Goal: Transaction & Acquisition: Purchase product/service

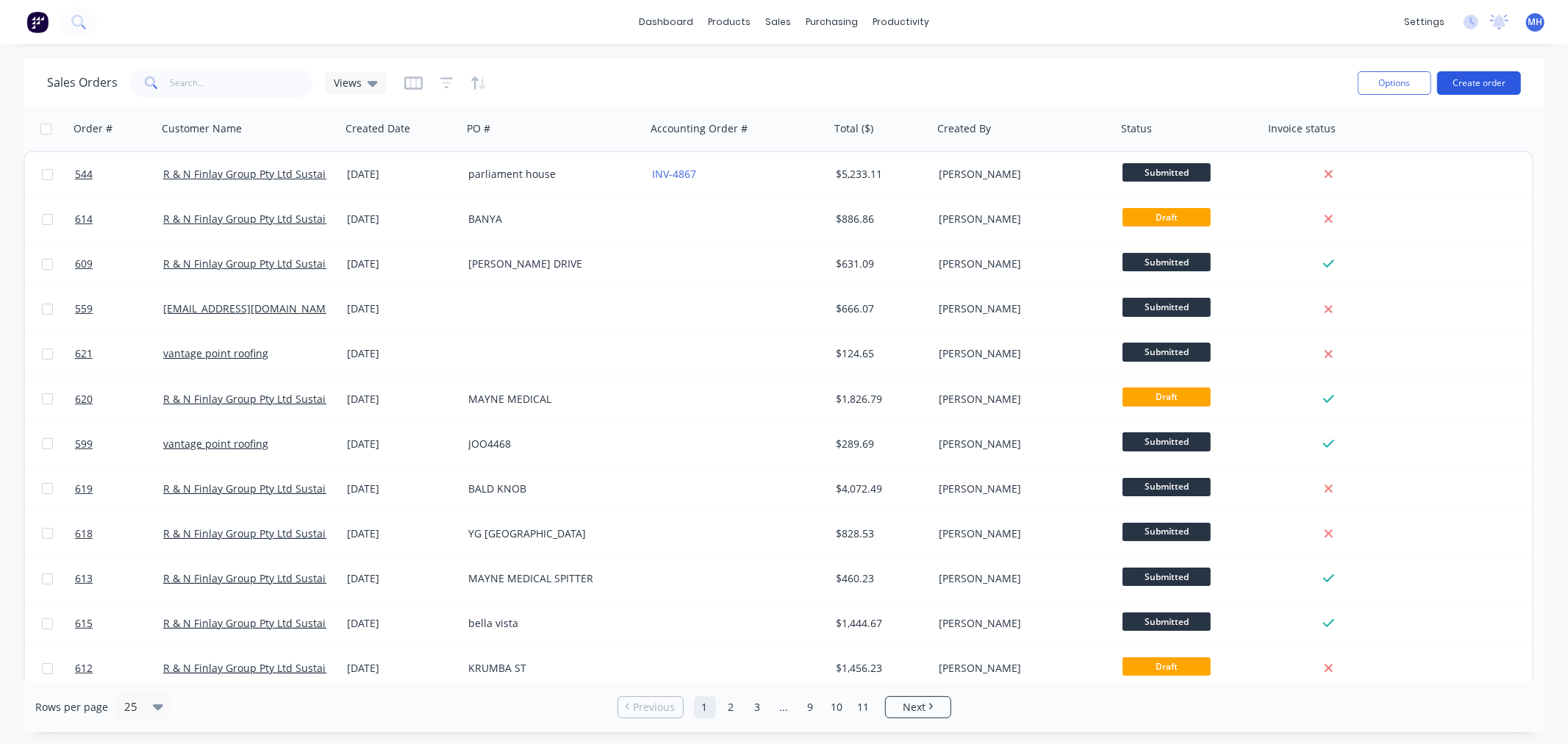
click at [1497, 86] on button "Create order" at bounding box center [1478, 83] width 84 height 23
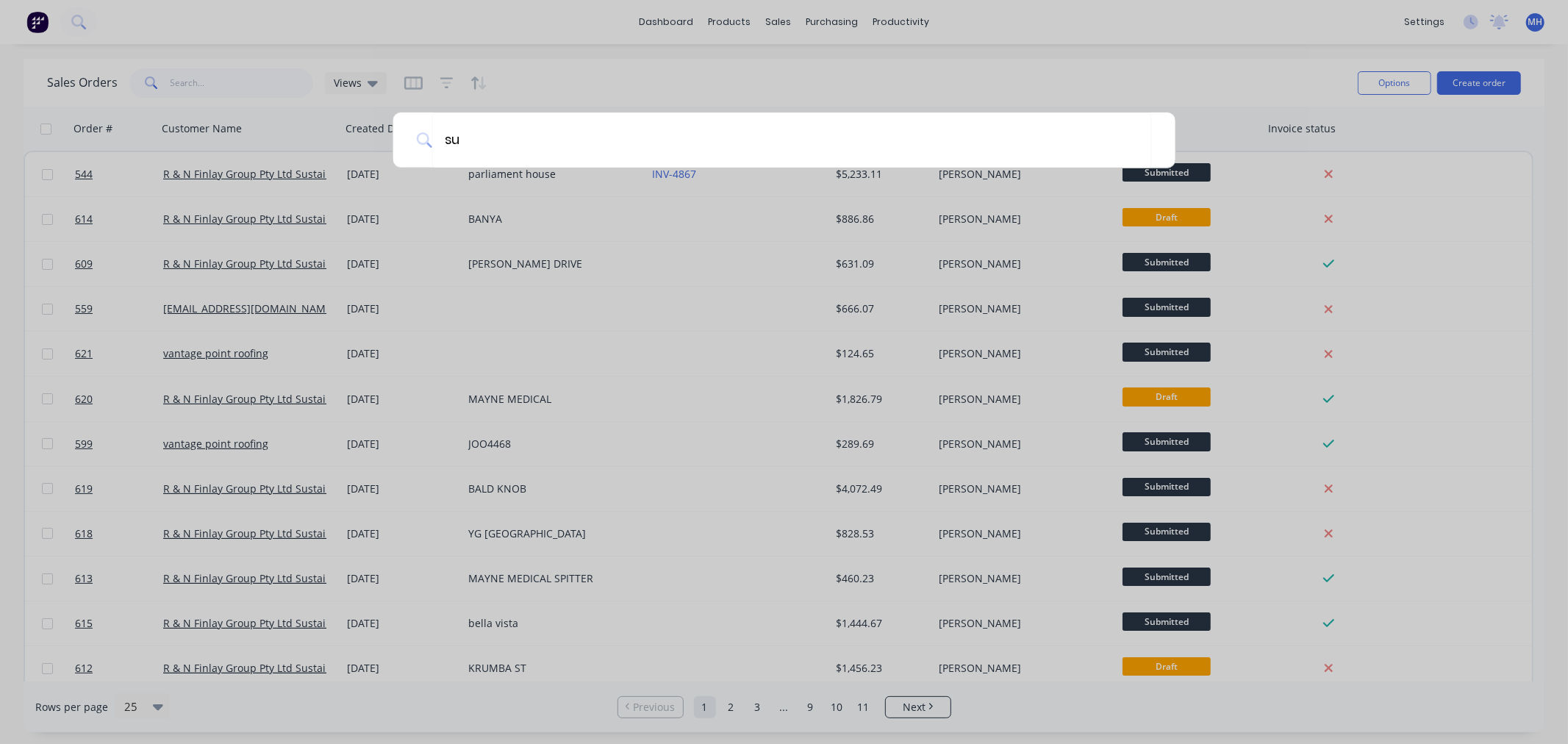
type input "sus"
drag, startPoint x: 517, startPoint y: 137, endPoint x: -60, endPoint y: 41, distance: 584.9
click at [0, 41] on html "dashboard products sales purchasing productivity dashboard products Product Cat…" at bounding box center [784, 372] width 1568 height 744
type input "sust"
click at [1151, 141] on icon at bounding box center [1146, 140] width 12 height 16
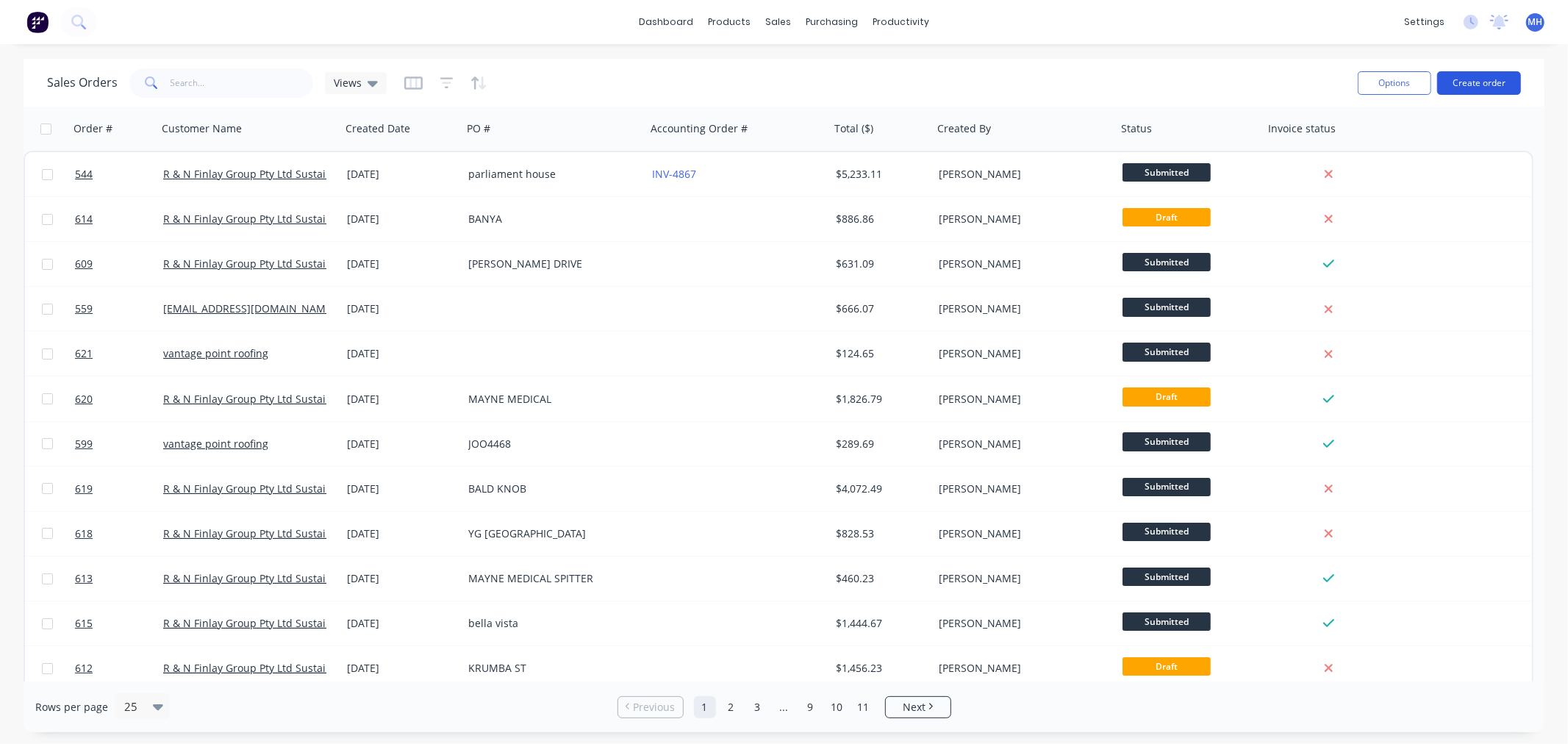
click at [1503, 89] on button "Create order" at bounding box center [1478, 83] width 84 height 23
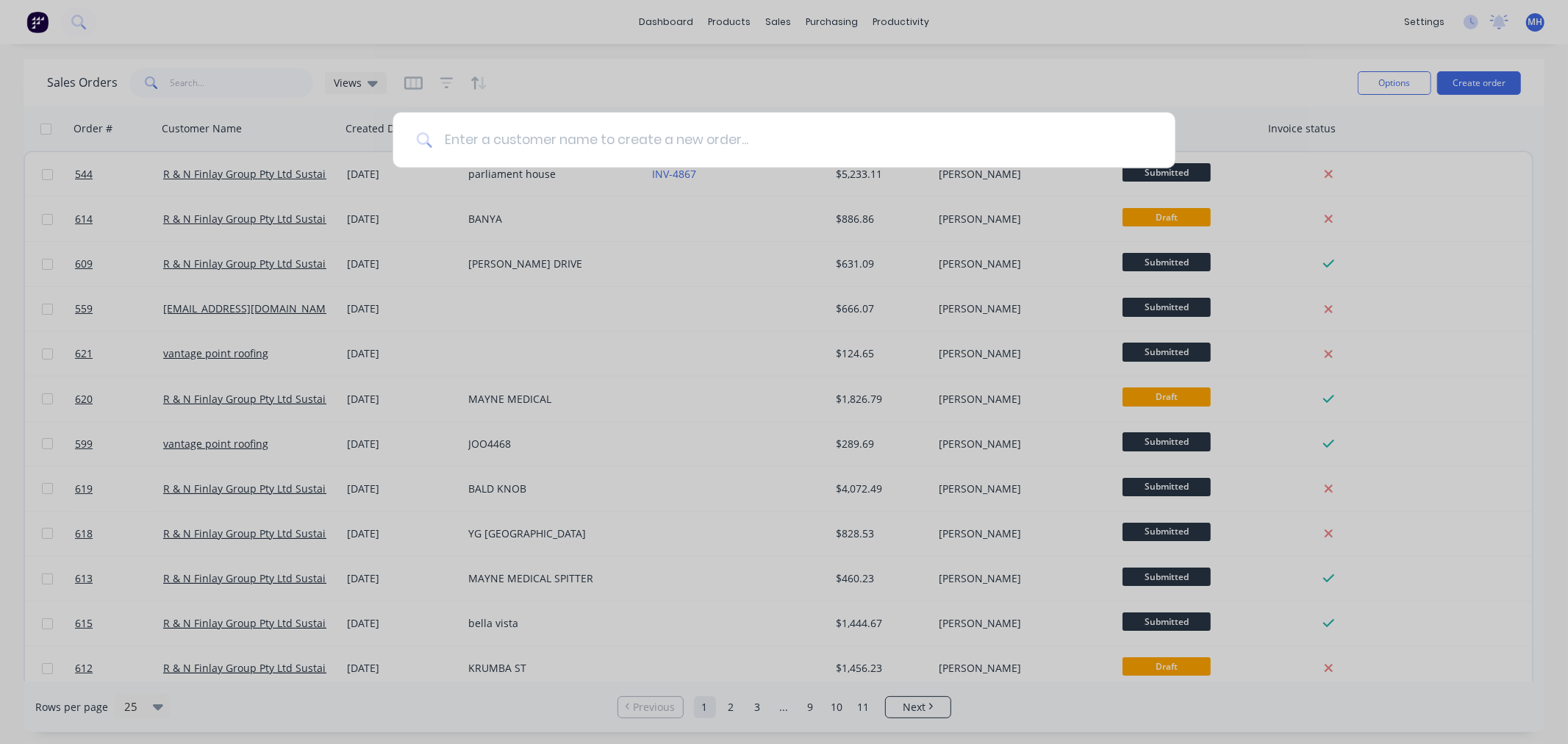
click at [890, 142] on input at bounding box center [792, 139] width 719 height 55
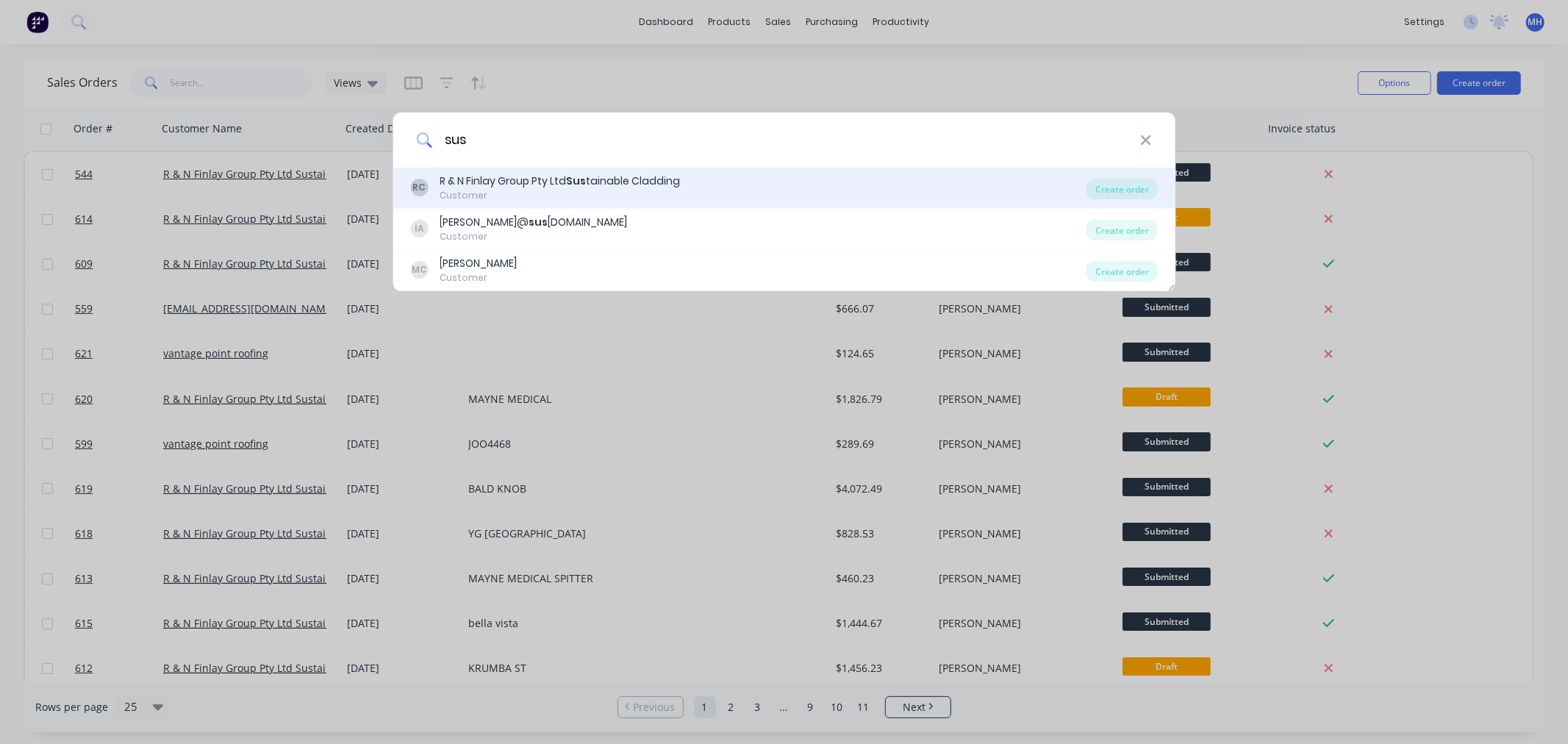
type input "sus"
click at [754, 172] on div "RC R & N Finlay Group Pty Ltd Sus tainable Cladding Customer Create order" at bounding box center [784, 188] width 782 height 41
click at [473, 196] on div "Customer" at bounding box center [559, 196] width 240 height 14
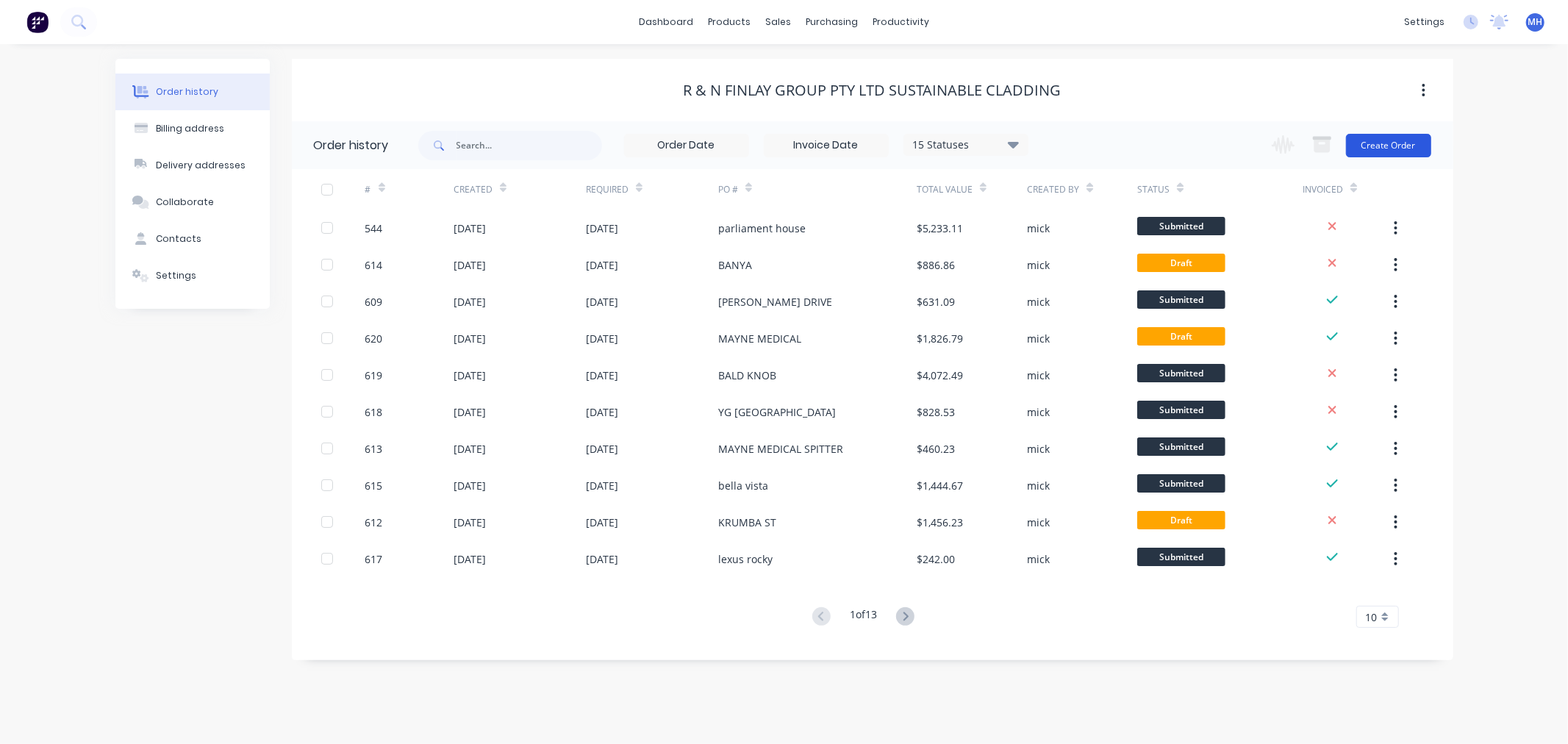
click at [1390, 147] on button "Create Order" at bounding box center [1388, 145] width 85 height 23
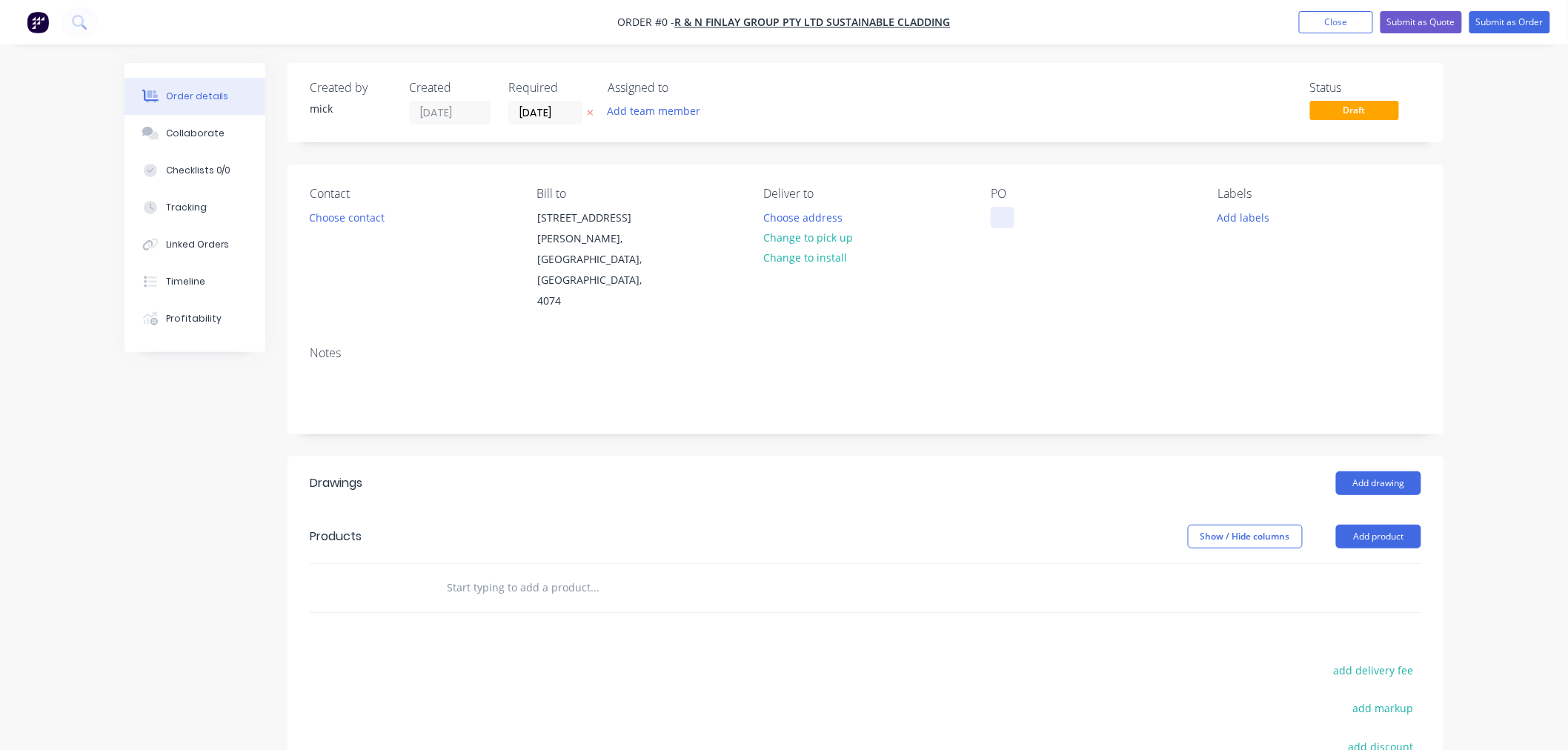
click at [1006, 223] on div at bounding box center [1002, 218] width 24 height 21
click at [950, 287] on div "Order details Collaborate Checklists 0/0 Tracking Linked Orders Timeline Profit…" at bounding box center [784, 526] width 1349 height 927
click at [1401, 471] on button "Add drawing" at bounding box center [1379, 482] width 85 height 24
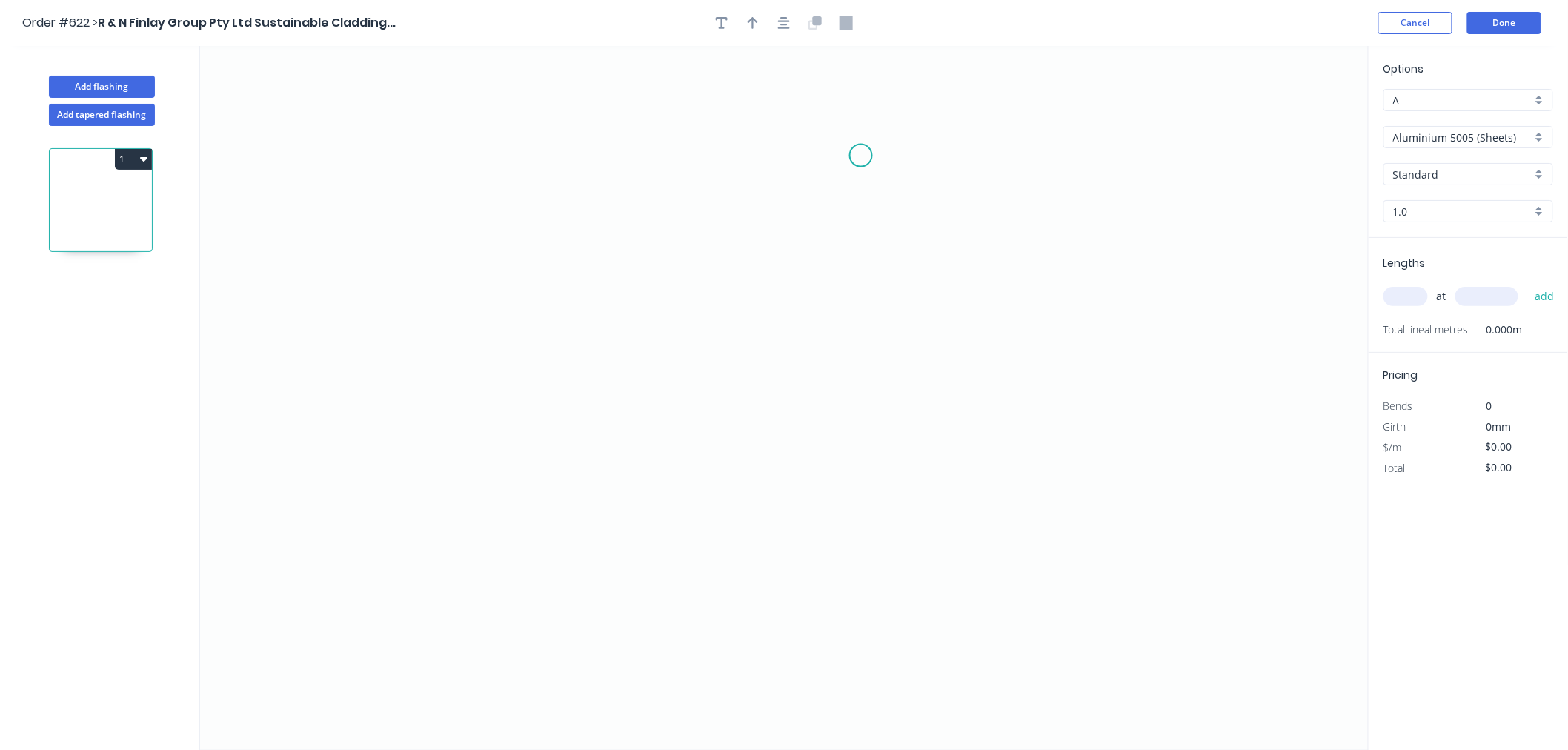
click at [861, 155] on icon "0" at bounding box center [784, 398] width 1169 height 704
click at [864, 558] on icon "0" at bounding box center [784, 398] width 1169 height 704
click at [842, 557] on icon at bounding box center [851, 557] width 19 height 0
click at [853, 397] on icon "0 ? ?" at bounding box center [784, 398] width 1169 height 704
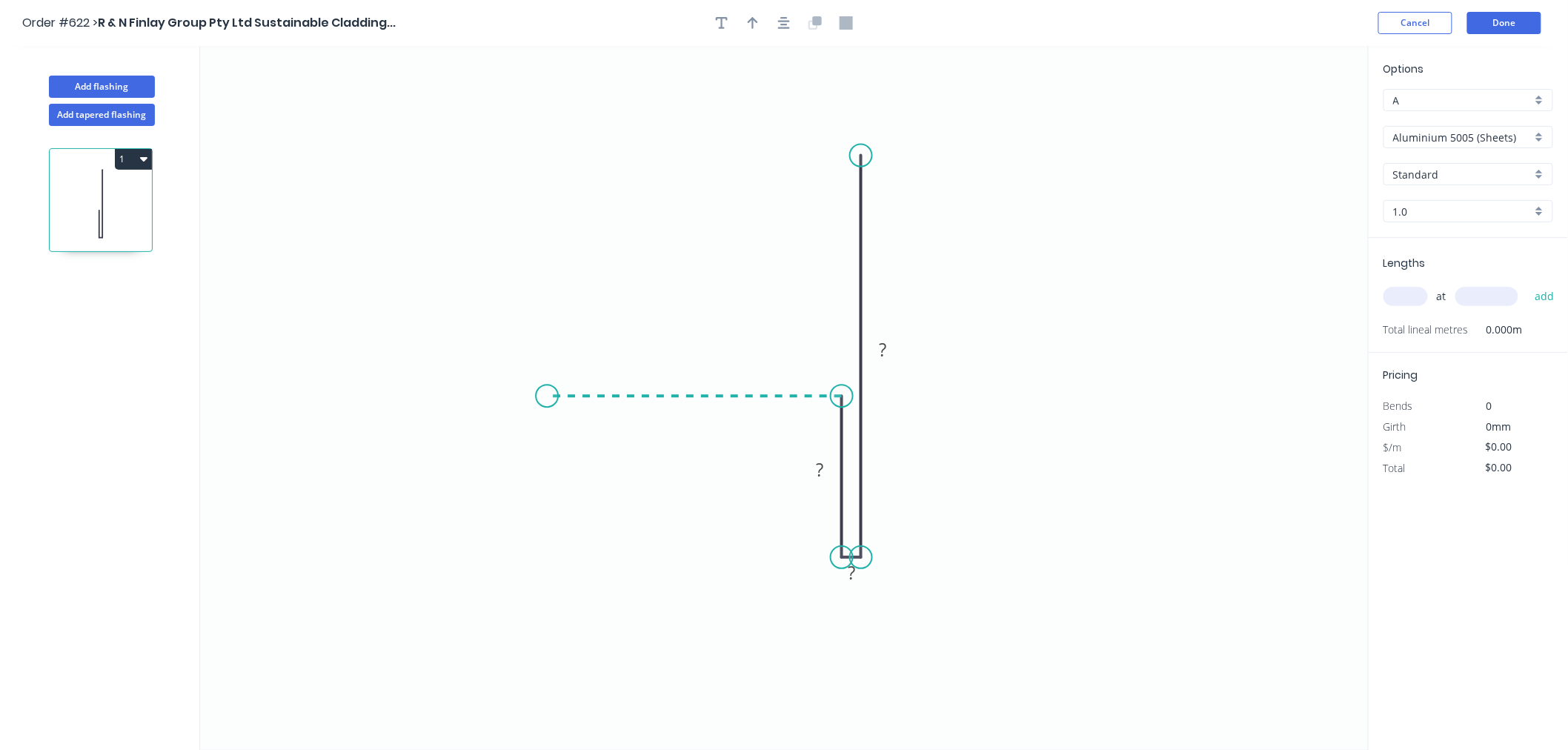
click at [547, 391] on icon "0 ? ? ?" at bounding box center [784, 398] width 1169 height 704
click at [580, 447] on div "Crush & Fold" at bounding box center [621, 443] width 149 height 30
click at [606, 433] on div "Flip bend" at bounding box center [618, 443] width 149 height 30
click at [875, 596] on div "Hide measurement" at bounding box center [930, 603] width 149 height 30
drag, startPoint x: 885, startPoint y: 469, endPoint x: 812, endPoint y: 471, distance: 73.0
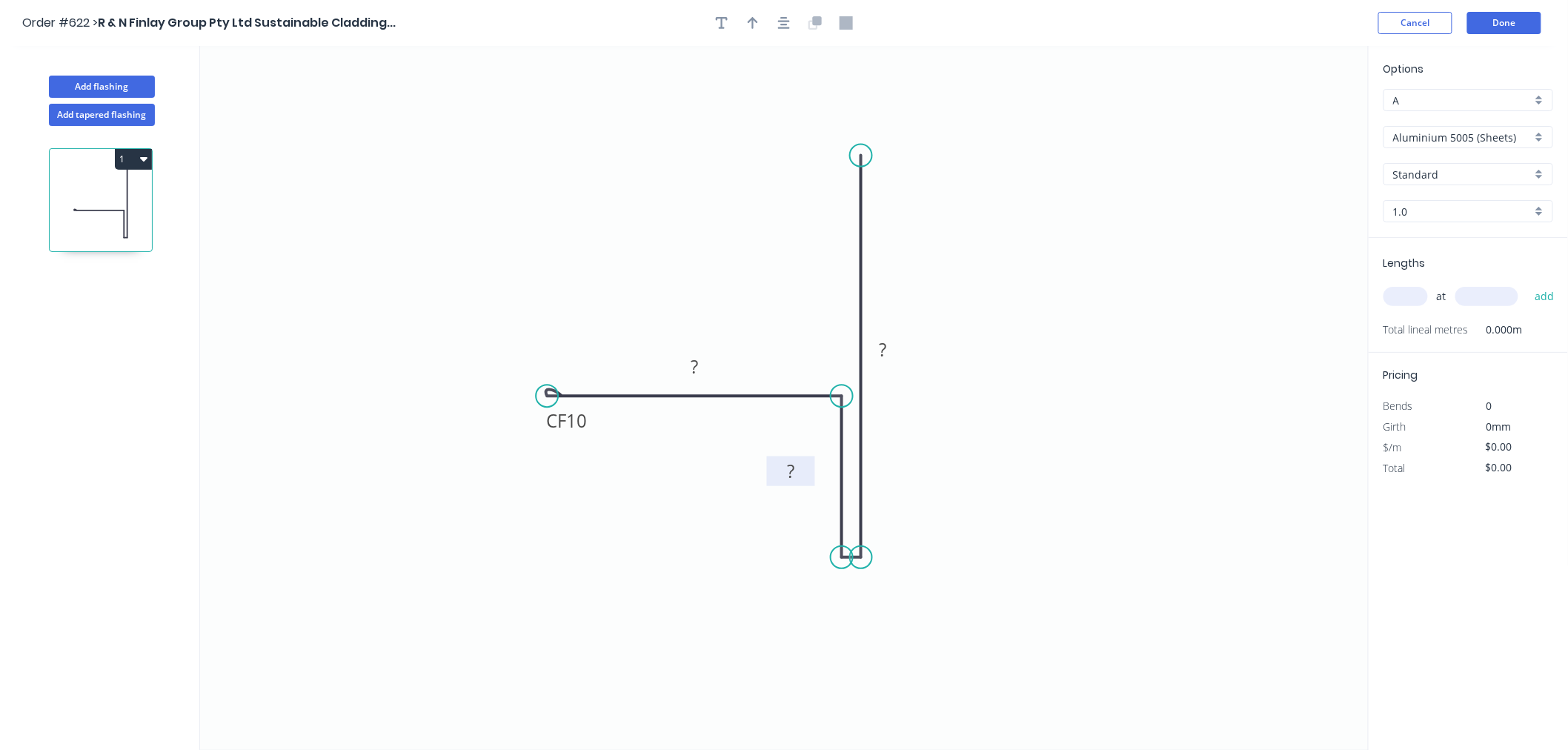
click at [812, 471] on rect at bounding box center [791, 471] width 49 height 30
click at [891, 351] on rect at bounding box center [883, 350] width 30 height 20
click at [1272, 259] on icon "0 CF 10 55 50 180" at bounding box center [784, 398] width 1169 height 704
click at [892, 350] on tspan "180" at bounding box center [883, 350] width 31 height 24
click at [1158, 131] on icon "0 CF 10 55 50 185" at bounding box center [784, 398] width 1169 height 704
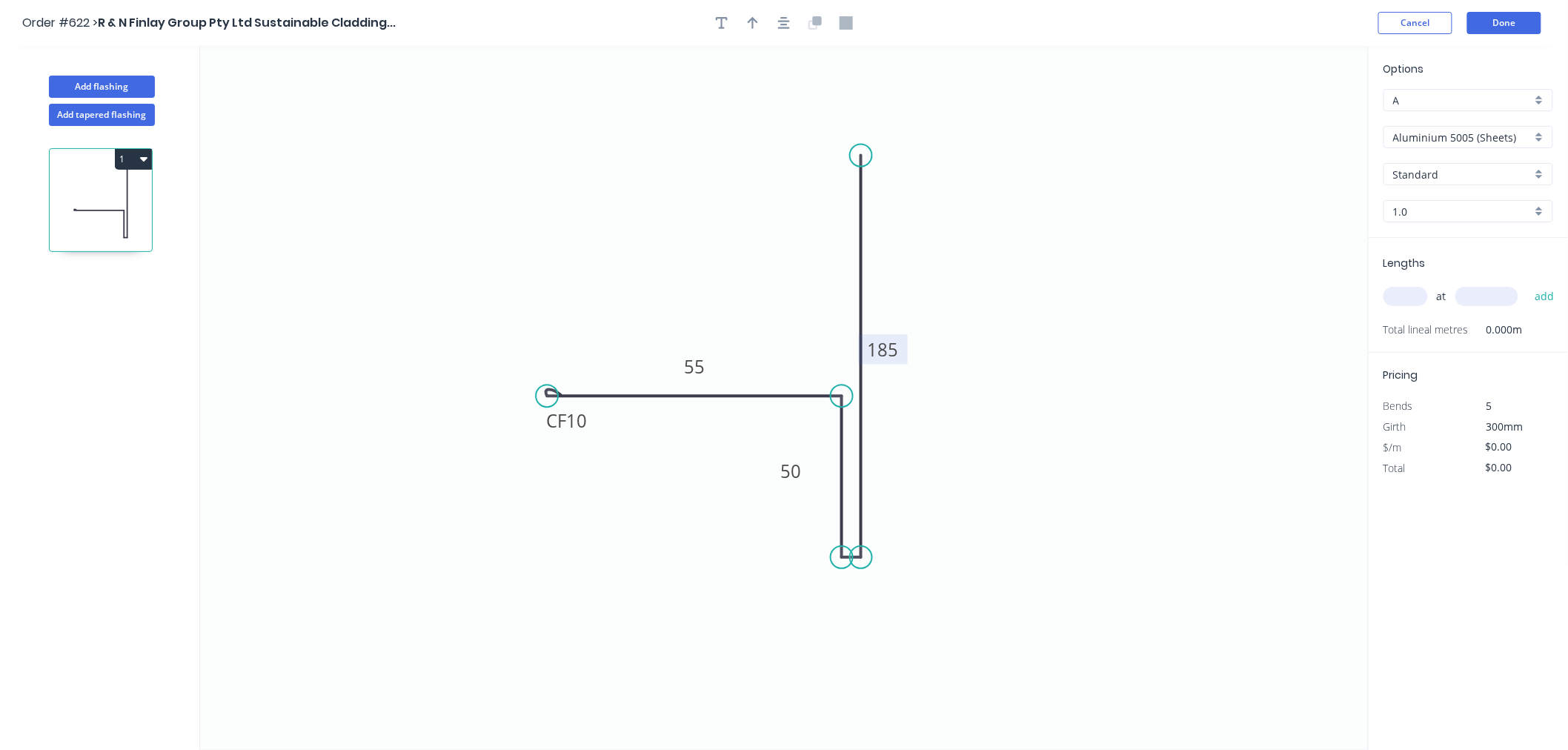
click at [1478, 100] on input "A" at bounding box center [1463, 100] width 139 height 16
click at [1478, 126] on div "A" at bounding box center [1469, 128] width 168 height 26
type input "A"
click at [1478, 127] on div "Aluminium 5005 (Sheets)" at bounding box center [1469, 137] width 170 height 22
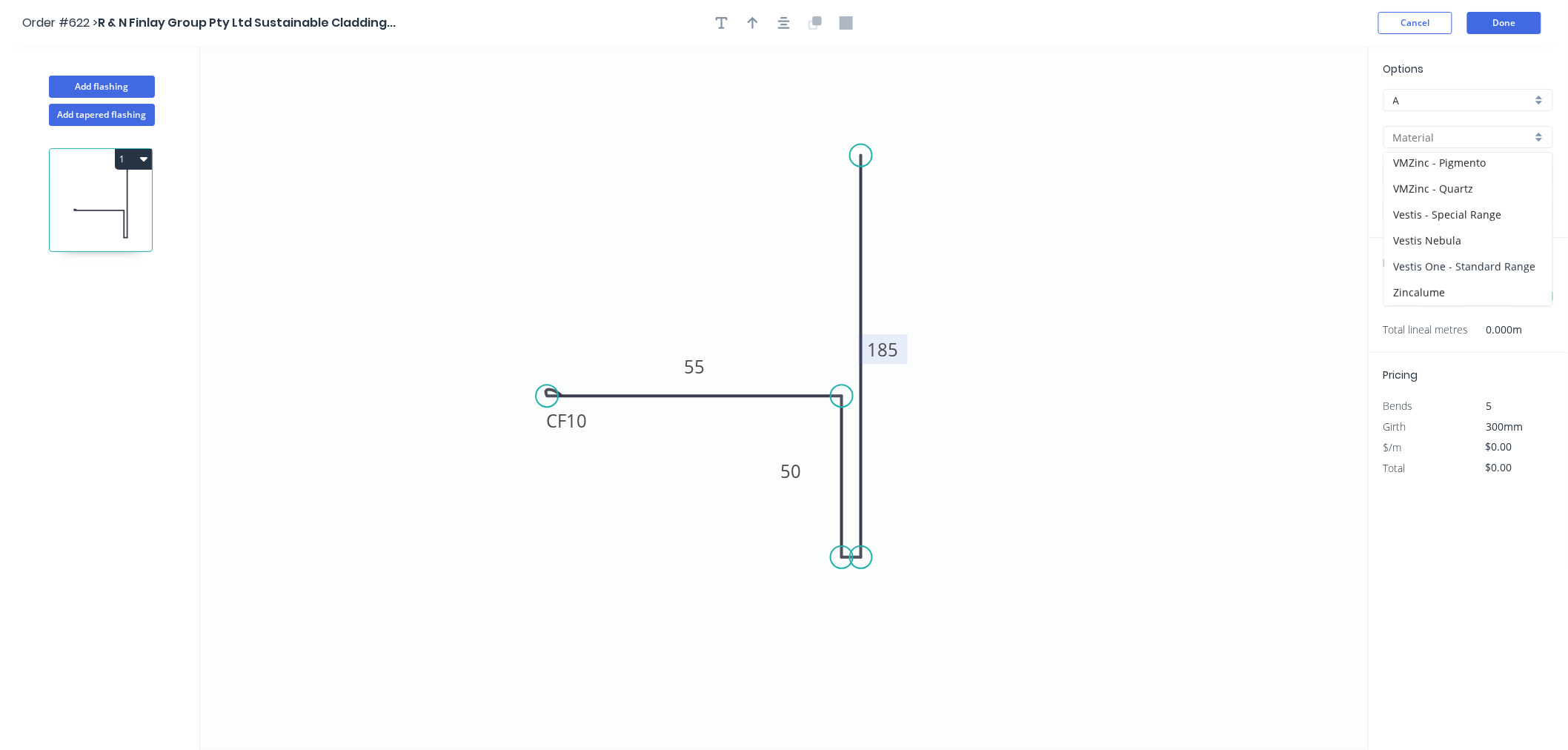
click at [1443, 263] on div "Vestis One - Standard Range" at bounding box center [1469, 266] width 168 height 26
type input "Vestis One - Standard Range"
type input "Anthracite Grey"
type input "0.8"
type input "$24.39"
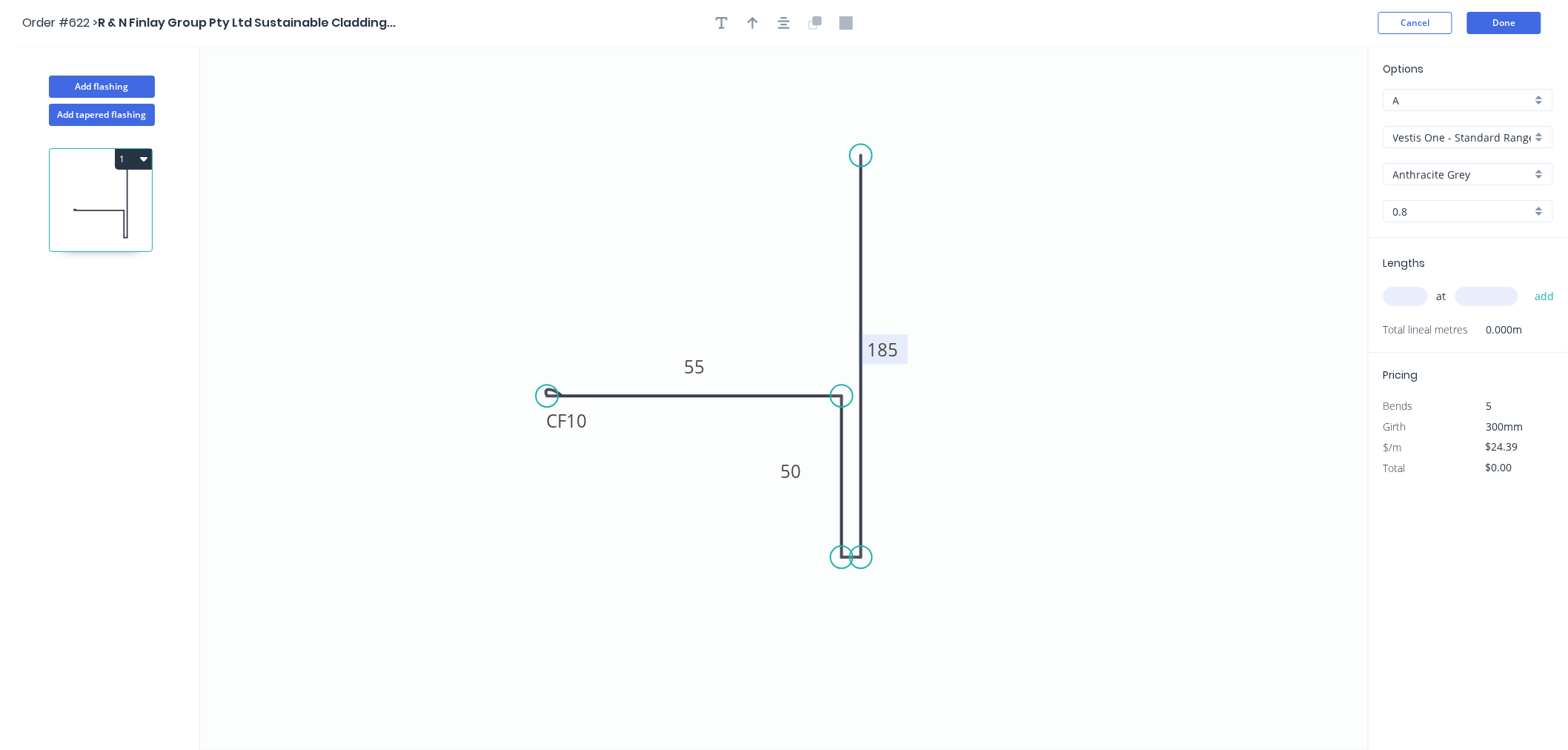
click at [1481, 167] on input "Anthracite Grey" at bounding box center [1463, 174] width 139 height 16
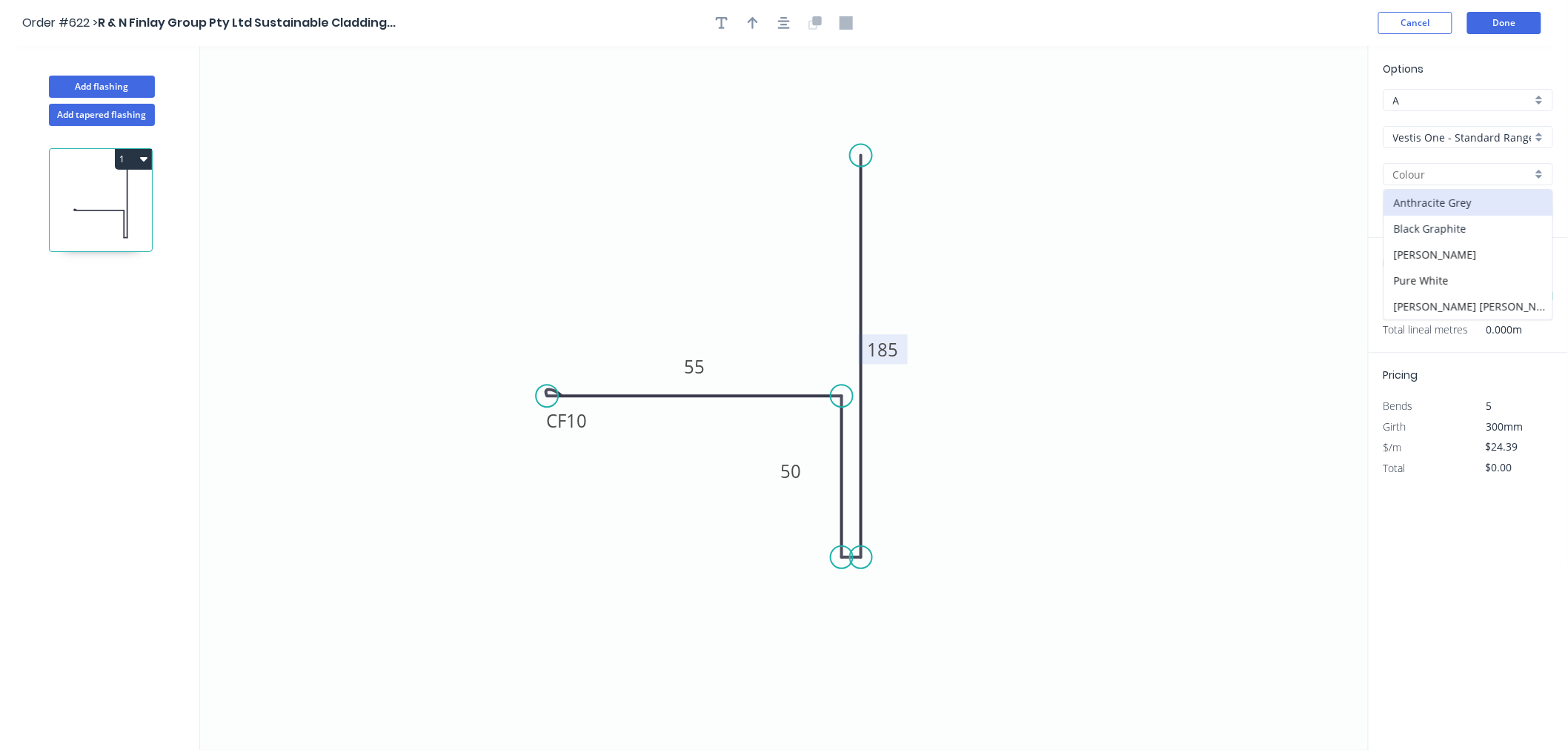
click at [1466, 231] on div "Black Graphite" at bounding box center [1469, 228] width 168 height 26
type input "Black Graphite"
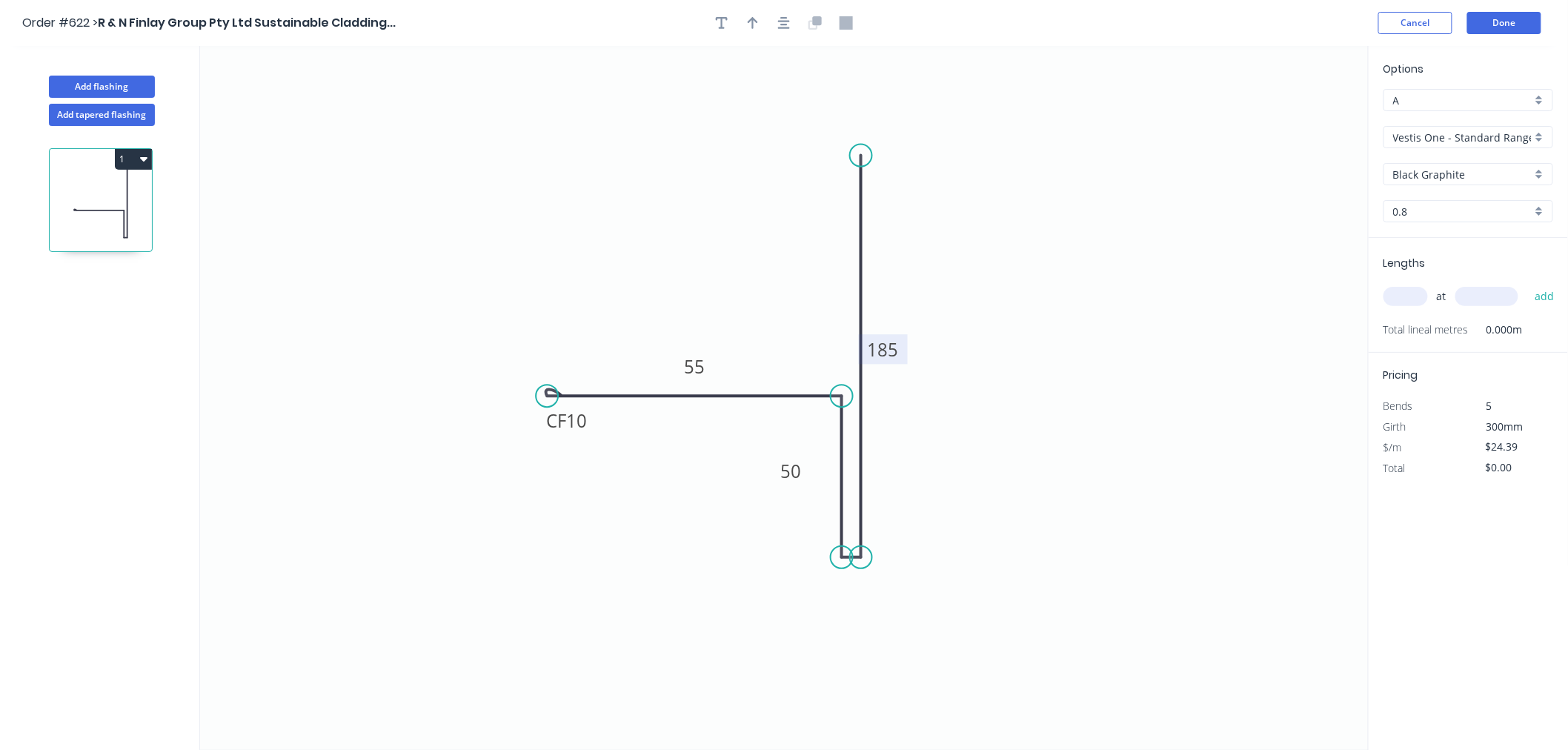
click at [1413, 297] on input "text" at bounding box center [1406, 296] width 45 height 19
type input "20"
type input "6000"
click at [1528, 284] on button "add" at bounding box center [1545, 296] width 35 height 25
type input "$2,926.80"
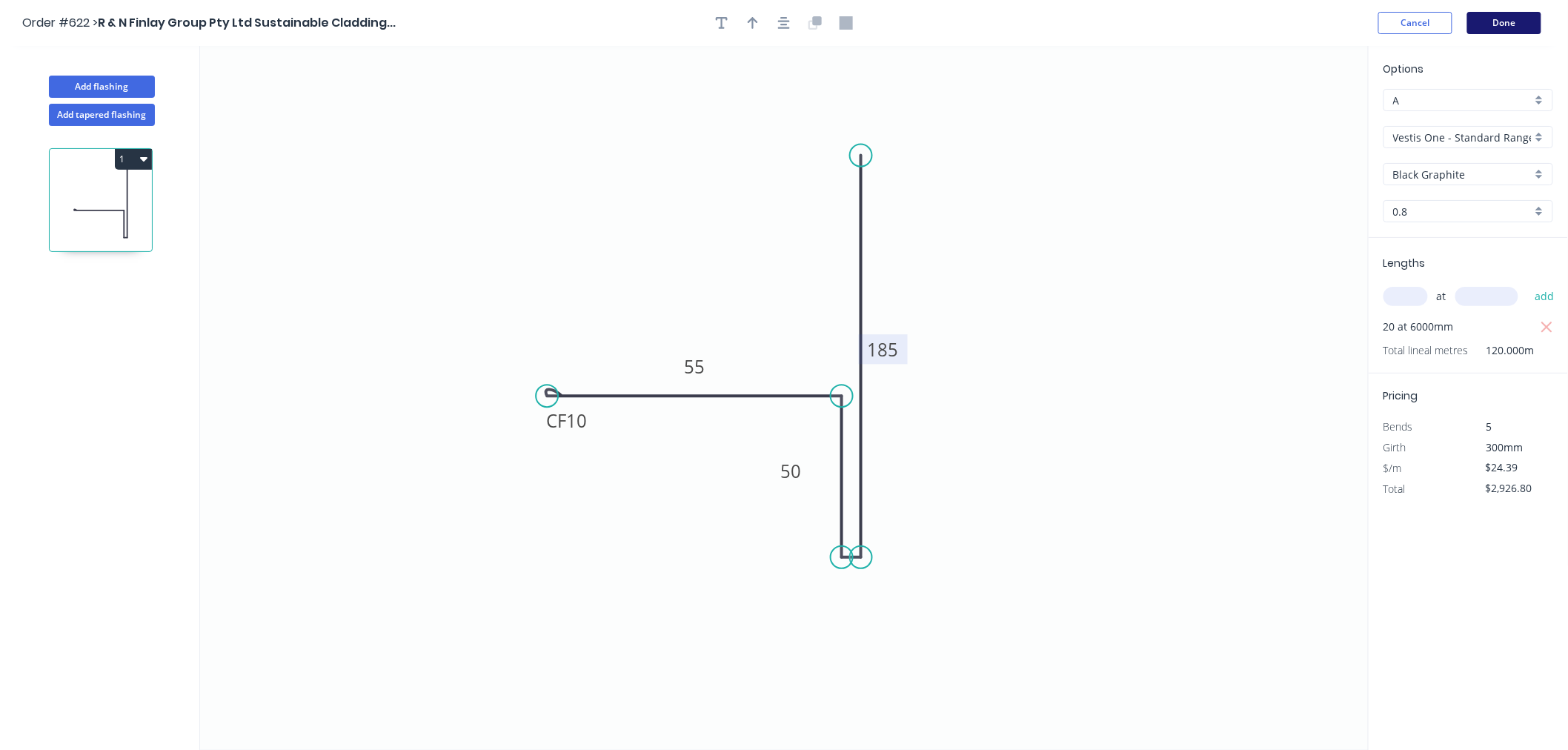
click at [1530, 17] on button "Done" at bounding box center [1504, 23] width 74 height 22
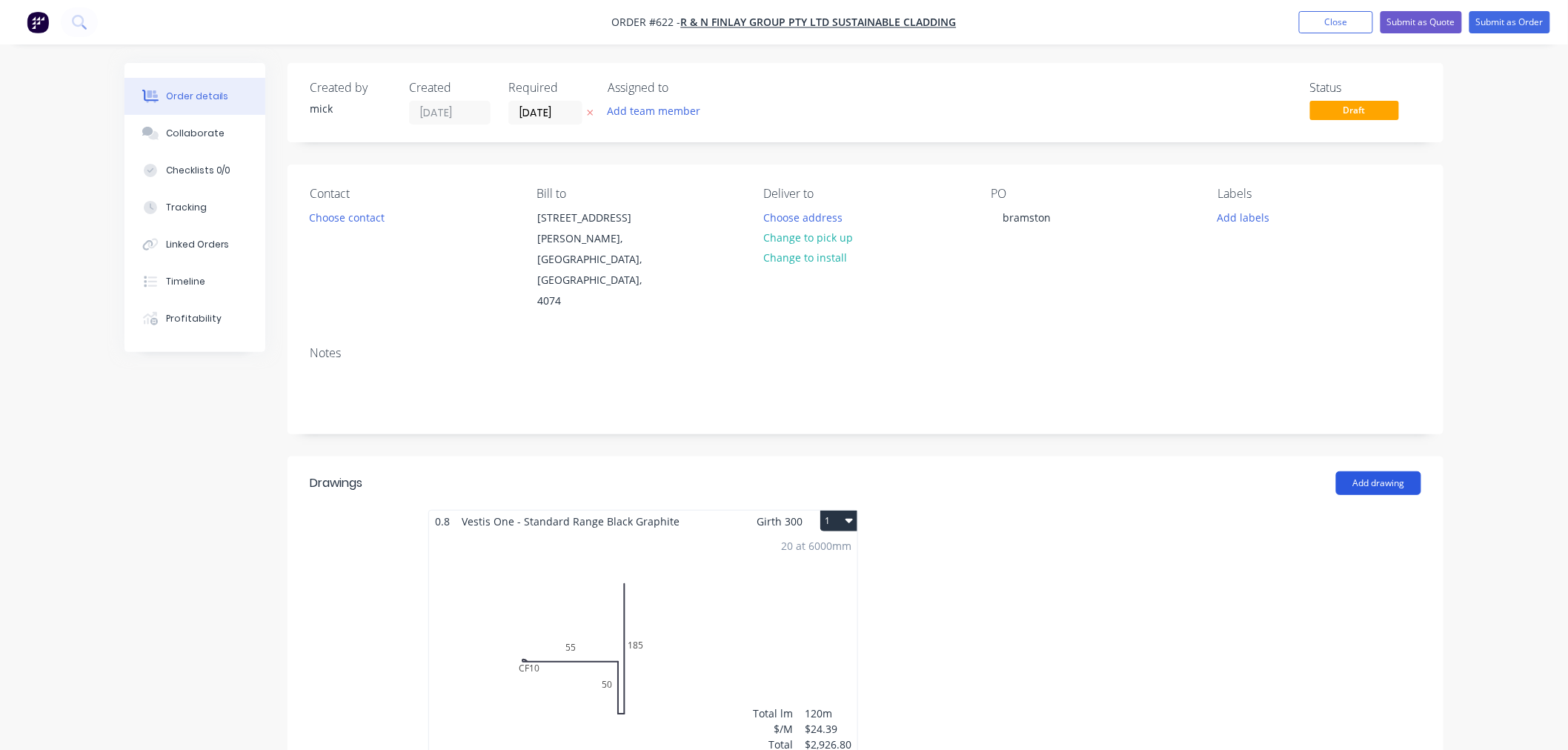
click at [1392, 471] on button "Add drawing" at bounding box center [1379, 482] width 85 height 24
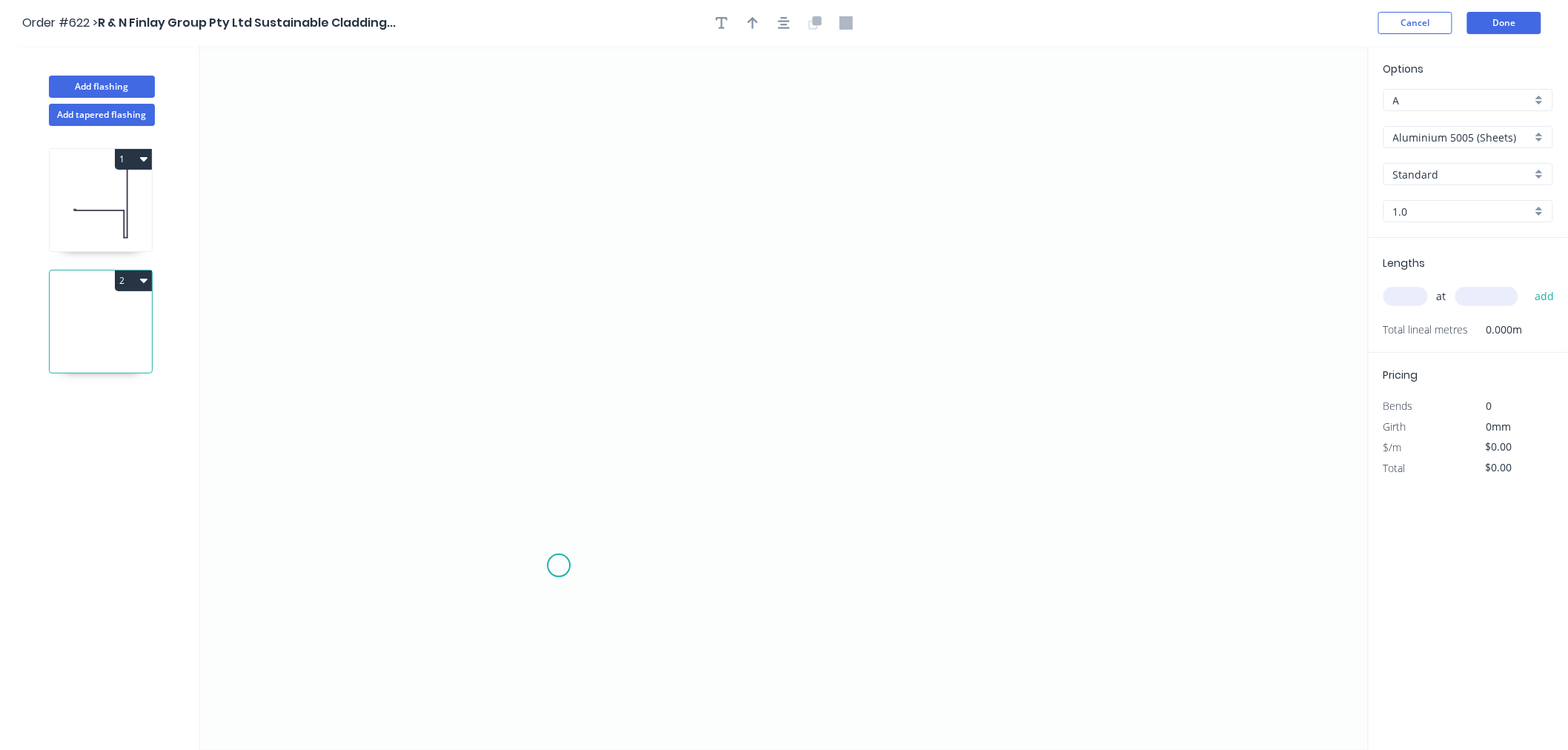
click at [559, 566] on icon "0" at bounding box center [784, 398] width 1169 height 704
click at [577, 163] on icon "0" at bounding box center [784, 398] width 1169 height 704
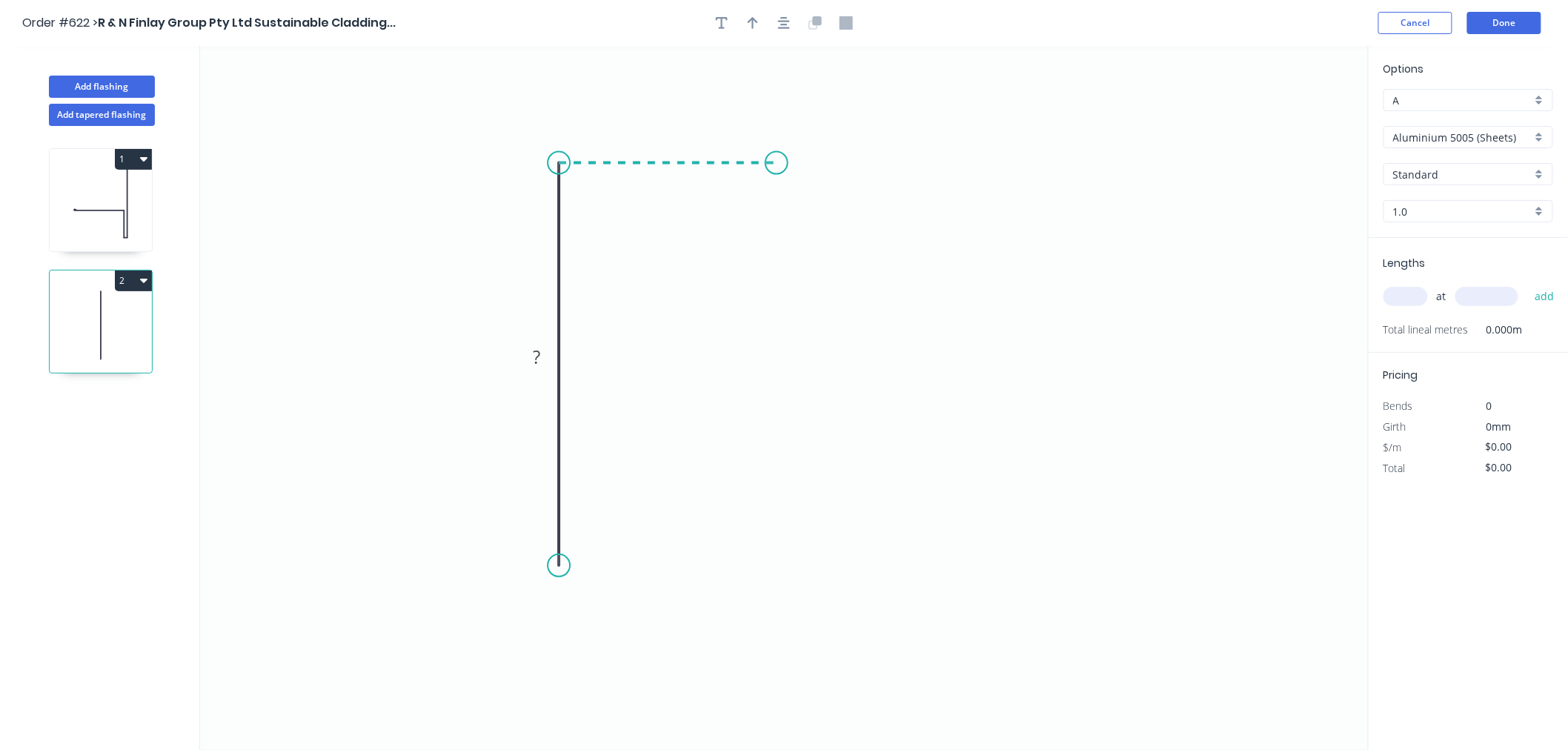
click at [777, 156] on icon "0 ?" at bounding box center [784, 398] width 1169 height 704
click at [784, 300] on icon "0 ? ?" at bounding box center [784, 398] width 1169 height 704
click at [781, 298] on circle at bounding box center [776, 299] width 22 height 22
click at [782, 298] on circle at bounding box center [776, 299] width 22 height 22
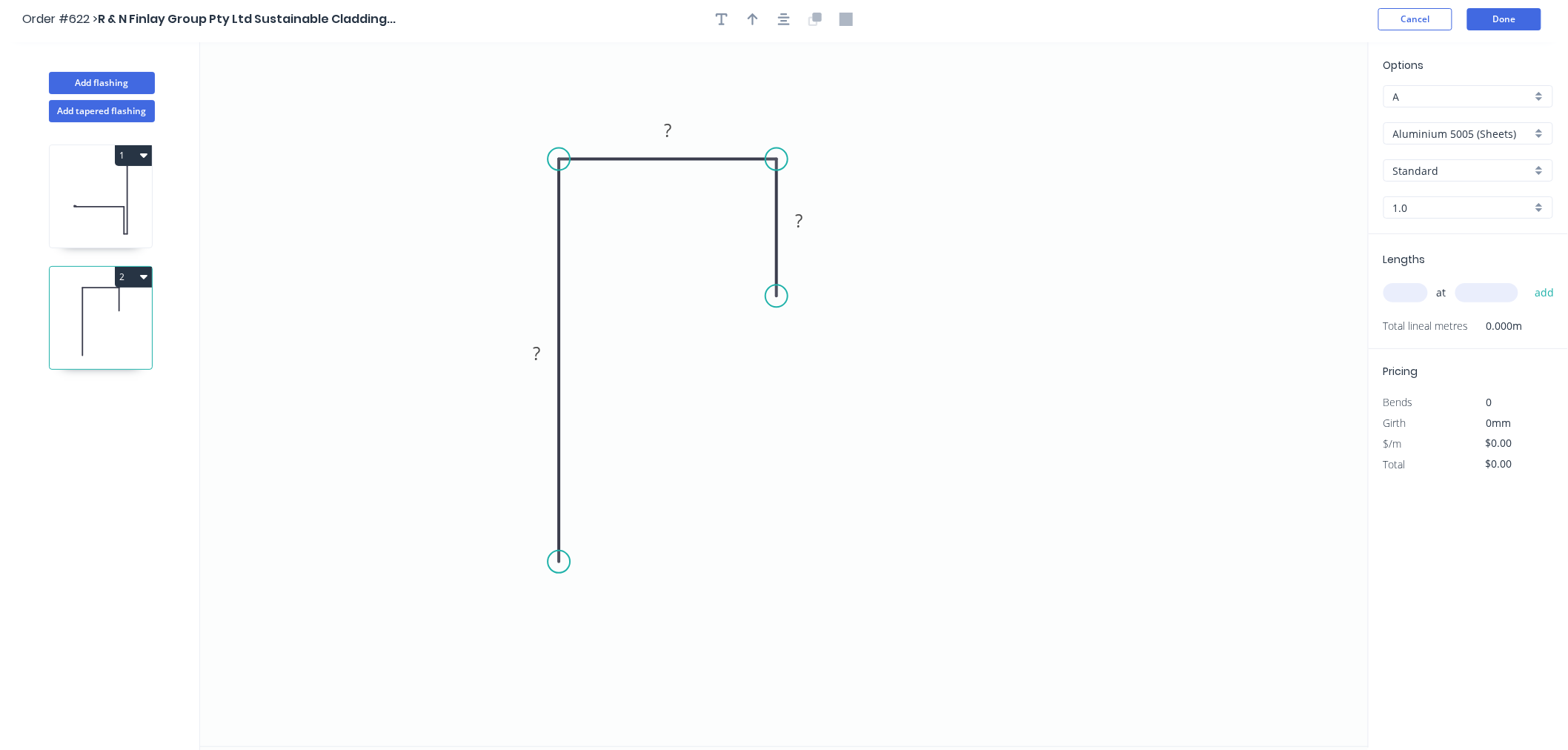
scroll to position [2, 0]
click at [539, 362] on tspan "?" at bounding box center [536, 355] width 8 height 24
click at [774, 20] on button "button" at bounding box center [784, 21] width 22 height 22
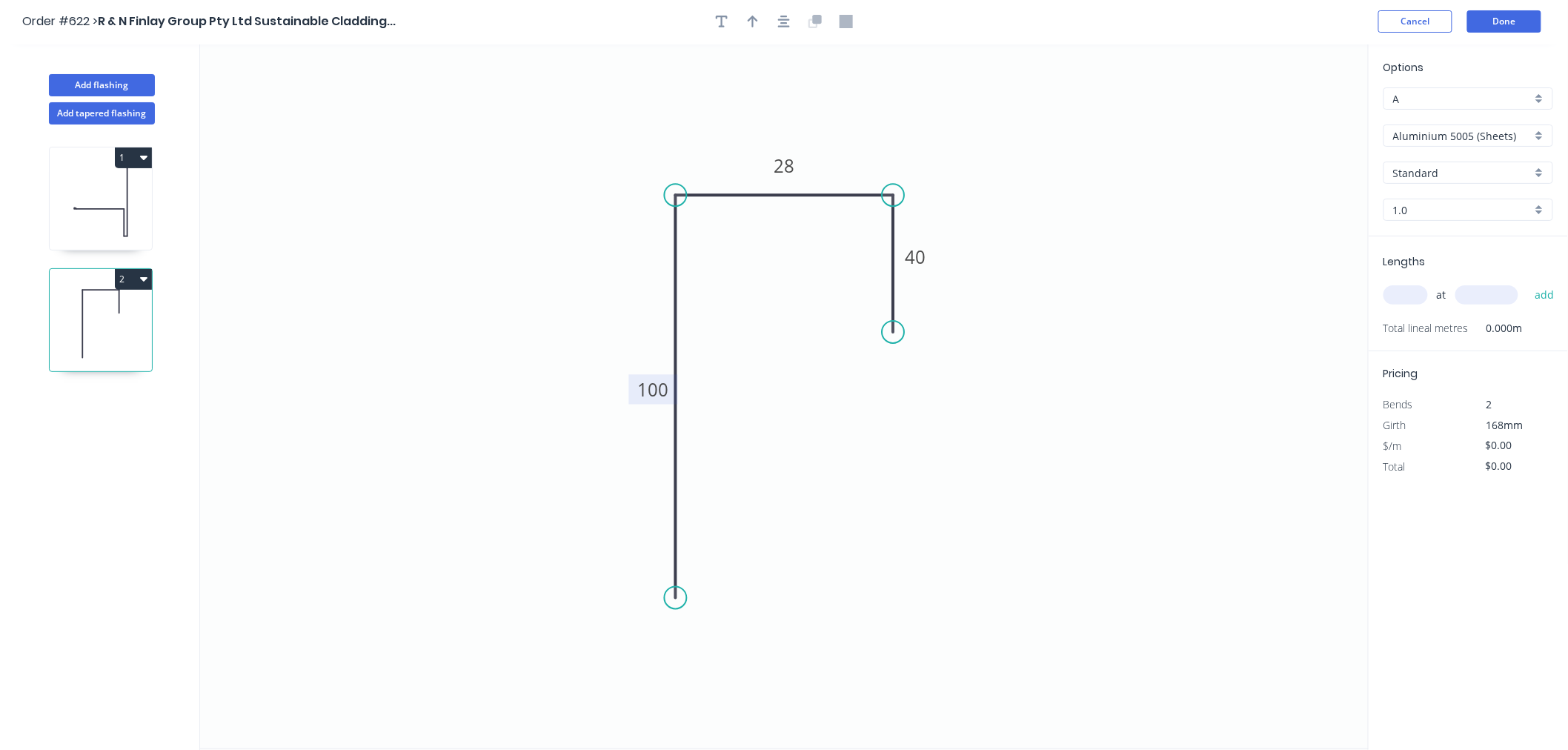
click at [1108, 249] on icon "0 100 28 40" at bounding box center [784, 397] width 1169 height 704
click at [1526, 131] on input "Aluminium 5005 (Sheets)" at bounding box center [1463, 136] width 139 height 16
click at [1491, 244] on div "Colorbond Standard" at bounding box center [1469, 242] width 168 height 26
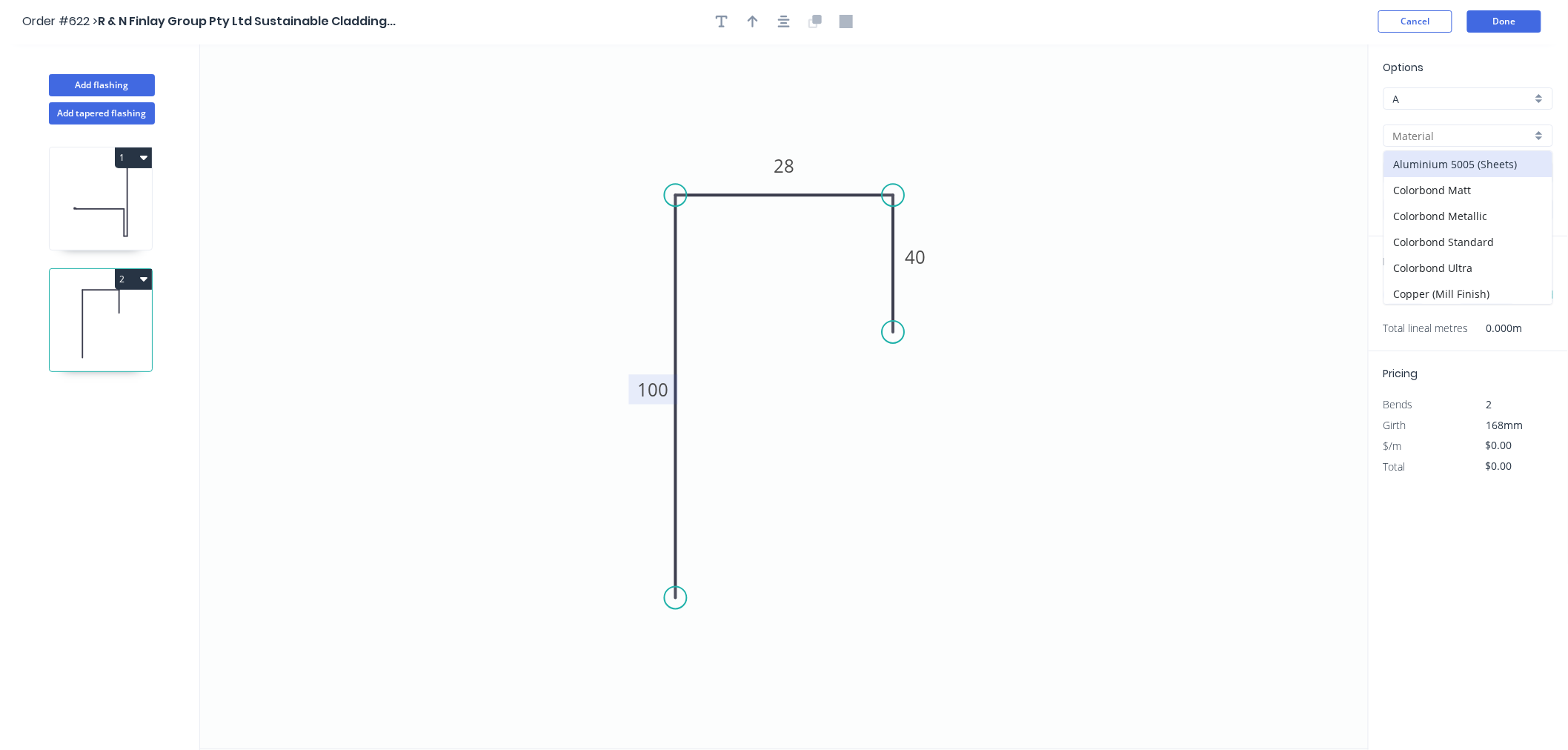
type input "Colorbond Standard"
type input "Basalt"
type input "0.55"
type input "$10.24"
click at [1450, 172] on input "Basalt" at bounding box center [1463, 173] width 139 height 16
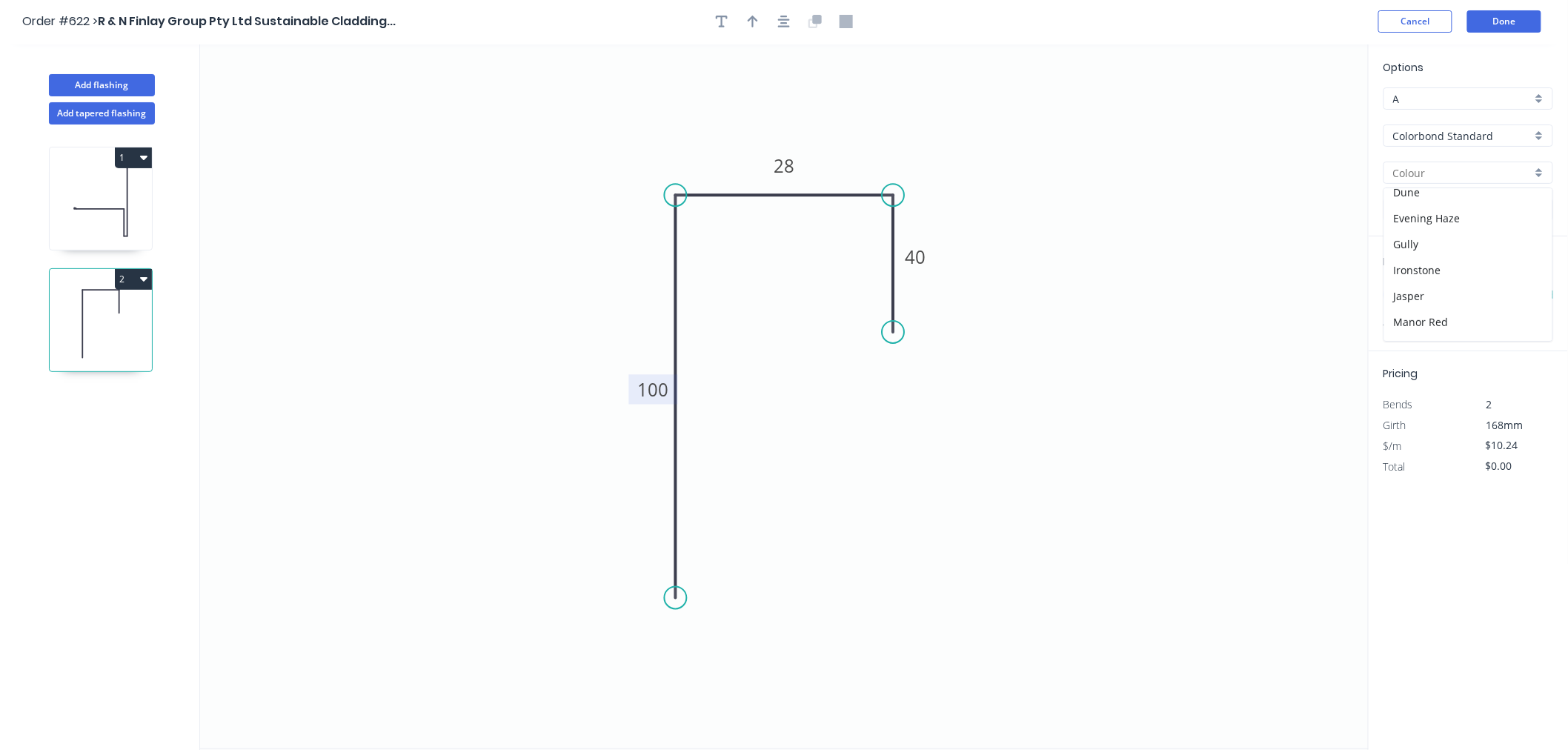
scroll to position [246, 0]
click at [1433, 262] on div "Monument" at bounding box center [1469, 265] width 168 height 26
type input "Monument"
click at [1433, 262] on div "Lengths at add Total lineal metres 0.000m" at bounding box center [1468, 293] width 200 height 115
click at [1418, 293] on input "text" at bounding box center [1406, 294] width 45 height 19
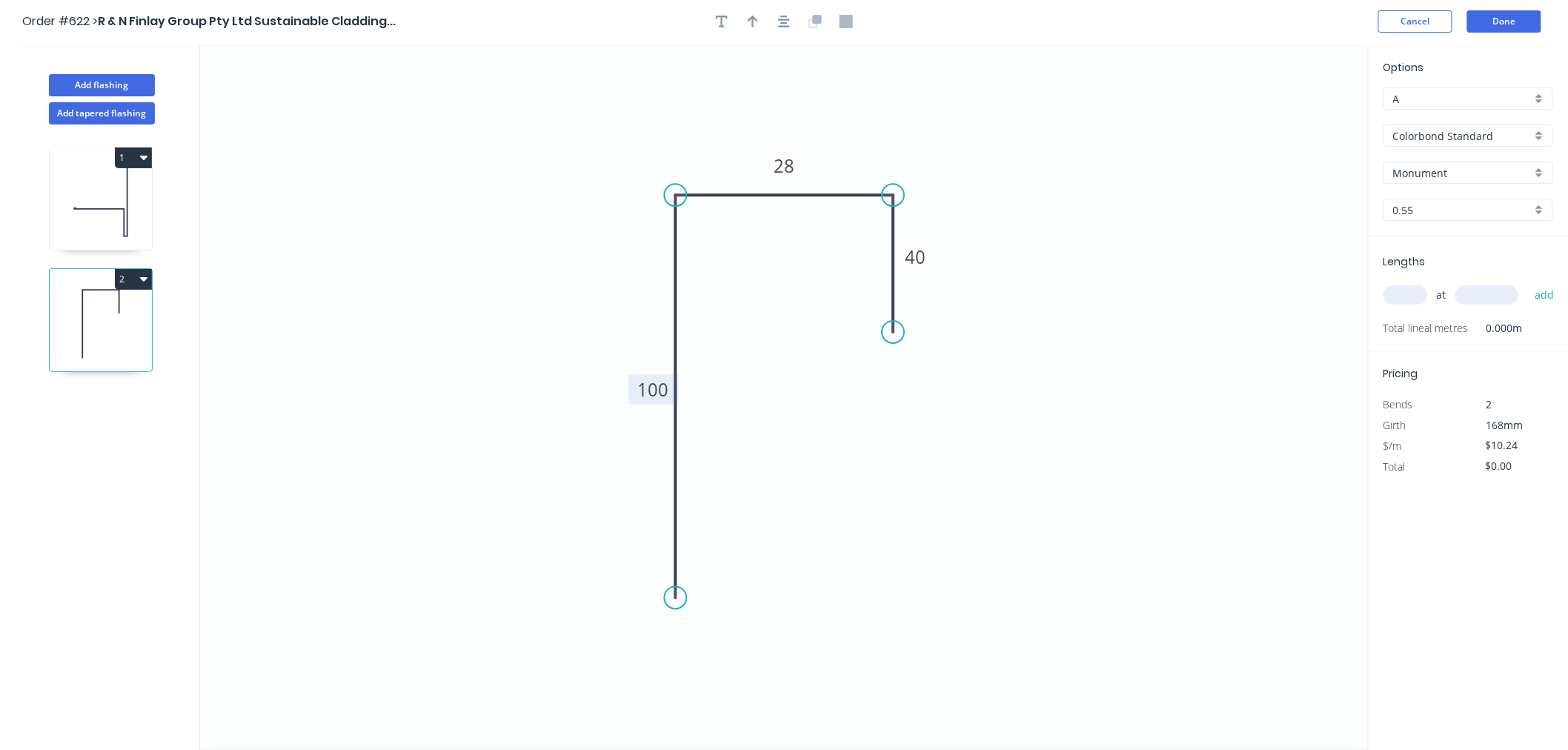
click at [1418, 293] on input "text" at bounding box center [1406, 294] width 45 height 19
type input "20"
type input "6000"
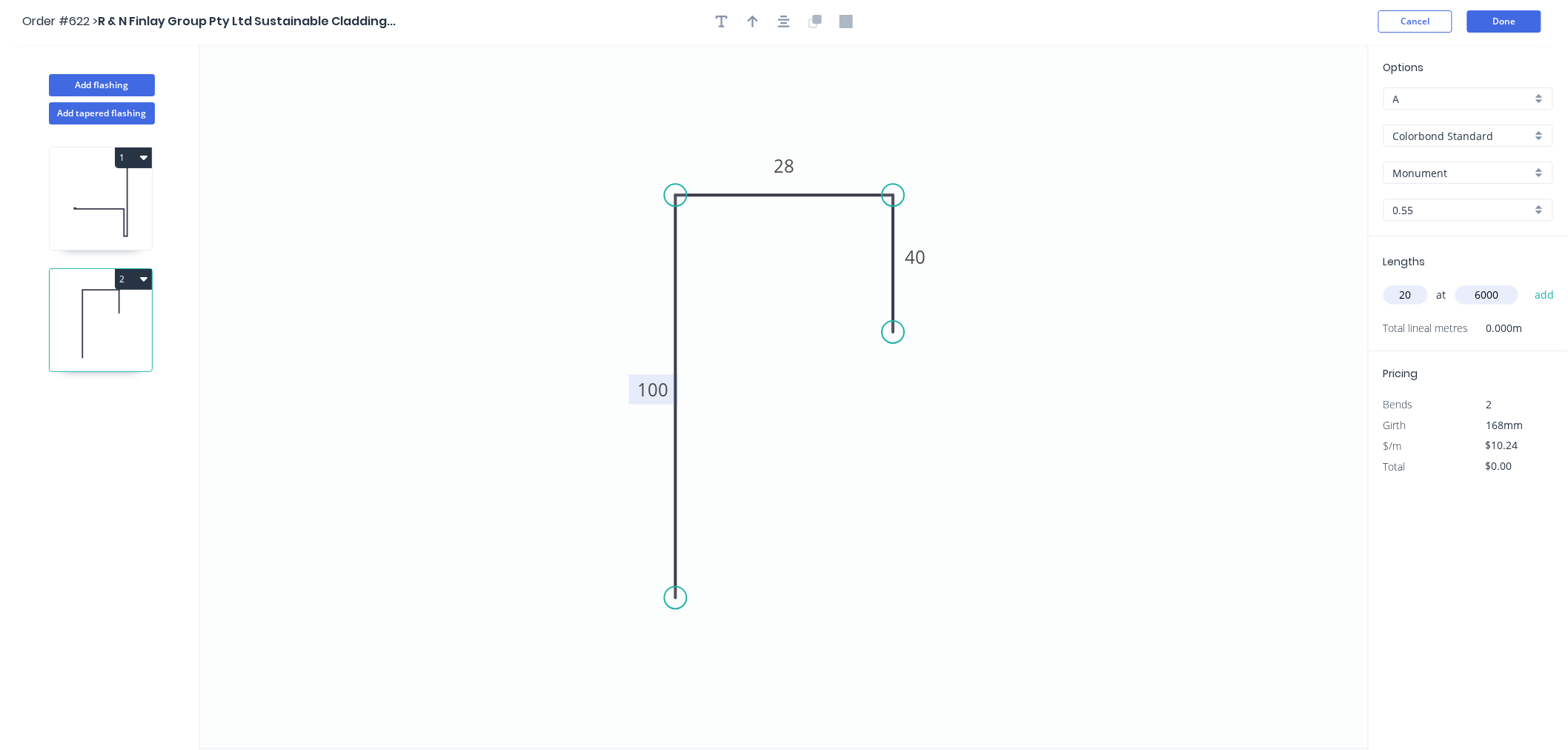
click at [1528, 282] on button "add" at bounding box center [1545, 294] width 35 height 25
type input "$1,228.80"
click at [1503, 24] on button "Done" at bounding box center [1504, 21] width 74 height 22
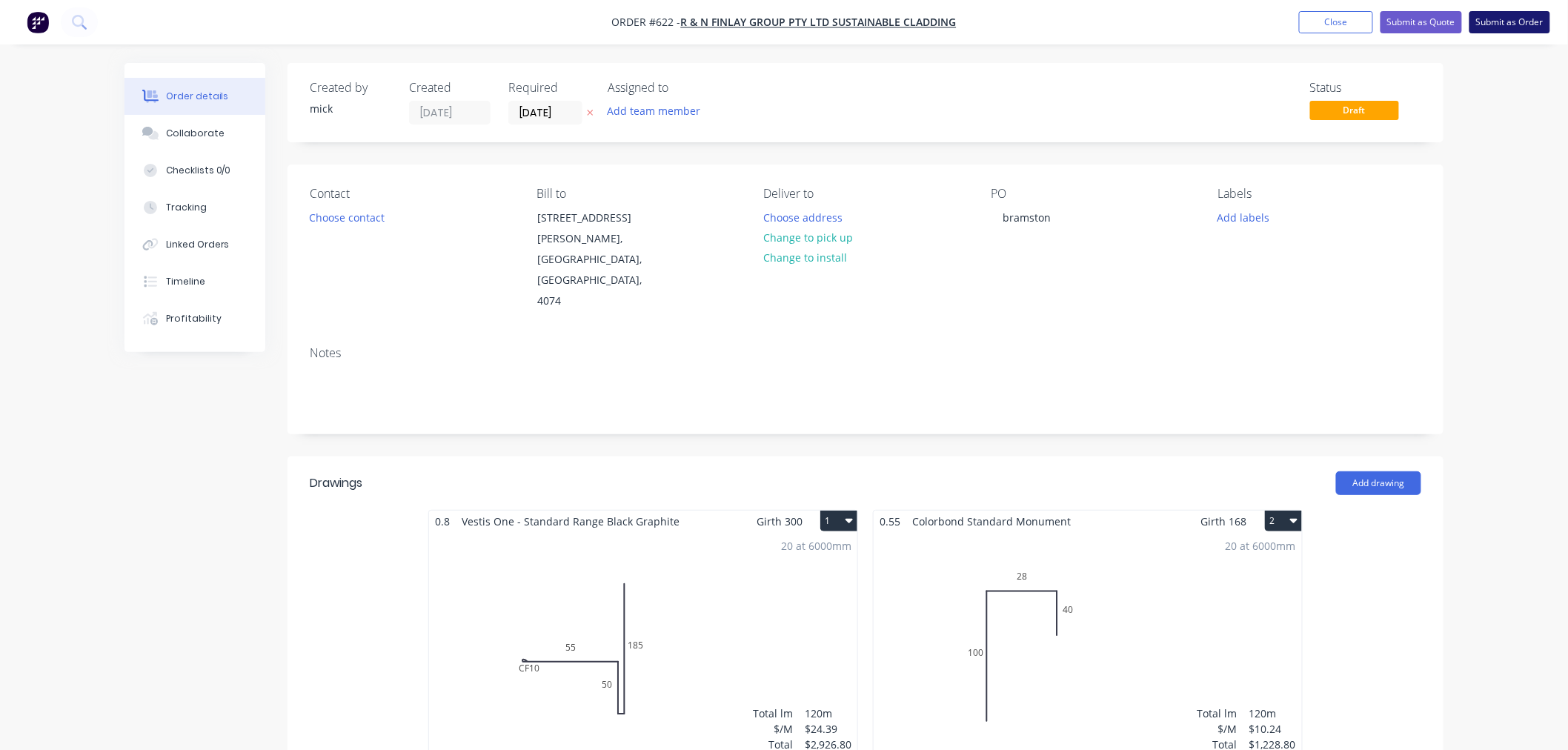
click at [1497, 19] on button "Submit as Order" at bounding box center [1510, 22] width 80 height 22
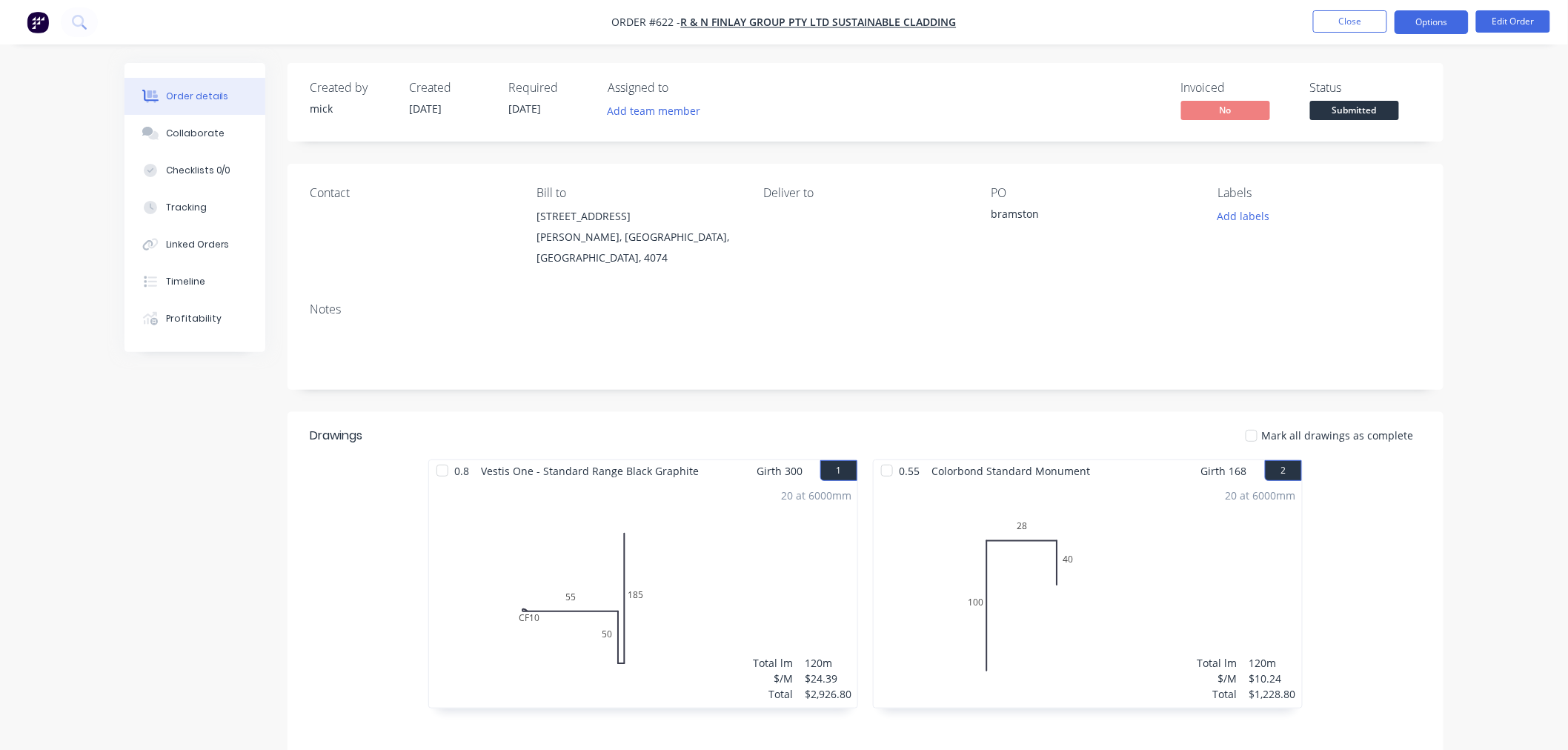
click at [1412, 11] on button "Options" at bounding box center [1432, 22] width 74 height 24
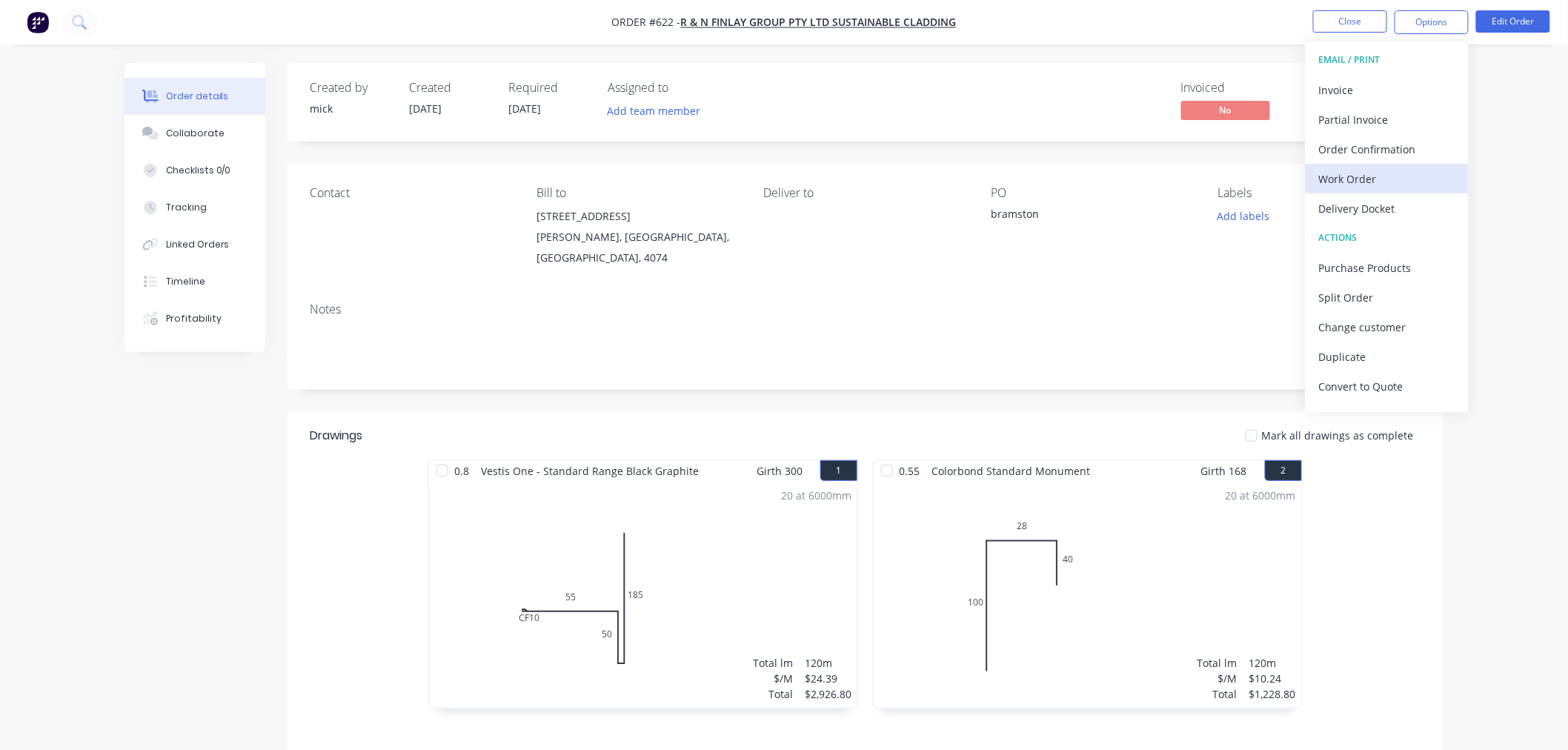
click at [1392, 180] on div "Work Order" at bounding box center [1387, 179] width 137 height 21
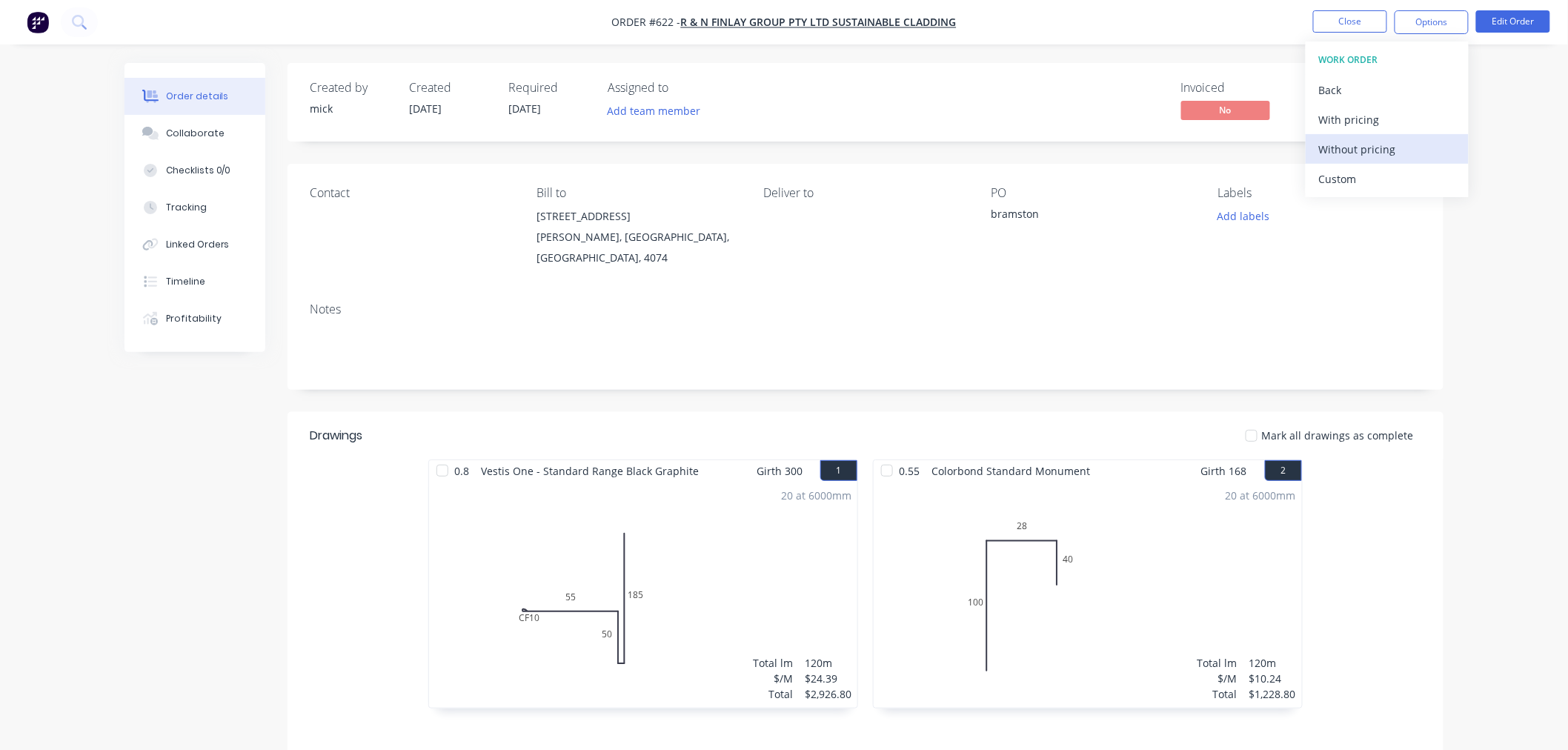
click at [1390, 157] on div "Without pricing" at bounding box center [1387, 149] width 137 height 21
click at [39, 14] on img "button" at bounding box center [37, 22] width 22 height 22
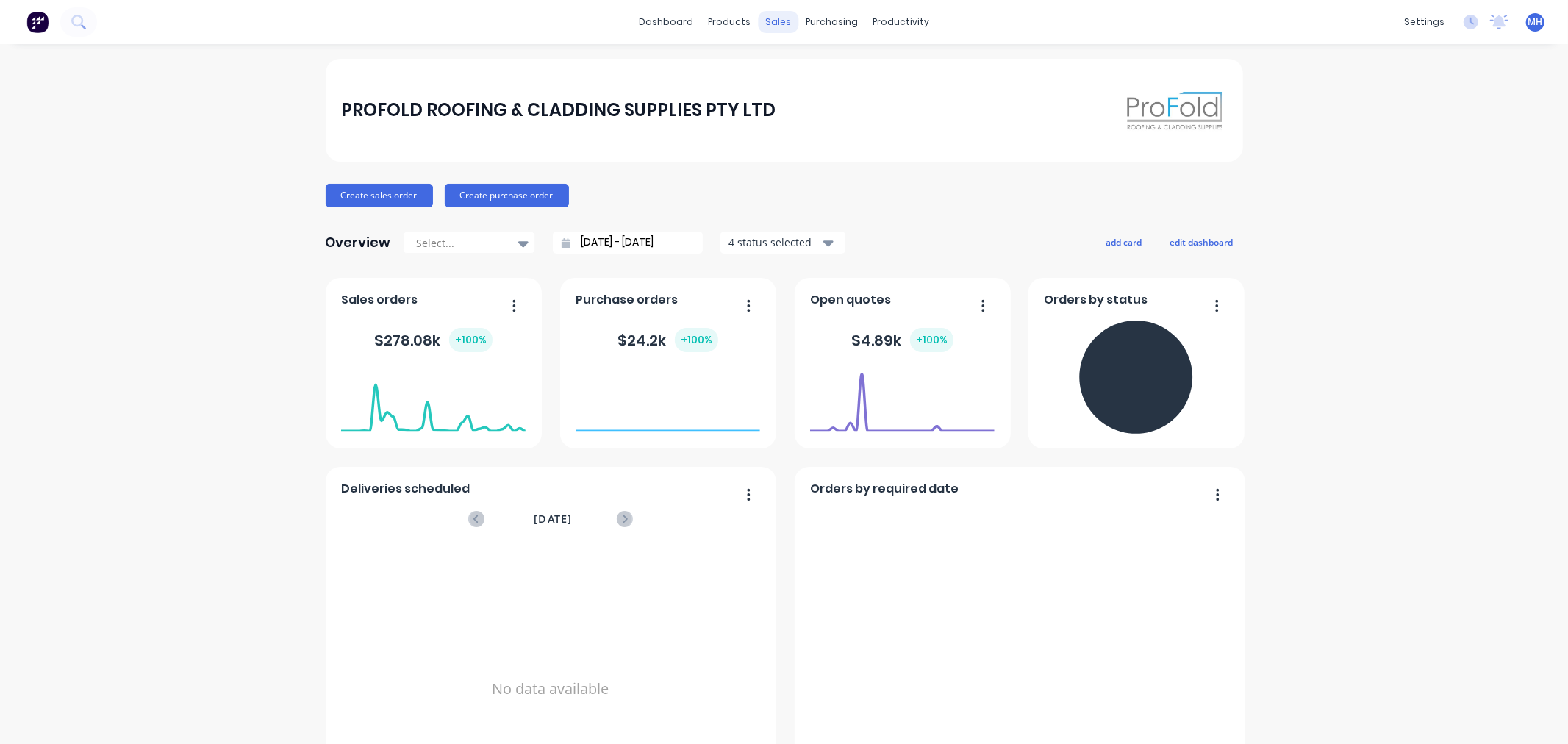
click at [779, 23] on div "sales" at bounding box center [778, 22] width 41 height 22
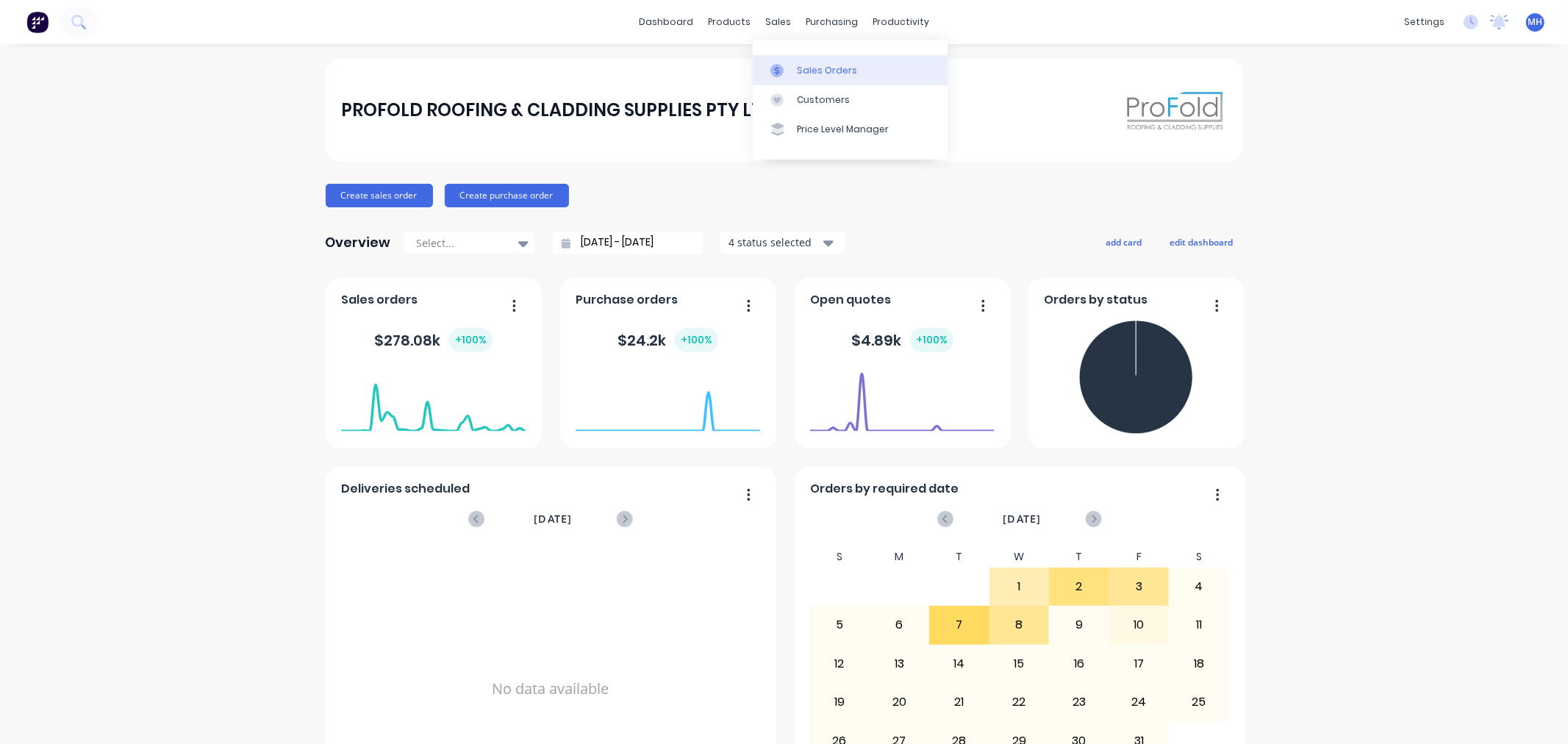
click at [819, 71] on div "Sales Orders" at bounding box center [827, 71] width 60 height 14
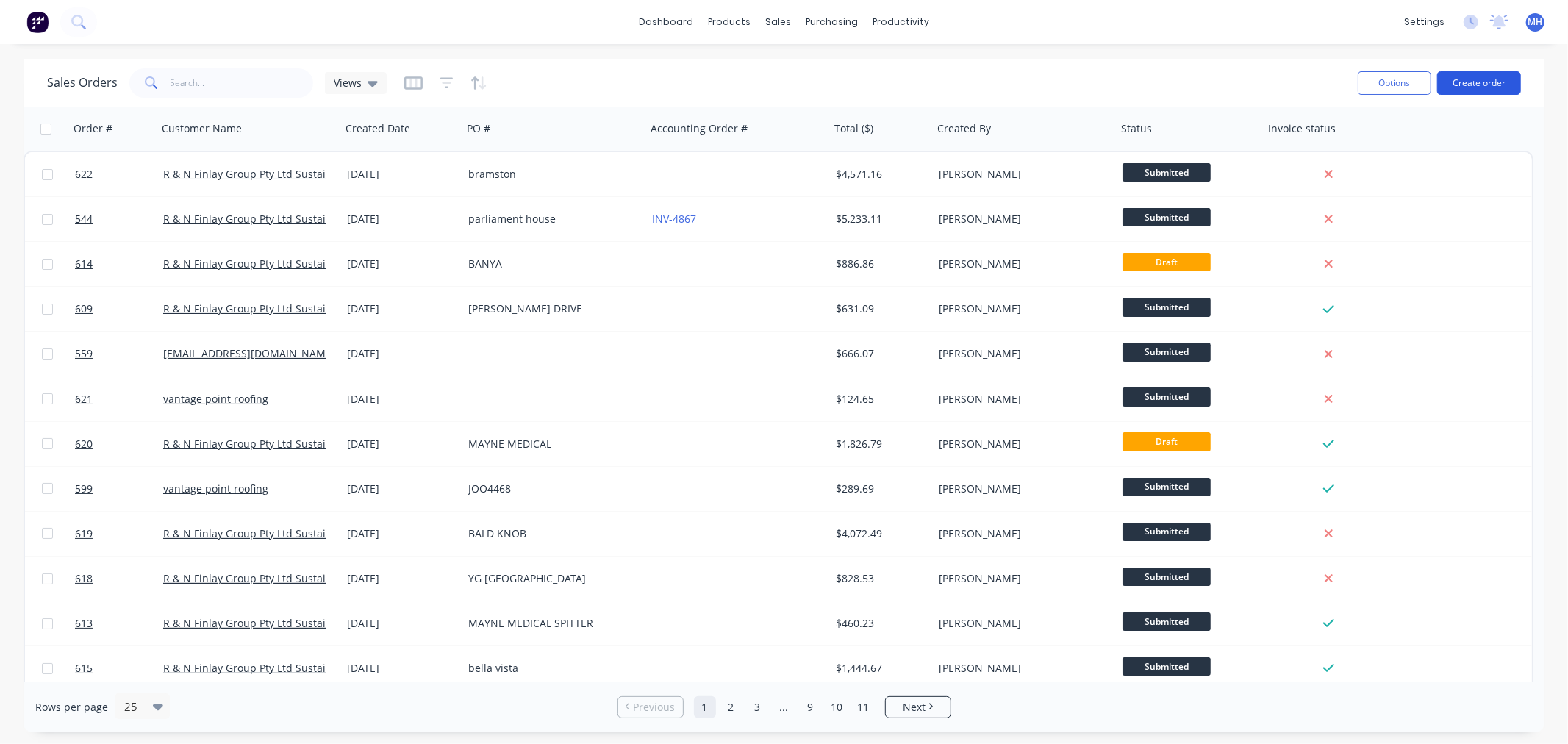
click at [1454, 84] on button "Create order" at bounding box center [1478, 83] width 84 height 23
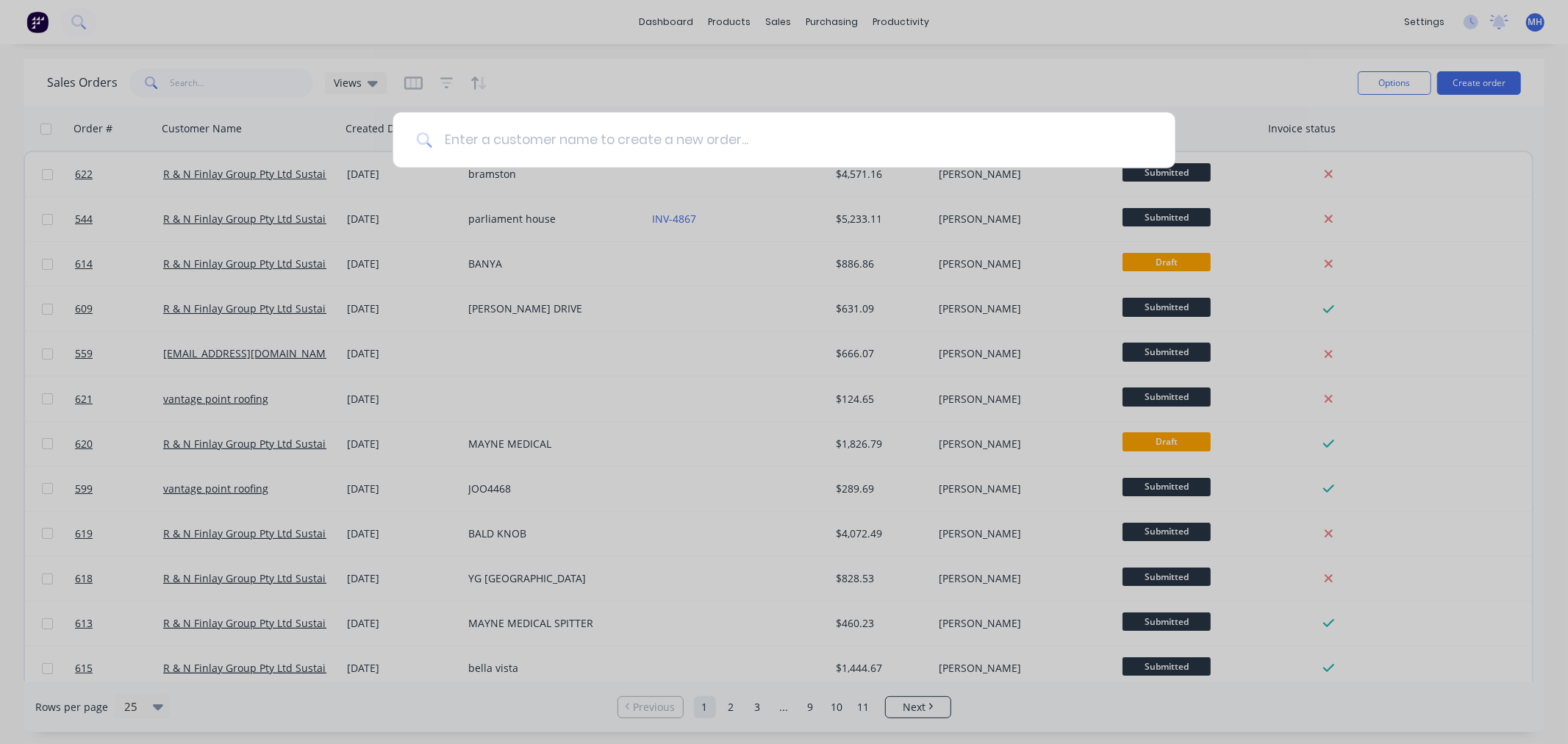
click at [822, 147] on input at bounding box center [792, 139] width 719 height 55
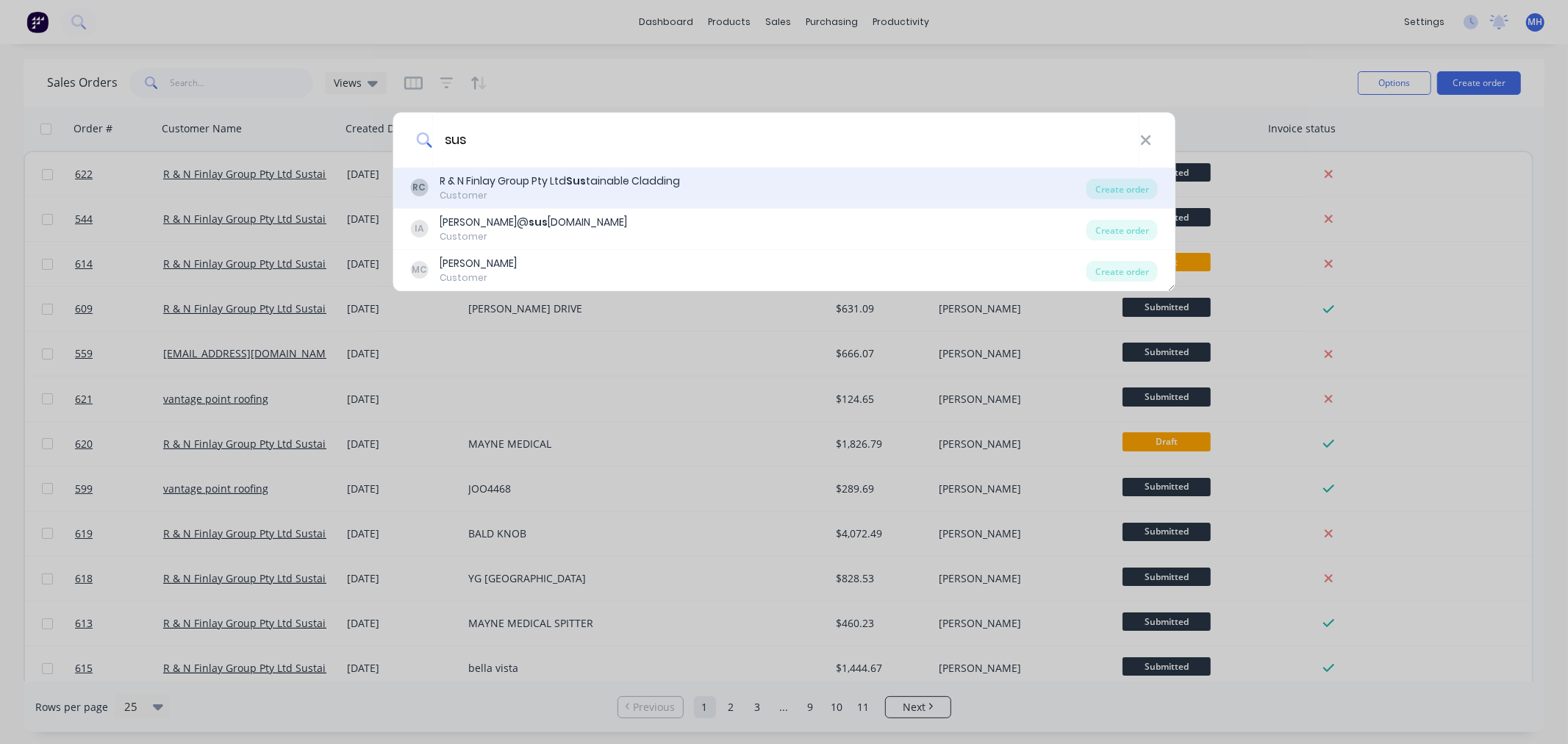
type input "sus"
click at [740, 185] on div "RC R & N Finlay Group Pty Ltd Sus tainable Cladding Customer" at bounding box center [748, 188] width 676 height 29
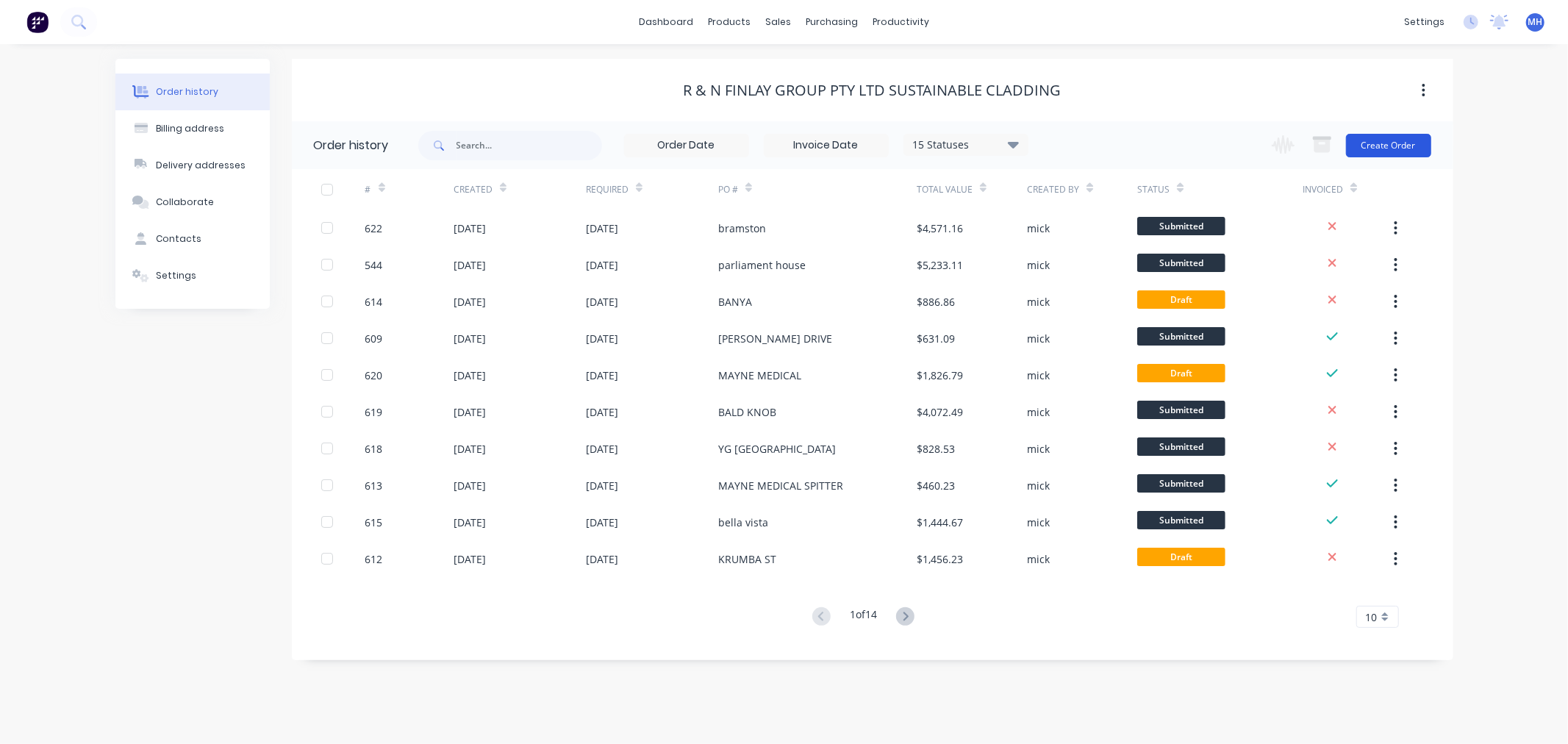
click at [1401, 142] on button "Create Order" at bounding box center [1388, 145] width 85 height 23
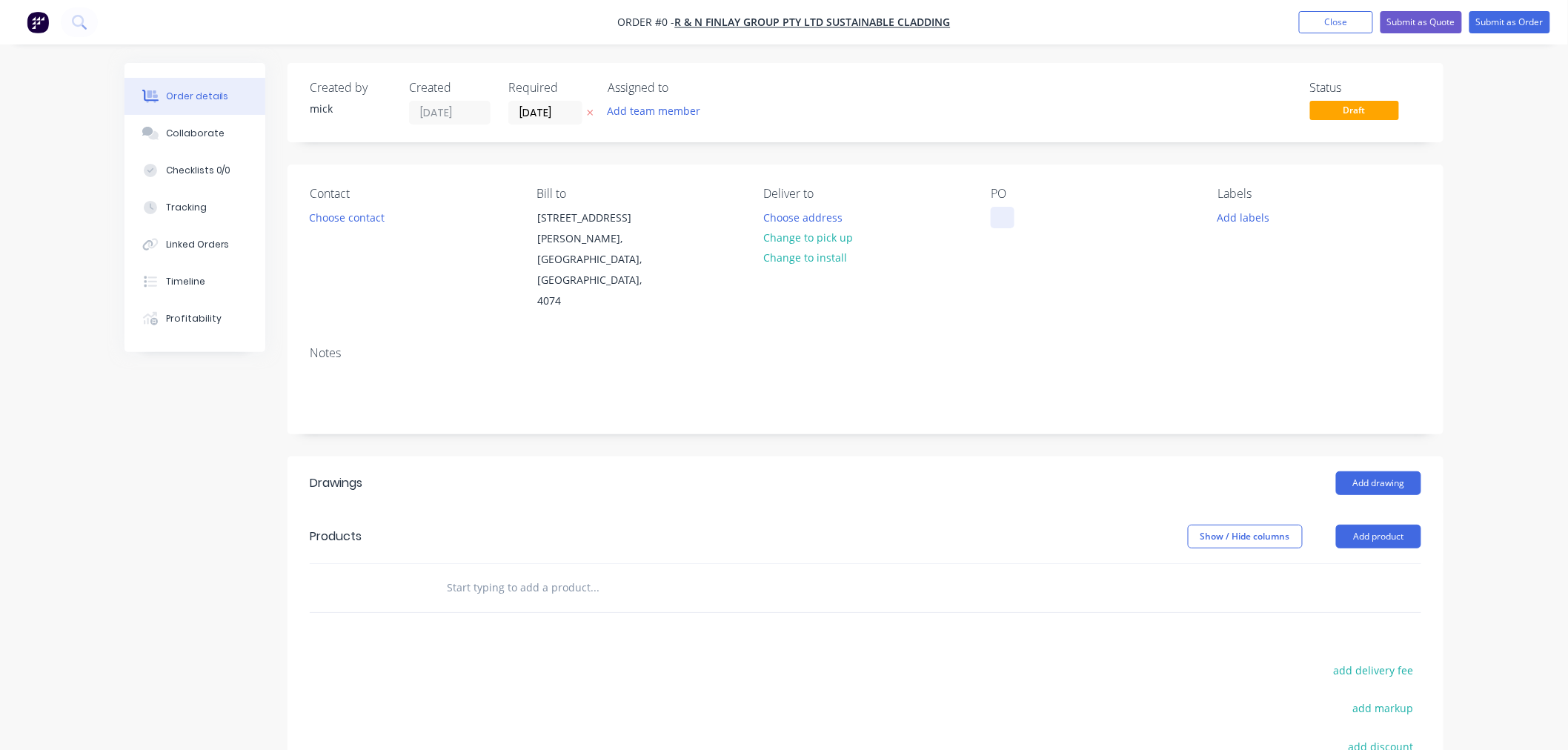
click at [1004, 222] on div at bounding box center [1002, 218] width 24 height 21
click at [965, 270] on div "Order details Collaborate Checklists 0/0 Tracking Linked Orders Timeline Profit…" at bounding box center [784, 526] width 1349 height 927
click at [1401, 471] on button "Add drawing" at bounding box center [1379, 482] width 85 height 24
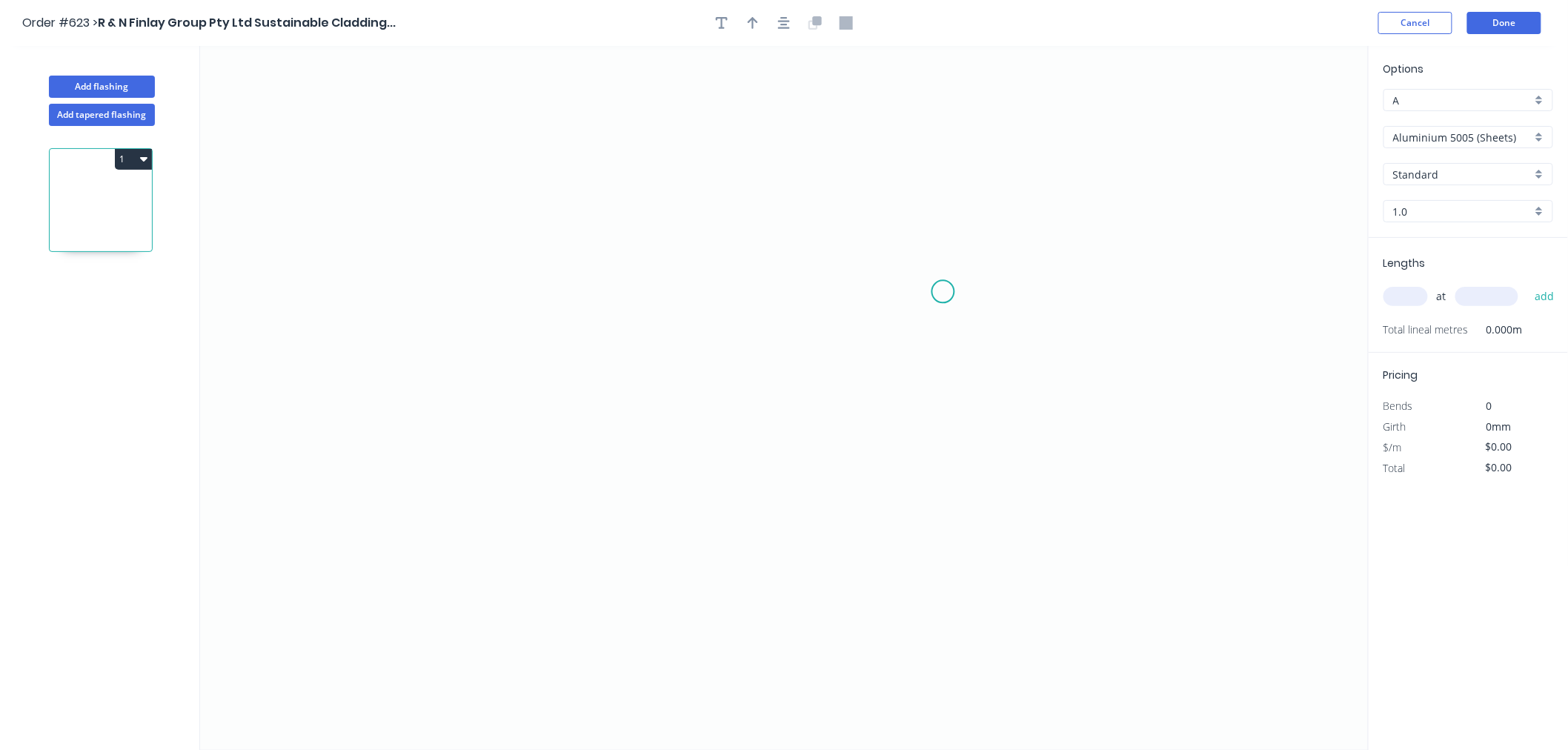
click at [944, 292] on icon "0" at bounding box center [784, 398] width 1169 height 704
click at [507, 306] on icon "0" at bounding box center [784, 398] width 1169 height 704
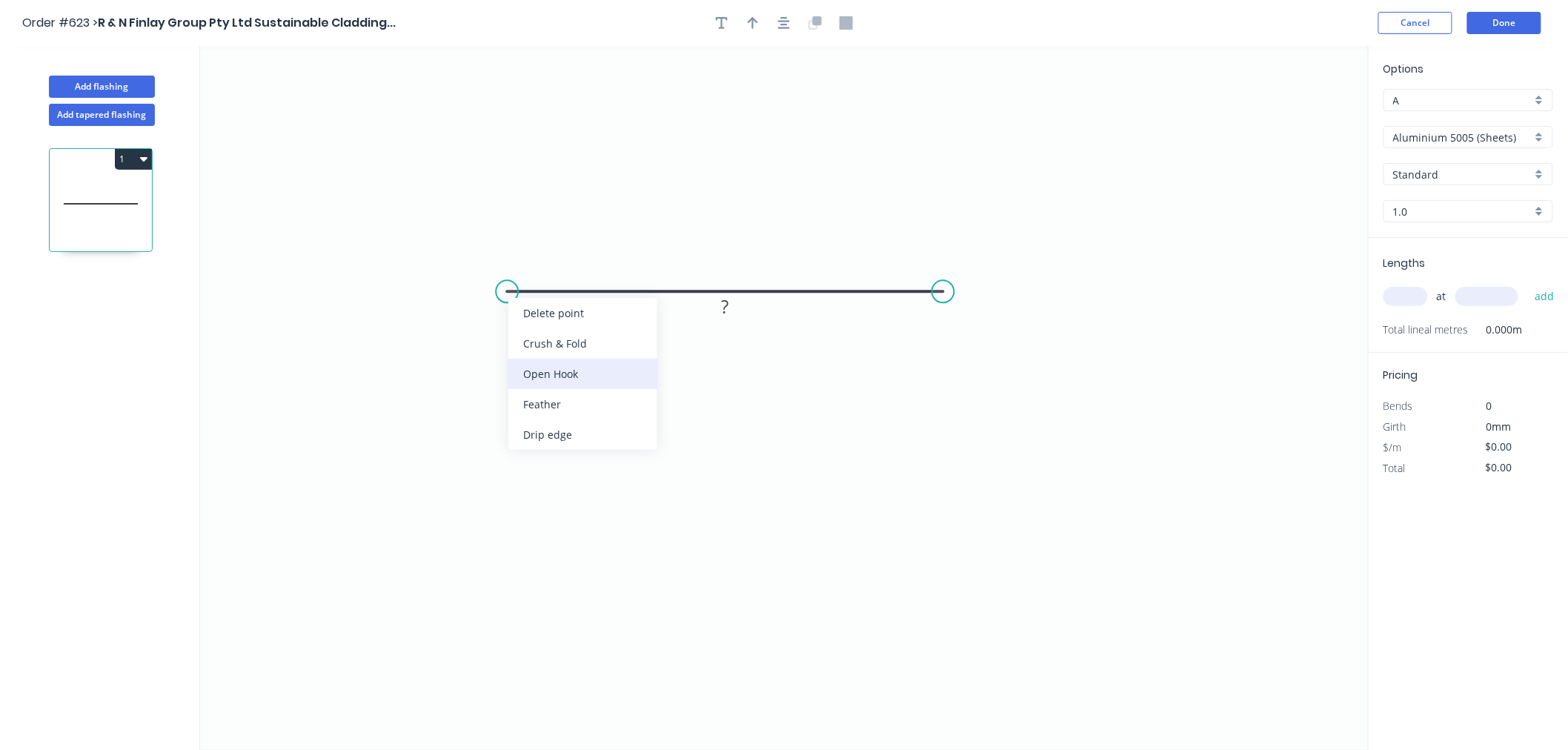
click at [542, 359] on div "Open Hook" at bounding box center [583, 374] width 149 height 30
click at [550, 253] on tspan "25" at bounding box center [540, 253] width 20 height 24
click at [734, 307] on rect at bounding box center [725, 307] width 30 height 20
click at [846, 477] on icon "0 OH 15 50" at bounding box center [784, 398] width 1169 height 704
click at [749, 28] on icon "button" at bounding box center [753, 23] width 11 height 14
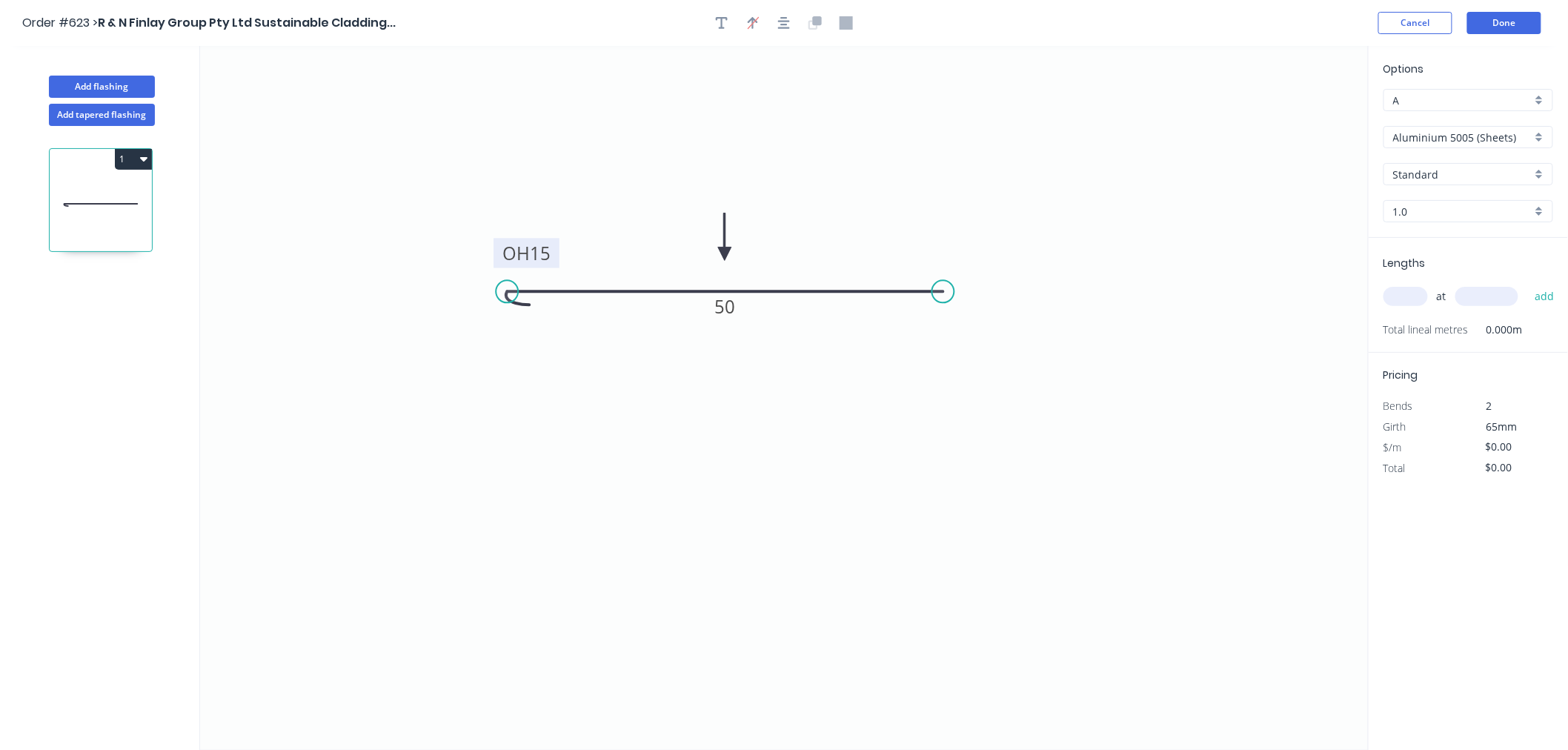
drag, startPoint x: 1293, startPoint y: 116, endPoint x: 724, endPoint y: 254, distance: 585.5
click at [724, 254] on icon at bounding box center [725, 237] width 14 height 48
click at [1475, 143] on input "Aluminium 5005 (Sheets)" at bounding box center [1463, 137] width 139 height 16
click at [1479, 246] on div "Colorbond Standard" at bounding box center [1469, 243] width 168 height 26
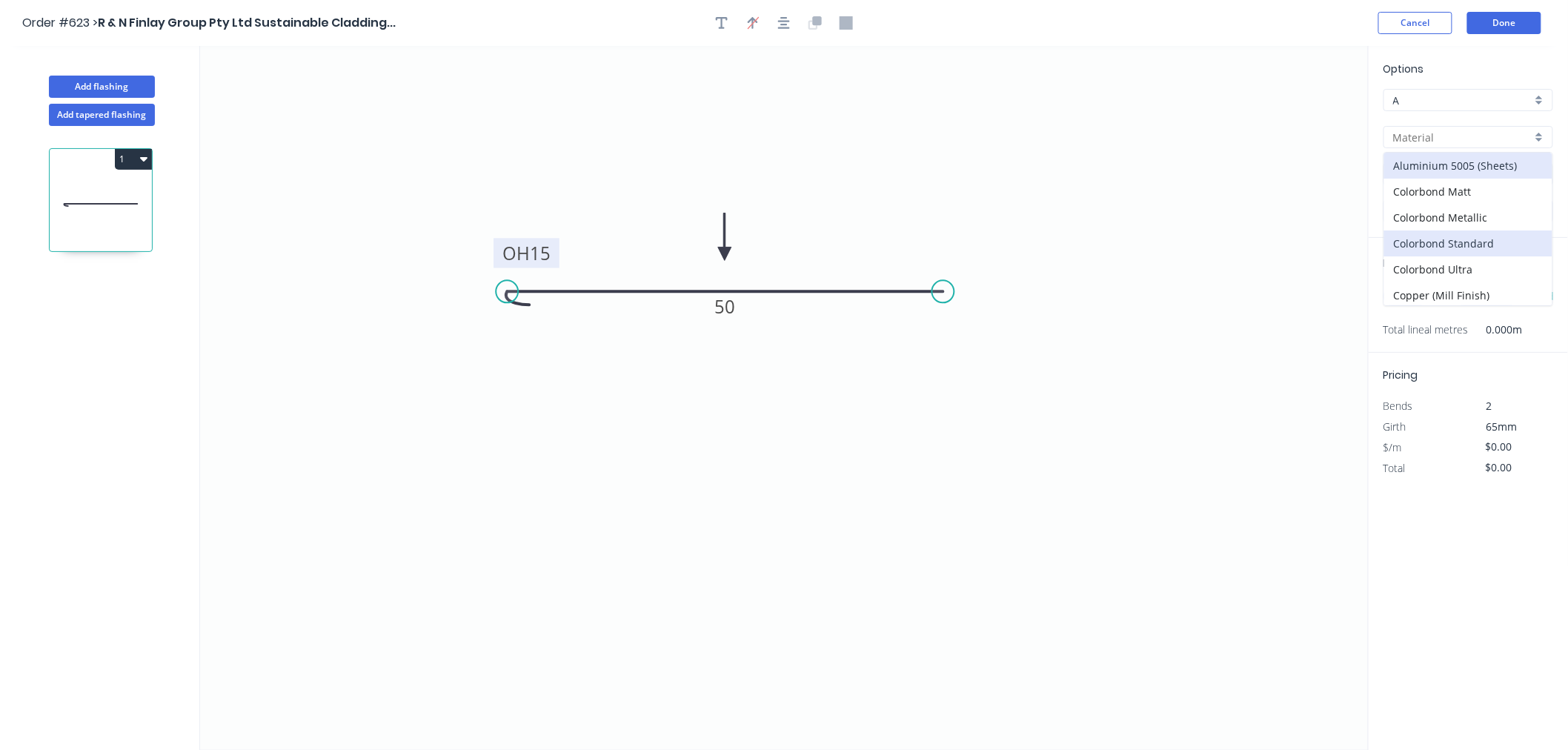
type input "Colorbond Standard"
type input "Basalt"
type input "0.55"
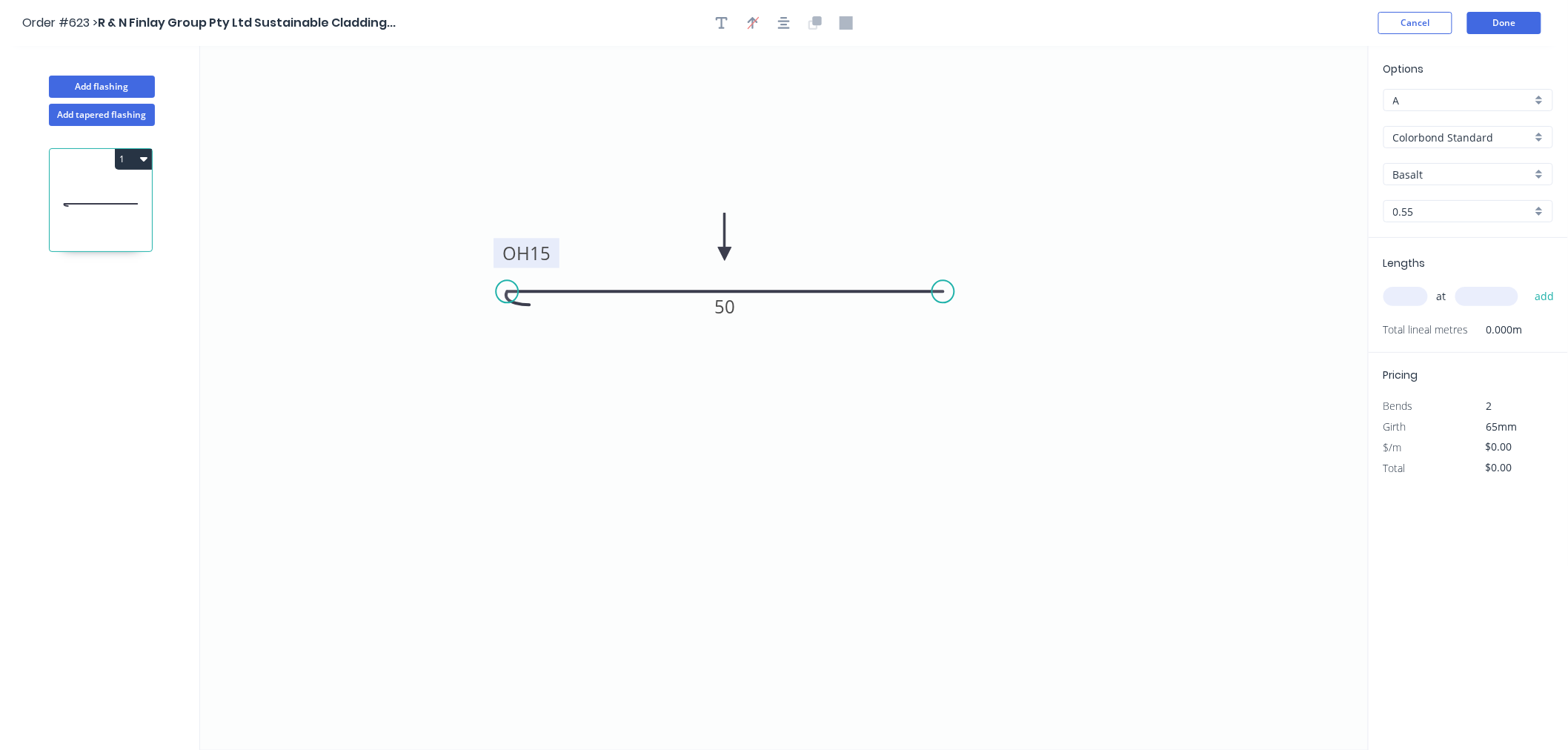
type input "$7.98"
click at [1447, 184] on div "Basalt" at bounding box center [1469, 174] width 170 height 22
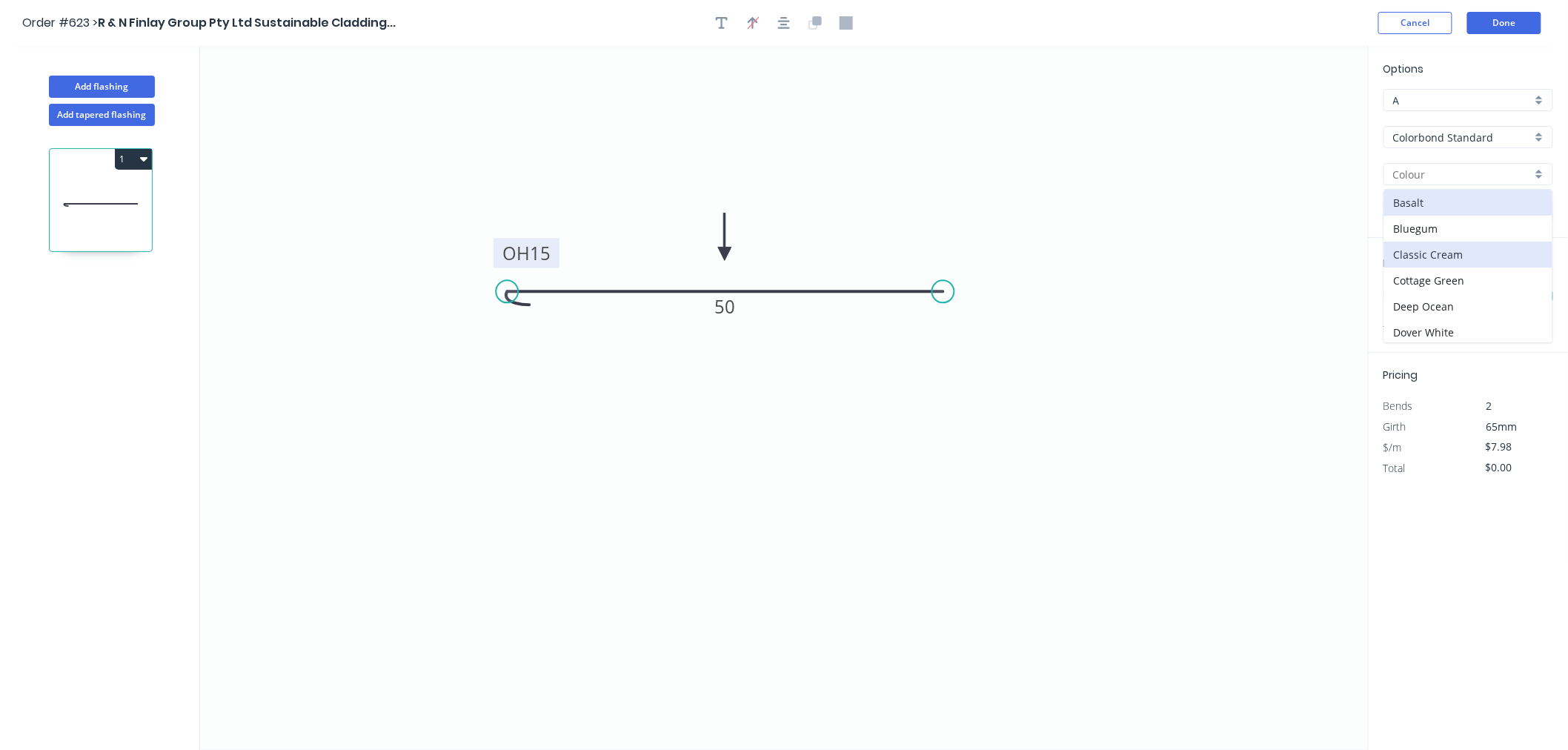
scroll to position [82, 0]
click at [1447, 248] on div "Dover White" at bounding box center [1469, 250] width 168 height 26
type input "Dover White"
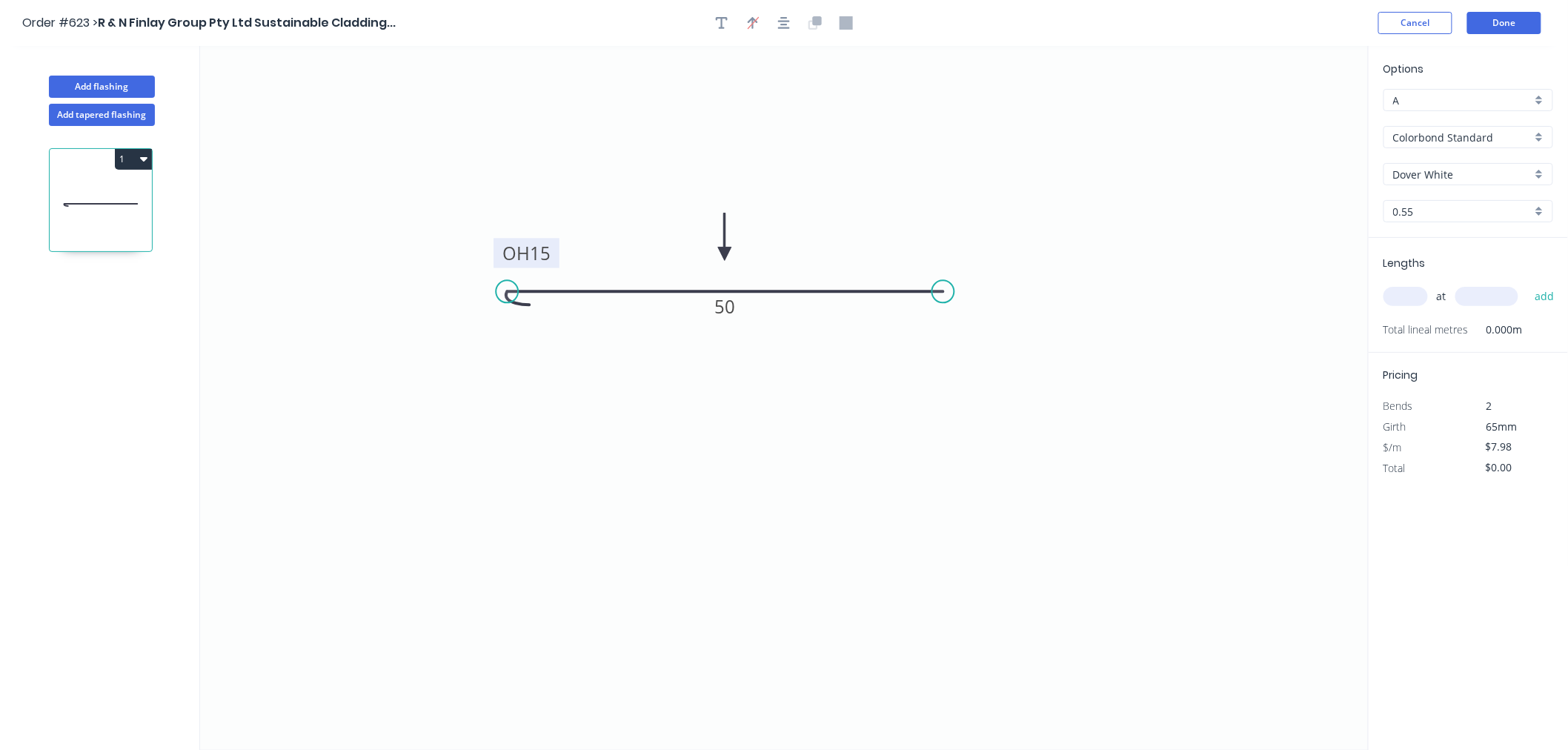
click at [1397, 303] on input "text" at bounding box center [1406, 296] width 45 height 19
type input "1"
type input "5400"
click at [1528, 284] on button "add" at bounding box center [1545, 296] width 35 height 25
type input "$43.09"
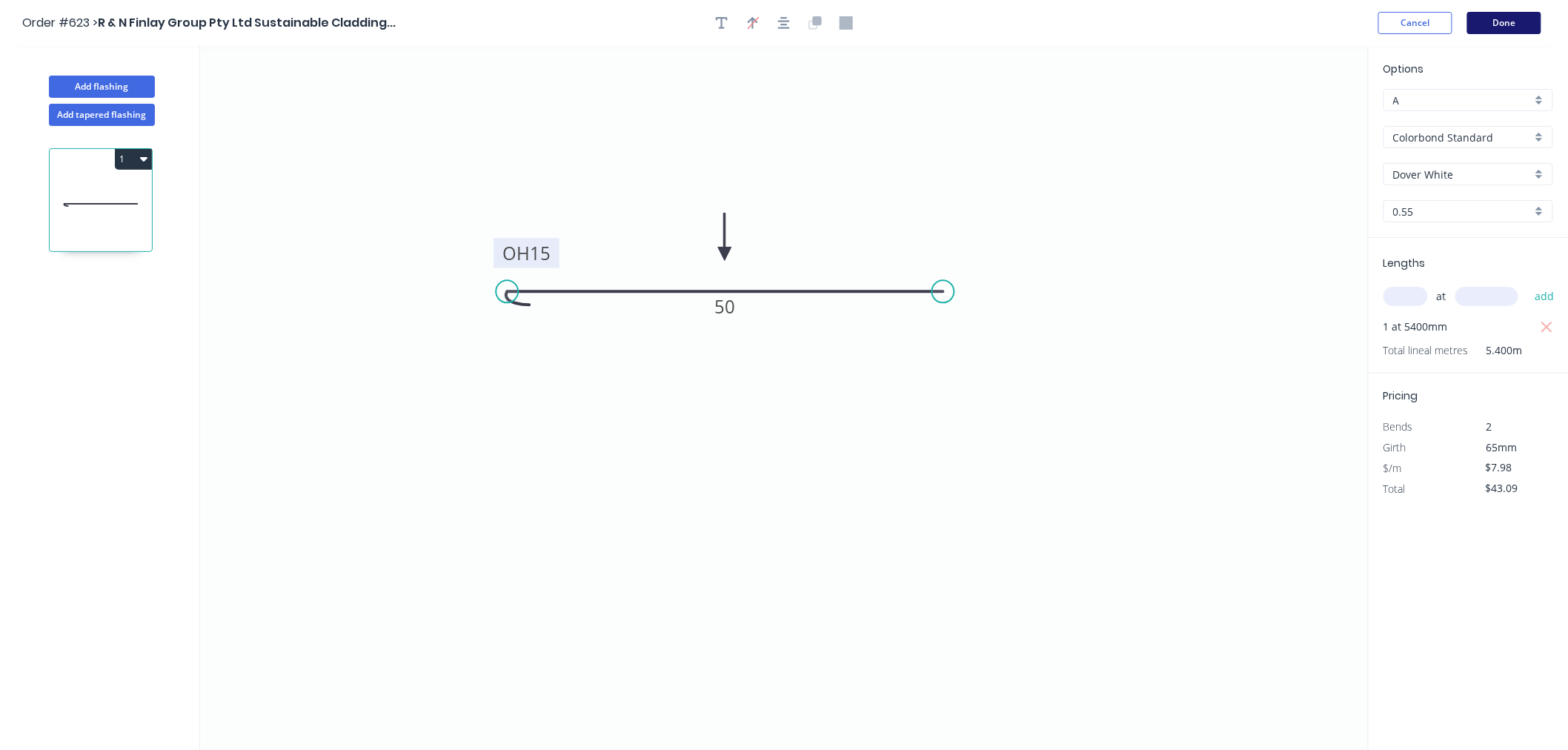
click at [1503, 12] on button "Done" at bounding box center [1504, 23] width 74 height 22
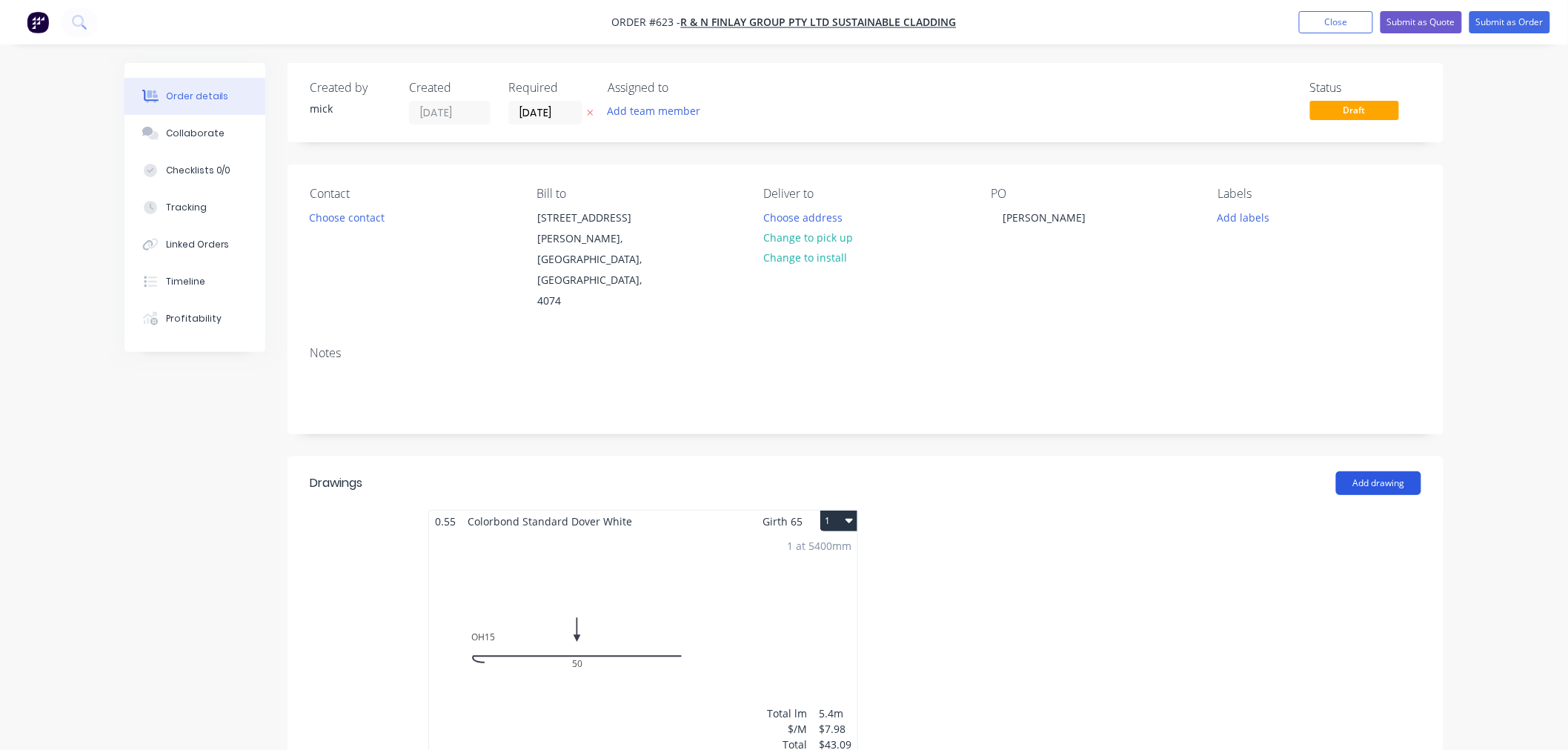
click at [1360, 471] on button "Add drawing" at bounding box center [1379, 482] width 85 height 24
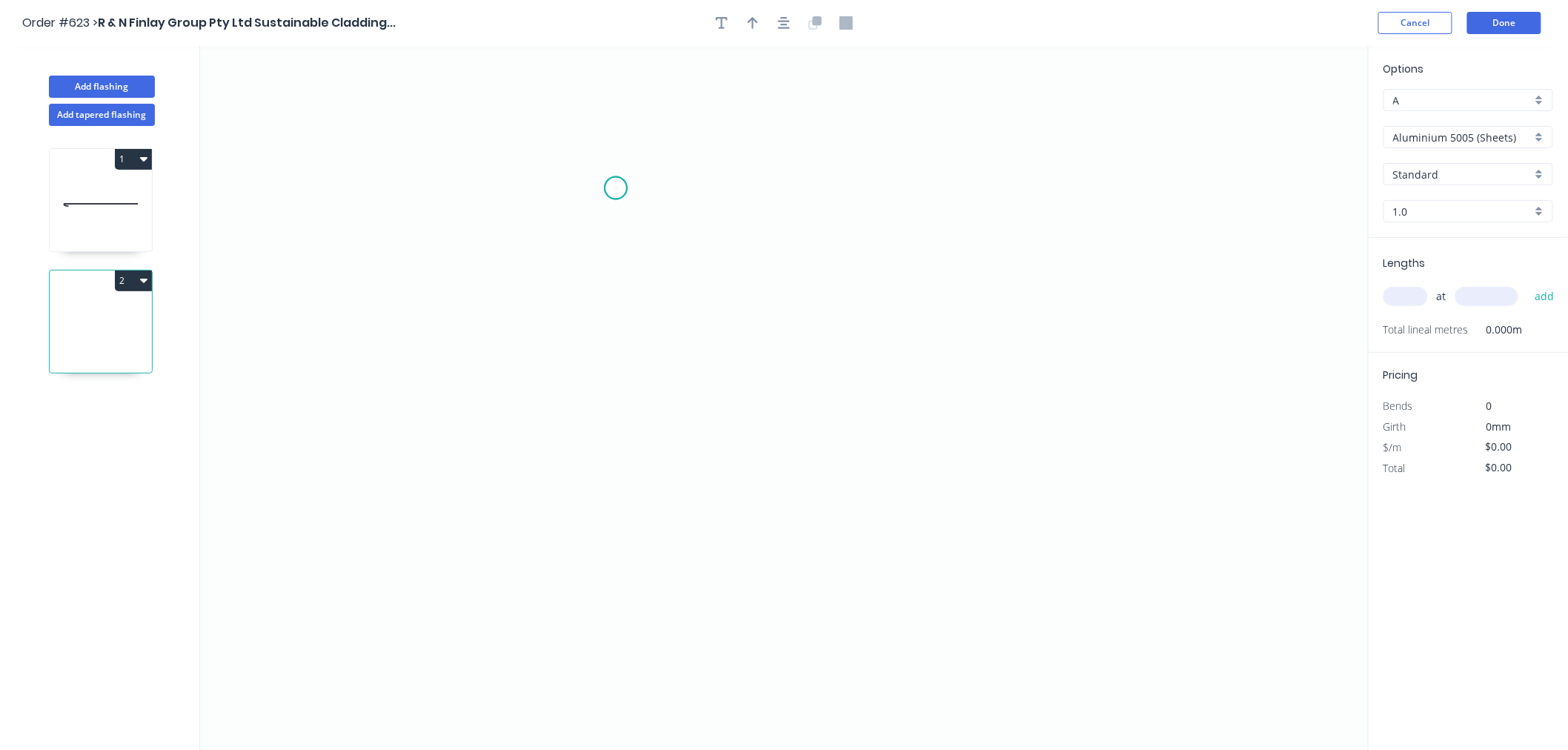
click at [616, 188] on icon "0" at bounding box center [784, 398] width 1169 height 704
click at [615, 413] on icon "0" at bounding box center [784, 398] width 1169 height 704
click at [803, 411] on icon "0 ?" at bounding box center [784, 398] width 1169 height 704
click at [804, 571] on icon "0 ? ?" at bounding box center [784, 398] width 1169 height 704
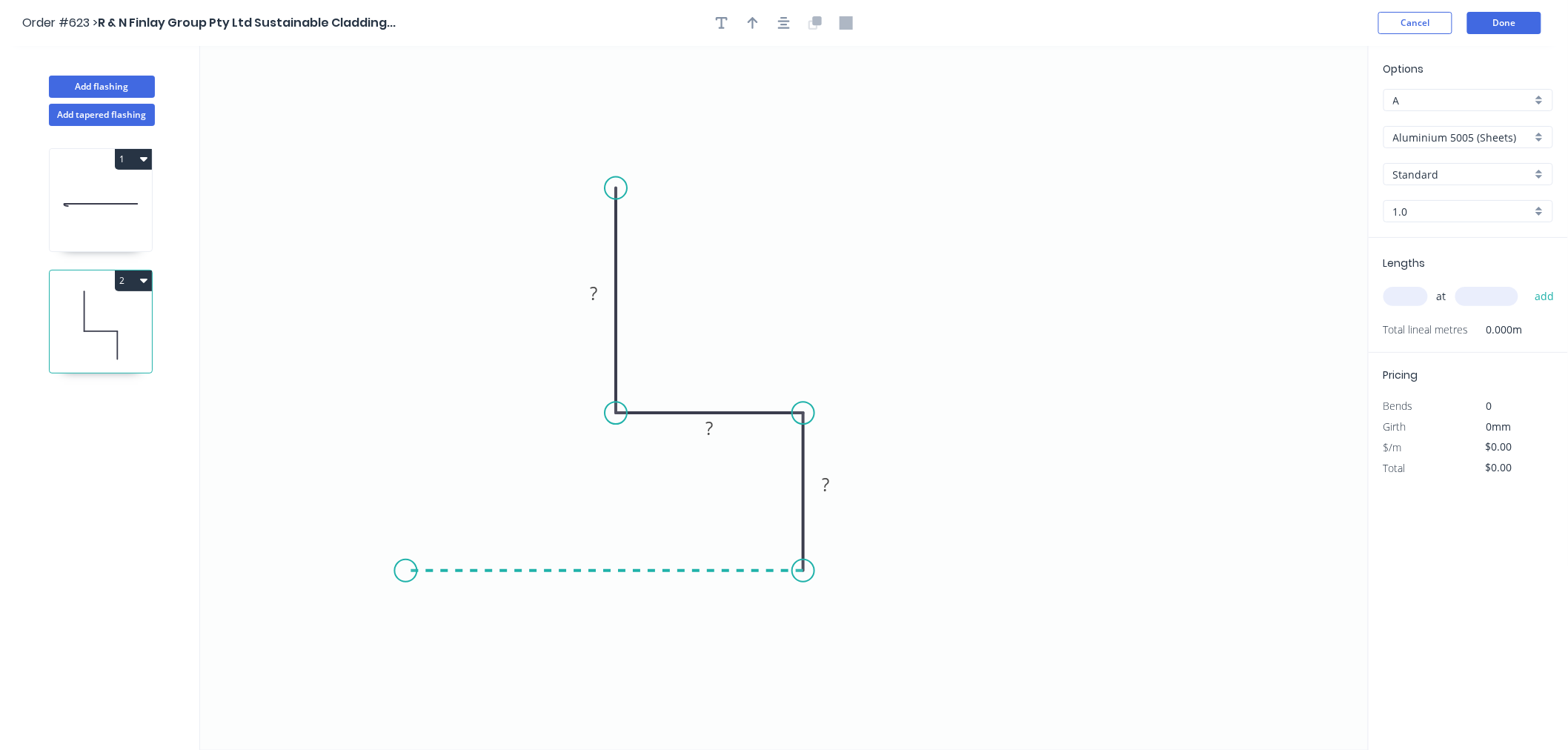
click at [405, 571] on icon "0 ? ? ?" at bounding box center [784, 398] width 1169 height 704
click at [405, 571] on circle at bounding box center [406, 570] width 22 height 22
click at [404, 572] on circle at bounding box center [406, 570] width 22 height 22
click at [405, 572] on circle at bounding box center [406, 570] width 22 height 22
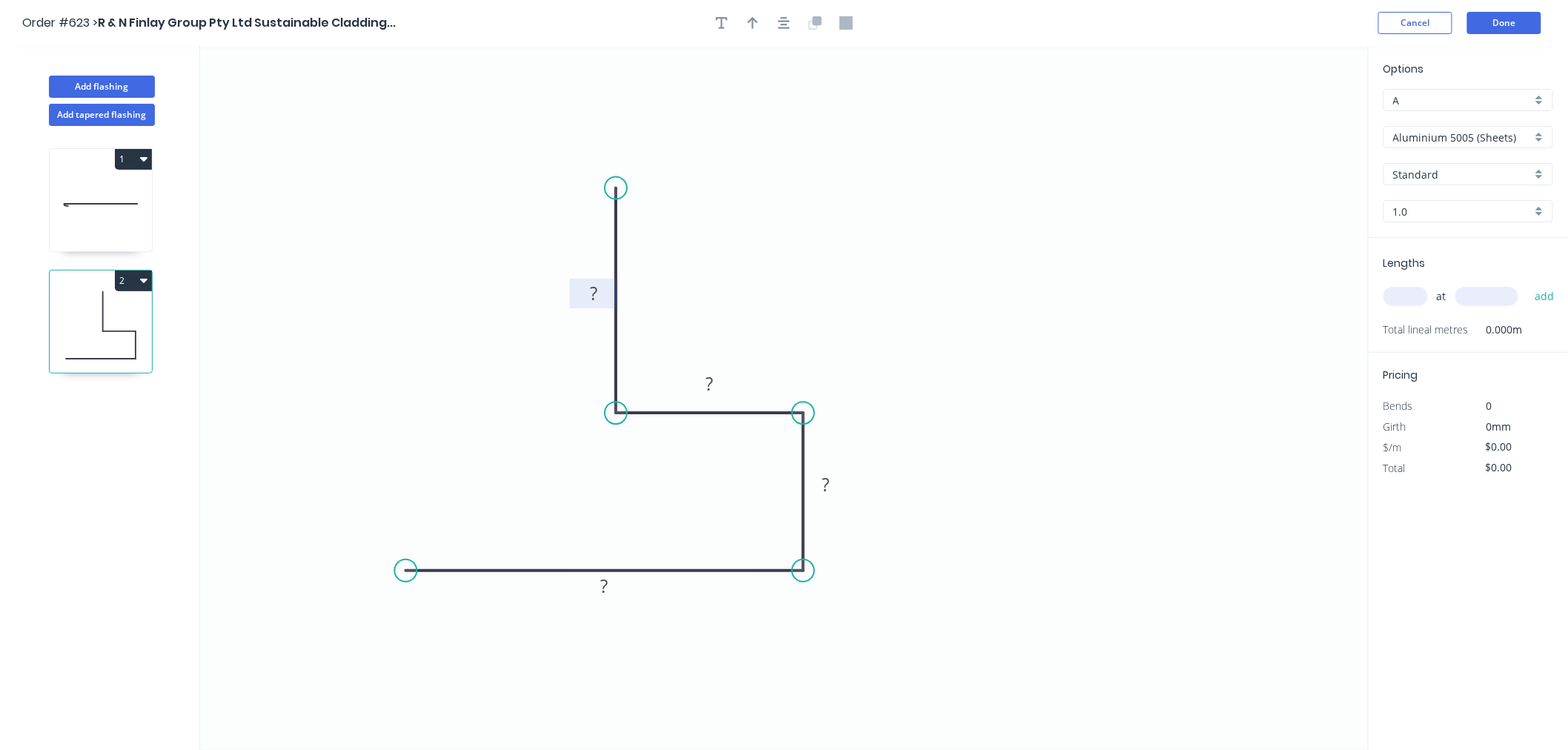
click at [595, 289] on tspan "?" at bounding box center [594, 293] width 8 height 24
click at [612, 582] on tspan "28" at bounding box center [605, 585] width 20 height 24
click at [907, 307] on icon "0 70 40 28 100" at bounding box center [784, 398] width 1169 height 704
click at [781, 20] on icon "button" at bounding box center [784, 23] width 12 height 12
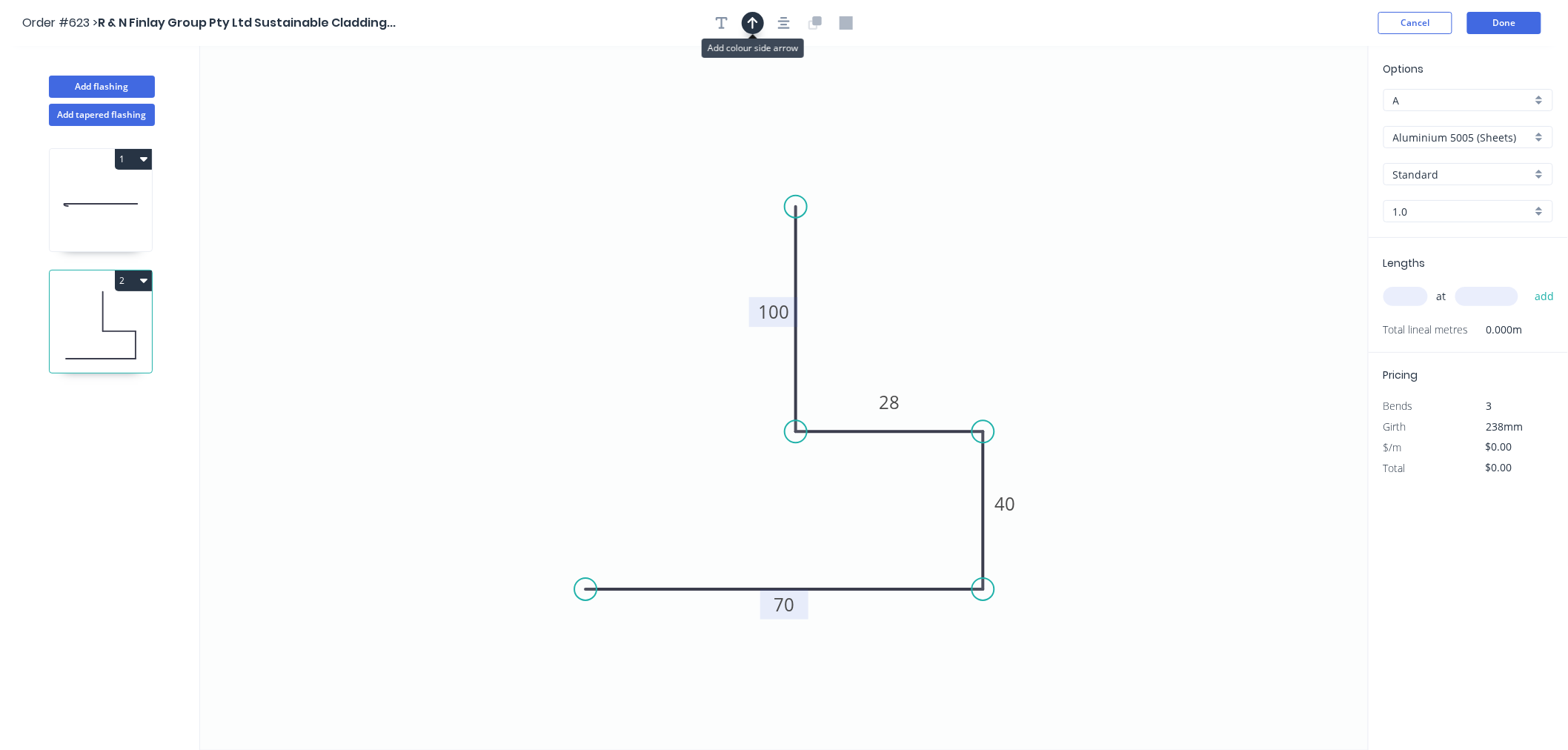
click at [746, 20] on button "button" at bounding box center [753, 23] width 22 height 22
drag, startPoint x: 1293, startPoint y: 115, endPoint x: 966, endPoint y: 369, distance: 414.1
click at [966, 369] on icon at bounding box center [966, 351] width 14 height 48
click at [1431, 123] on div "Options A A Aluminium 5005 (Sheets) Aluminium 5005 (Sheets) Standard Standard 1…" at bounding box center [1468, 149] width 200 height 177
click at [1434, 138] on input "Aluminium 5005 (Sheets)" at bounding box center [1463, 137] width 139 height 16
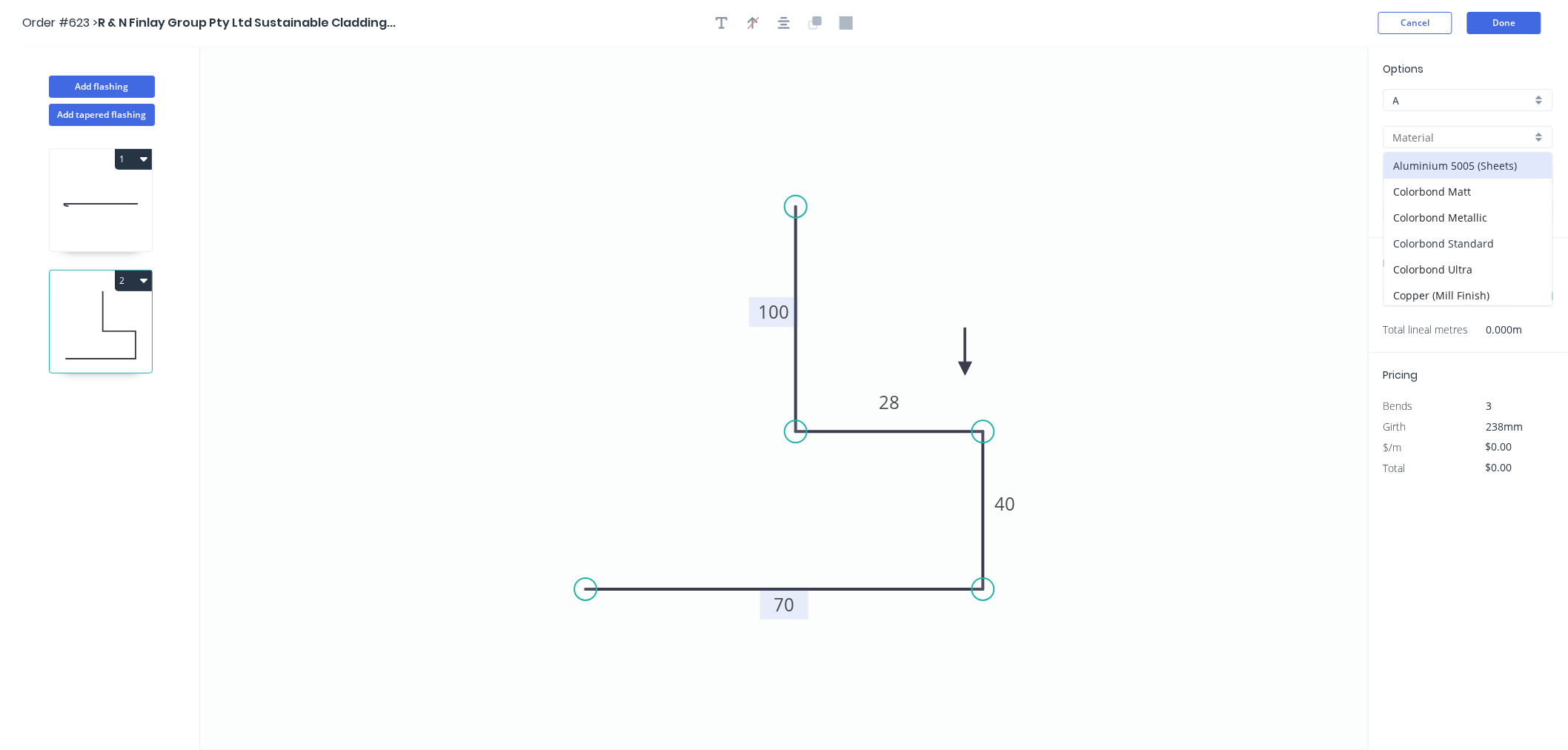
click at [1472, 240] on div "Colorbond Standard" at bounding box center [1469, 243] width 168 height 26
type input "Colorbond Standard"
type input "Basalt"
type input "0.55"
type input "$13.93"
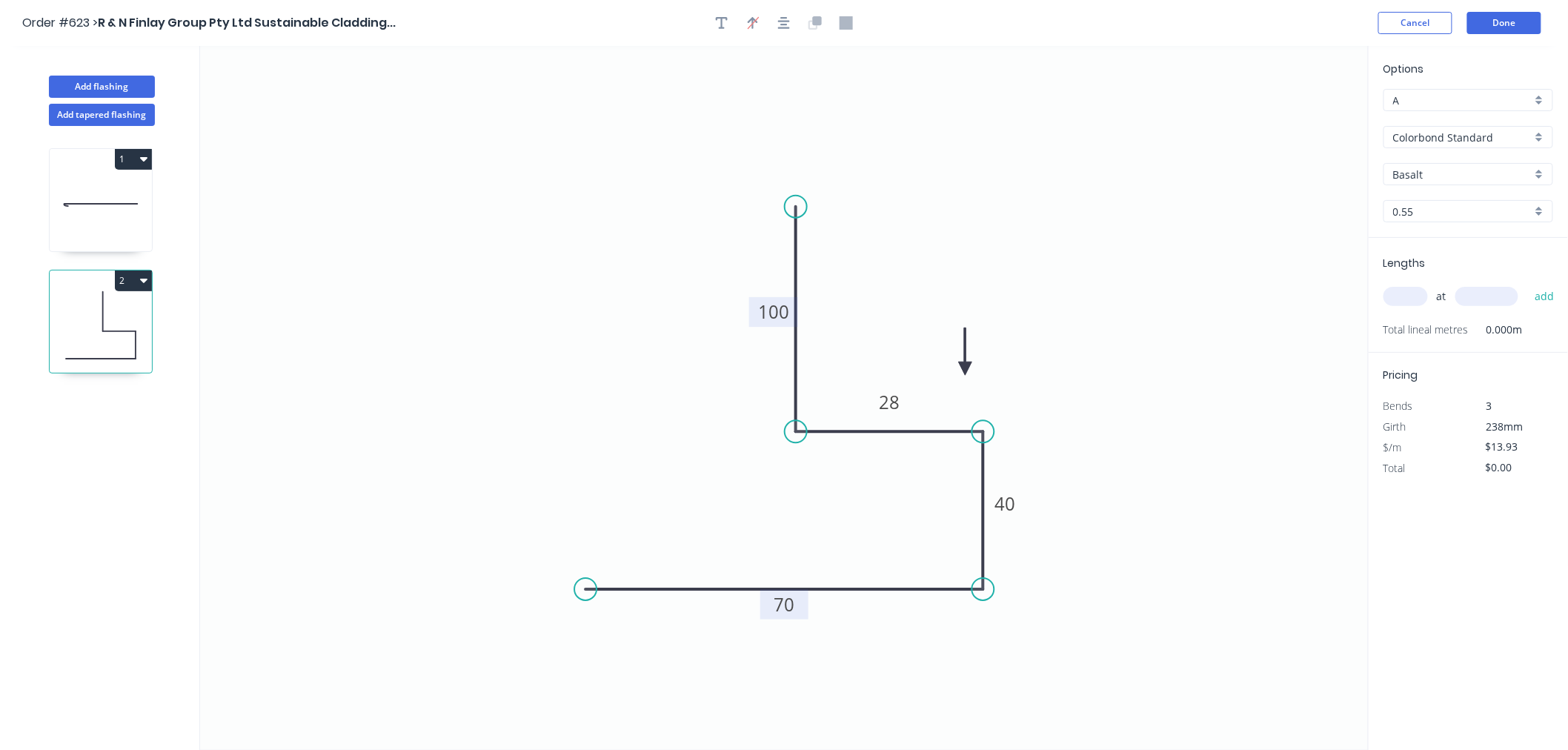
click at [1491, 177] on input "Basalt" at bounding box center [1463, 174] width 139 height 16
click at [1494, 334] on div "Dover White" at bounding box center [1469, 332] width 168 height 26
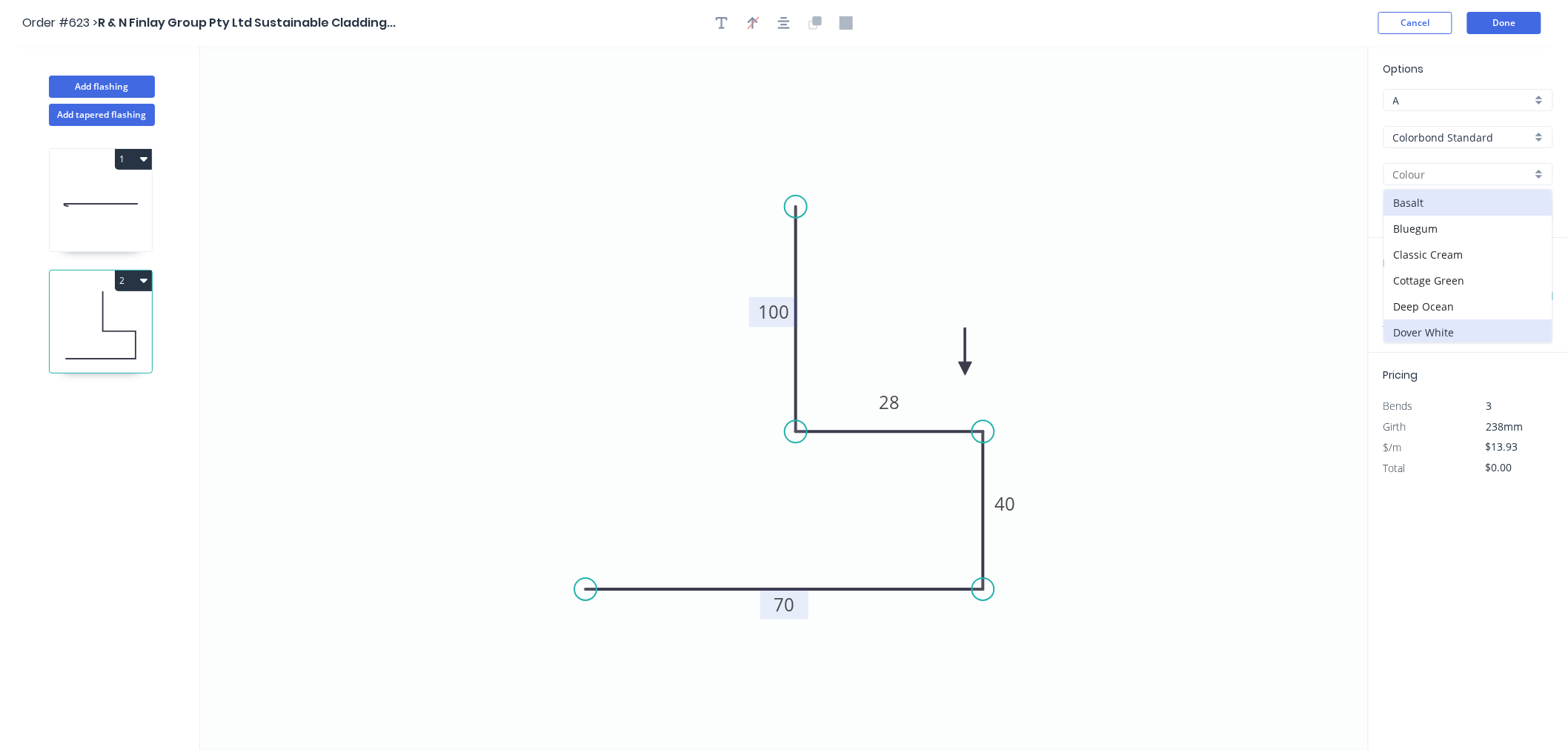
type input "Dover White"
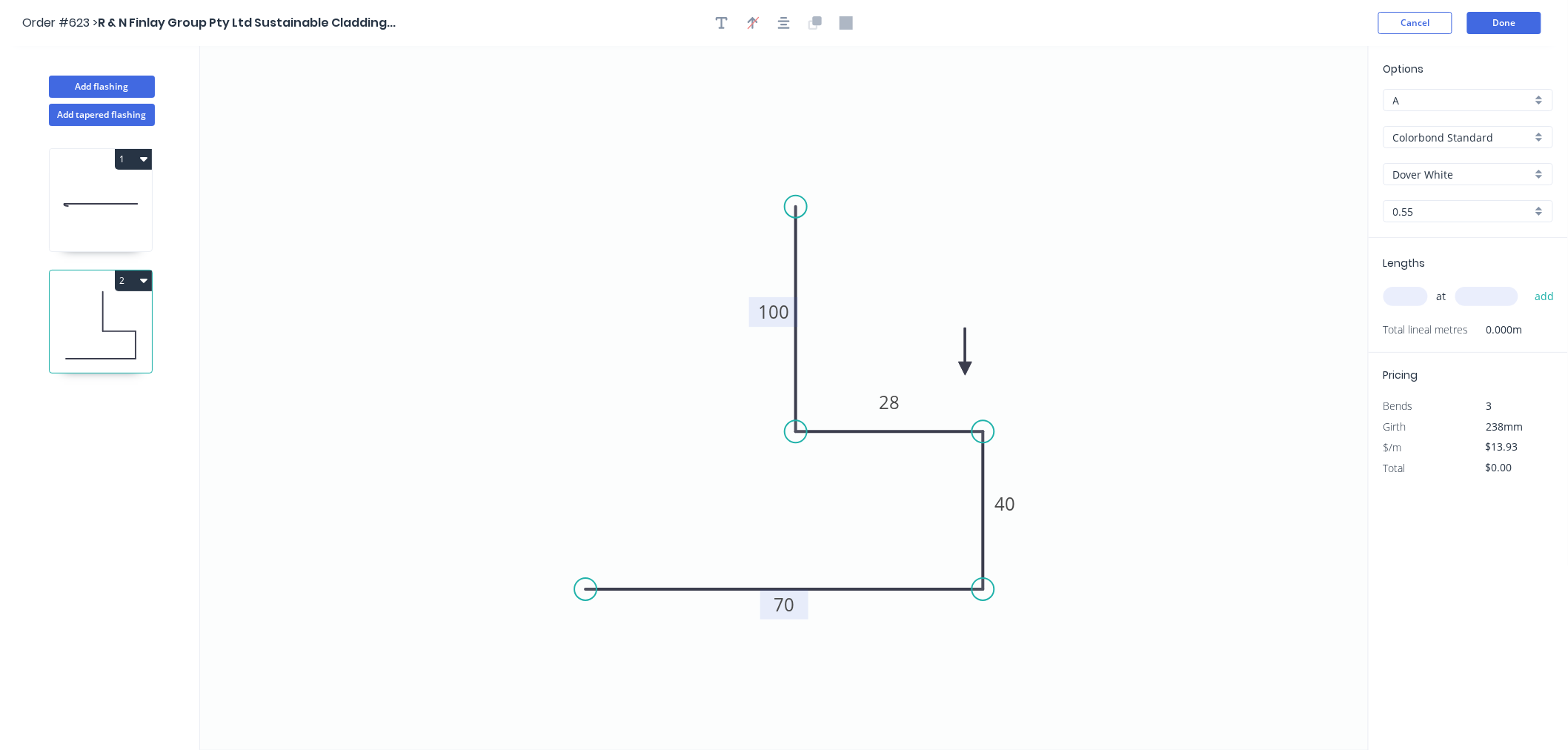
click at [1413, 297] on input "text" at bounding box center [1406, 296] width 45 height 19
type input "2"
type input "1100"
click at [1528, 284] on button "add" at bounding box center [1545, 296] width 35 height 25
type input "$30.65"
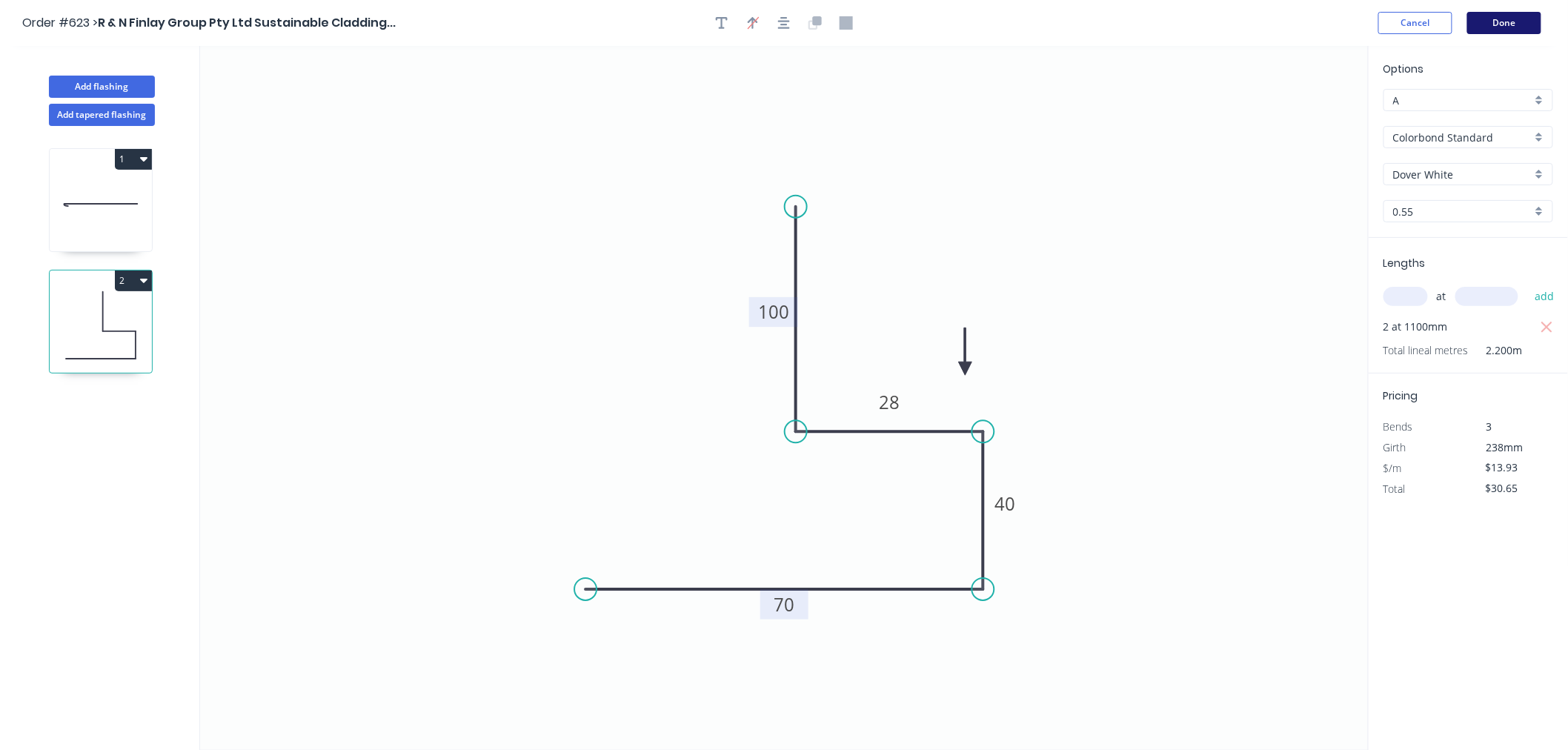
click at [1515, 17] on button "Done" at bounding box center [1504, 23] width 74 height 22
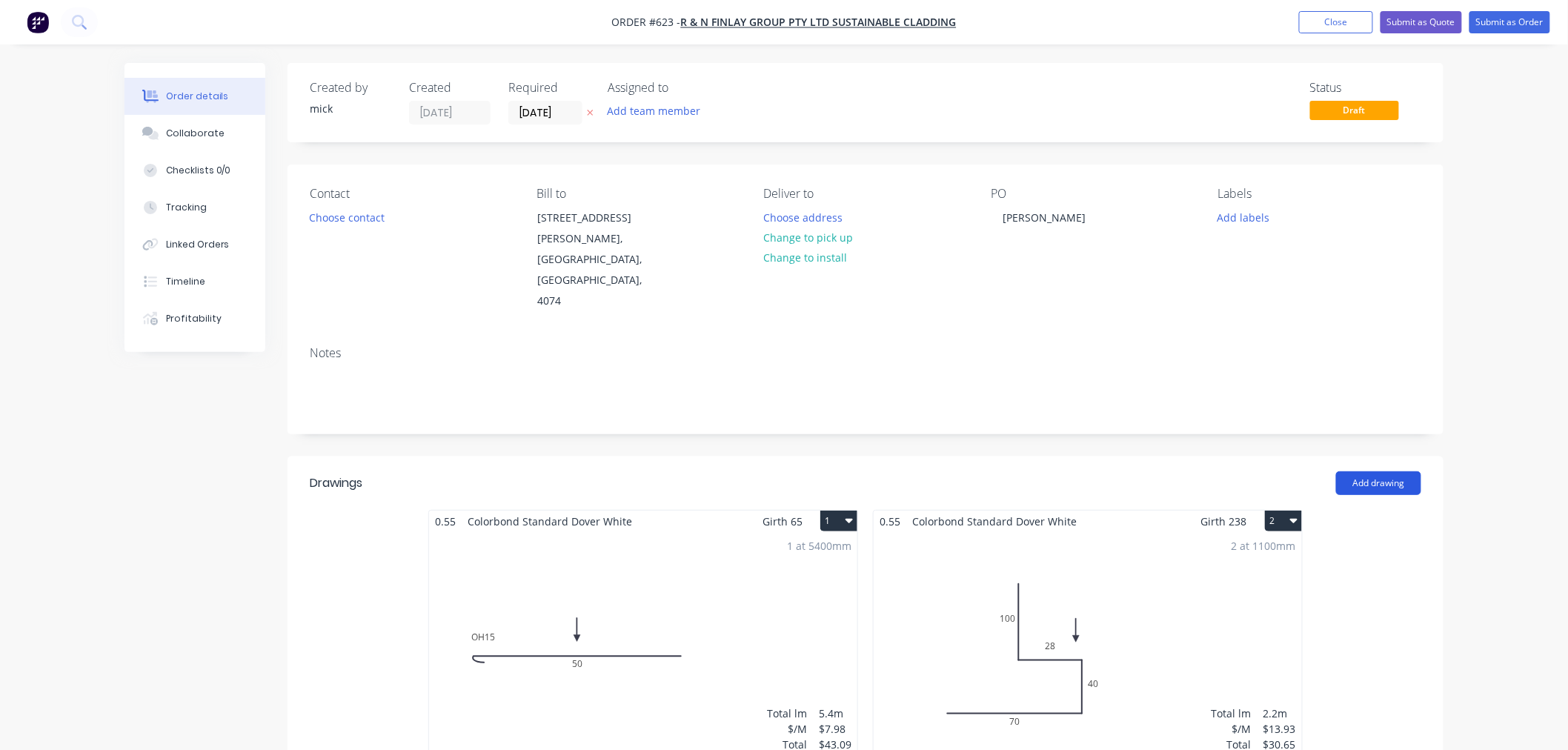
click at [1372, 471] on button "Add drawing" at bounding box center [1379, 482] width 85 height 24
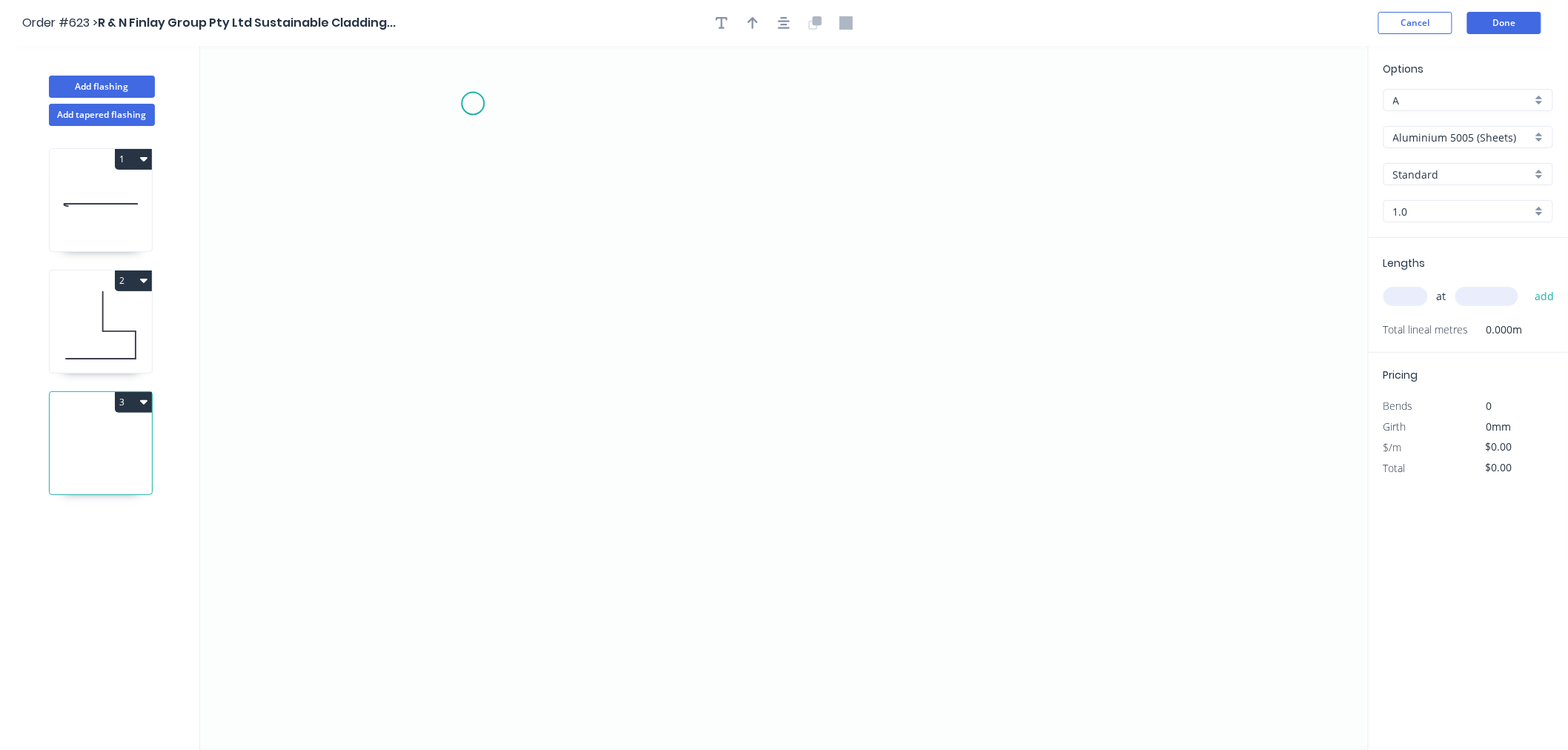
scroll to position [27, 0]
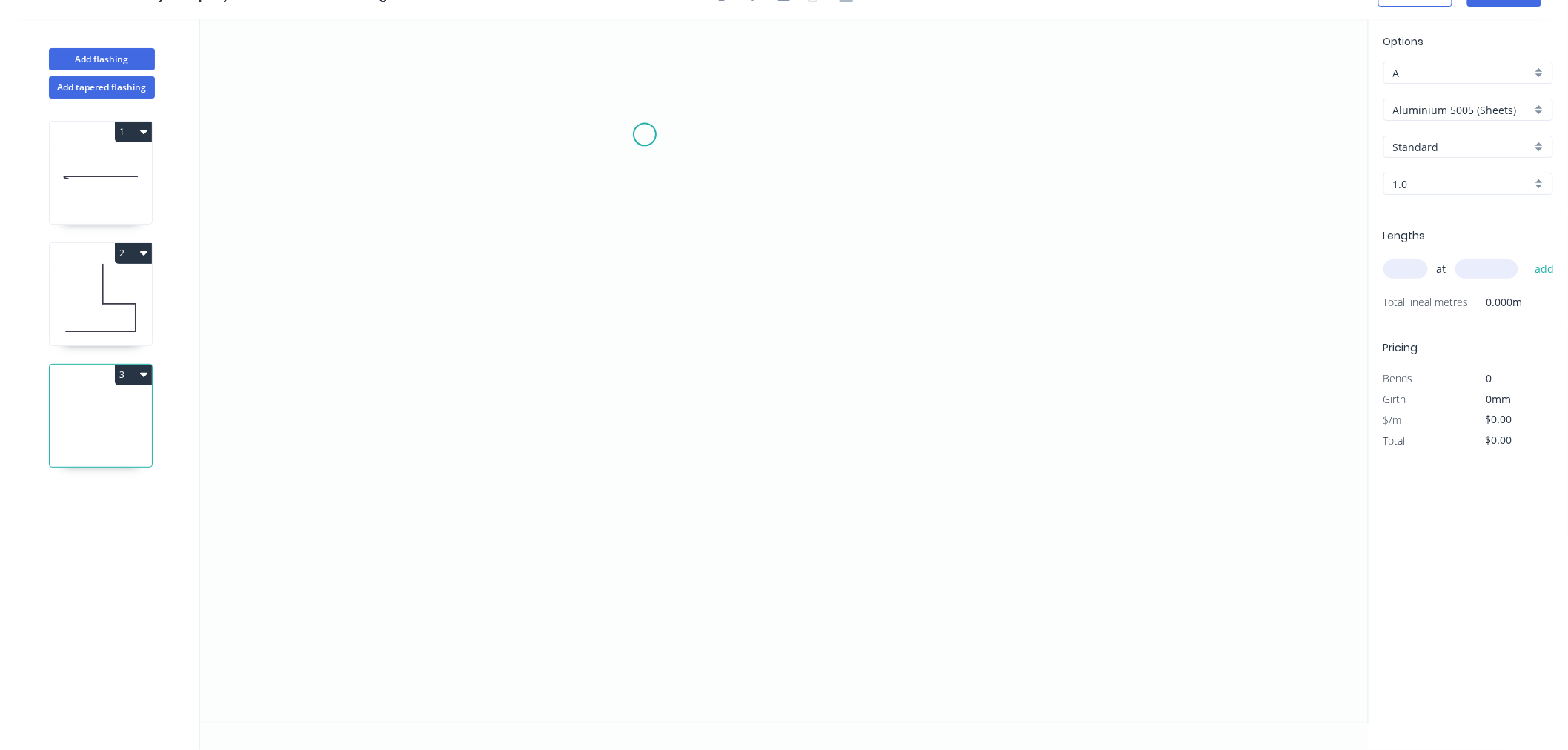
click at [645, 134] on icon "0" at bounding box center [784, 370] width 1169 height 704
click at [636, 359] on icon "0" at bounding box center [784, 370] width 1169 height 704
click at [870, 366] on icon "0 ?" at bounding box center [784, 370] width 1169 height 704
click at [865, 517] on icon "0 ? ?" at bounding box center [784, 370] width 1169 height 704
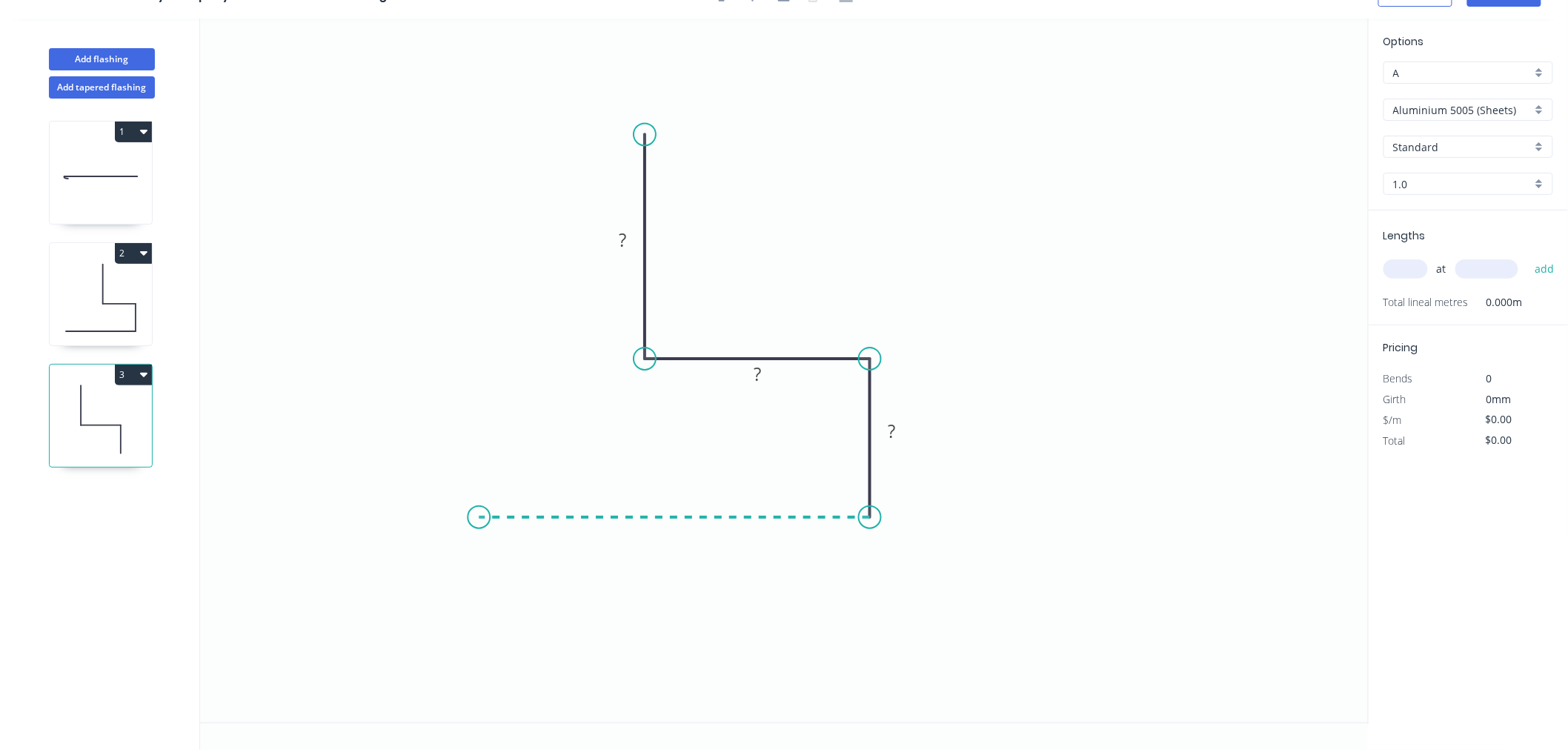
click at [479, 510] on icon "0 ? ? ?" at bounding box center [784, 370] width 1169 height 704
click at [480, 509] on circle at bounding box center [478, 516] width 22 height 22
click at [627, 243] on rect at bounding box center [622, 240] width 30 height 20
click at [1480, 108] on input "Aluminium 5005 (Sheets)" at bounding box center [1463, 110] width 139 height 16
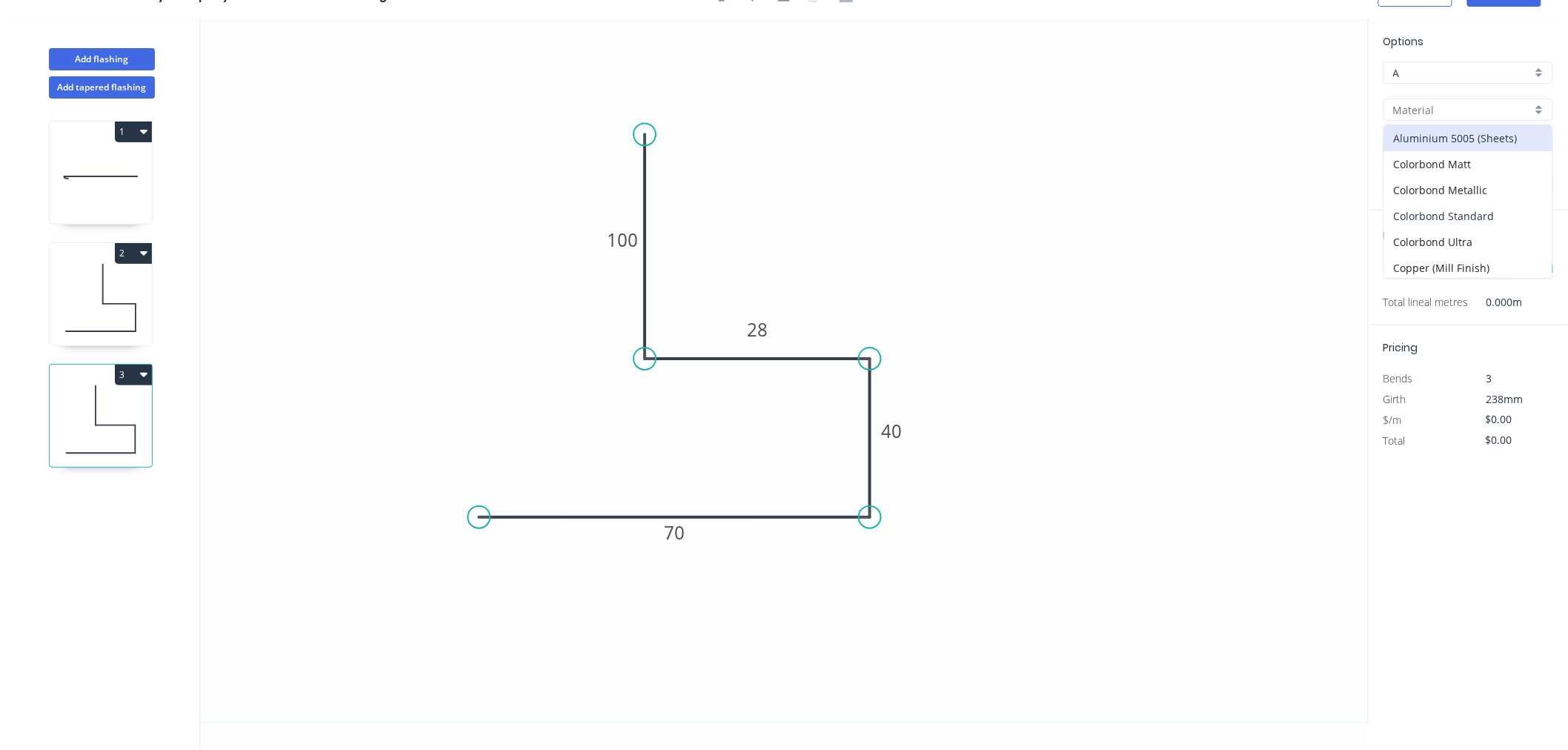
click at [1476, 210] on div "Colorbond Standard" at bounding box center [1469, 216] width 168 height 26
type input "Colorbond Standard"
type input "Basalt"
type input "0.55"
type input "$13.93"
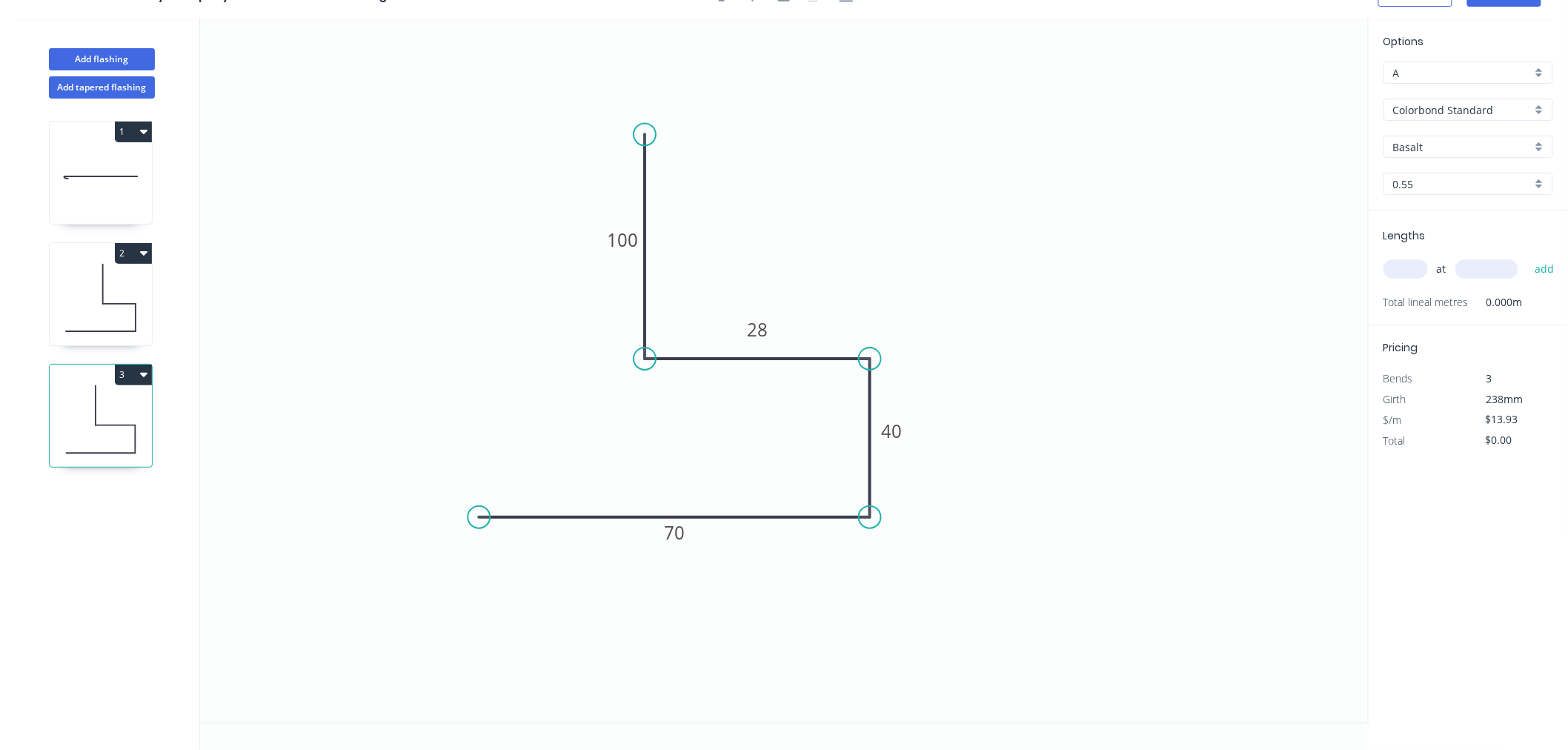
click at [1454, 145] on input "Basalt" at bounding box center [1463, 147] width 139 height 16
click at [1417, 244] on div "Dune" at bounding box center [1469, 249] width 168 height 26
type input "Dune"
click at [1413, 271] on input "text" at bounding box center [1406, 268] width 45 height 19
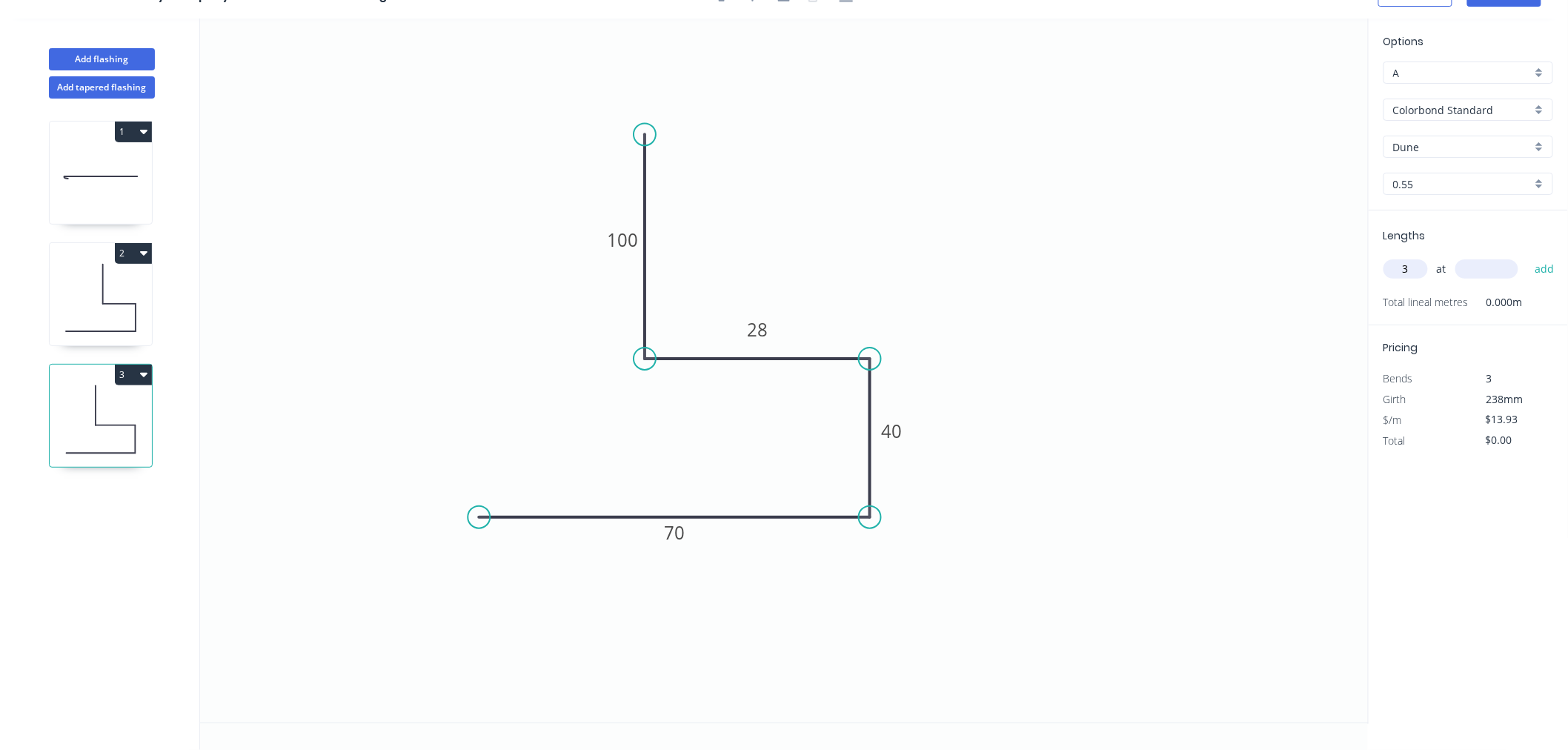
type input "3"
type input "1100"
click at [1528, 256] on button "add" at bounding box center [1545, 268] width 35 height 25
type input "$45.97"
type input "1"
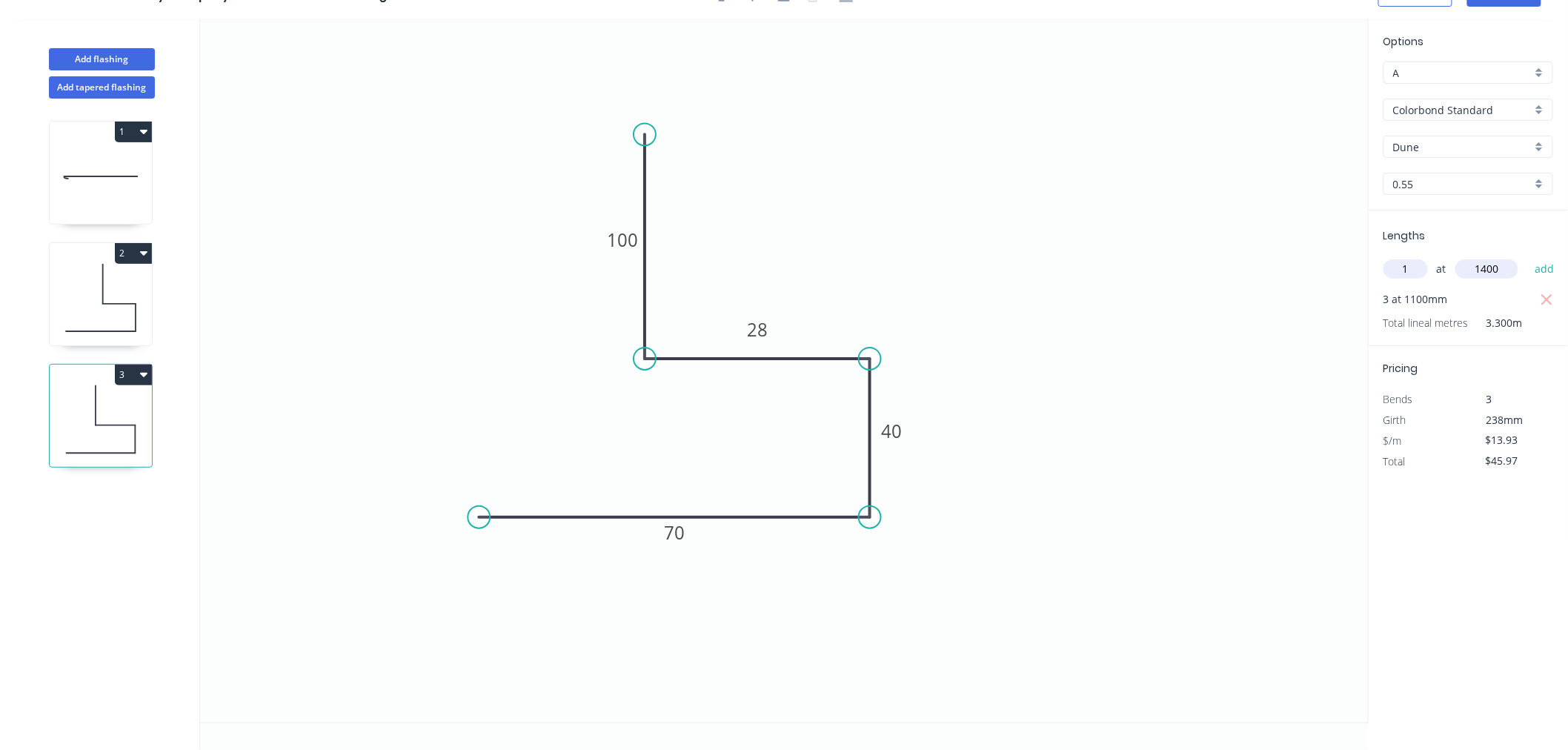
type input "1400"
click at [1528, 256] on button "add" at bounding box center [1545, 268] width 35 height 25
type input "$65.47"
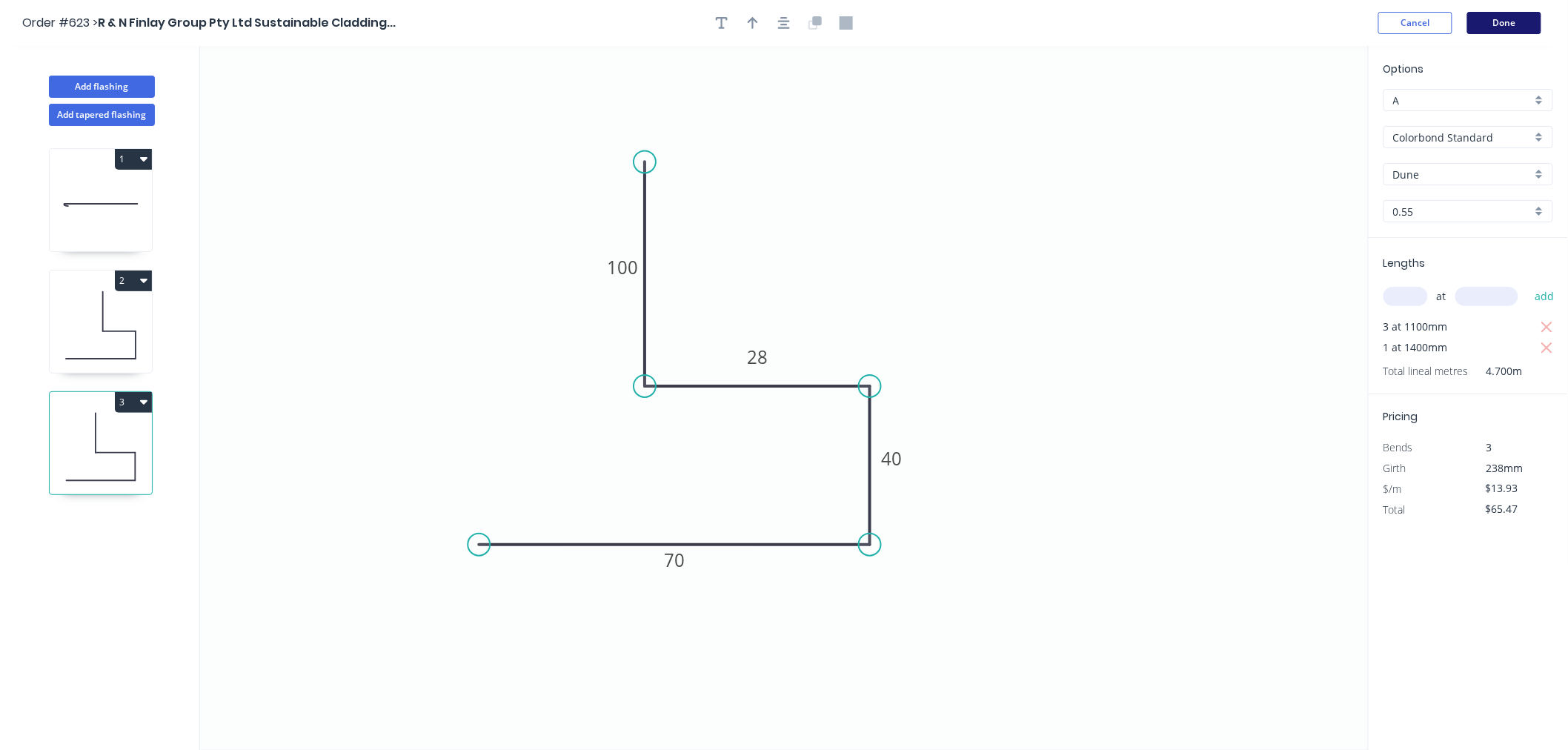
click at [1507, 14] on button "Done" at bounding box center [1504, 23] width 74 height 22
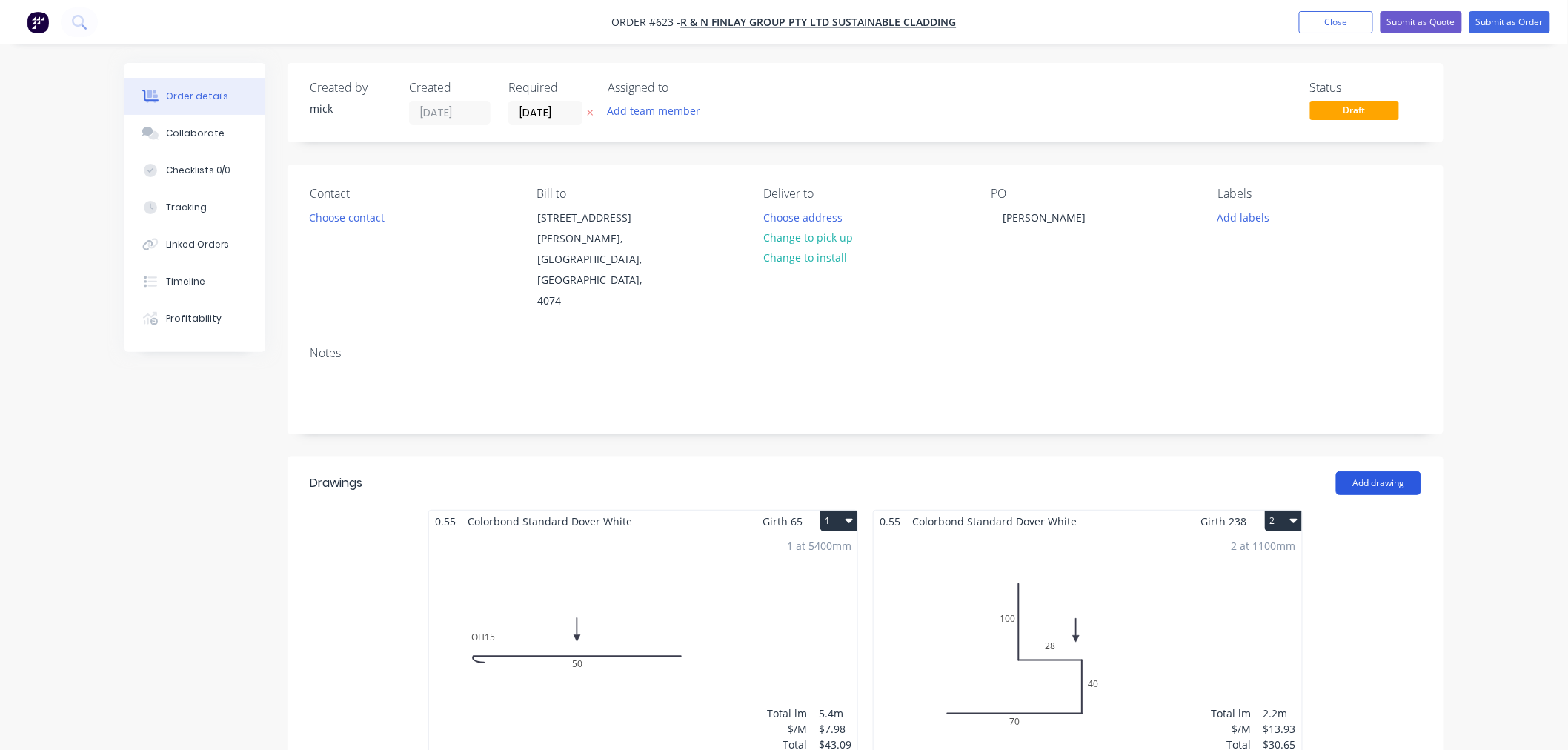
click at [1369, 471] on button "Add drawing" at bounding box center [1379, 482] width 85 height 24
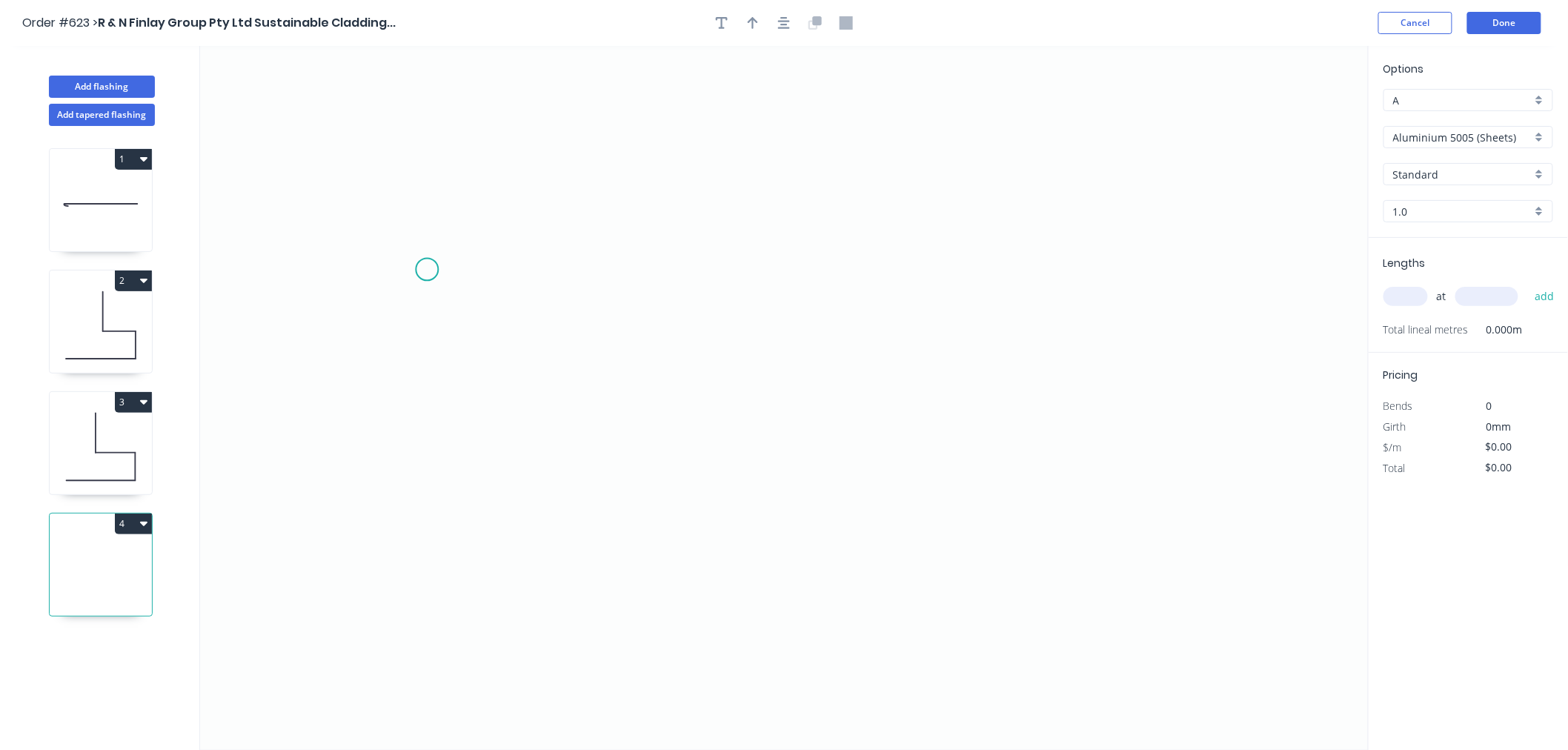
click at [427, 270] on icon "0" at bounding box center [784, 398] width 1169 height 704
click at [493, 218] on icon "0" at bounding box center [784, 398] width 1169 height 704
click at [1142, 228] on icon "0 ?" at bounding box center [784, 398] width 1169 height 704
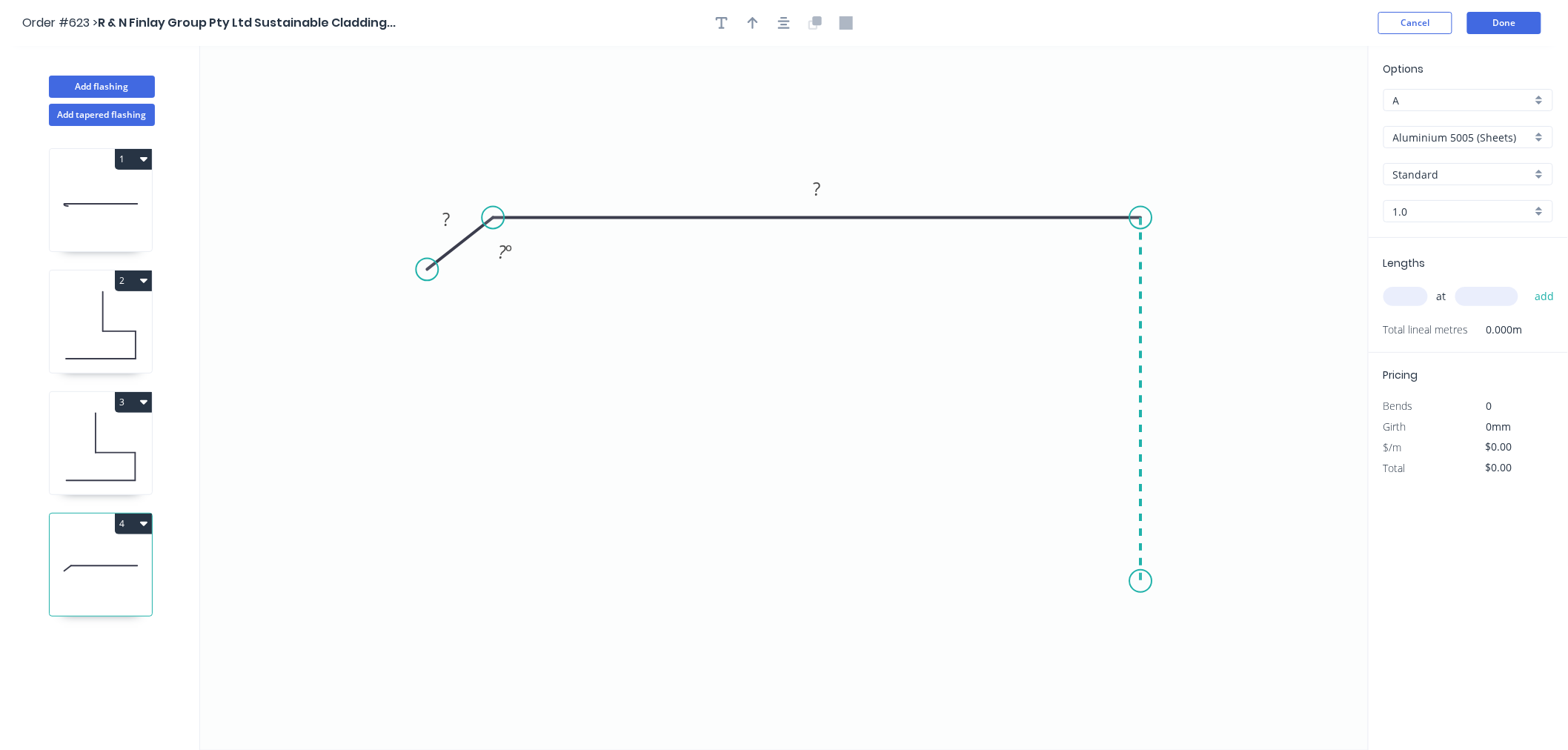
click at [1153, 582] on icon "0 ? ? ? º" at bounding box center [784, 398] width 1169 height 704
click at [1127, 582] on icon "0 ? ? ? ? º" at bounding box center [784, 398] width 1169 height 704
click at [1120, 386] on icon "0 ? ? ? ? ? º" at bounding box center [784, 398] width 1169 height 704
click at [987, 378] on icon "0 ? ? ? ? ? ? º" at bounding box center [784, 398] width 1169 height 704
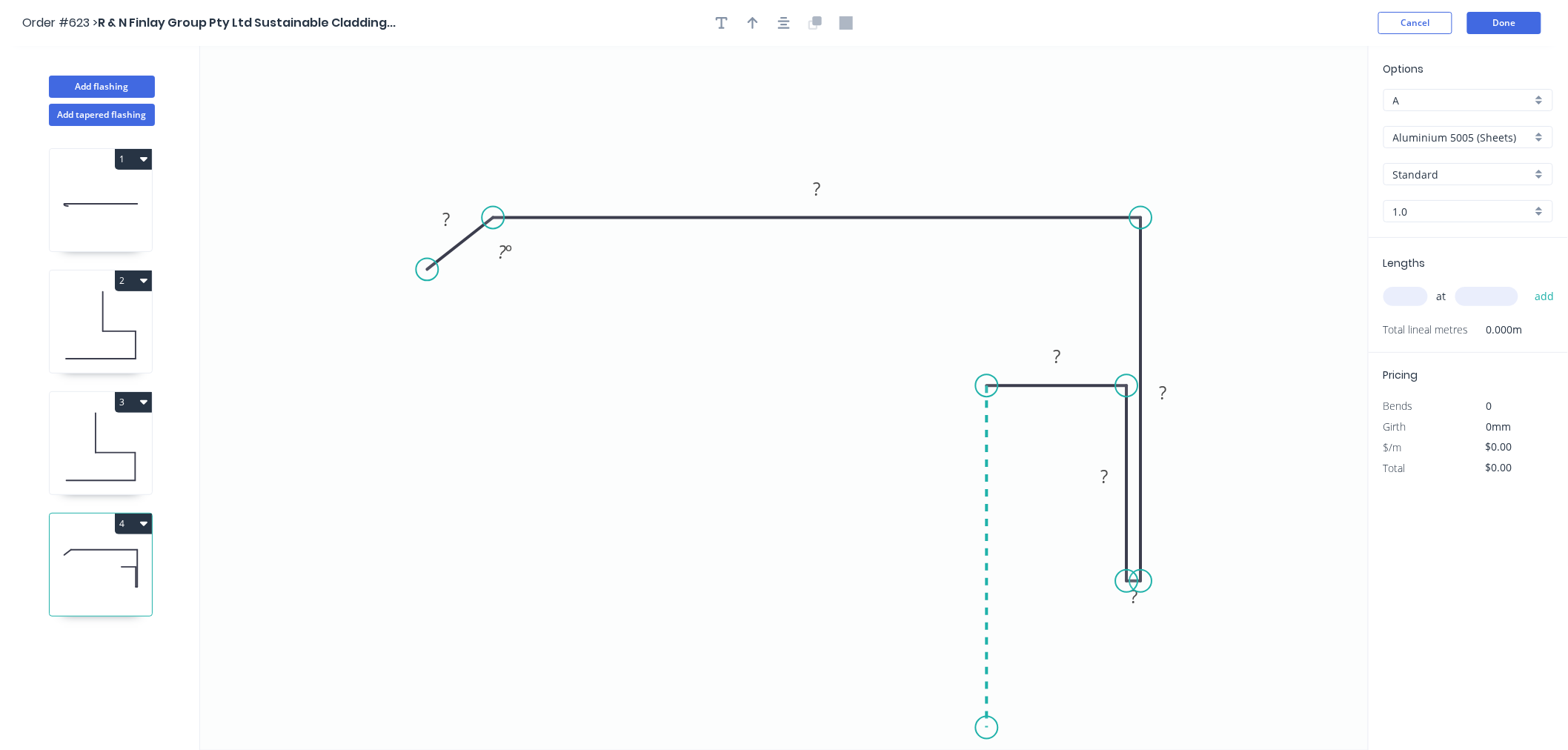
click at [998, 728] on icon "0 ? ? ? ? ? ? ? º" at bounding box center [784, 398] width 1169 height 704
click at [991, 730] on circle at bounding box center [987, 727] width 22 height 22
click at [993, 730] on circle at bounding box center [987, 727] width 22 height 22
click at [781, 26] on icon "button" at bounding box center [784, 23] width 12 height 14
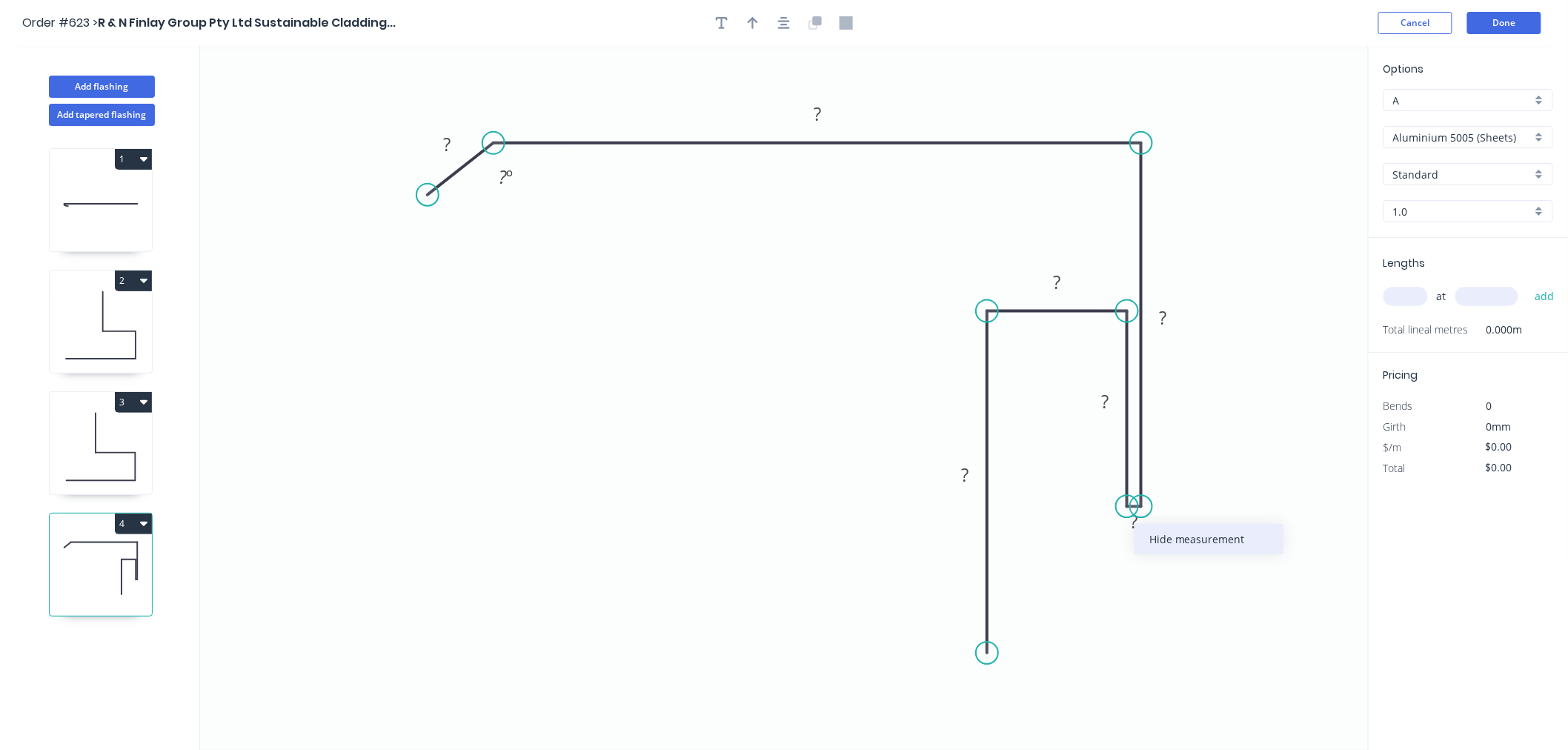
click at [1182, 537] on div "Hide measurement" at bounding box center [1209, 539] width 149 height 30
click at [451, 146] on rect at bounding box center [447, 145] width 30 height 20
click at [1064, 287] on rect at bounding box center [1057, 283] width 30 height 20
click at [1291, 306] on icon "0 20 285 300 ? 28 ? 135 º" at bounding box center [784, 398] width 1169 height 704
click at [1108, 405] on tspan "?" at bounding box center [1105, 401] width 8 height 24
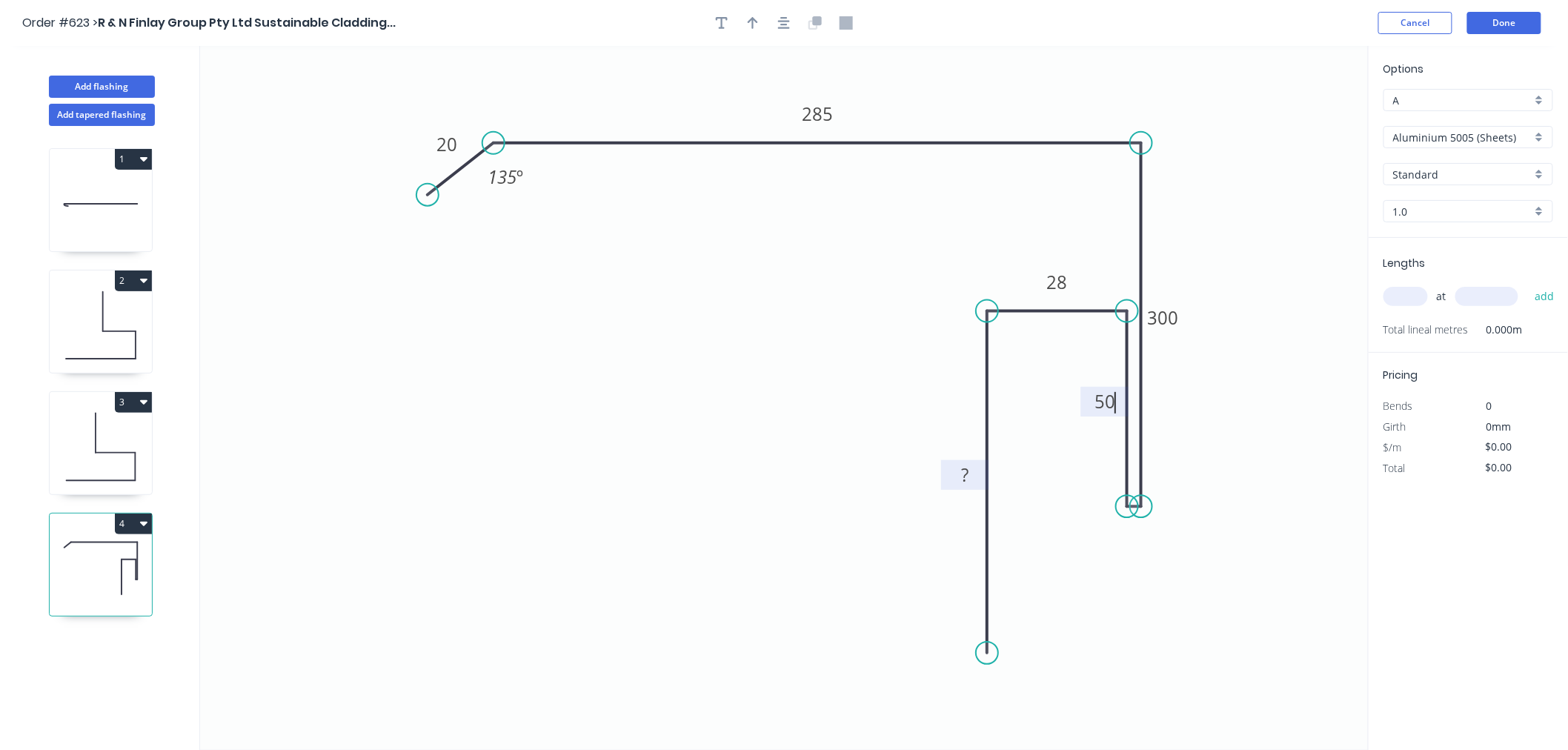
click at [973, 477] on rect at bounding box center [964, 475] width 30 height 20
click at [766, 285] on icon "0 20 285 300 50 28 100 135 º" at bounding box center [784, 398] width 1169 height 704
click at [1494, 137] on input "Aluminium 5005 (Sheets)" at bounding box center [1463, 137] width 139 height 16
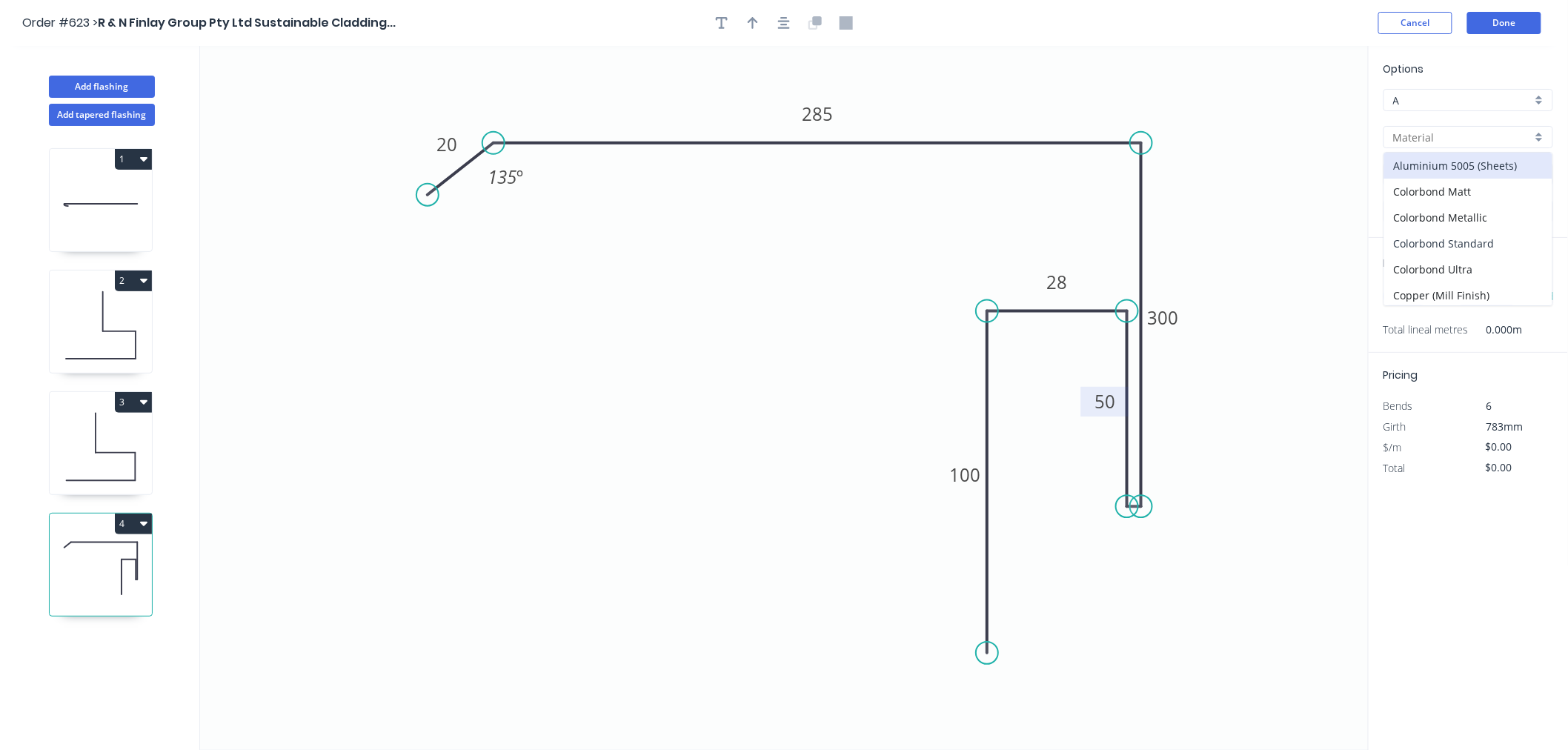
click at [1493, 237] on div "Colorbond Standard" at bounding box center [1469, 243] width 168 height 26
type input "Colorbond Standard"
type input "Basalt"
type input "0.55"
type input "$29.52"
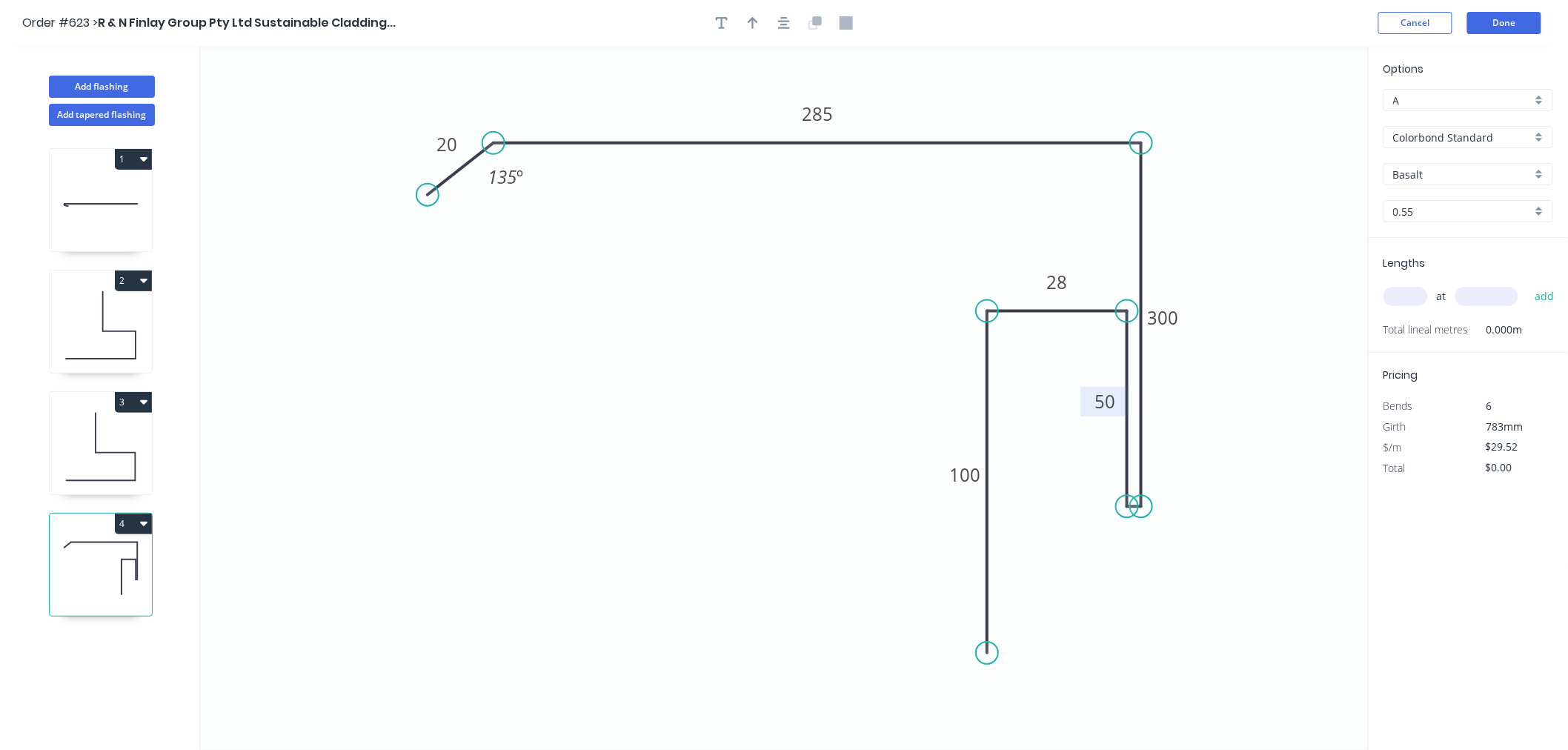
click at [1503, 175] on input "Basalt" at bounding box center [1463, 174] width 139 height 16
click at [1438, 275] on div "Dune" at bounding box center [1469, 276] width 168 height 26
type input "Dune"
click at [1421, 297] on input "text" at bounding box center [1406, 296] width 45 height 19
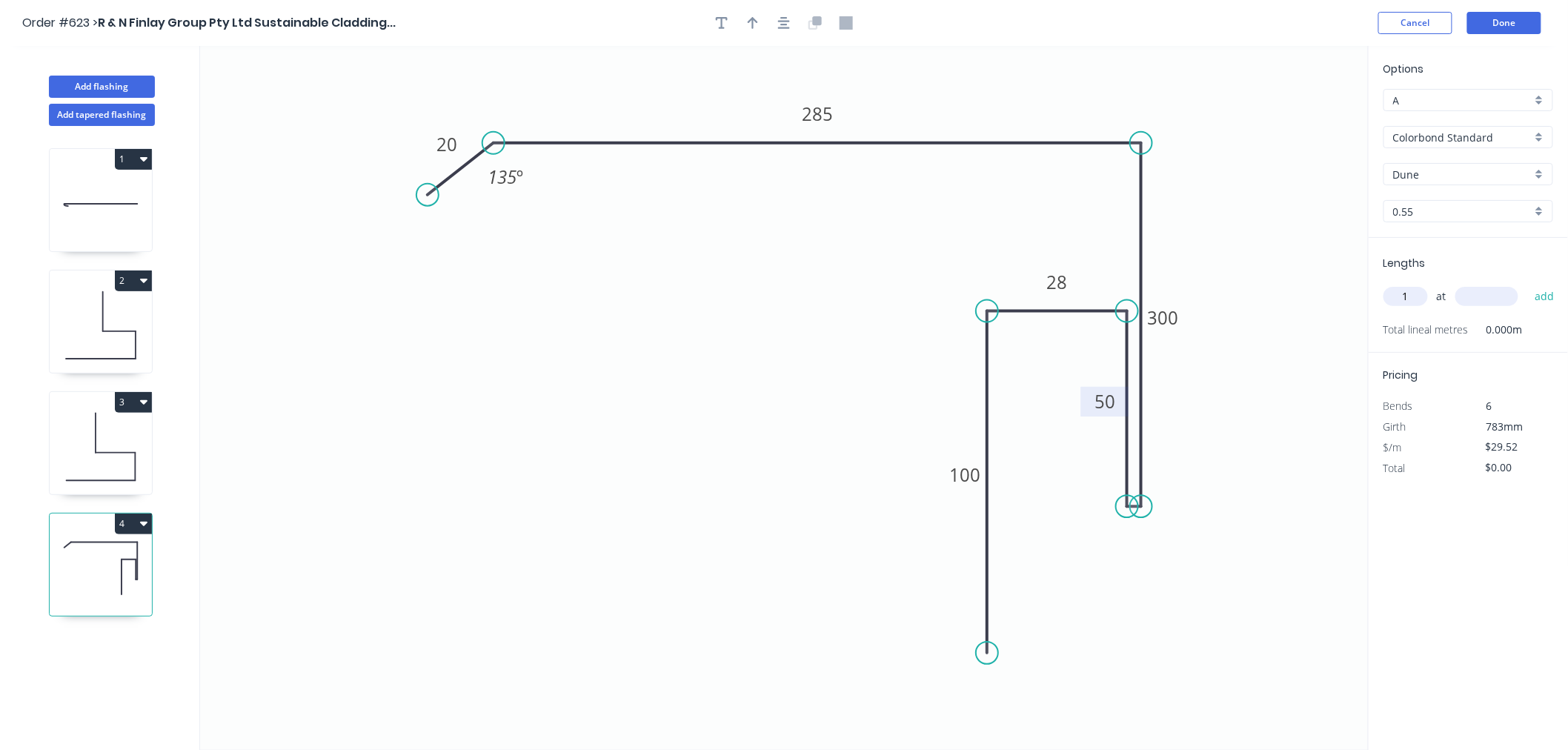
type input "1"
type input "4700"
click at [1528, 284] on button "add" at bounding box center [1545, 296] width 35 height 25
type input "$138.74"
click at [1510, 20] on button "Done" at bounding box center [1504, 23] width 74 height 22
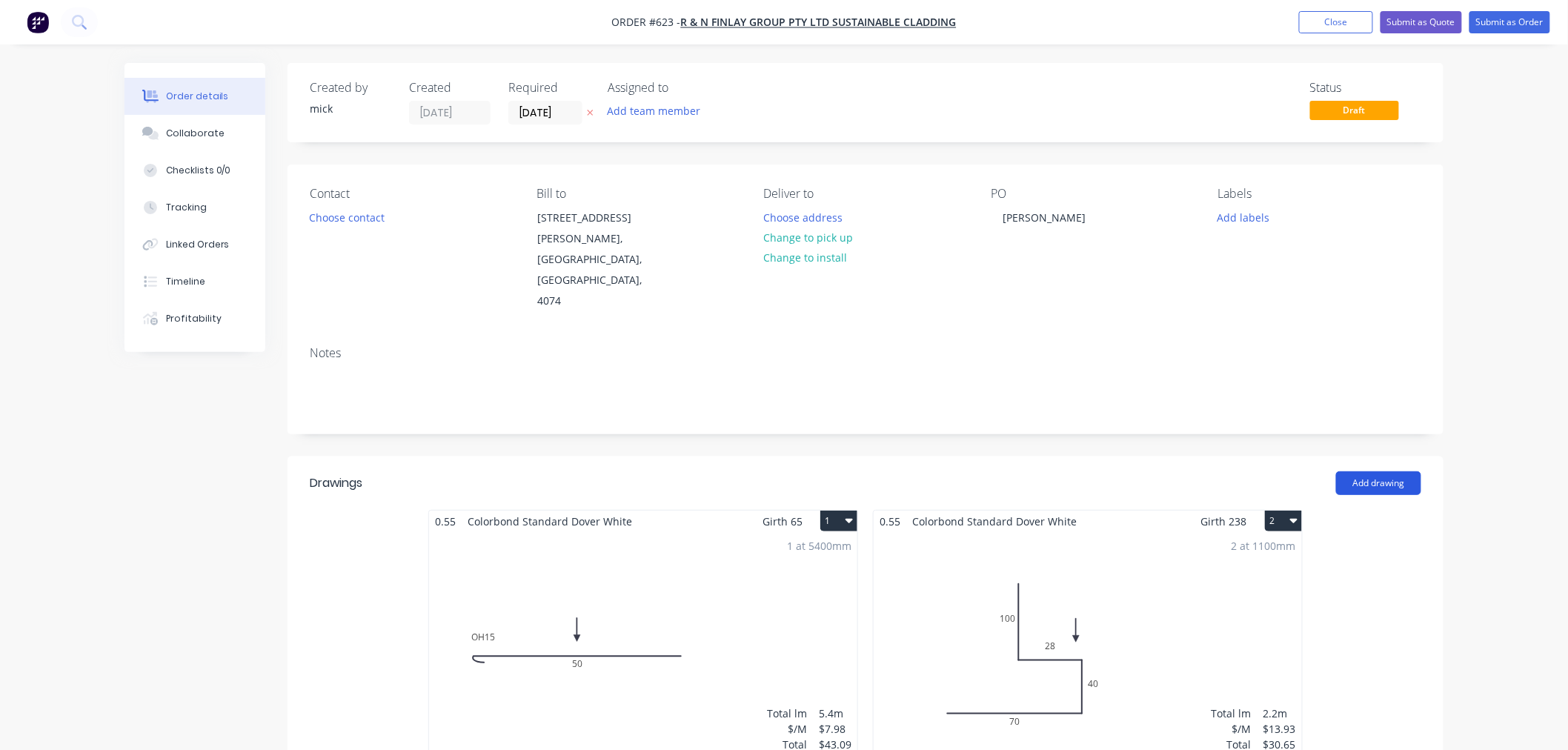
click at [1384, 471] on button "Add drawing" at bounding box center [1379, 482] width 85 height 24
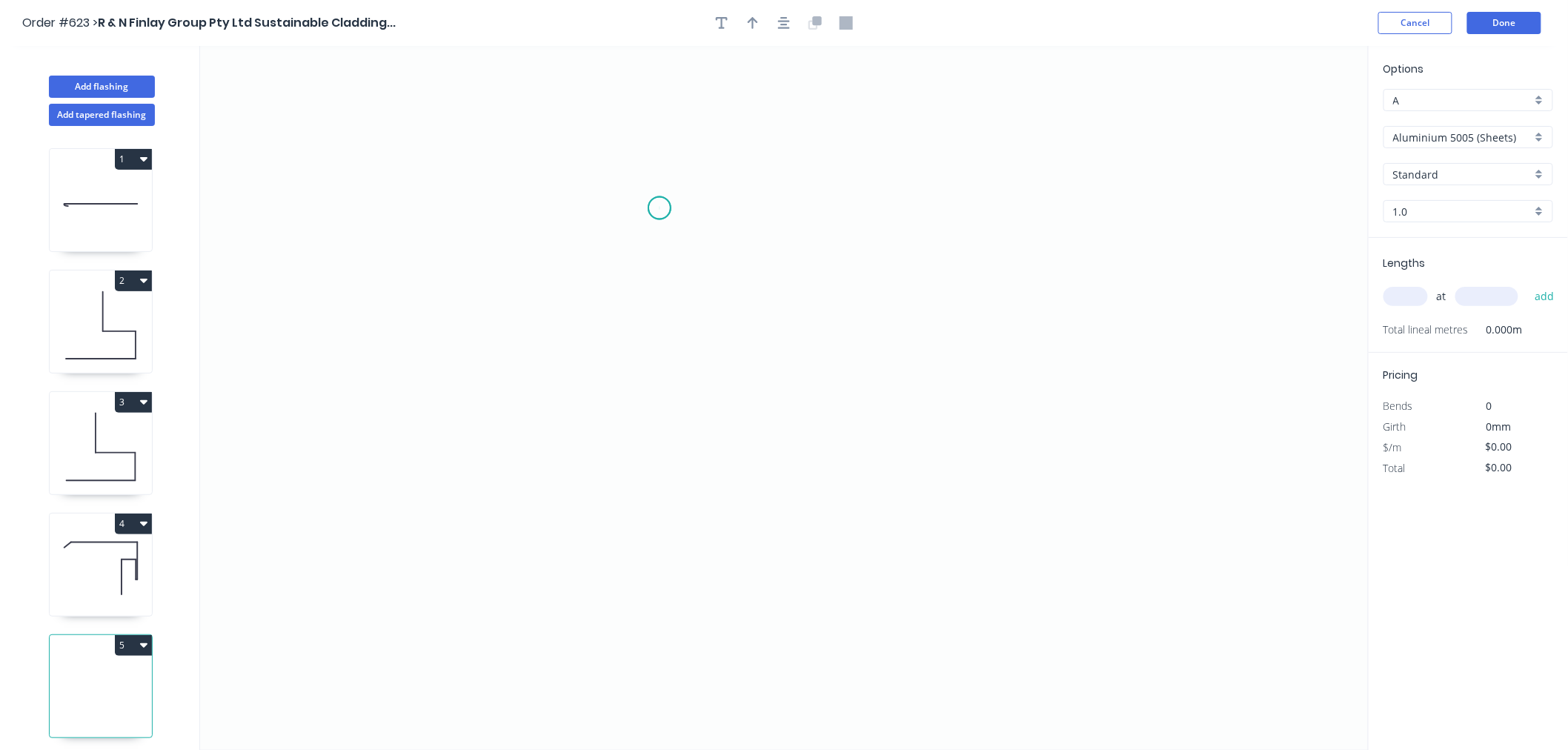
click at [660, 209] on icon "0" at bounding box center [784, 398] width 1169 height 704
click at [579, 209] on icon "0" at bounding box center [784, 398] width 1169 height 704
click at [587, 579] on icon "0 ?" at bounding box center [784, 398] width 1169 height 704
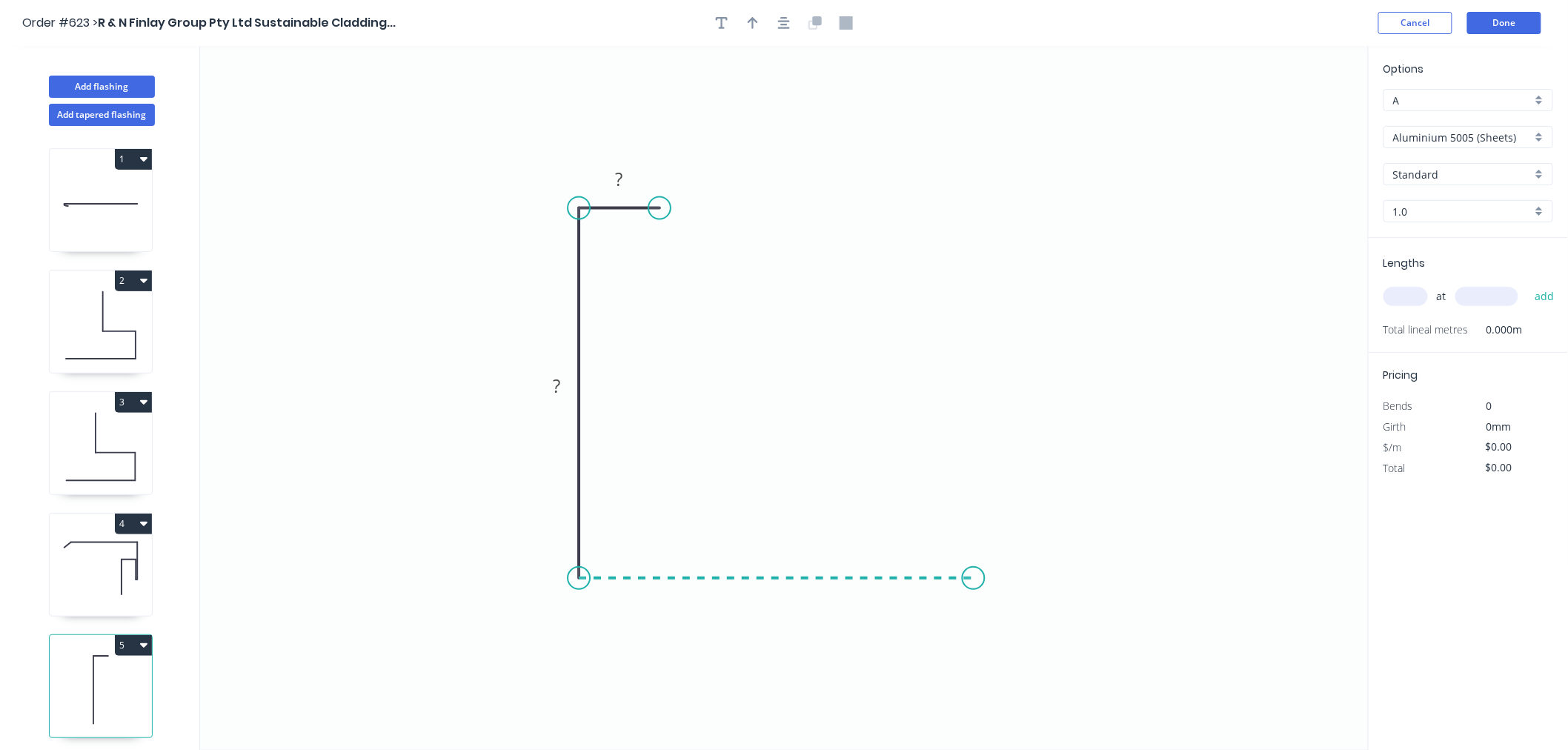
click at [976, 578] on icon "0 ? ?" at bounding box center [784, 398] width 1169 height 704
click at [979, 479] on icon "0 ? ? ?" at bounding box center [784, 398] width 1169 height 704
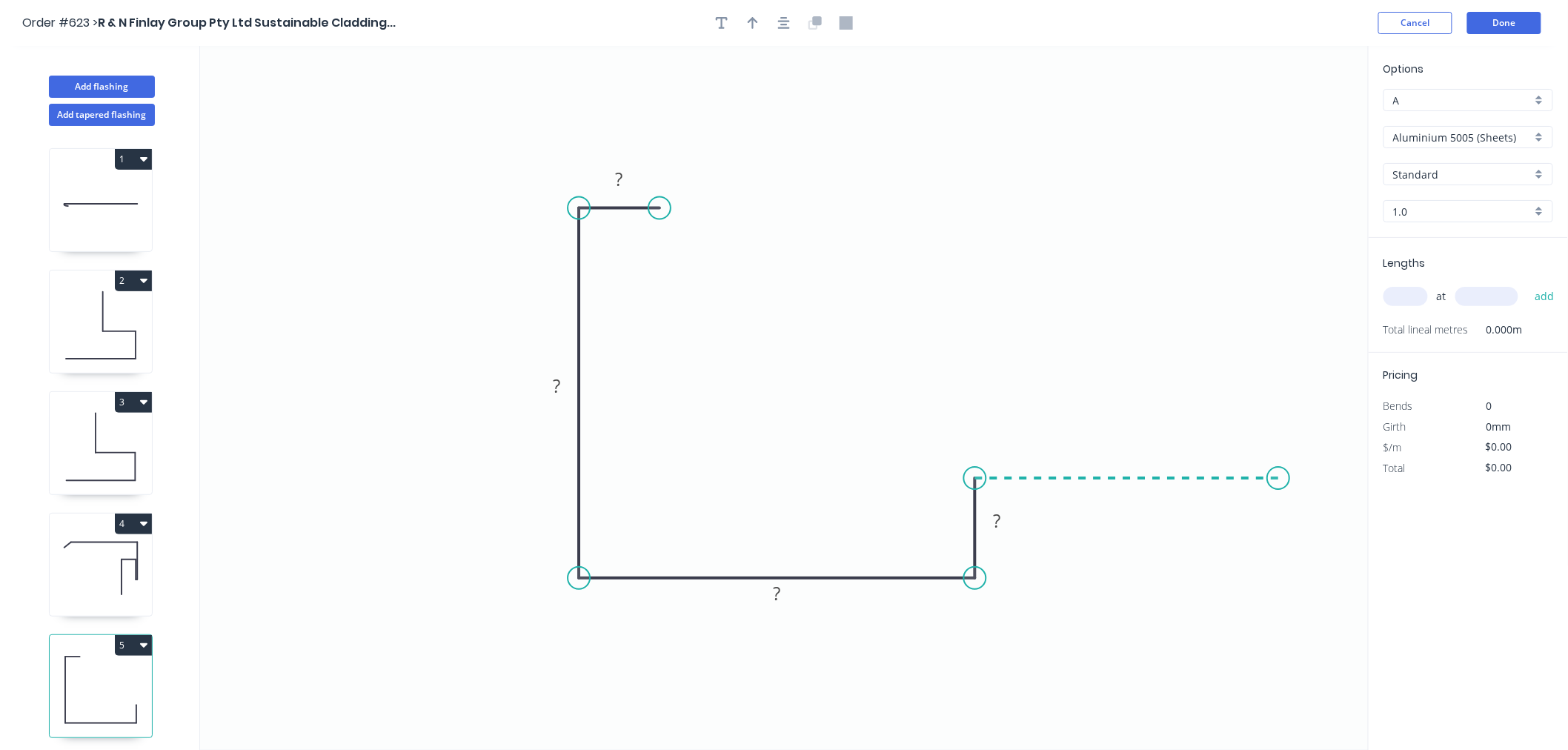
click at [1280, 475] on icon "0 ? ? ? ?" at bounding box center [784, 398] width 1169 height 704
click at [1337, 556] on div "Open Hook" at bounding box center [1354, 556] width 149 height 30
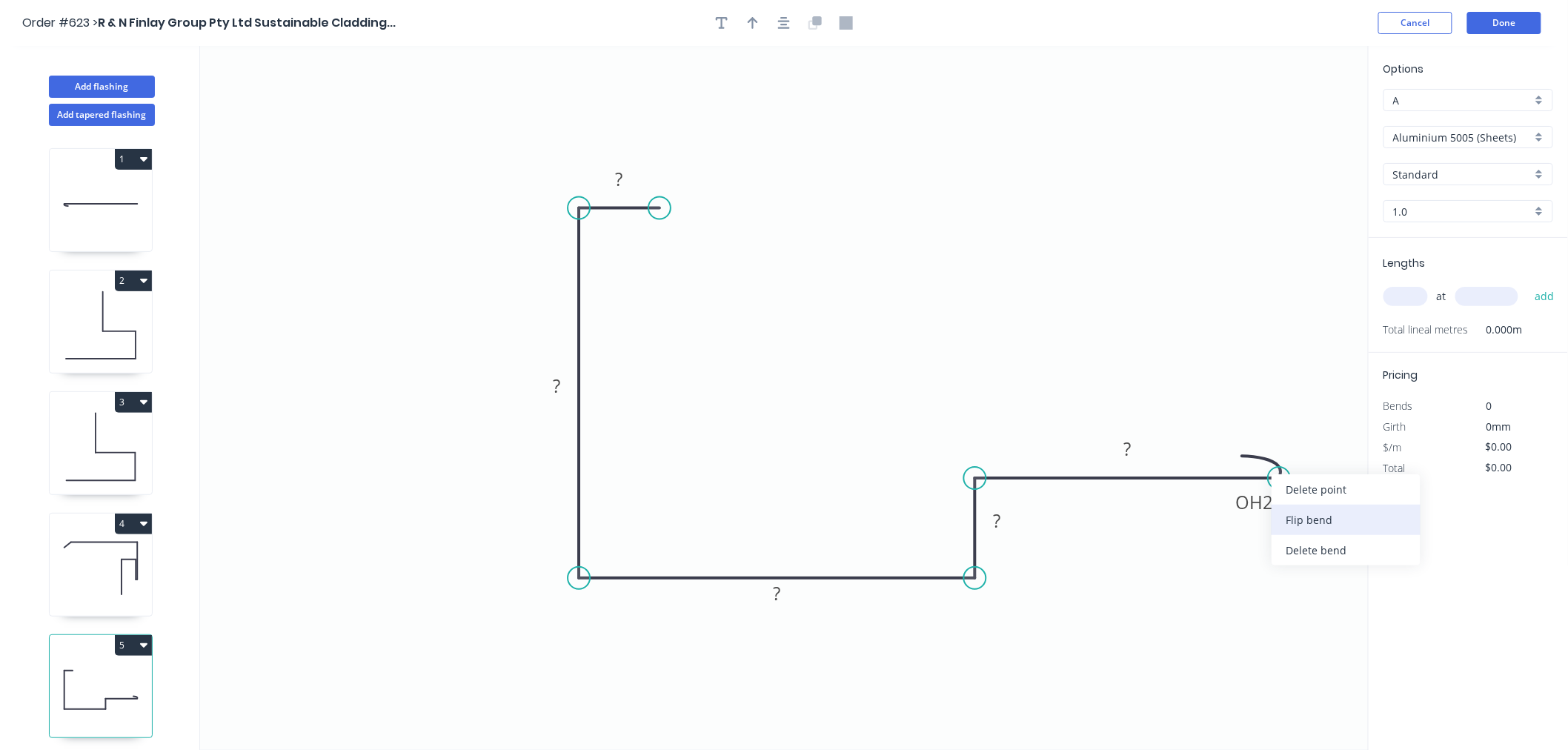
click at [1331, 513] on div "Flip bend" at bounding box center [1346, 519] width 149 height 30
click at [1274, 438] on tspan "25" at bounding box center [1274, 440] width 20 height 24
click at [944, 92] on icon "0 15 150 40 28 OH 15 100" at bounding box center [784, 398] width 1169 height 704
click at [787, 24] on icon "button" at bounding box center [784, 23] width 12 height 12
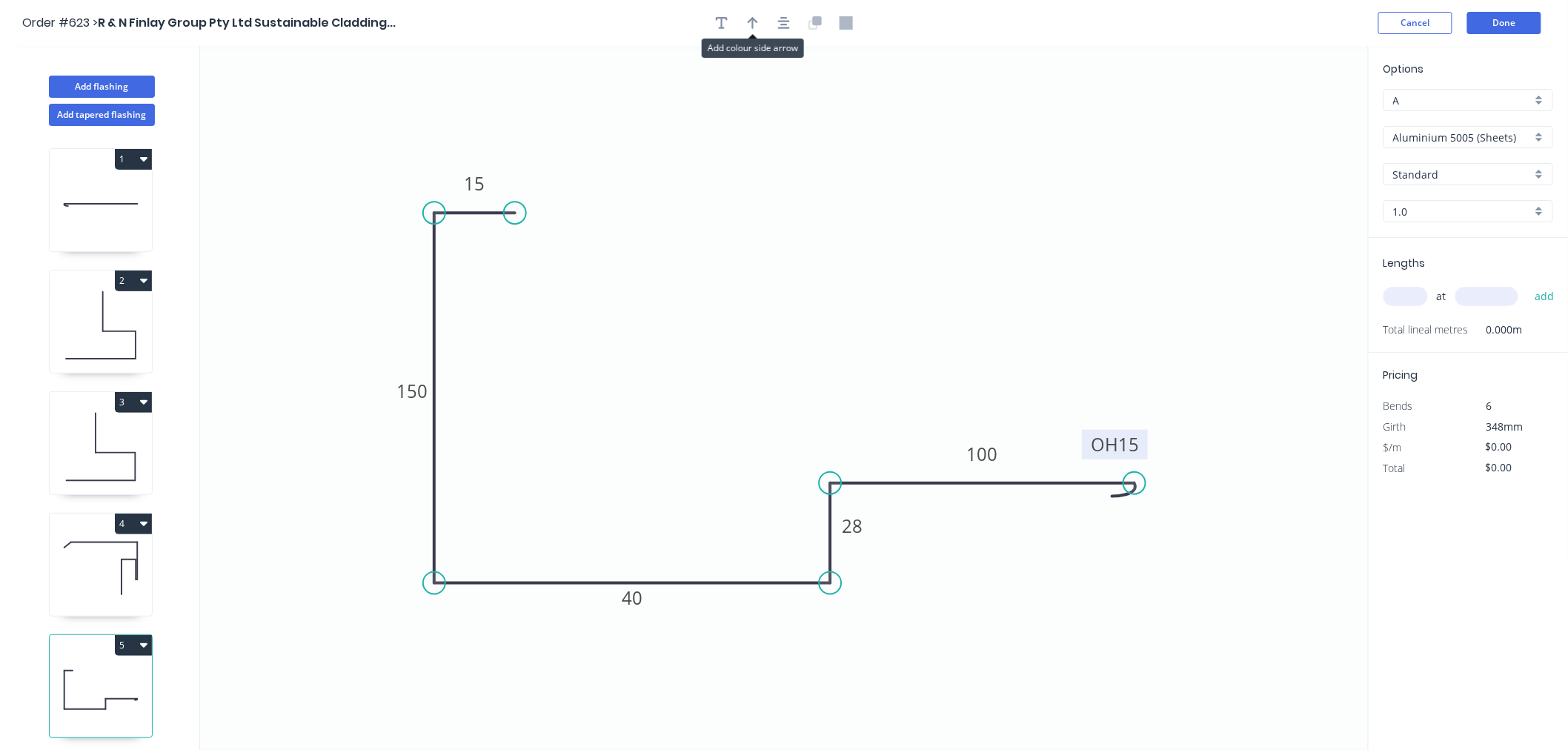
click at [751, 23] on icon "button" at bounding box center [753, 23] width 11 height 14
drag, startPoint x: 1296, startPoint y: 121, endPoint x: 717, endPoint y: 697, distance: 816.7
click at [717, 697] on icon at bounding box center [713, 687] width 14 height 48
drag, startPoint x: 722, startPoint y: 693, endPoint x: 691, endPoint y: 687, distance: 31.6
click at [710, 693] on icon at bounding box center [717, 679] width 14 height 48
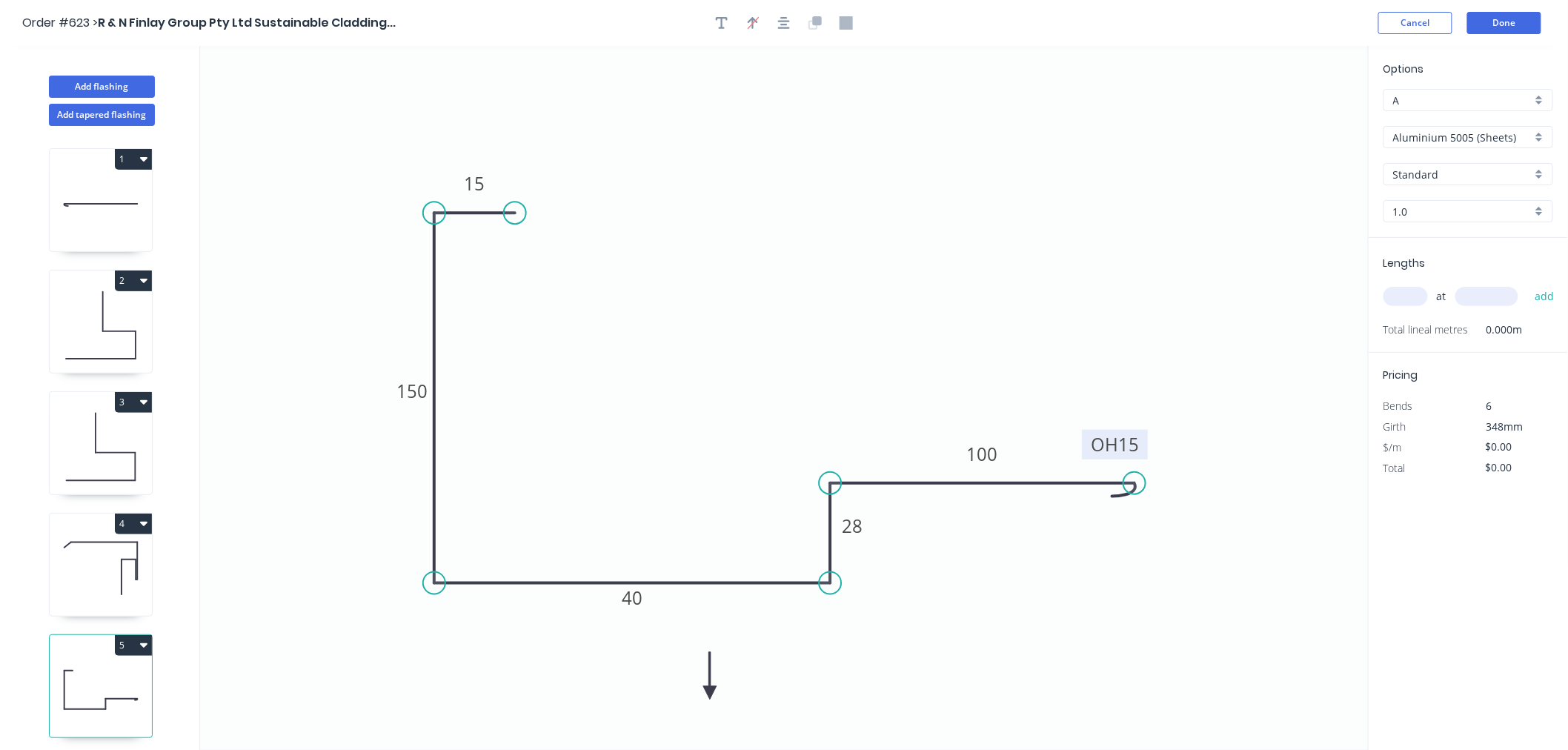
click at [698, 685] on icon "0 15 150 40 28 OH 15 100" at bounding box center [784, 398] width 1169 height 704
click at [708, 687] on icon at bounding box center [710, 676] width 14 height 48
click at [709, 687] on icon at bounding box center [721, 681] width 43 height 43
click at [709, 687] on icon at bounding box center [721, 674] width 43 height 43
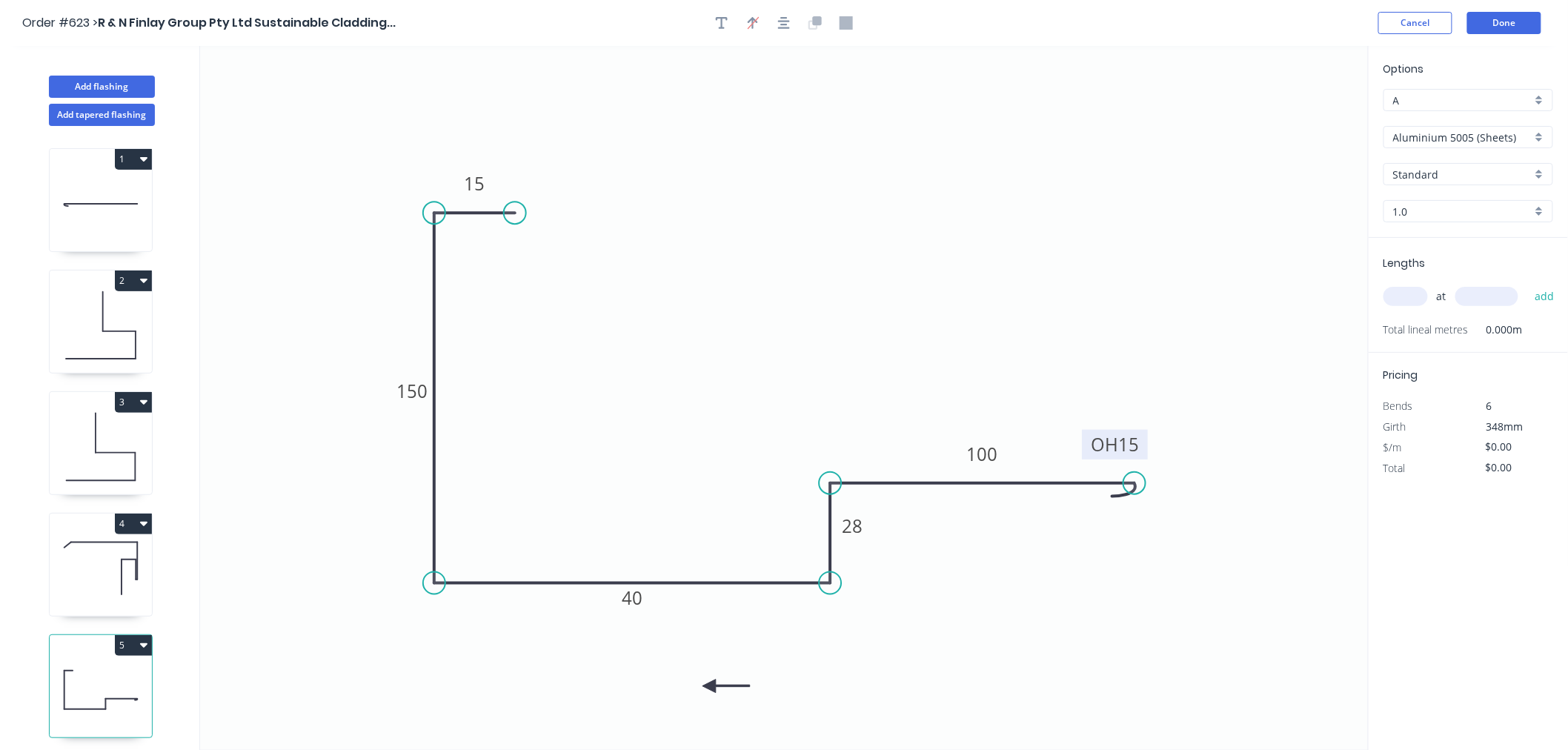
click at [715, 680] on icon at bounding box center [726, 686] width 48 height 14
click at [716, 680] on icon at bounding box center [731, 679] width 48 height 14
click at [716, 675] on icon "0 15 150 40 28 OH 15 100" at bounding box center [784, 398] width 1169 height 704
click at [717, 675] on icon at bounding box center [733, 679] width 48 height 14
click at [717, 675] on icon "0 15 150 40 28 OH 15 100" at bounding box center [784, 398] width 1169 height 704
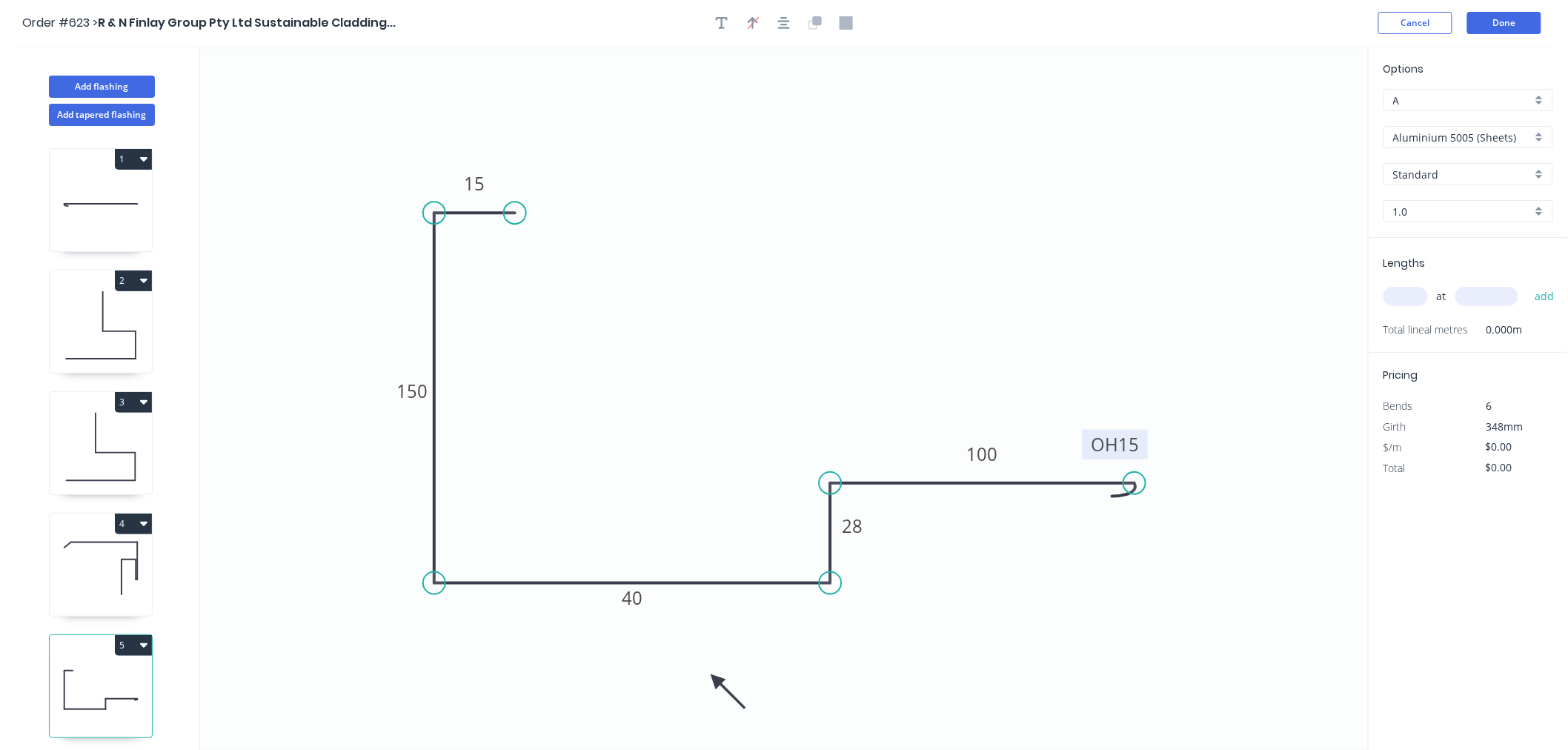
click at [715, 679] on icon at bounding box center [727, 691] width 43 height 43
drag, startPoint x: 715, startPoint y: 679, endPoint x: 707, endPoint y: 642, distance: 37.9
click at [707, 642] on icon at bounding box center [707, 658] width 14 height 48
click at [1491, 142] on input "Aluminium 5005 (Sheets)" at bounding box center [1463, 137] width 139 height 16
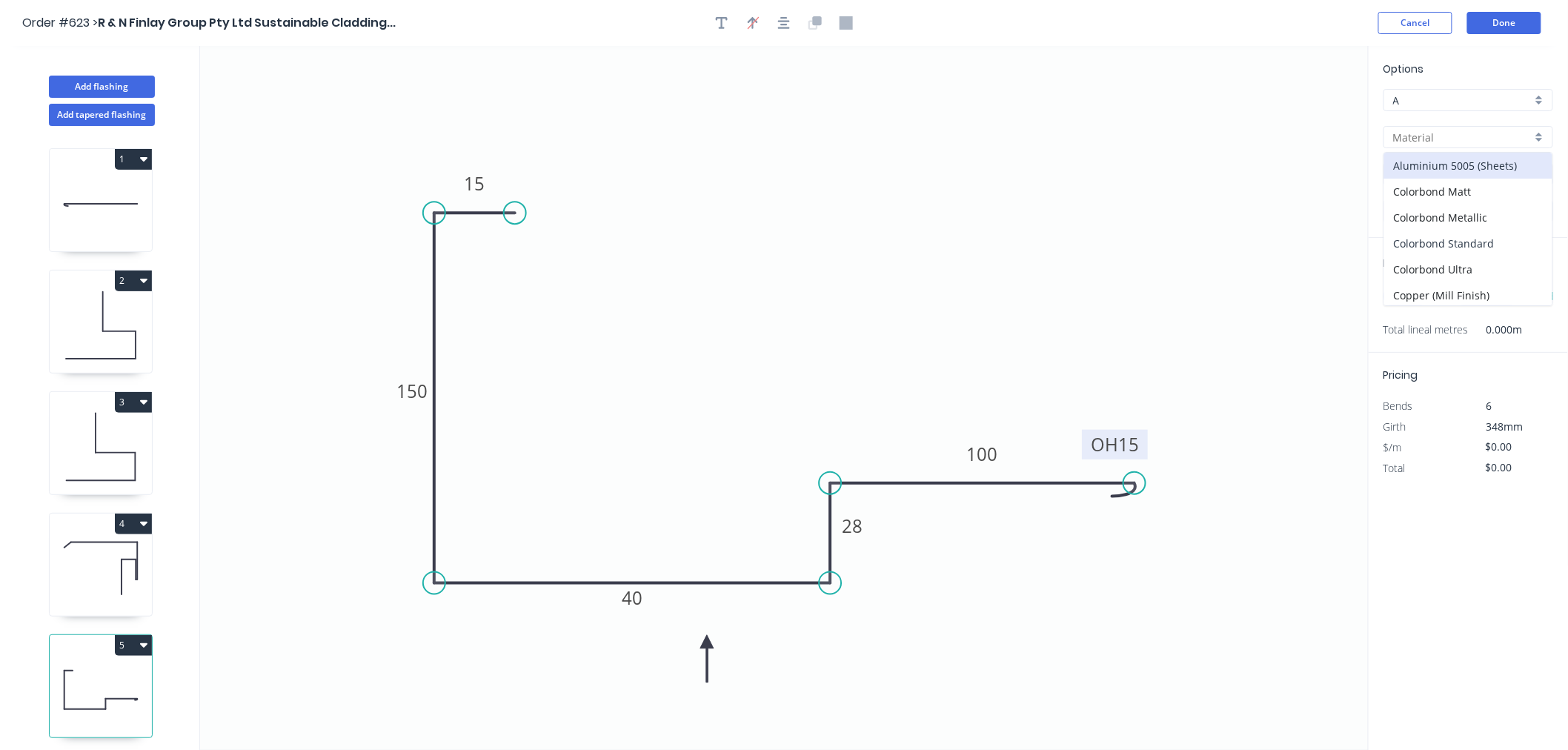
click at [1506, 236] on div "Colorbond Standard" at bounding box center [1469, 243] width 168 height 26
type input "Colorbond Standard"
type input "Basalt"
type input "0.55"
type input "$20.47"
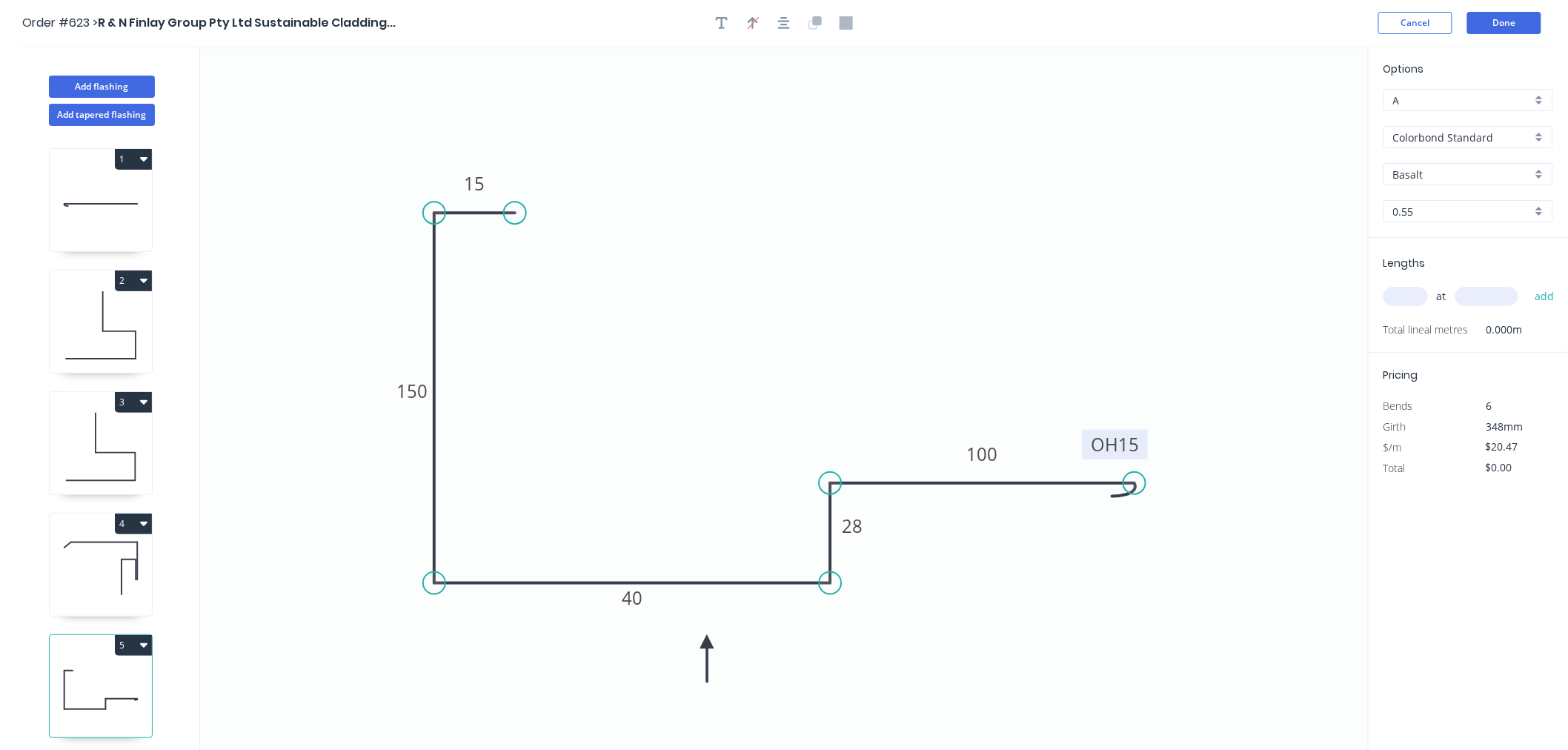
click at [1470, 168] on input "Basalt" at bounding box center [1463, 174] width 139 height 16
click at [1460, 334] on div "Dover White" at bounding box center [1469, 332] width 168 height 26
type input "Dover White"
click at [1398, 295] on input "text" at bounding box center [1406, 296] width 45 height 19
type input "2"
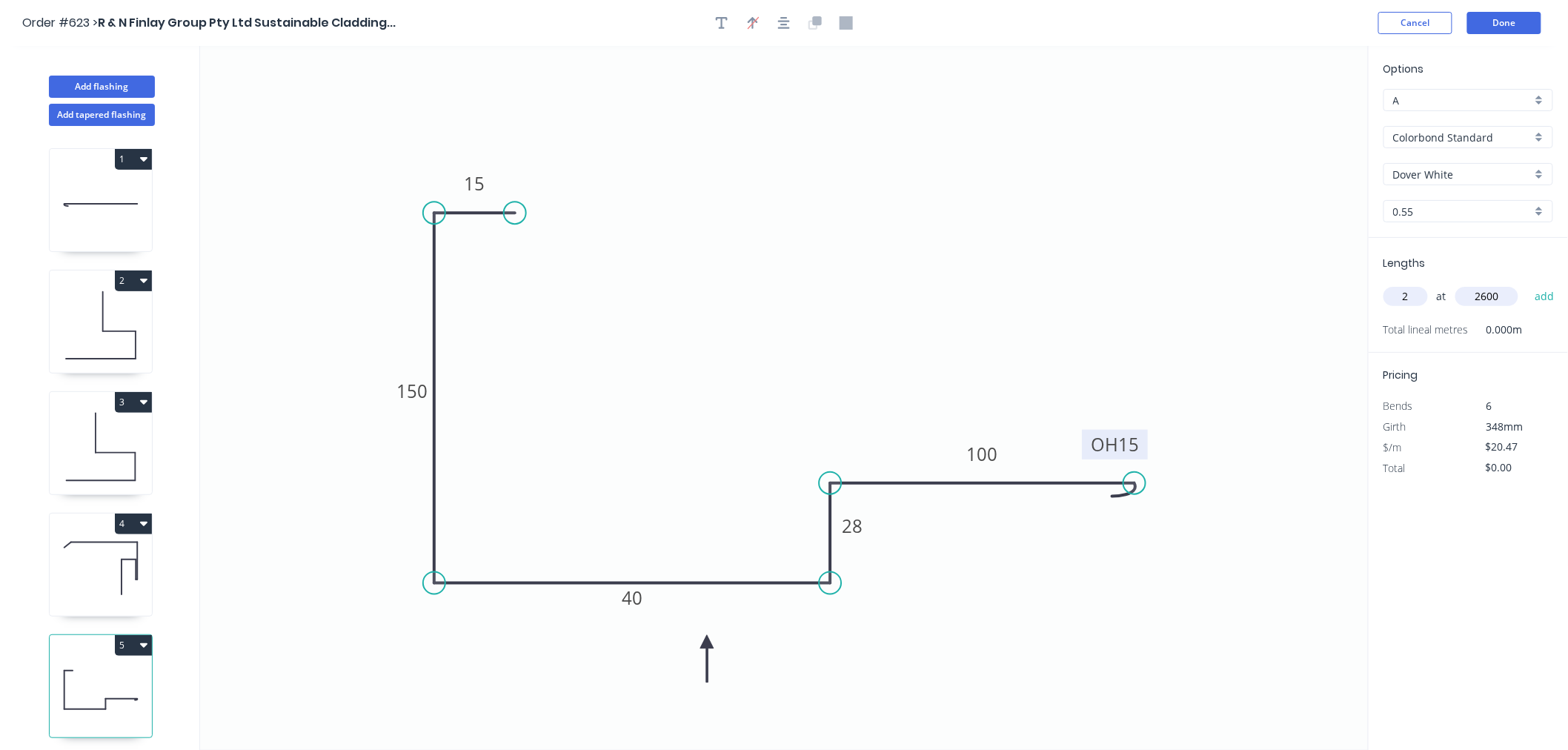
type input "2600"
click at [1528, 284] on button "add" at bounding box center [1545, 296] width 35 height 25
type input "$106.44"
click at [1514, 20] on button "Done" at bounding box center [1504, 23] width 74 height 22
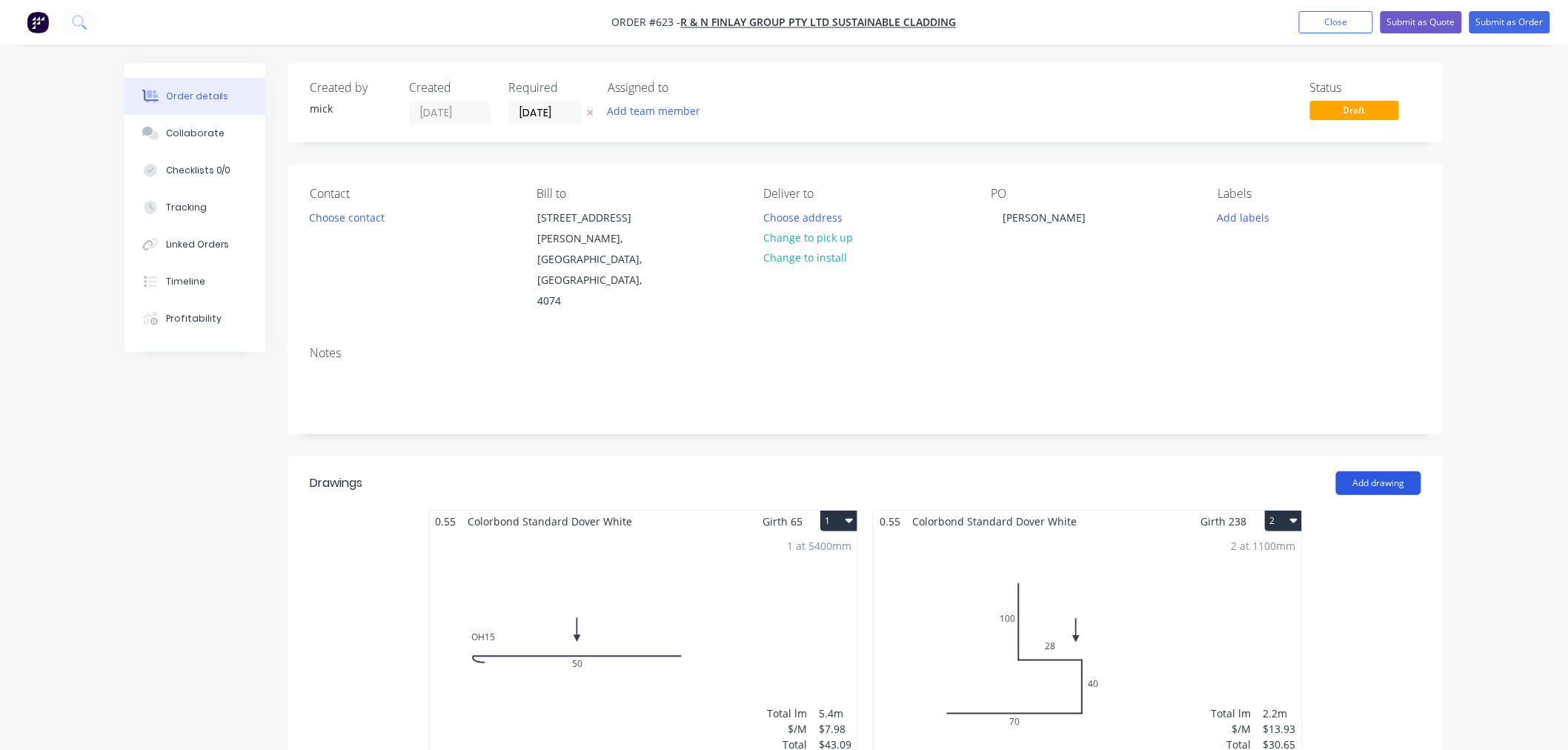
click at [1384, 471] on button "Add drawing" at bounding box center [1379, 482] width 85 height 24
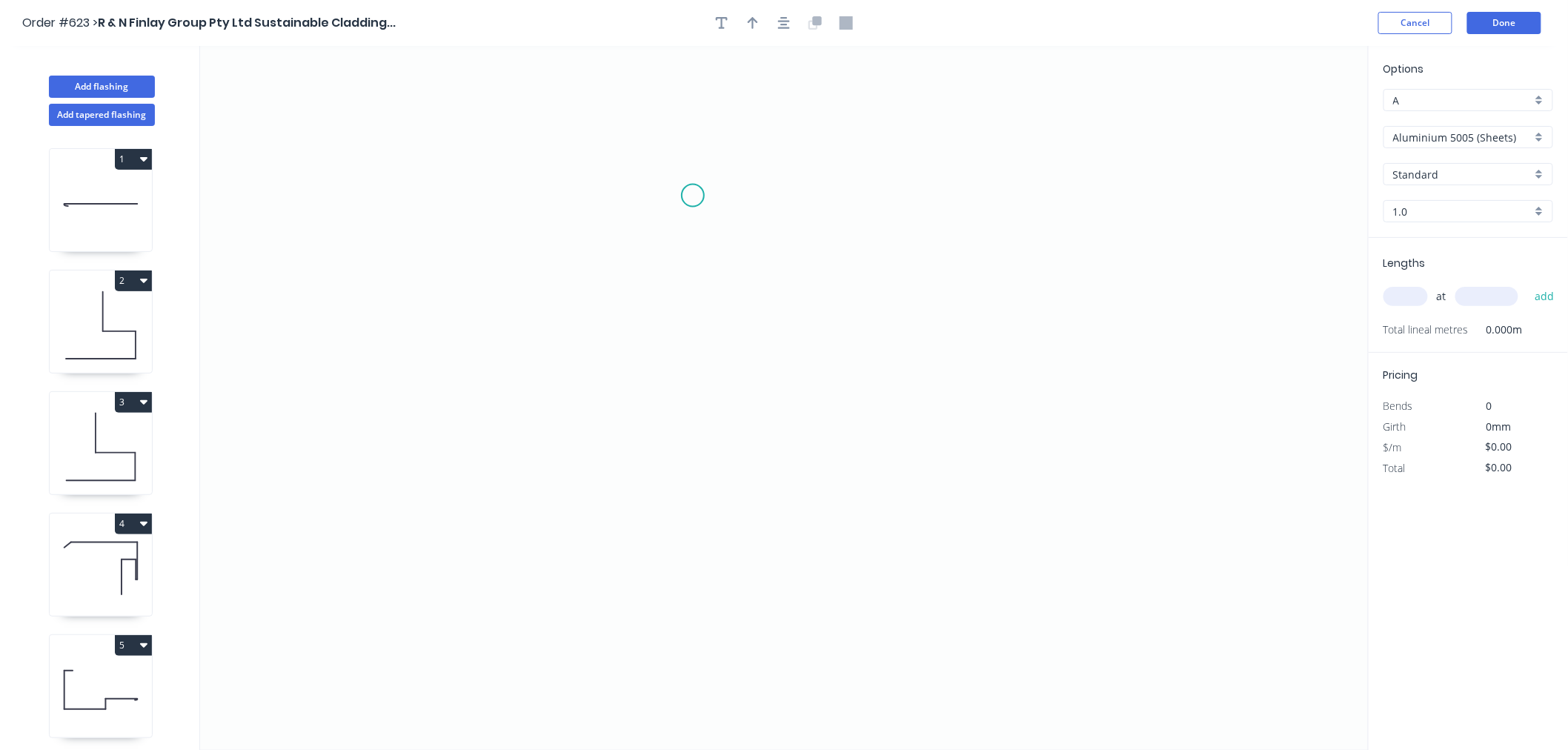
click at [691, 193] on icon "0" at bounding box center [784, 398] width 1169 height 704
click at [691, 453] on icon "0" at bounding box center [784, 398] width 1169 height 704
click at [919, 463] on icon "0 ?" at bounding box center [784, 398] width 1169 height 704
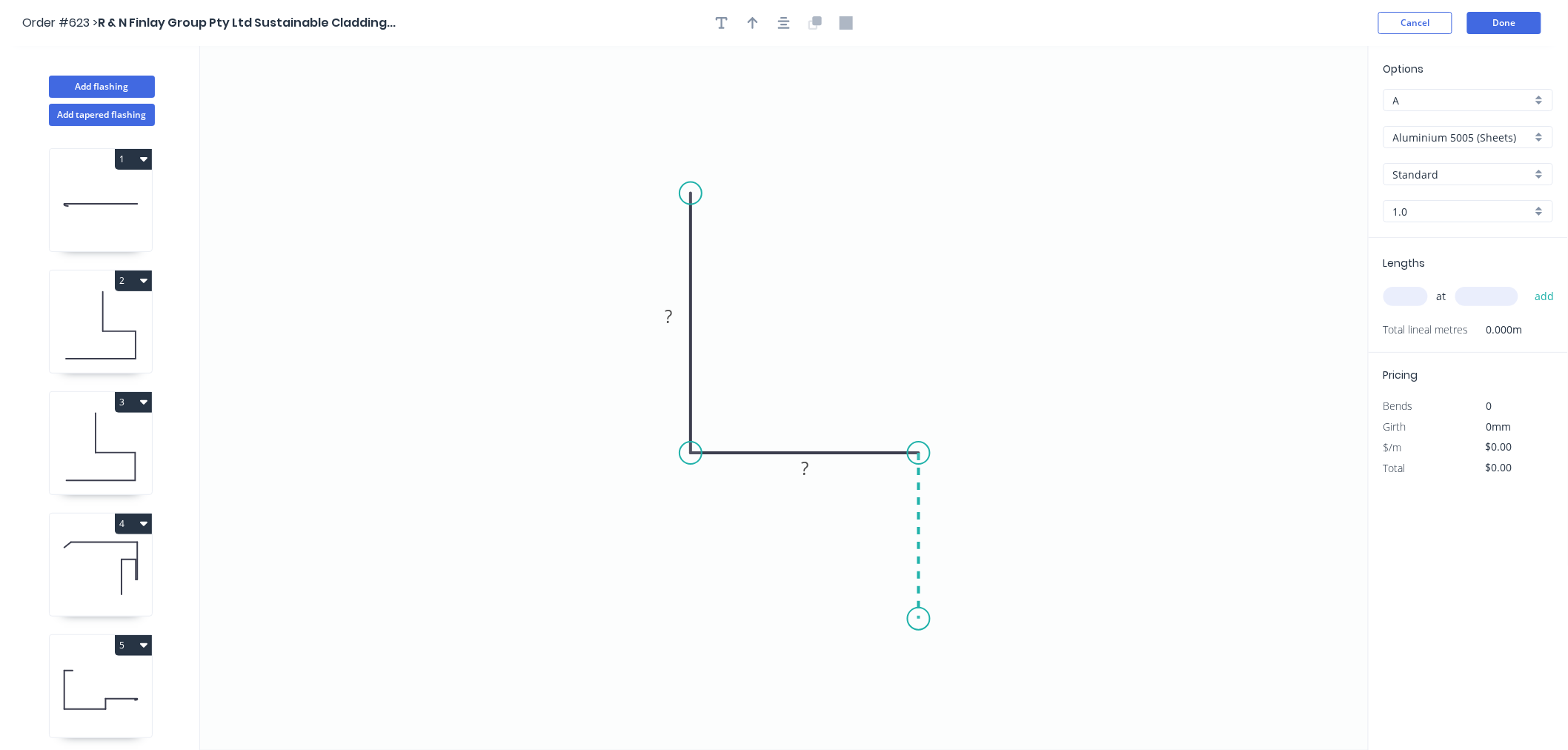
click at [923, 620] on icon "0 ? ?" at bounding box center [784, 398] width 1169 height 704
click at [387, 598] on icon "0 ? ? ?" at bounding box center [784, 398] width 1169 height 704
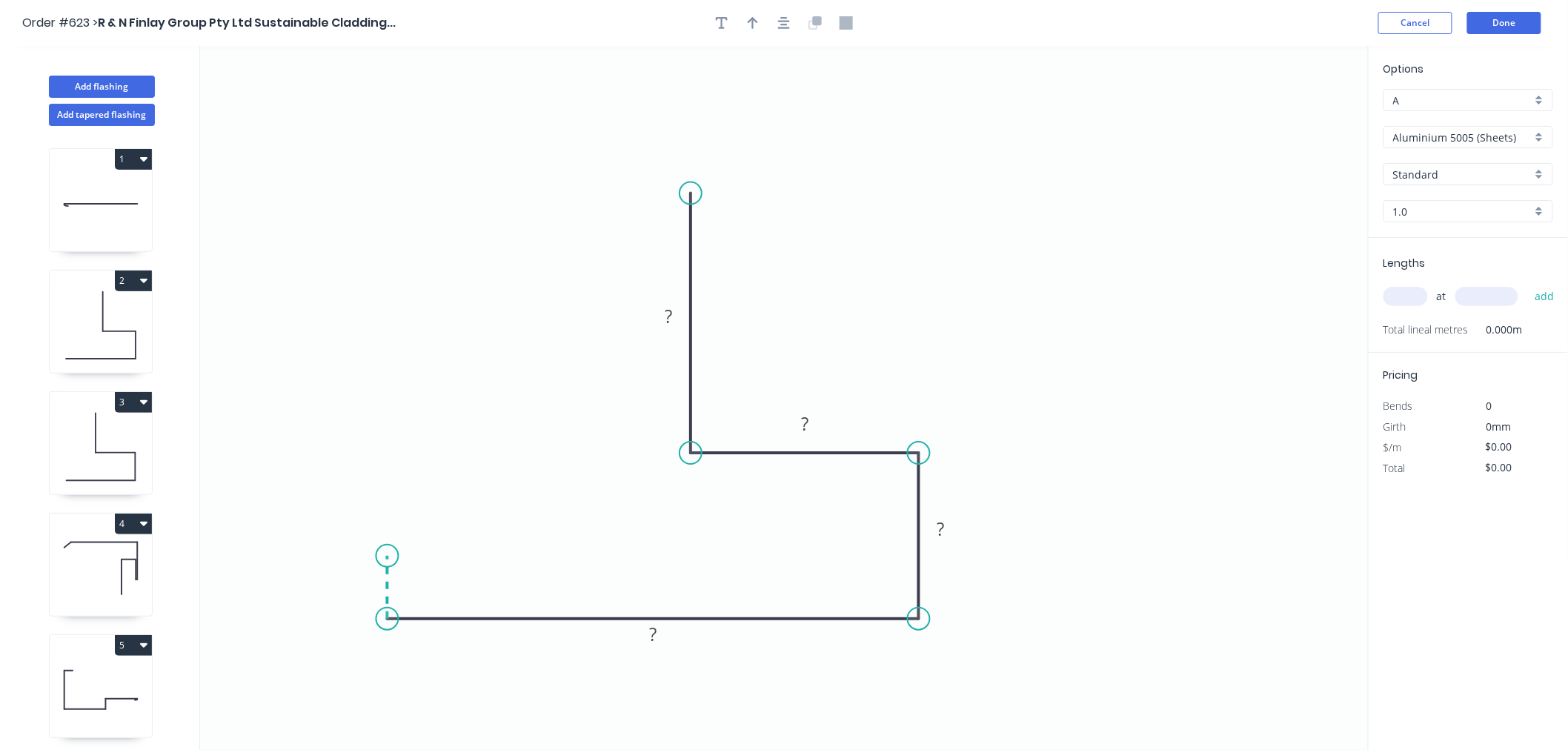
click at [391, 557] on icon "0 ? ? ? ?" at bounding box center [784, 398] width 1169 height 704
click at [391, 557] on circle at bounding box center [387, 555] width 22 height 22
click at [388, 558] on circle at bounding box center [387, 555] width 22 height 22
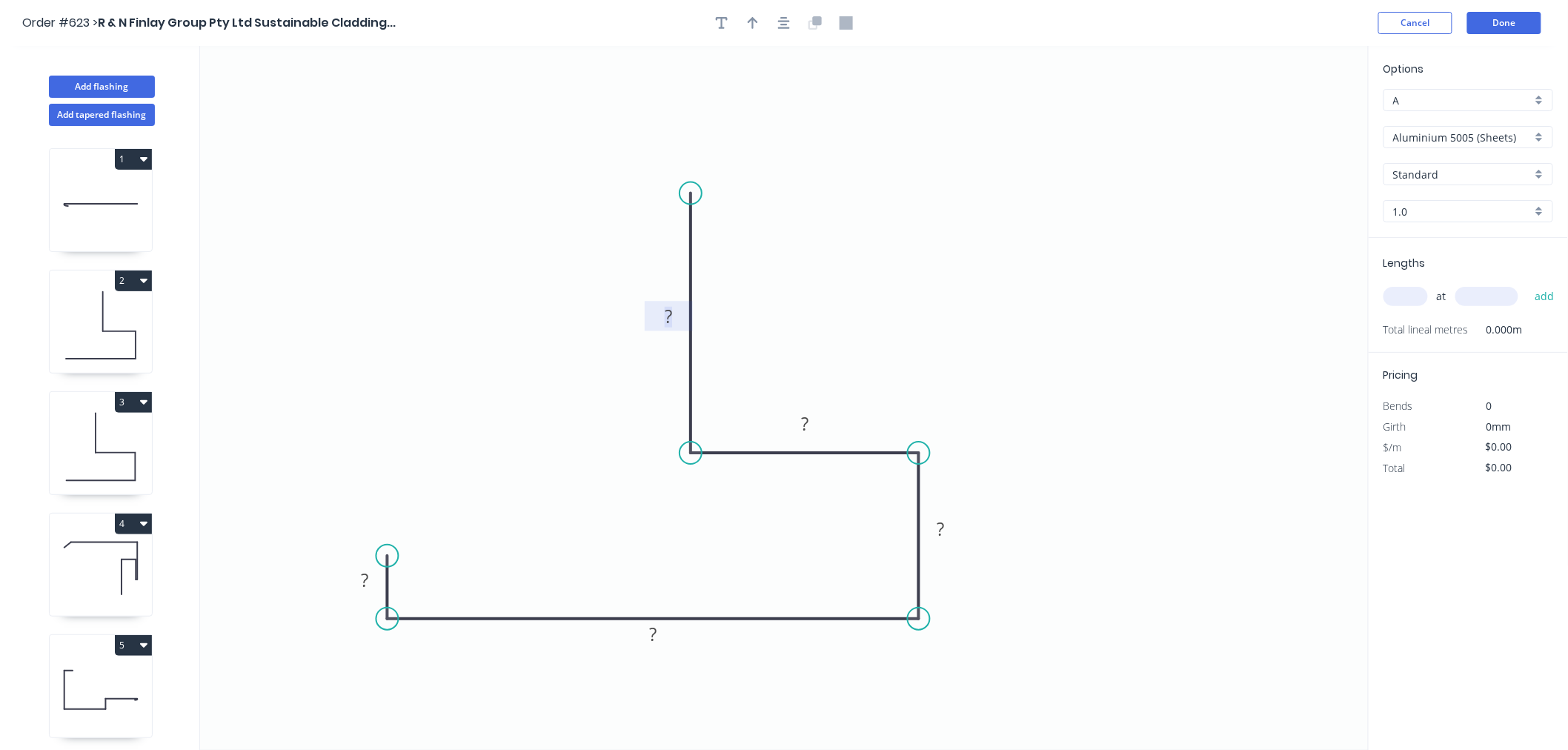
click at [671, 314] on tspan "?" at bounding box center [668, 316] width 8 height 24
click at [973, 176] on icon "0 15 150 40 28 100" at bounding box center [784, 398] width 1169 height 704
click at [788, 24] on icon "button" at bounding box center [784, 23] width 12 height 14
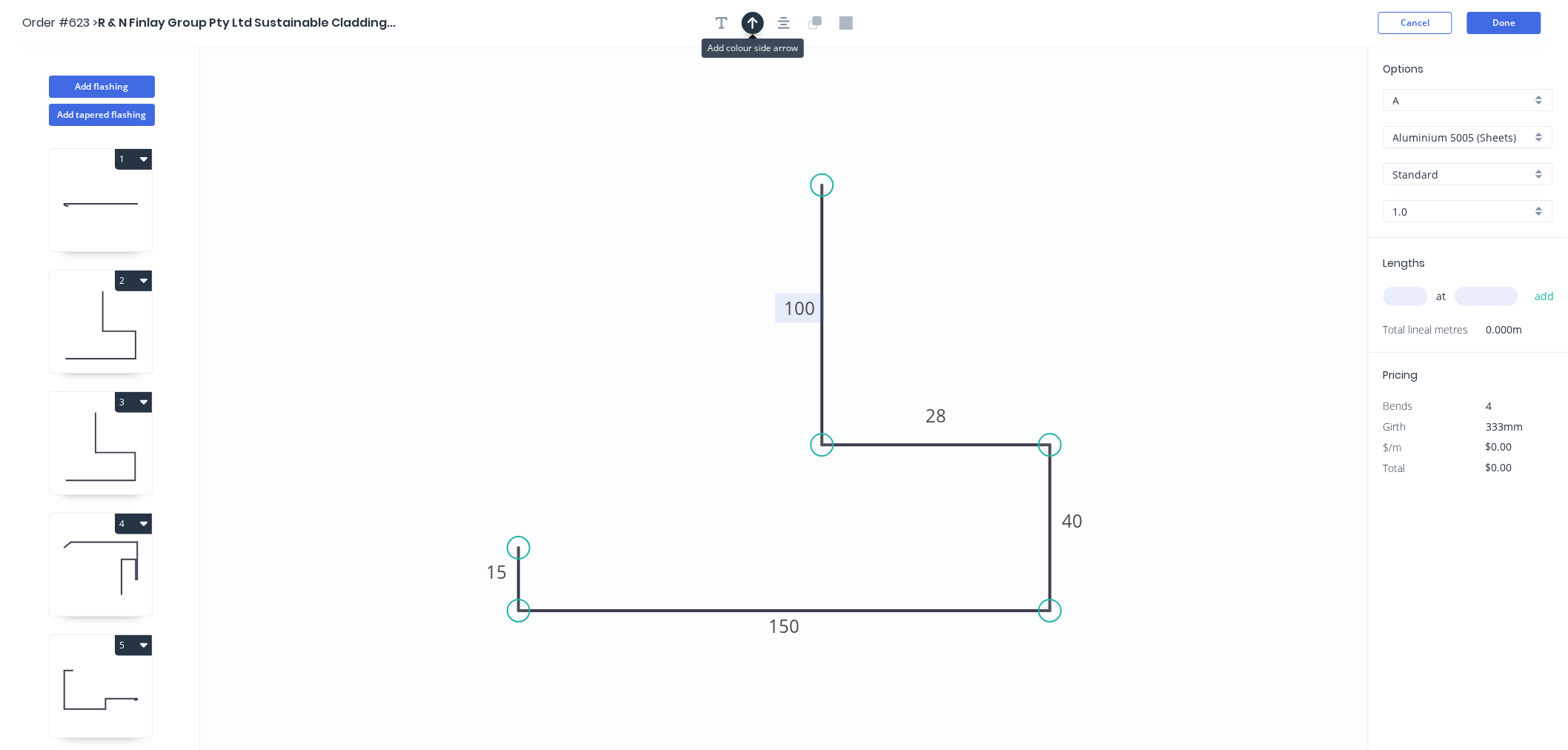
click at [757, 24] on icon "button" at bounding box center [753, 23] width 11 height 14
drag, startPoint x: 1296, startPoint y: 115, endPoint x: 1011, endPoint y: 394, distance: 398.8
click at [1012, 394] on icon at bounding box center [1014, 375] width 14 height 48
click at [1456, 138] on input "Aluminium 5005 (Sheets)" at bounding box center [1463, 137] width 139 height 16
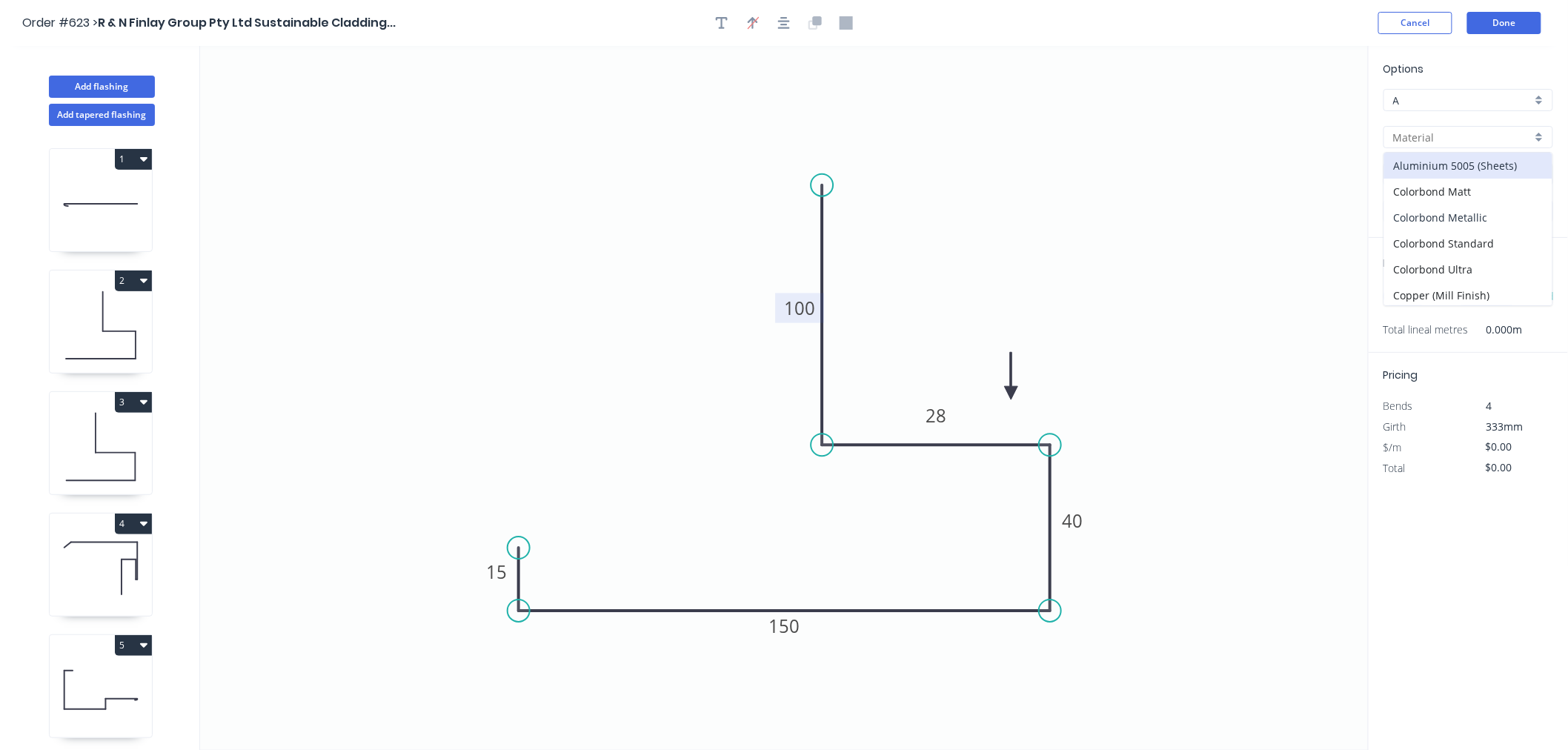
click at [1493, 228] on div "Colorbond Metallic" at bounding box center [1469, 218] width 168 height 26
type input "Colorbond Metallic"
type input "Aries"
type input "0.55"
type input "$21.40"
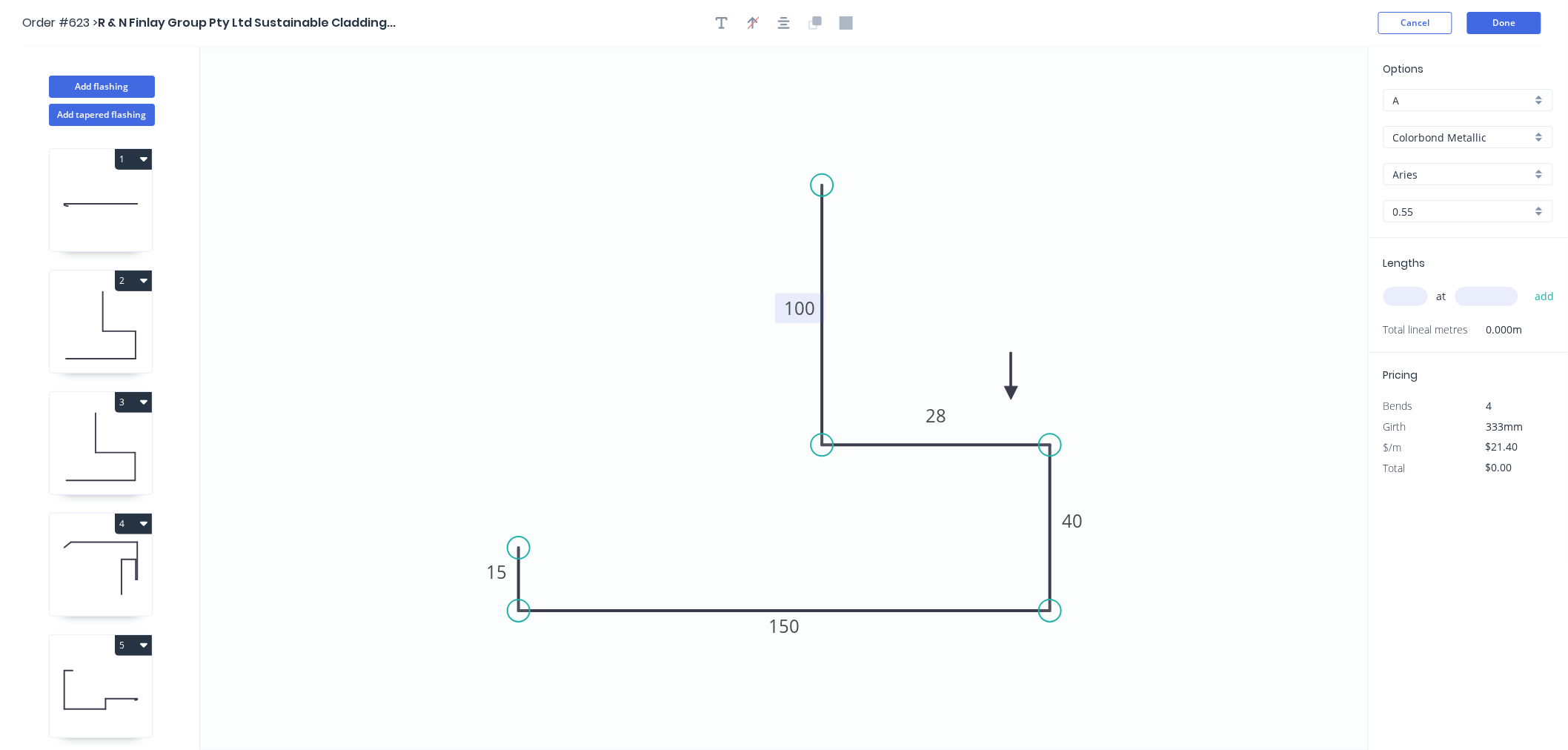
click at [1486, 138] on input "Colorbond Metallic" at bounding box center [1463, 137] width 139 height 16
click at [1491, 247] on div "Colorbond Standard" at bounding box center [1469, 243] width 168 height 26
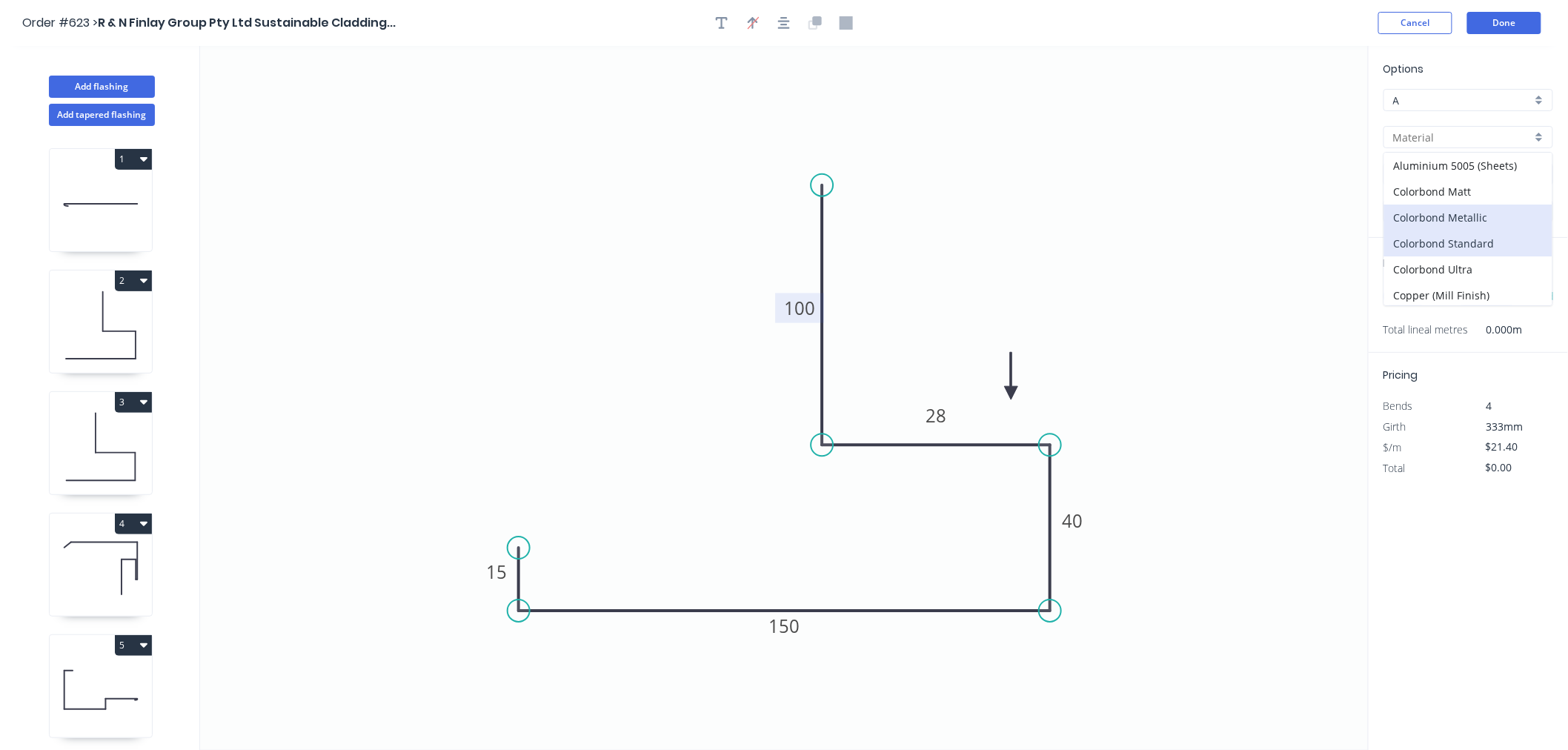
type input "Colorbond Standard"
type input "Basalt"
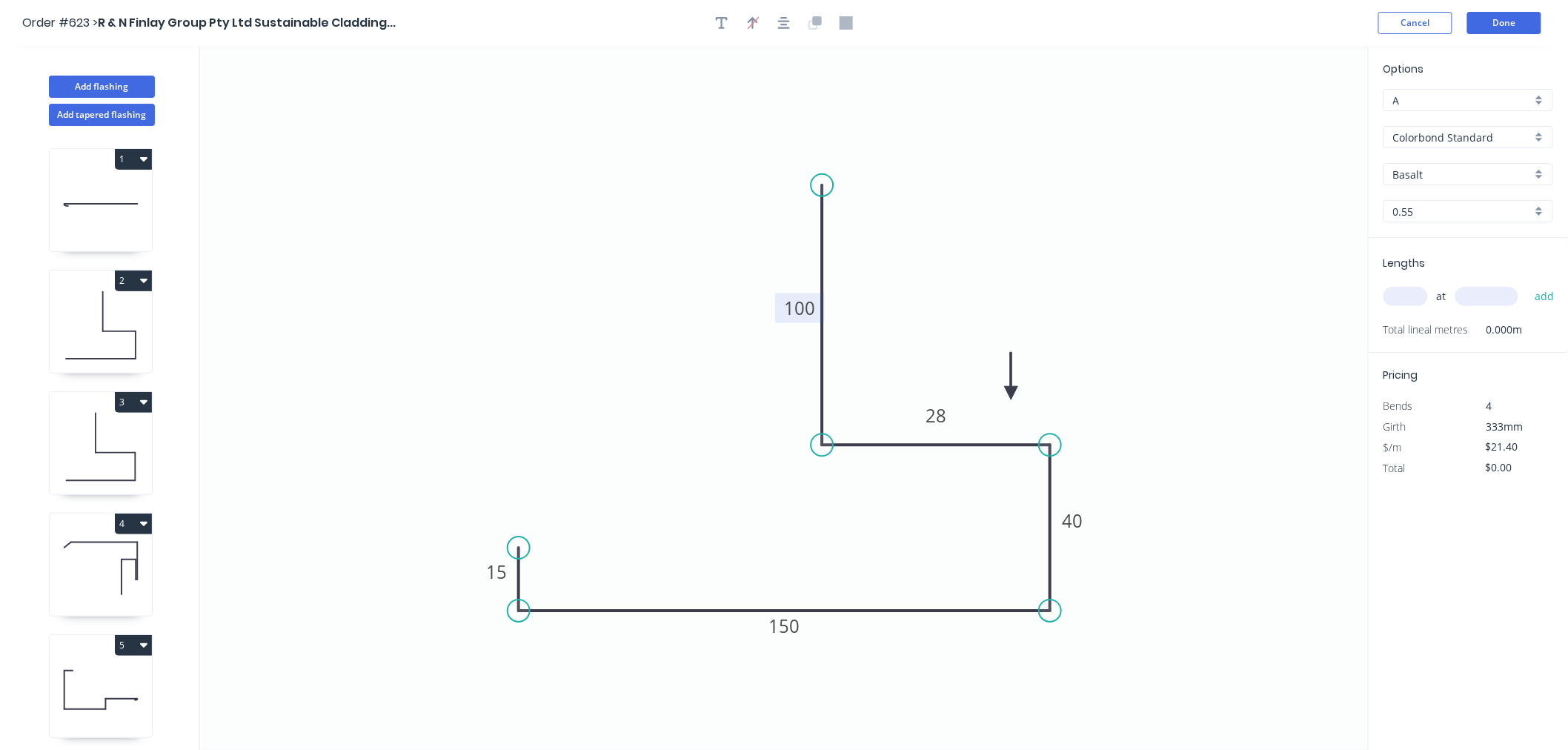
type input "$17.62"
click at [1469, 173] on input "Basalt" at bounding box center [1463, 174] width 139 height 16
click at [1463, 331] on div "Dover White" at bounding box center [1469, 332] width 168 height 26
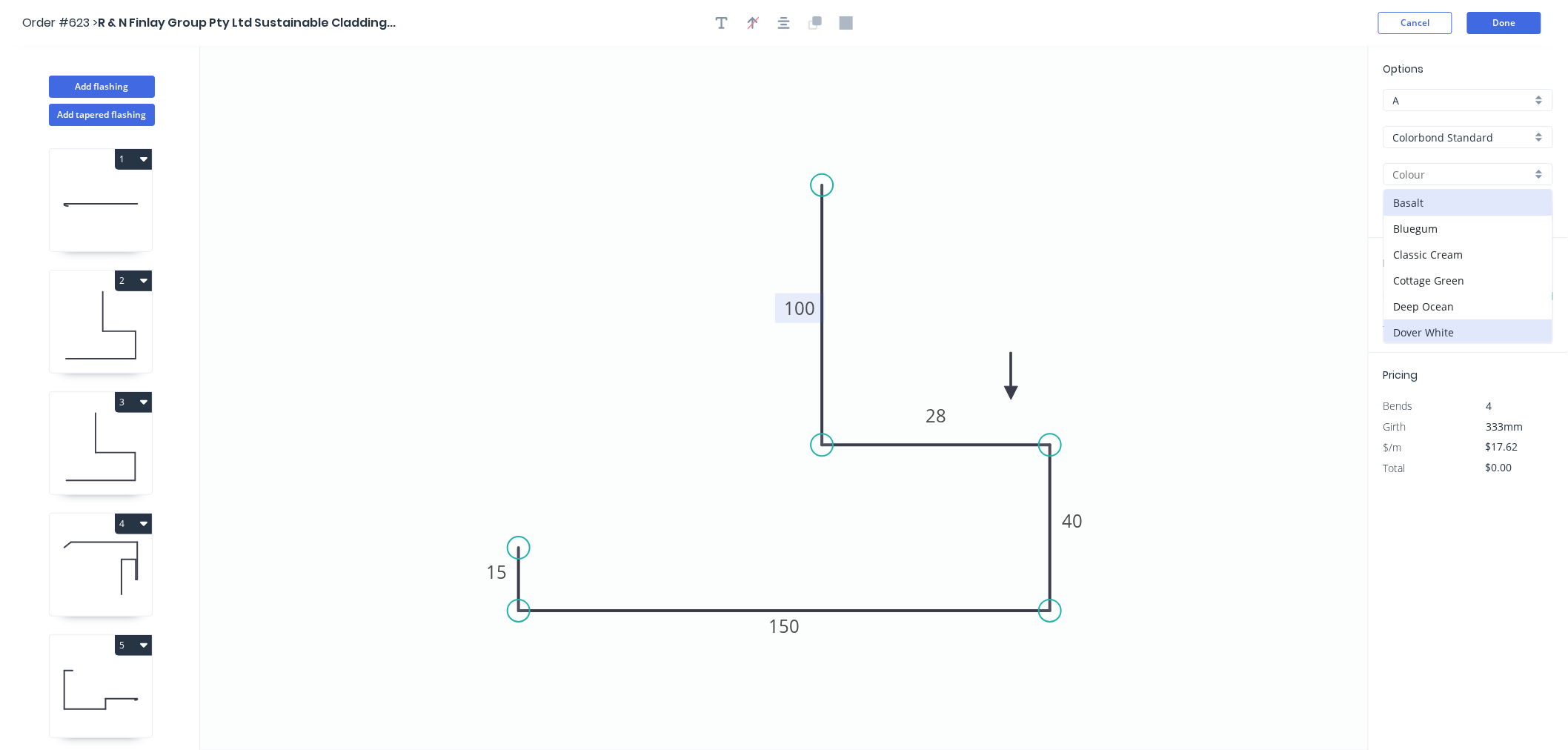
type input "Dover White"
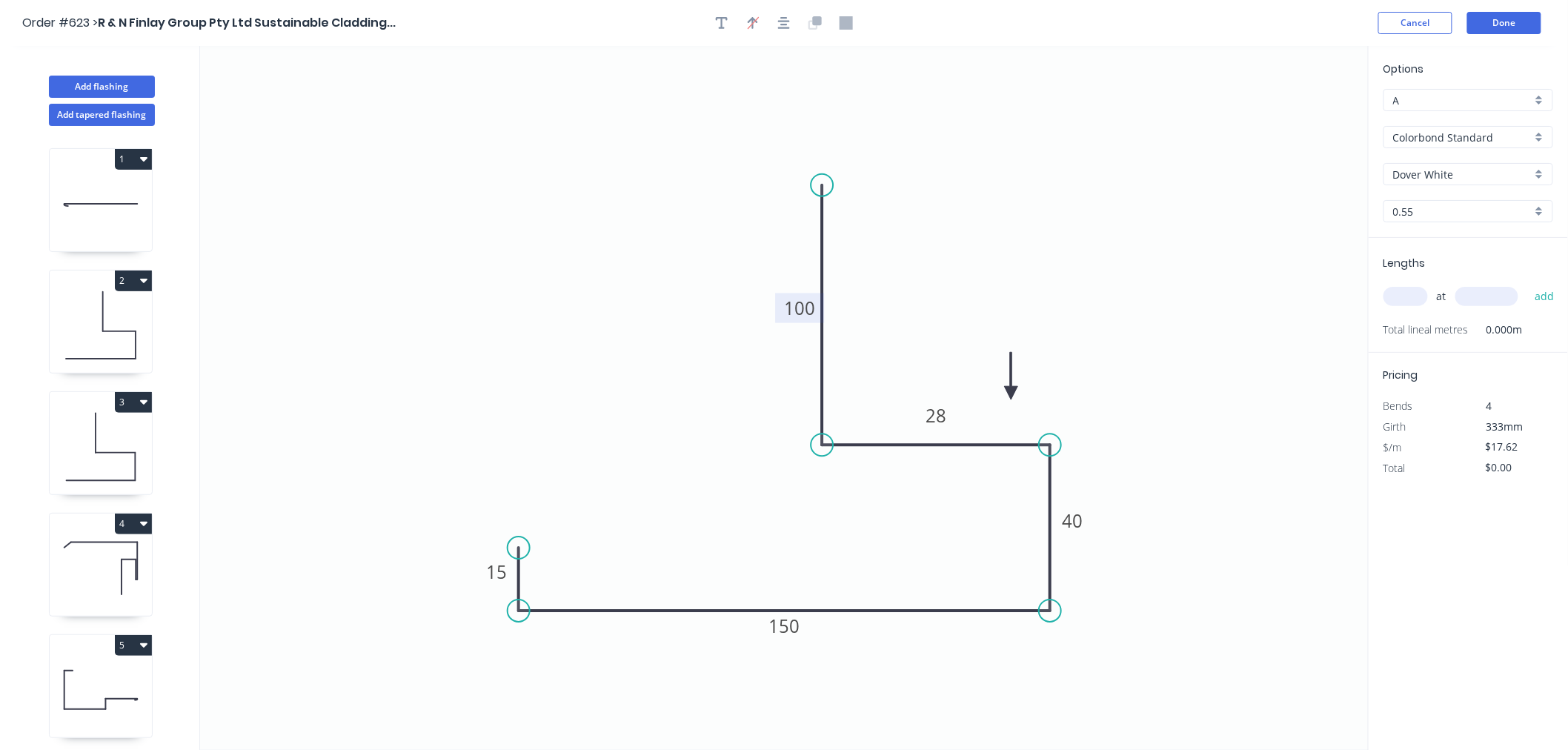
click at [1420, 298] on input "text" at bounding box center [1406, 296] width 45 height 19
type input "1"
type input "3200"
click at [1528, 284] on button "add" at bounding box center [1545, 296] width 35 height 25
type input "$56.38"
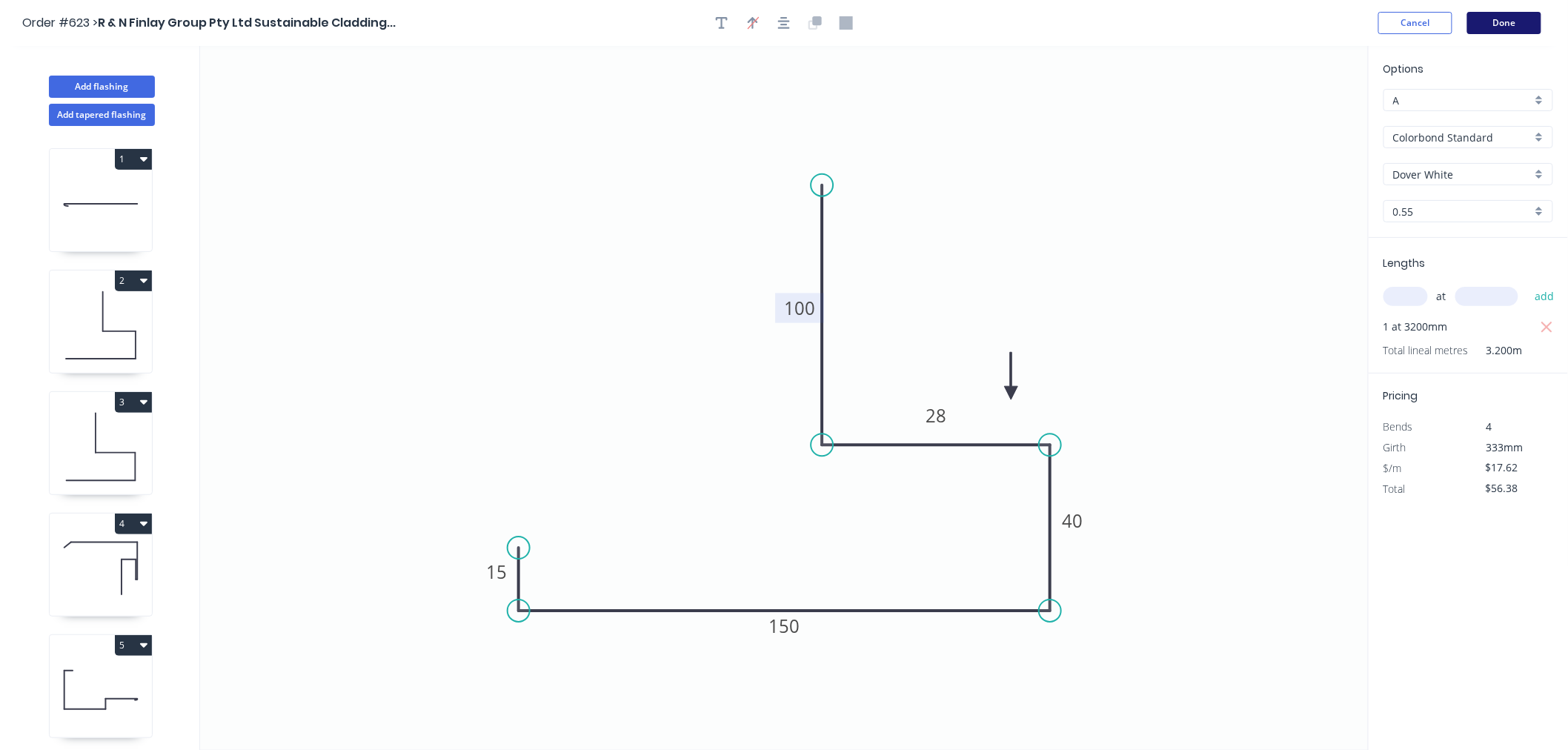
click at [1500, 27] on button "Done" at bounding box center [1504, 23] width 74 height 22
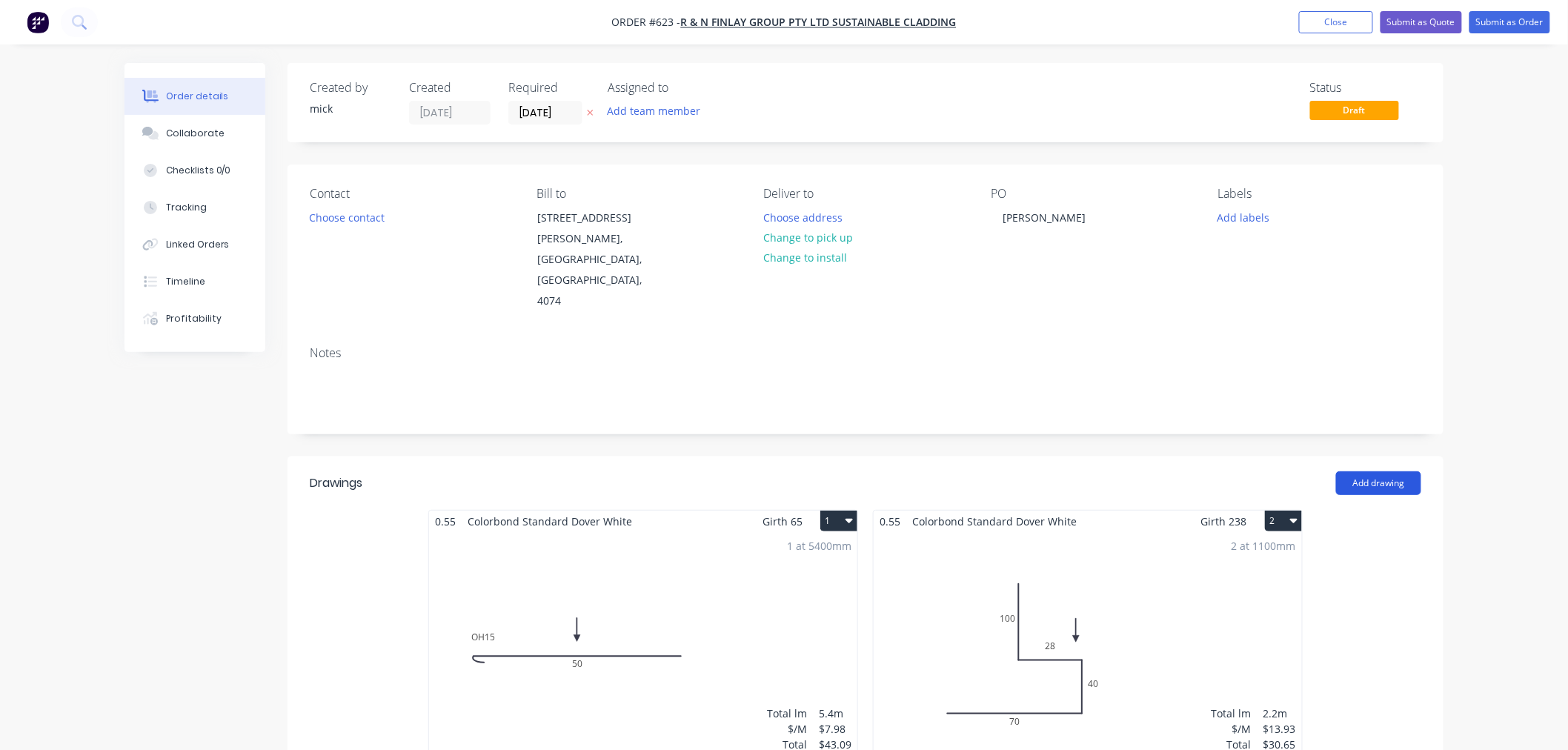
click at [1357, 471] on button "Add drawing" at bounding box center [1379, 482] width 85 height 24
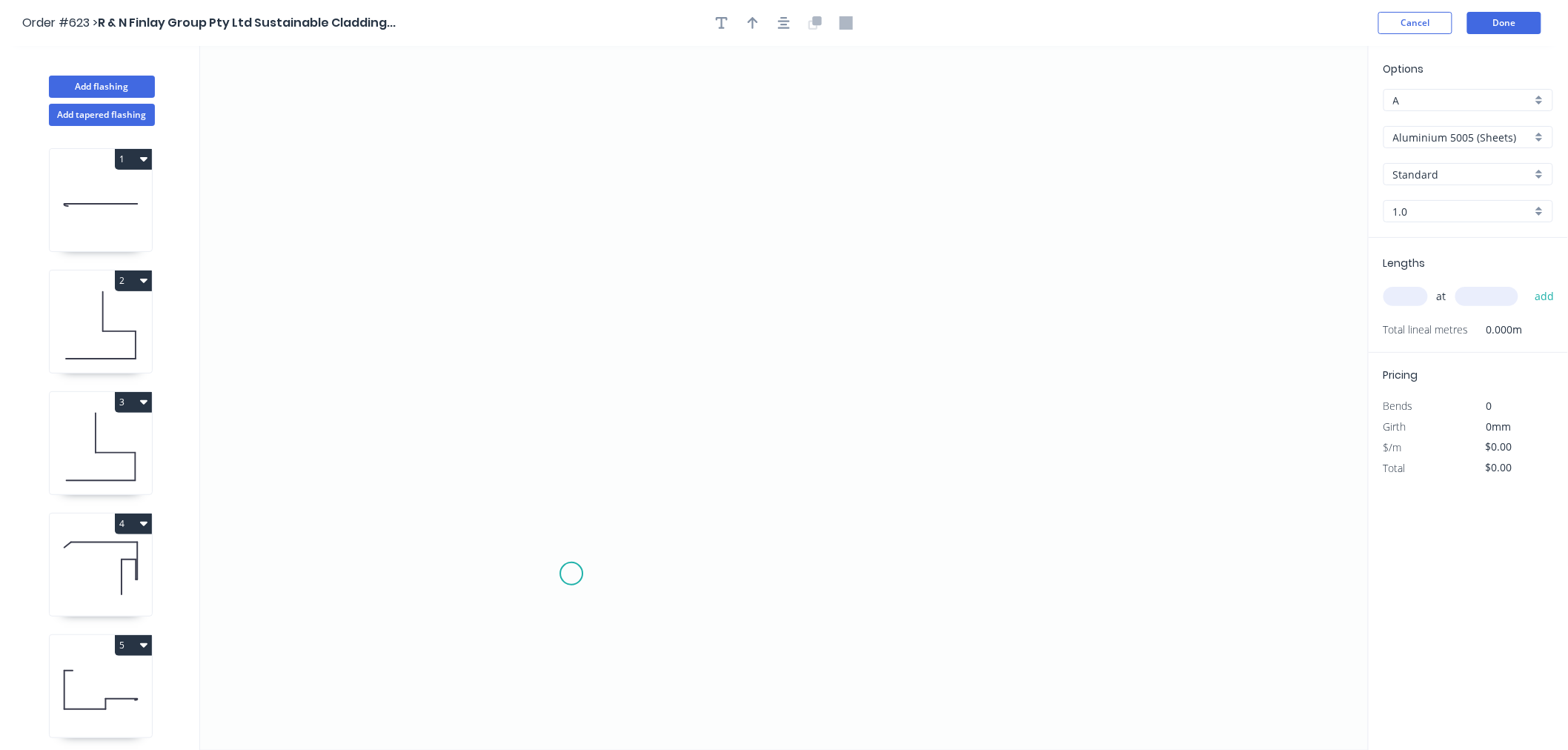
click at [572, 574] on icon "0" at bounding box center [784, 398] width 1169 height 704
click at [574, 164] on icon "0" at bounding box center [784, 398] width 1169 height 704
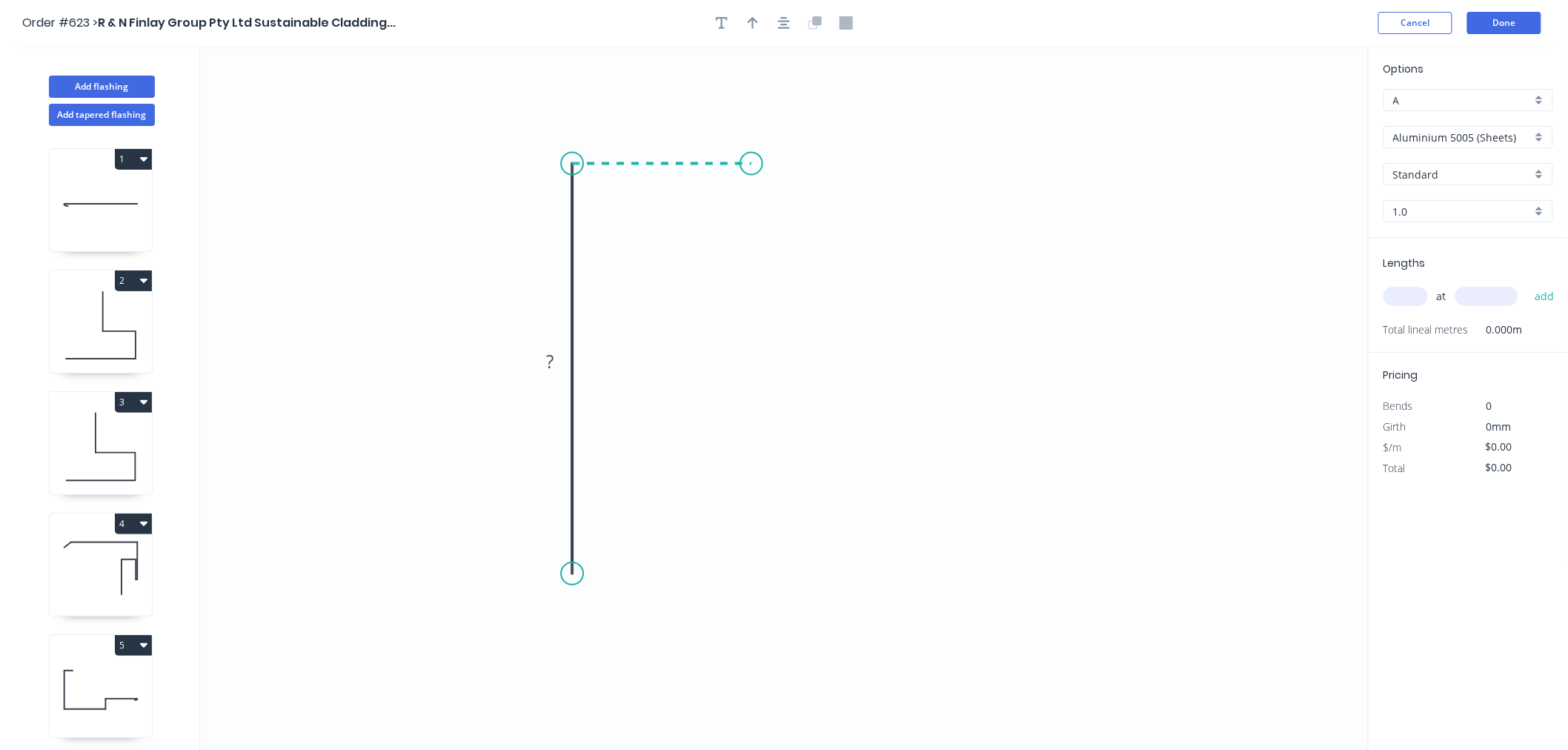
click at [752, 159] on icon "0 ?" at bounding box center [784, 398] width 1169 height 704
click at [760, 342] on icon "0 ? ?" at bounding box center [784, 398] width 1169 height 704
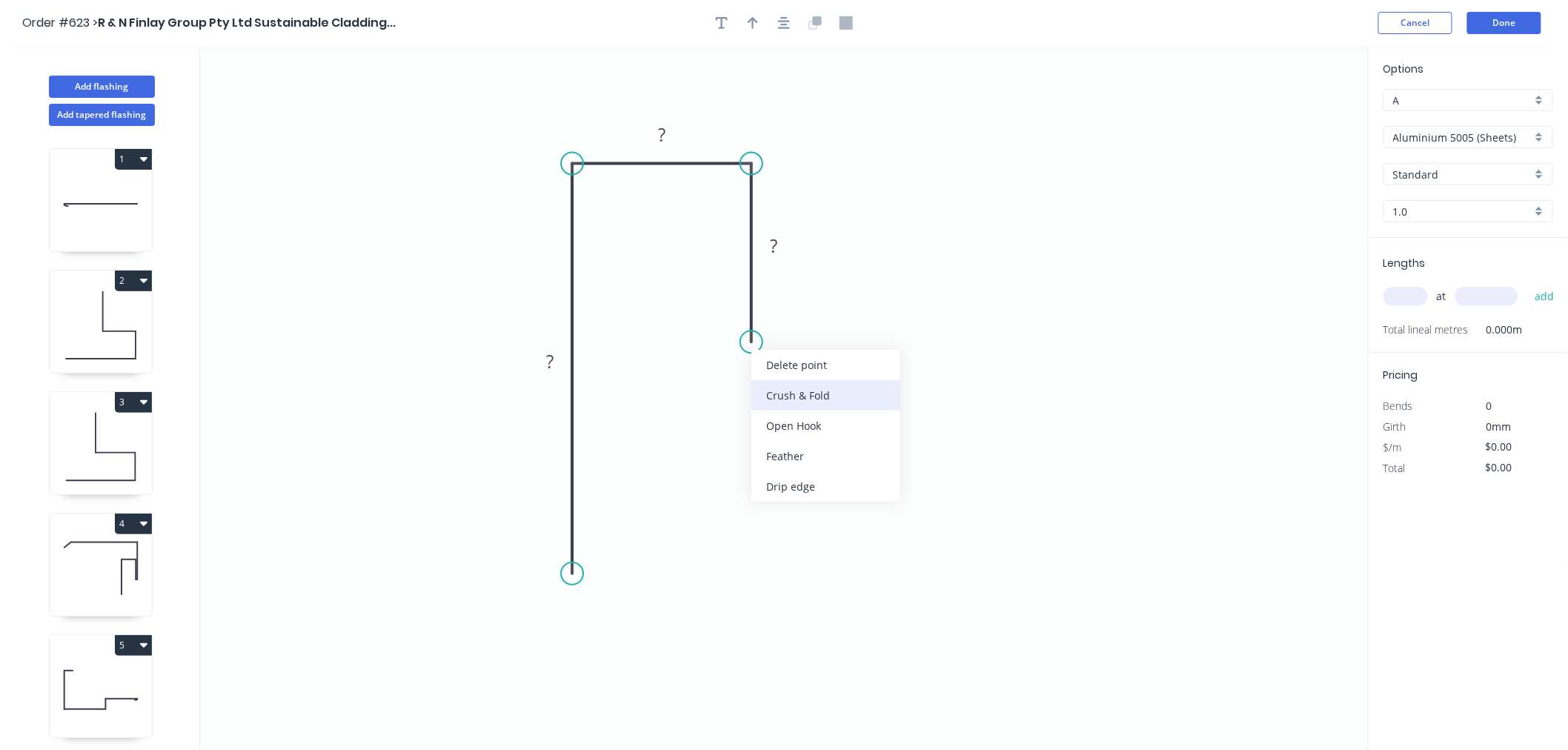
click at [794, 391] on div "Crush & Fold" at bounding box center [826, 395] width 149 height 30
click at [772, 374] on div "Flip bend" at bounding box center [826, 387] width 149 height 30
click at [557, 369] on rect at bounding box center [549, 362] width 30 height 20
click at [987, 412] on icon "0 100 28 CF 10 40" at bounding box center [784, 398] width 1169 height 704
click at [1479, 137] on input "Aluminium 5005 (Sheets)" at bounding box center [1463, 137] width 139 height 16
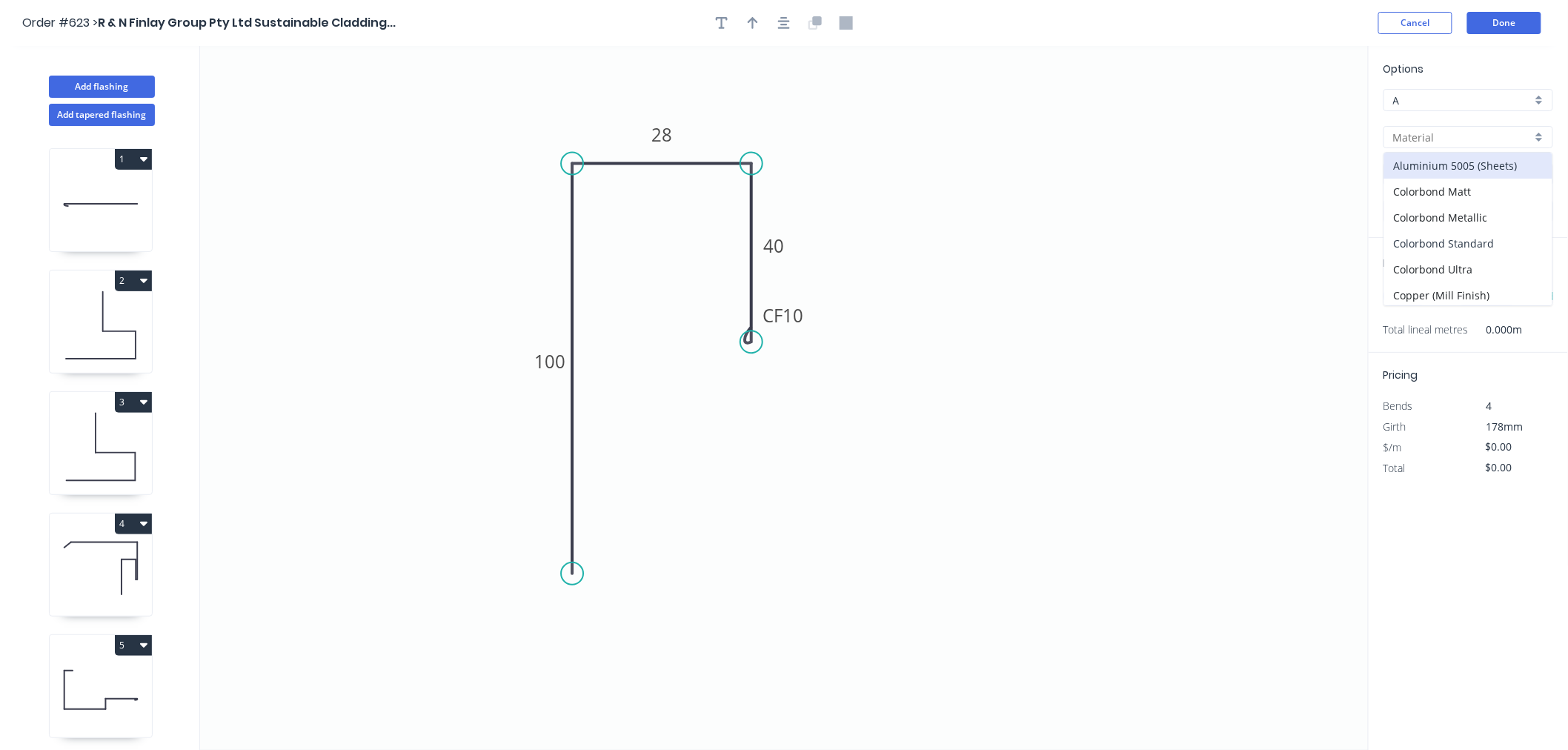
click at [1463, 243] on div "Colorbond Standard" at bounding box center [1469, 243] width 168 height 26
type input "Colorbond Standard"
type input "Basalt"
type input "0.55"
type input "$13.09"
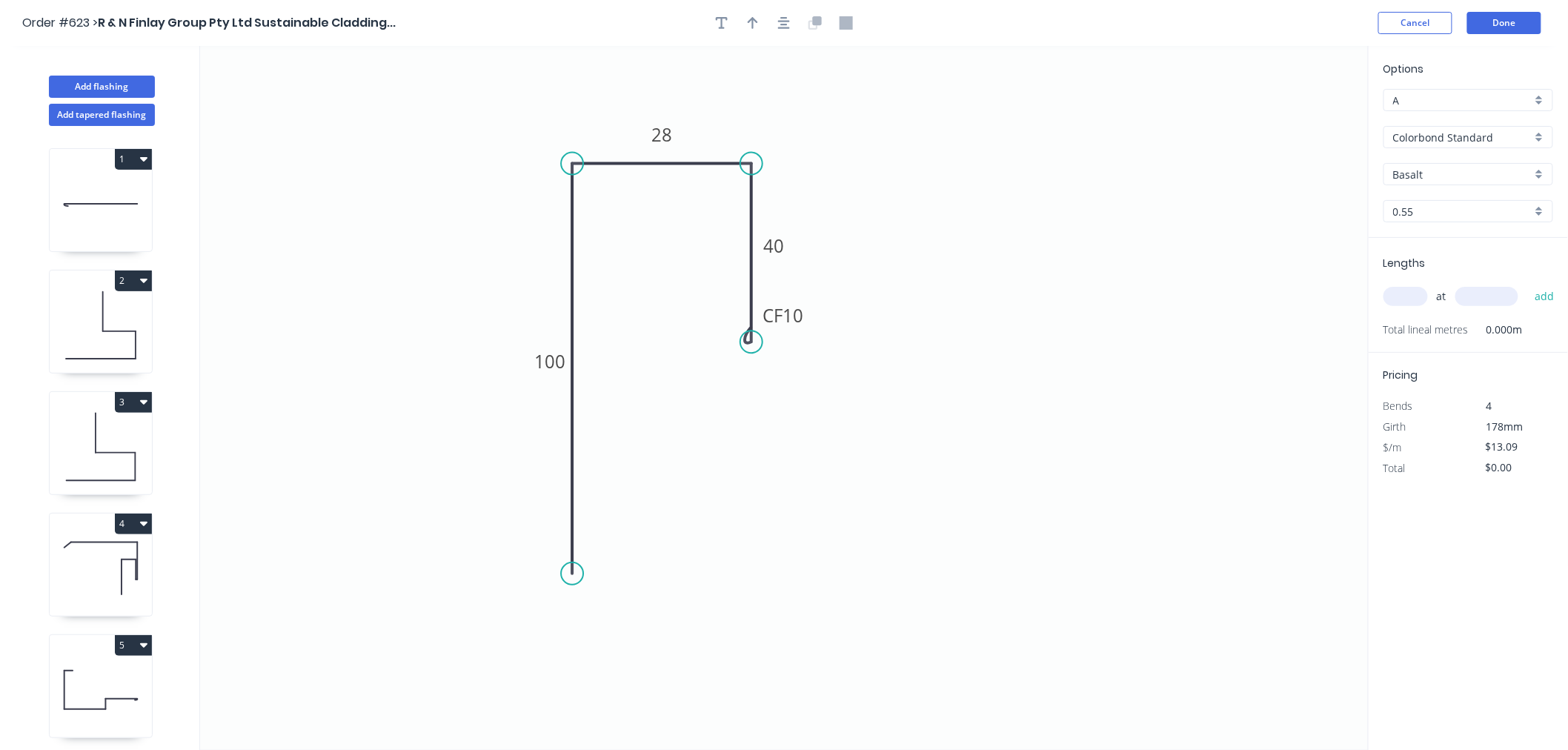
click at [1456, 179] on input "Basalt" at bounding box center [1463, 174] width 139 height 16
click at [1441, 337] on div "Dover White" at bounding box center [1469, 332] width 168 height 26
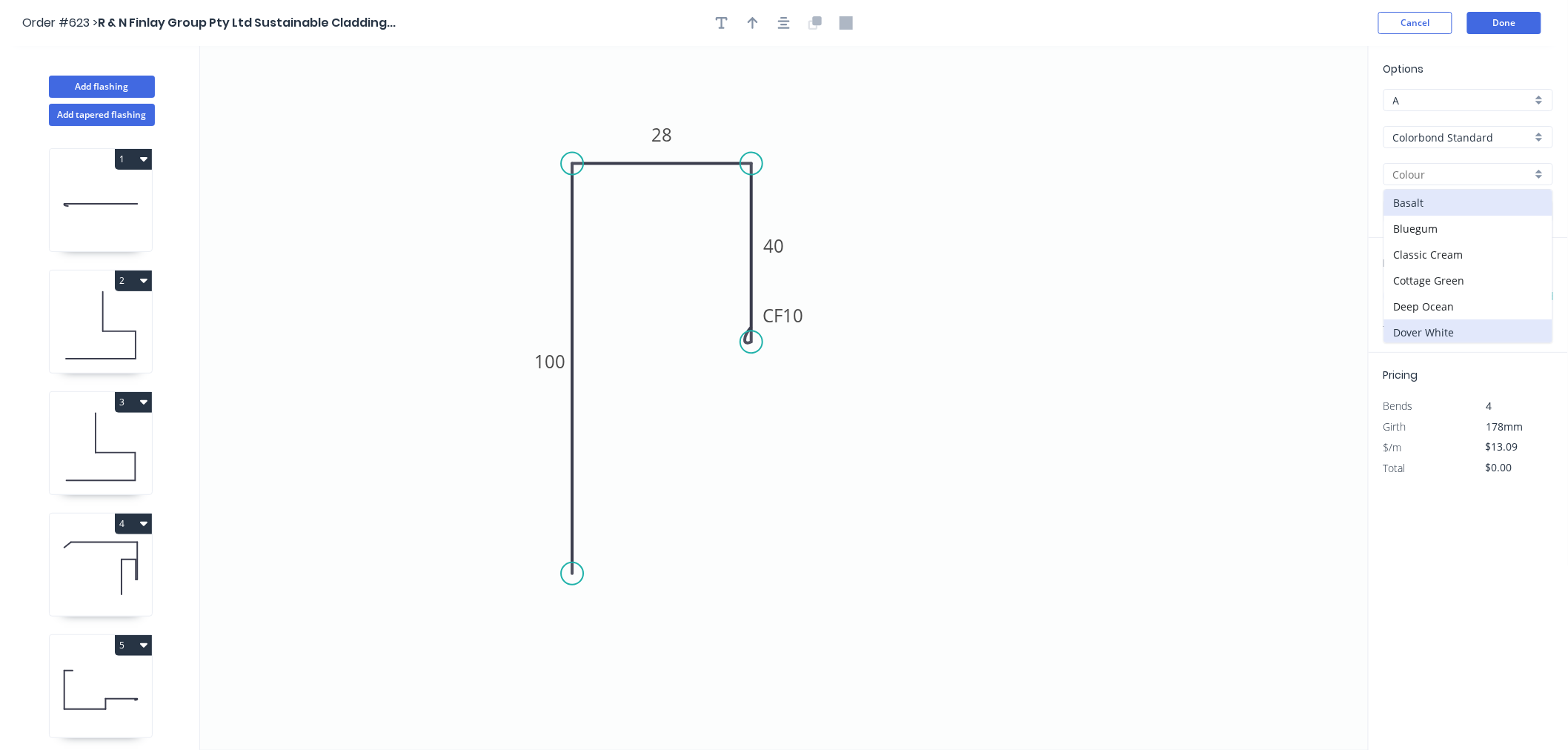
type input "Dover White"
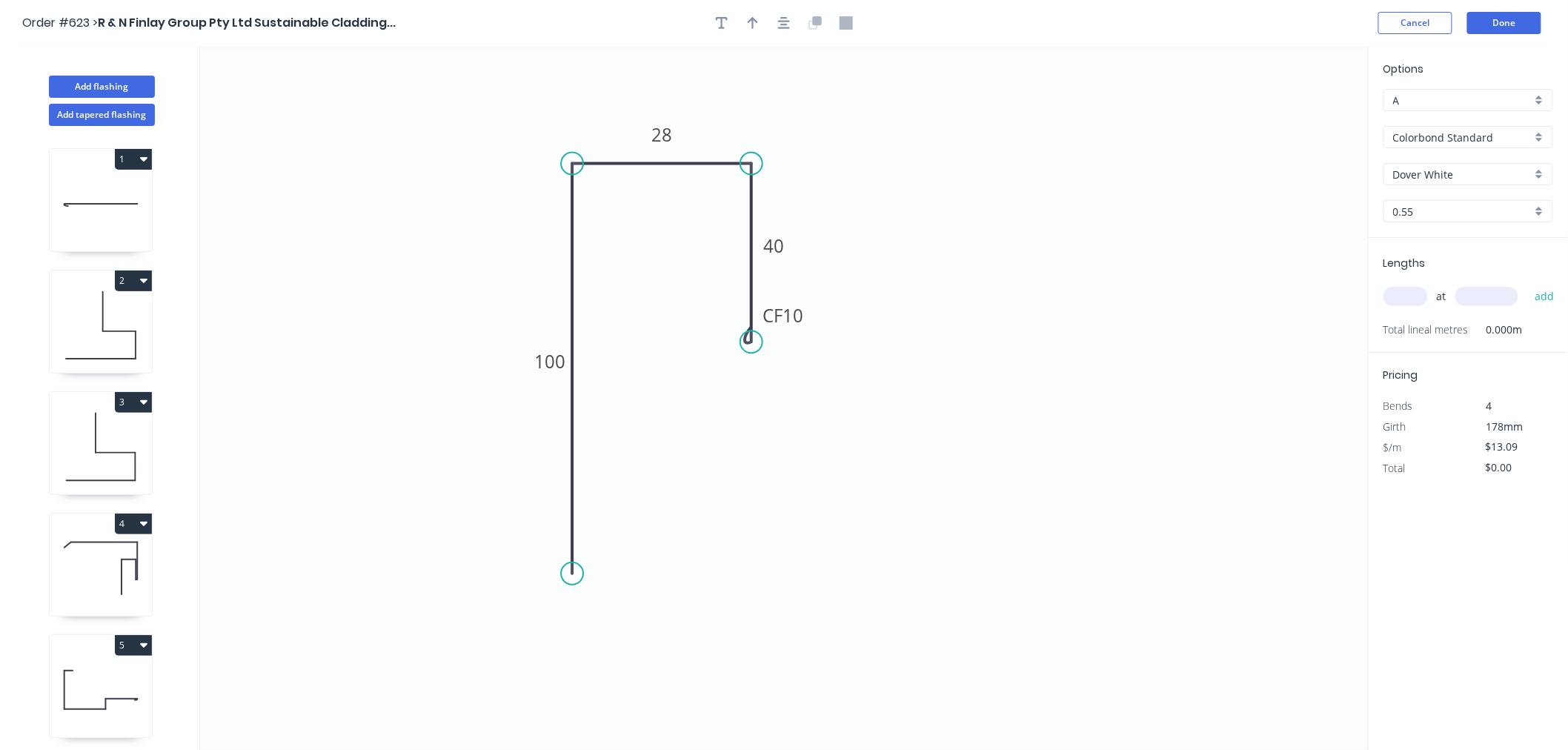
click at [1409, 307] on div "at add" at bounding box center [1470, 296] width 173 height 25
click at [1408, 306] on div "at add" at bounding box center [1470, 296] width 173 height 25
click at [1528, 284] on button "add" at bounding box center [1545, 296] width 35 height 25
type input "1"
type input "2"
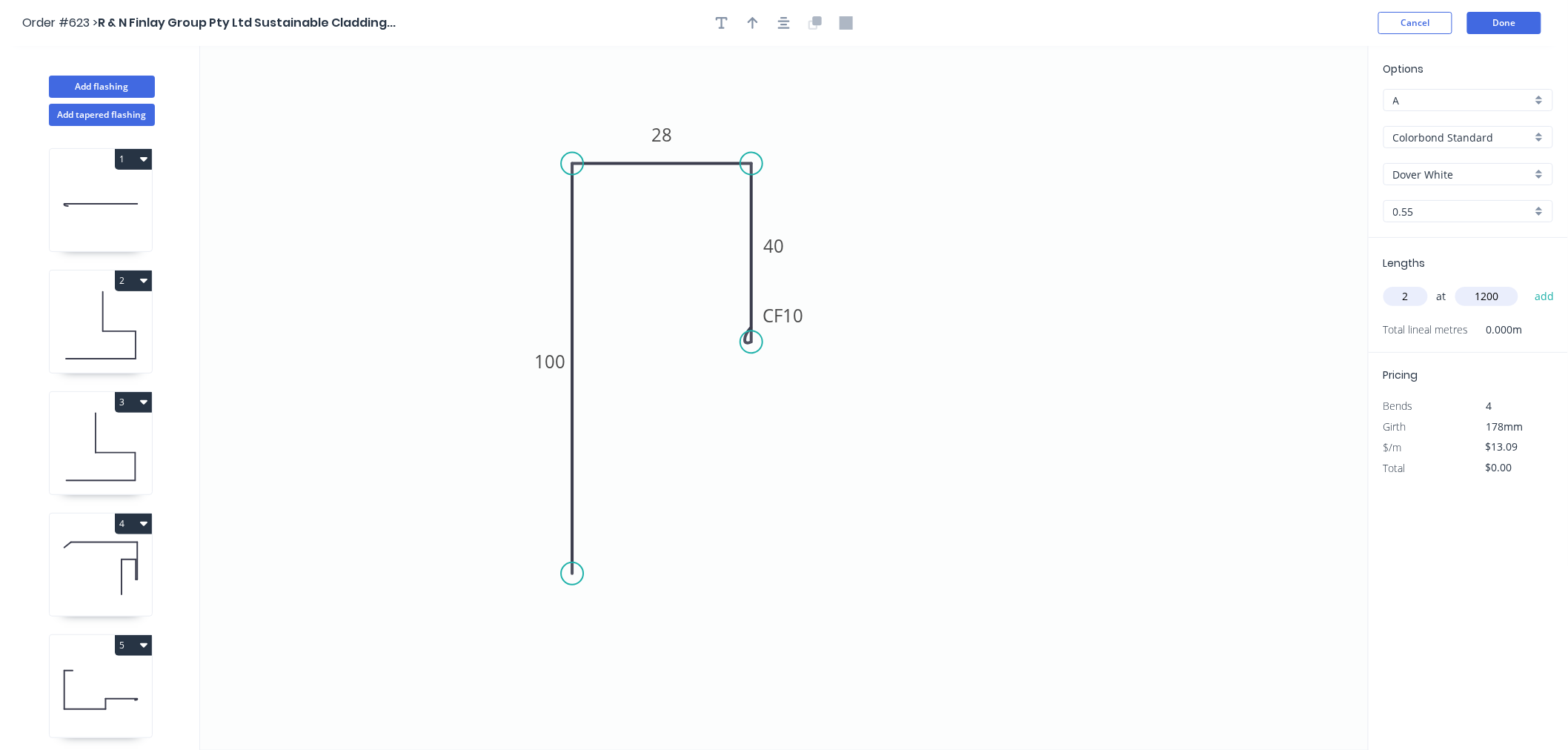
type input "1200"
click at [1528, 284] on button "add" at bounding box center [1545, 296] width 35 height 25
type input "$31.42"
click at [1498, 17] on button "Done" at bounding box center [1504, 23] width 74 height 22
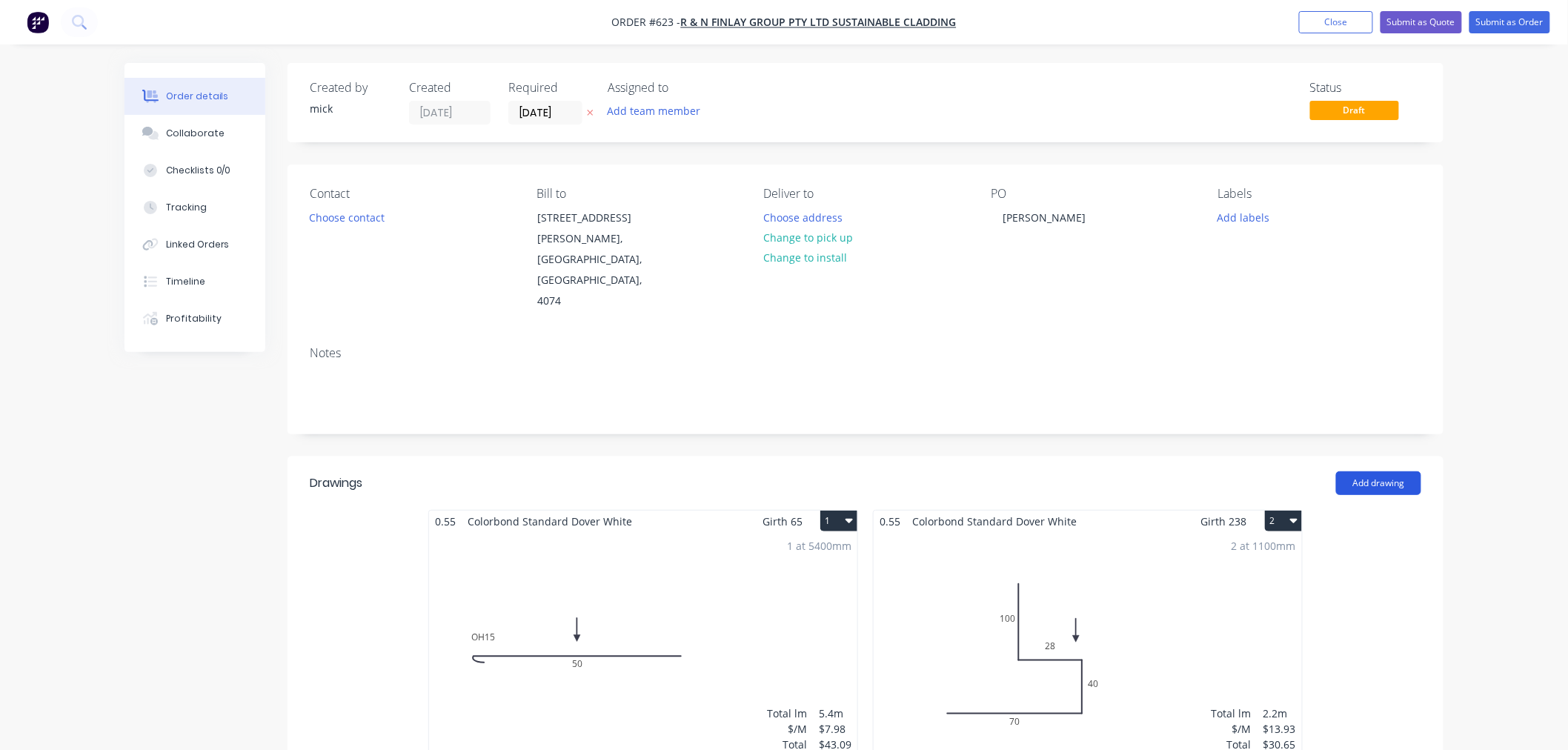
click at [1368, 471] on button "Add drawing" at bounding box center [1379, 482] width 85 height 24
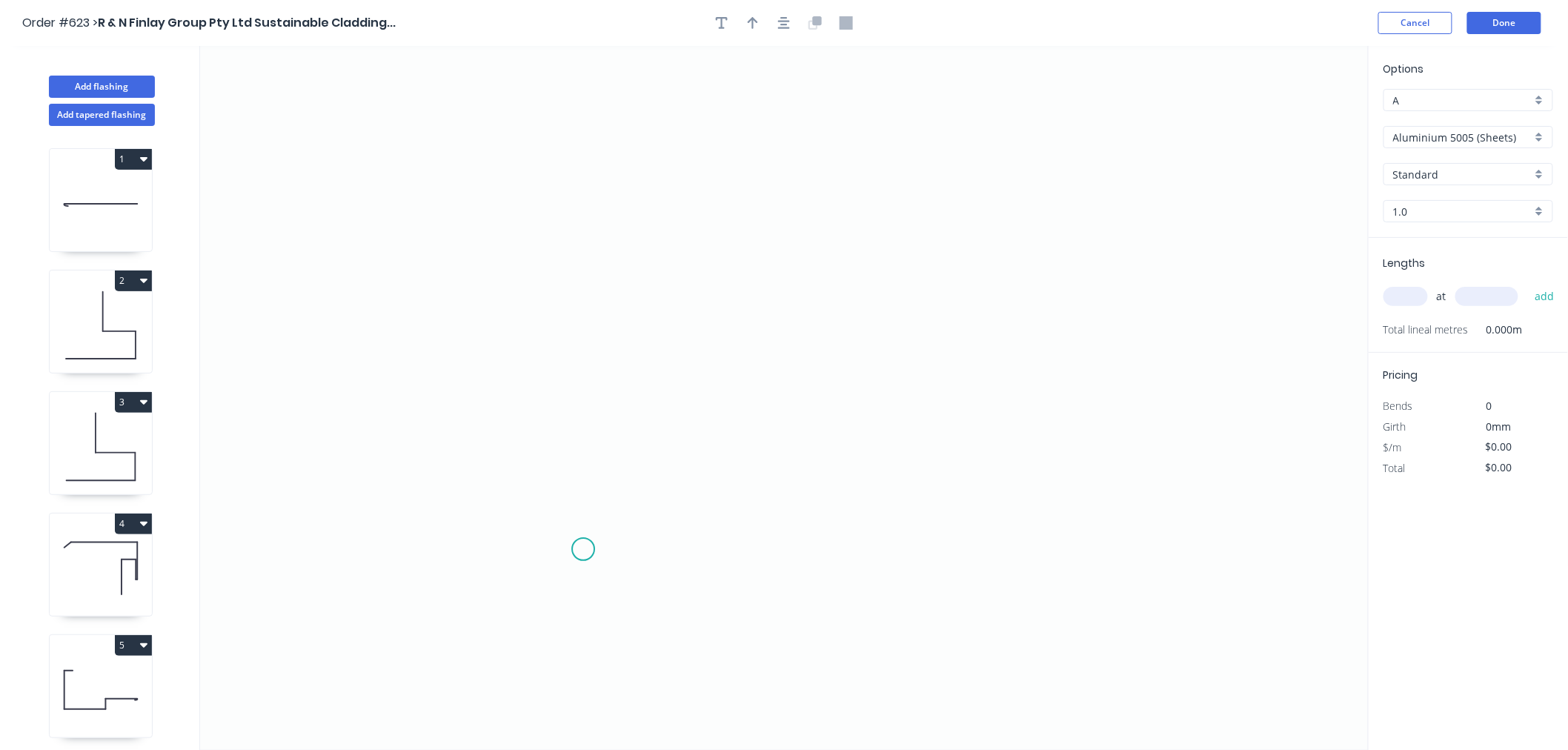
click at [583, 550] on icon "0" at bounding box center [784, 398] width 1169 height 704
click at [564, 168] on icon "0" at bounding box center [784, 398] width 1169 height 704
click at [826, 169] on icon "0 ?" at bounding box center [784, 398] width 1169 height 704
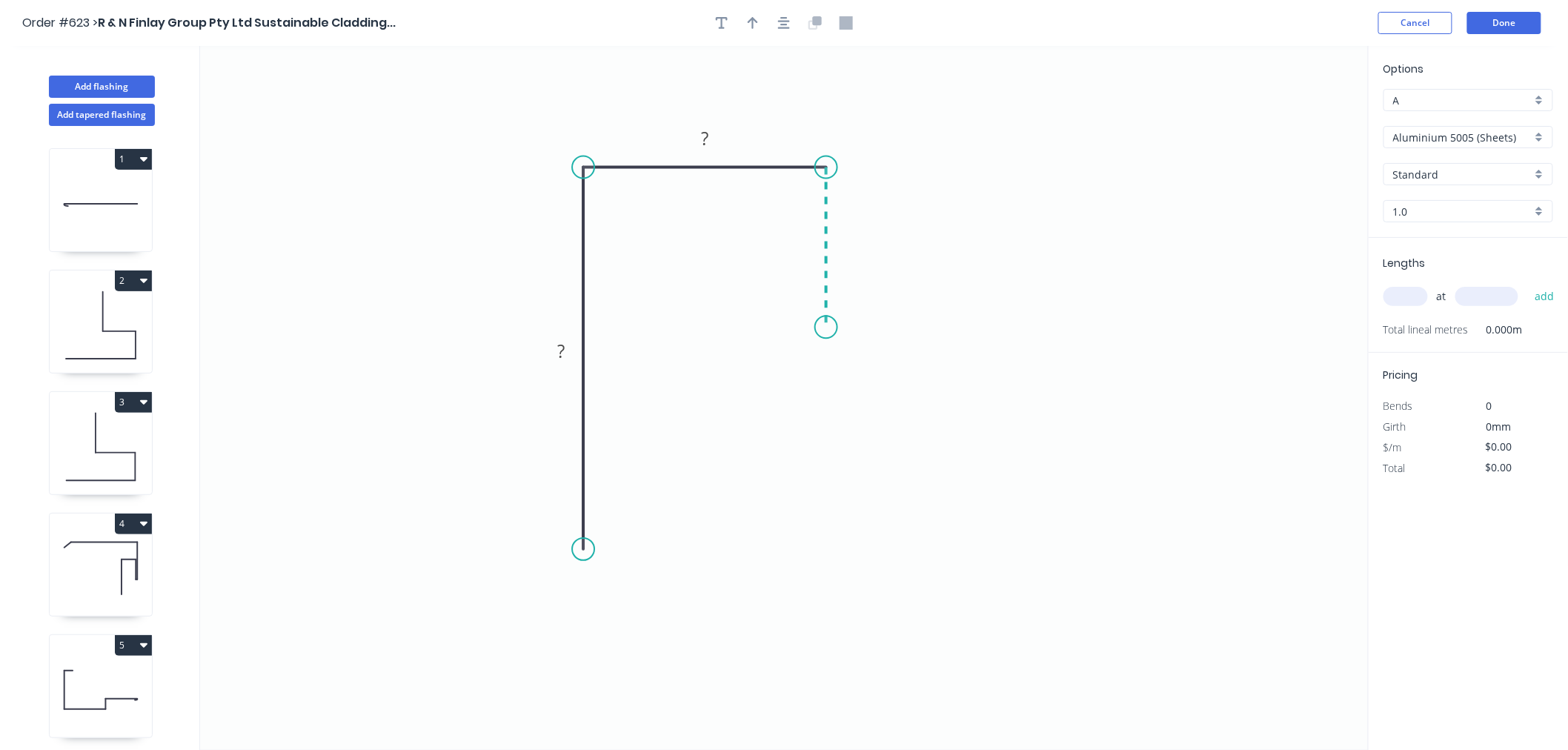
click at [818, 328] on icon "0 ? ?" at bounding box center [784, 398] width 1169 height 704
click at [845, 369] on div "Crush & Fold" at bounding box center [897, 377] width 149 height 30
click at [853, 367] on div "Flip bend" at bounding box center [900, 376] width 149 height 30
click at [568, 350] on rect at bounding box center [561, 351] width 30 height 20
click at [1494, 130] on input "Aluminium 5005 (Sheets)" at bounding box center [1463, 137] width 139 height 16
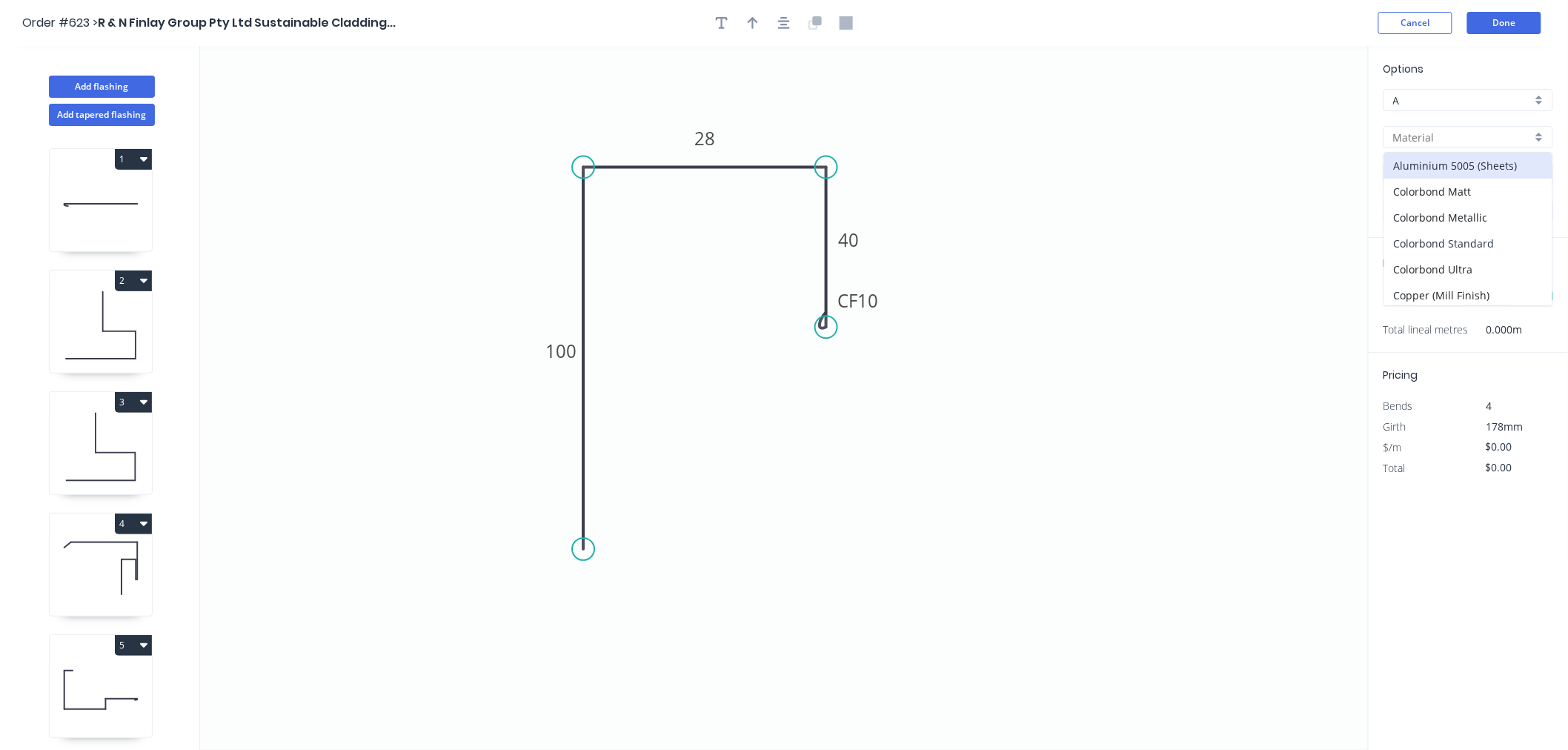
click at [1488, 241] on div "Colorbond Standard" at bounding box center [1469, 243] width 168 height 26
type input "Colorbond Standard"
type input "Basalt"
type input "0.55"
type input "$13.09"
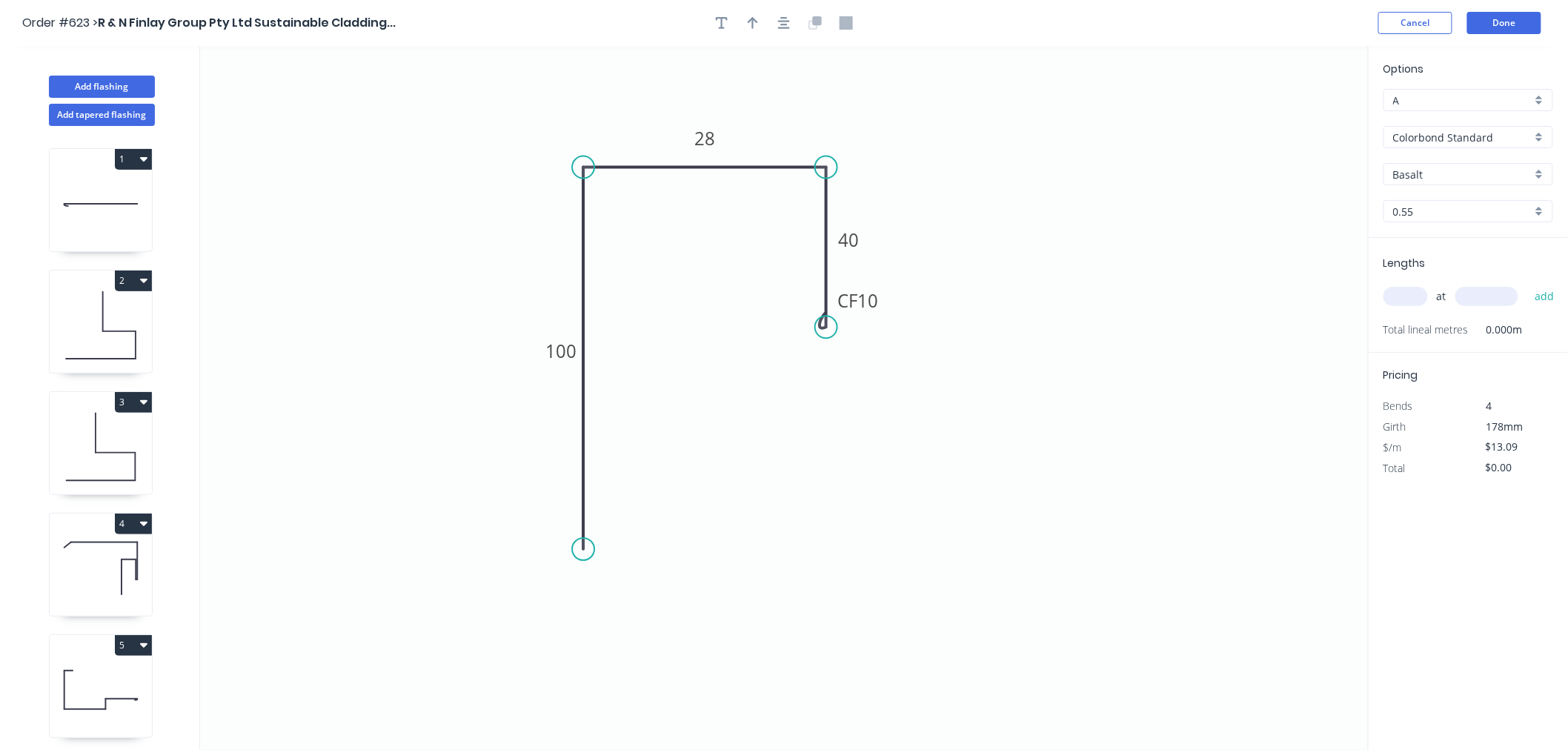
click at [1465, 171] on input "Basalt" at bounding box center [1463, 174] width 139 height 16
click at [1429, 283] on div "Dune" at bounding box center [1469, 276] width 168 height 26
type input "Dune"
click at [1397, 304] on input "text" at bounding box center [1406, 296] width 45 height 19
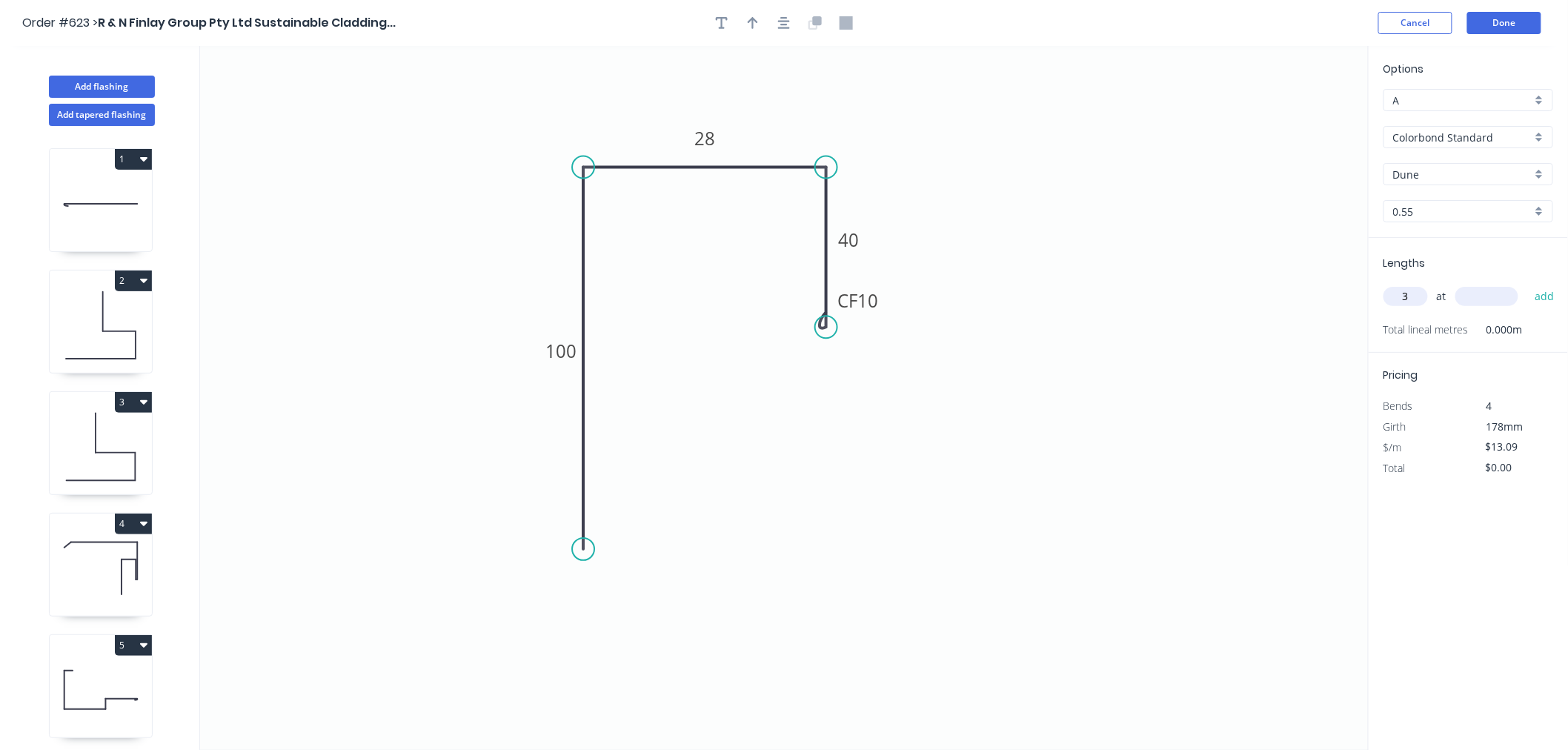
type input "3"
type input "1100"
click at [1528, 284] on button "add" at bounding box center [1545, 296] width 35 height 25
type input "$43.20"
type input "1"
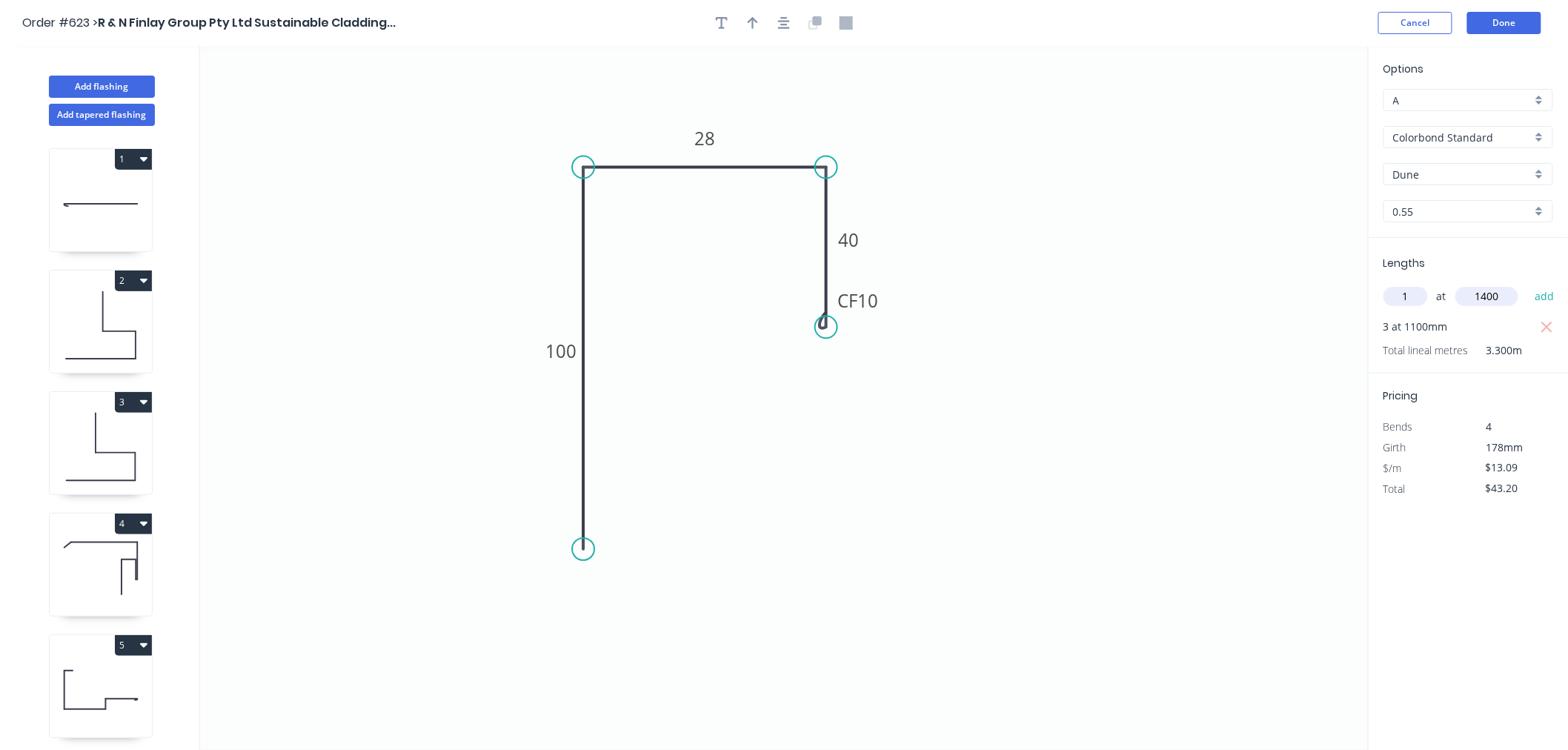
type input "1400"
click at [1528, 284] on button "add" at bounding box center [1545, 296] width 35 height 25
type input "$61.52"
click at [1523, 24] on button "Done" at bounding box center [1504, 23] width 74 height 22
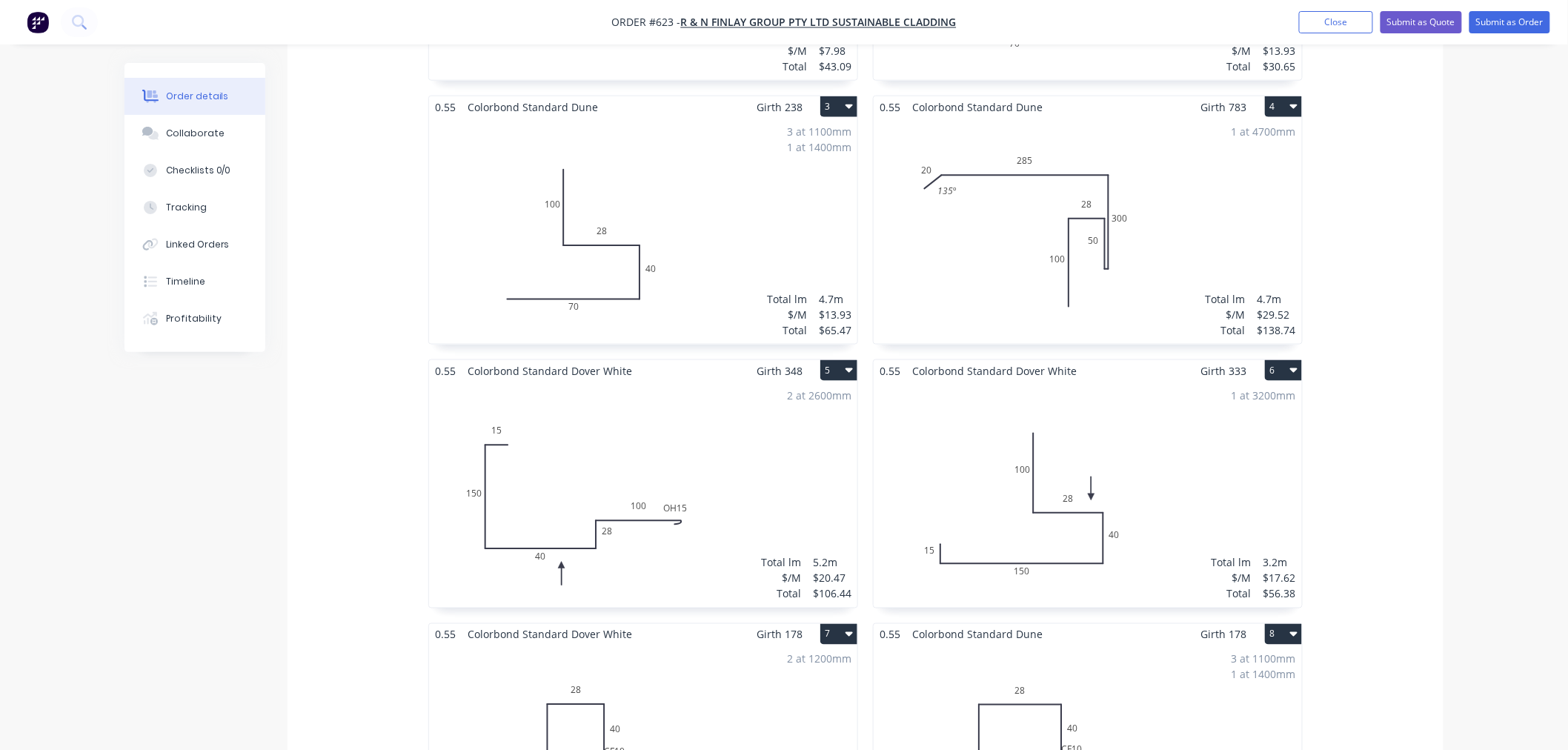
scroll to position [329, 0]
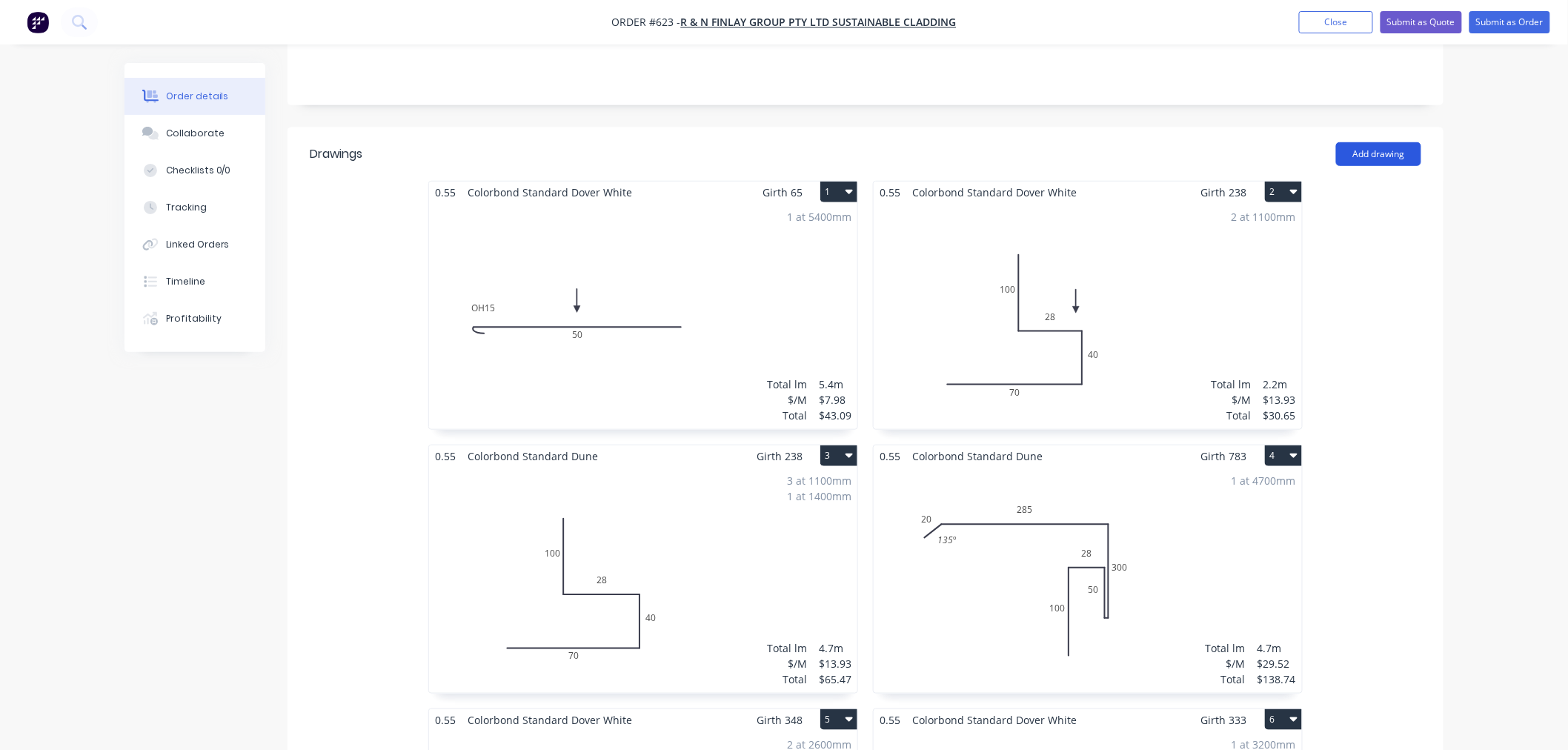
click at [1387, 143] on button "Add drawing" at bounding box center [1379, 154] width 85 height 24
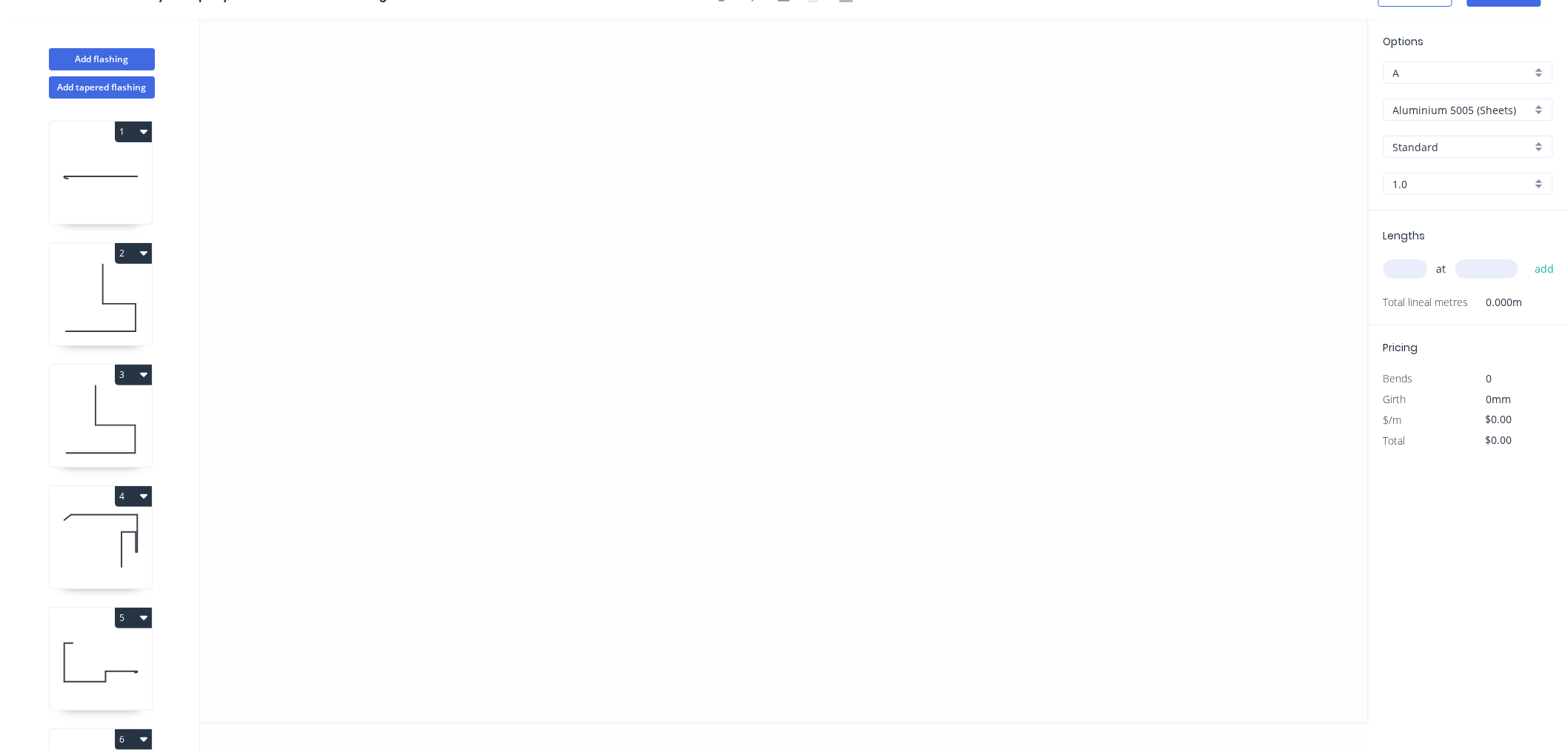
scroll to position [27, 0]
click at [634, 155] on icon "0" at bounding box center [784, 370] width 1169 height 704
click at [626, 373] on icon "0" at bounding box center [784, 370] width 1169 height 704
click at [892, 369] on icon "0 ?" at bounding box center [784, 370] width 1169 height 704
click at [889, 535] on icon "0 ? ?" at bounding box center [784, 370] width 1169 height 704
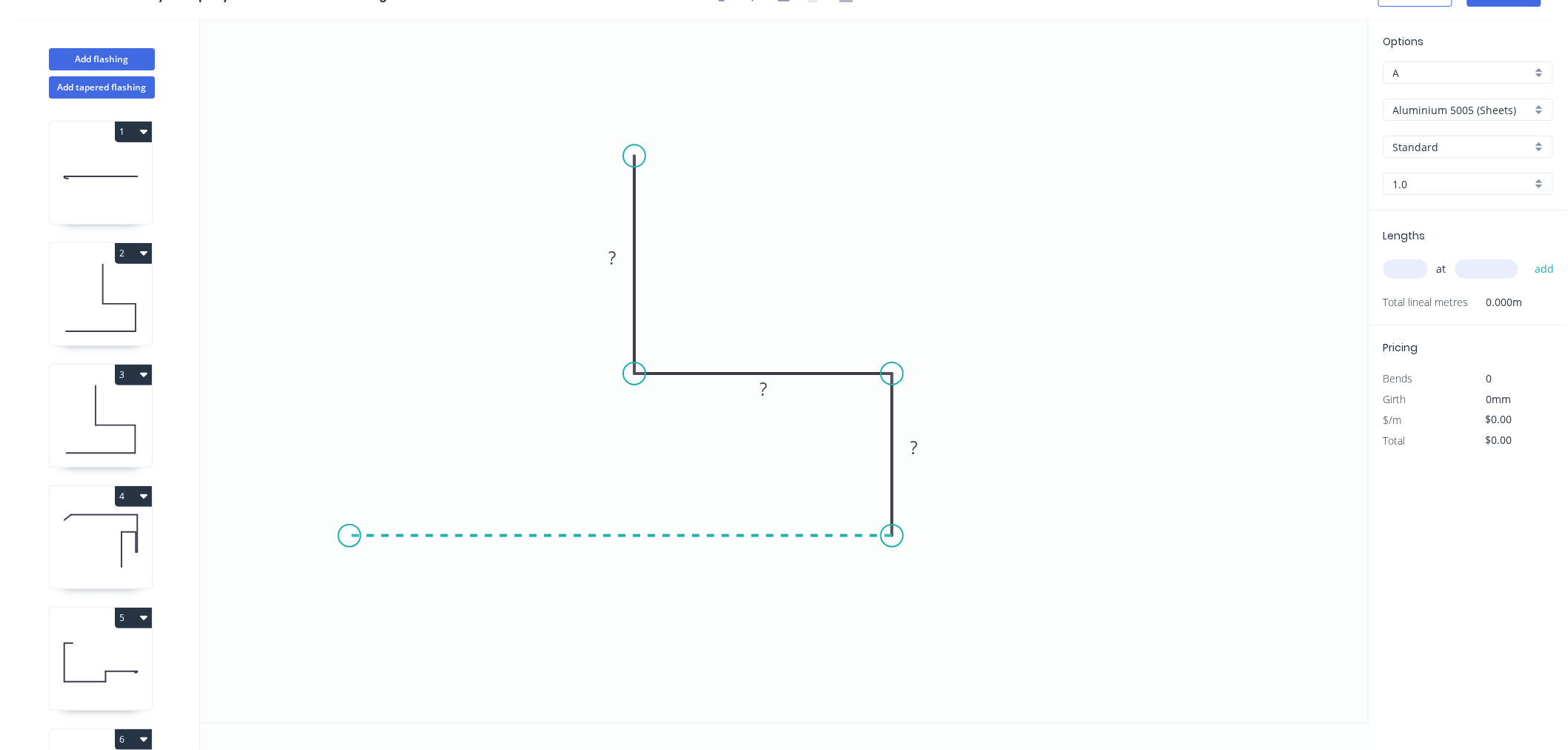
click at [349, 510] on icon "0 ? ? ?" at bounding box center [784, 370] width 1169 height 704
click at [350, 536] on circle at bounding box center [349, 535] width 22 height 22
drag, startPoint x: 350, startPoint y: 536, endPoint x: 375, endPoint y: 494, distance: 48.9
click at [350, 536] on circle at bounding box center [349, 535] width 22 height 22
click at [616, 250] on tspan "?" at bounding box center [612, 257] width 8 height 24
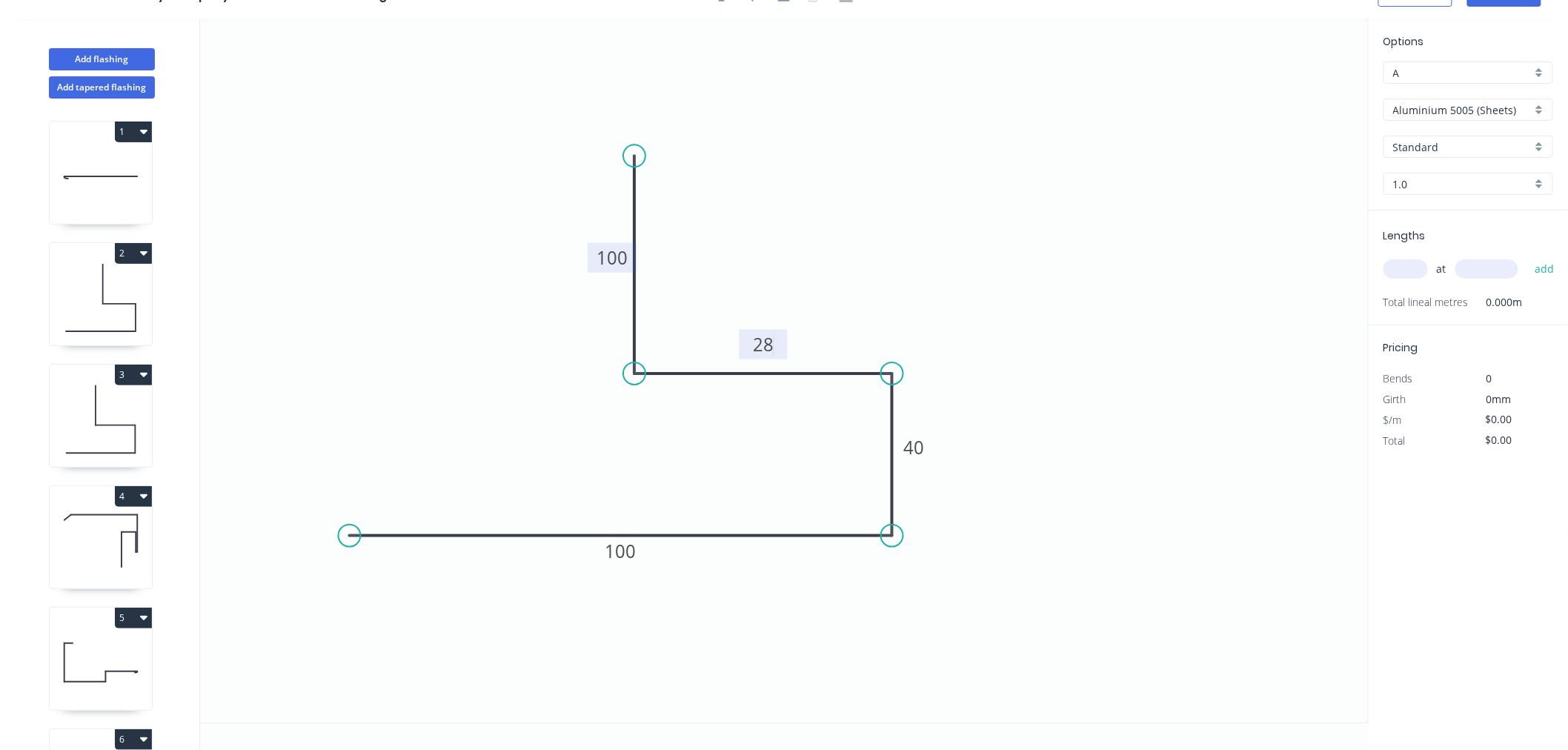
click at [1054, 153] on icon "0 100 40 28 100" at bounding box center [784, 370] width 1169 height 704
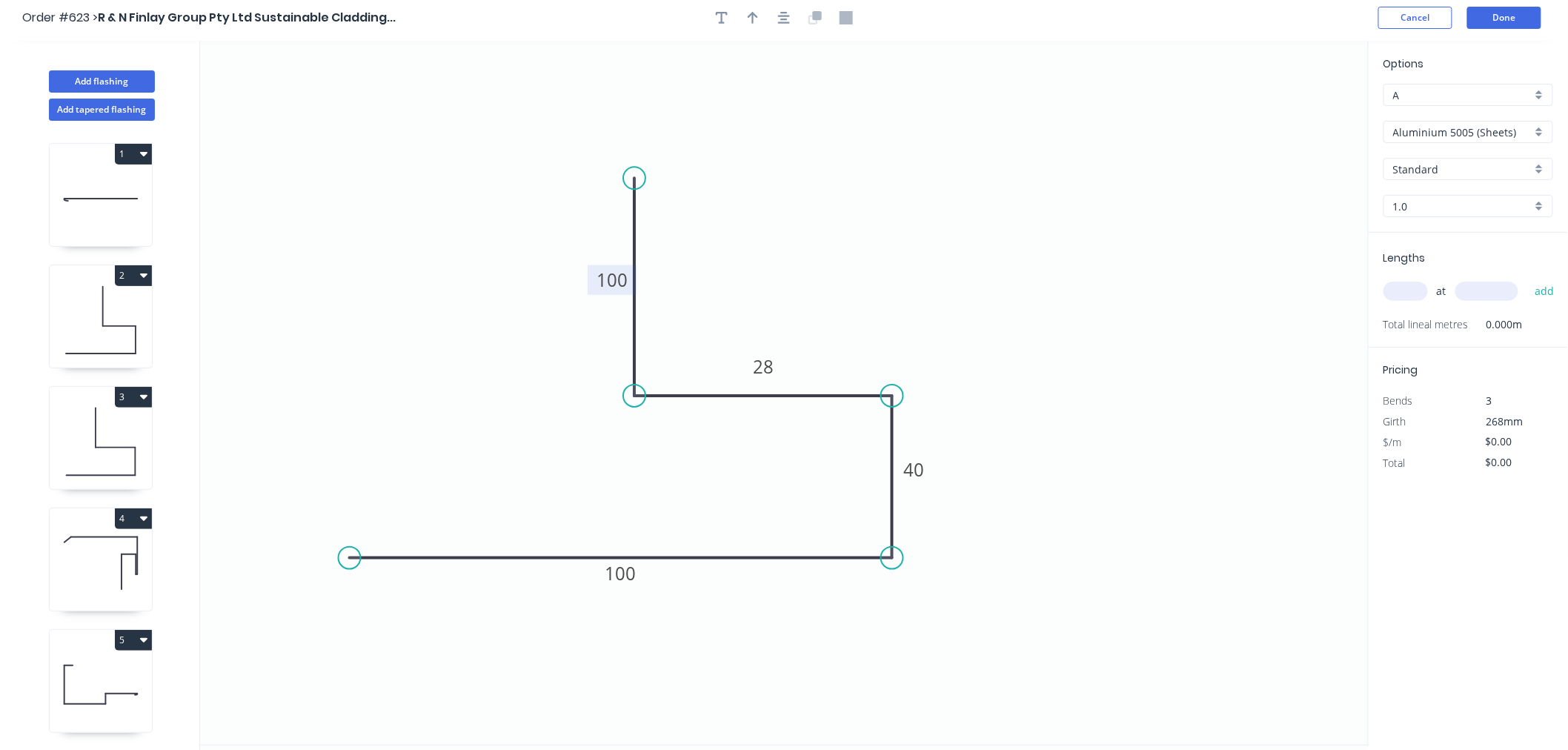
scroll to position [0, 0]
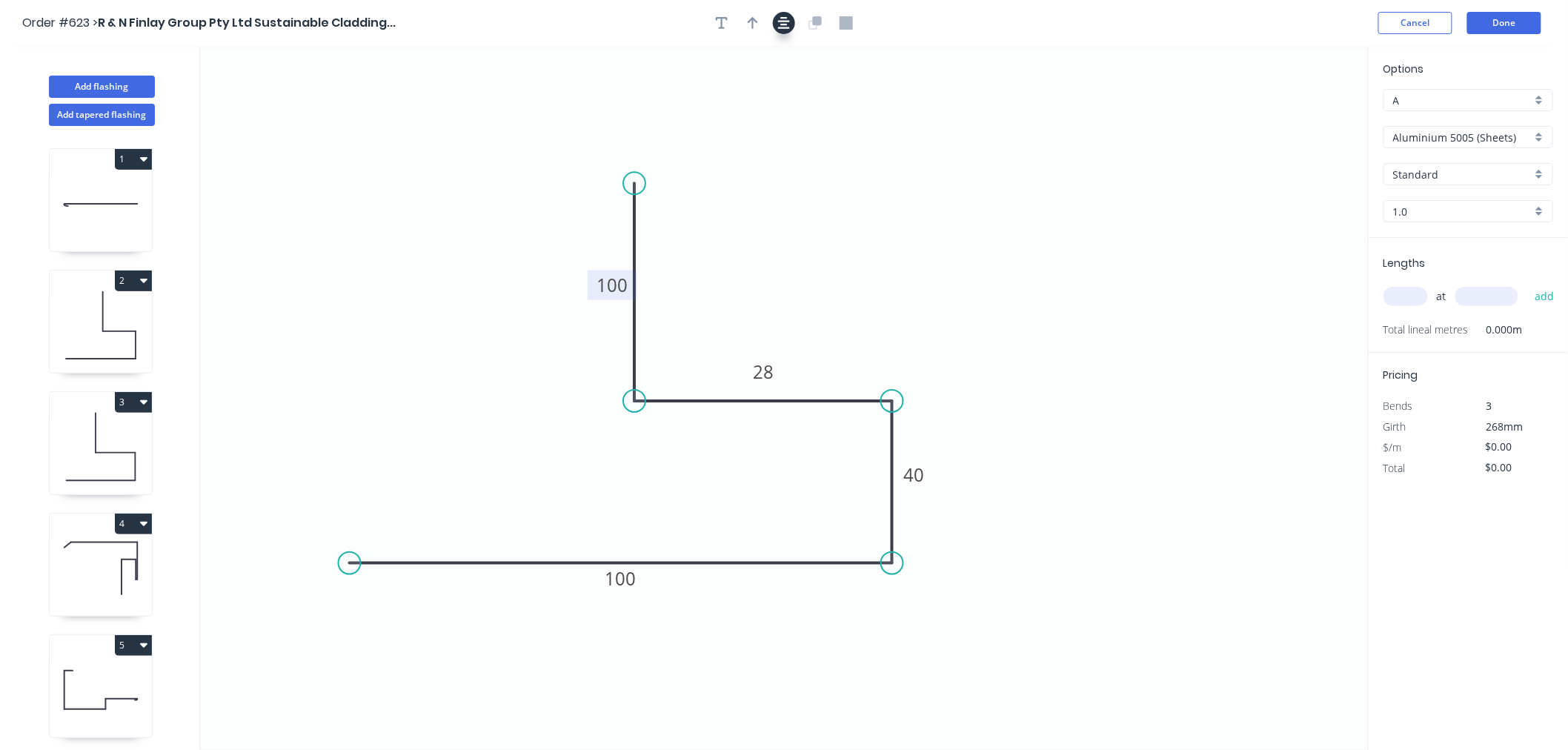
click at [786, 24] on icon "button" at bounding box center [784, 23] width 12 height 12
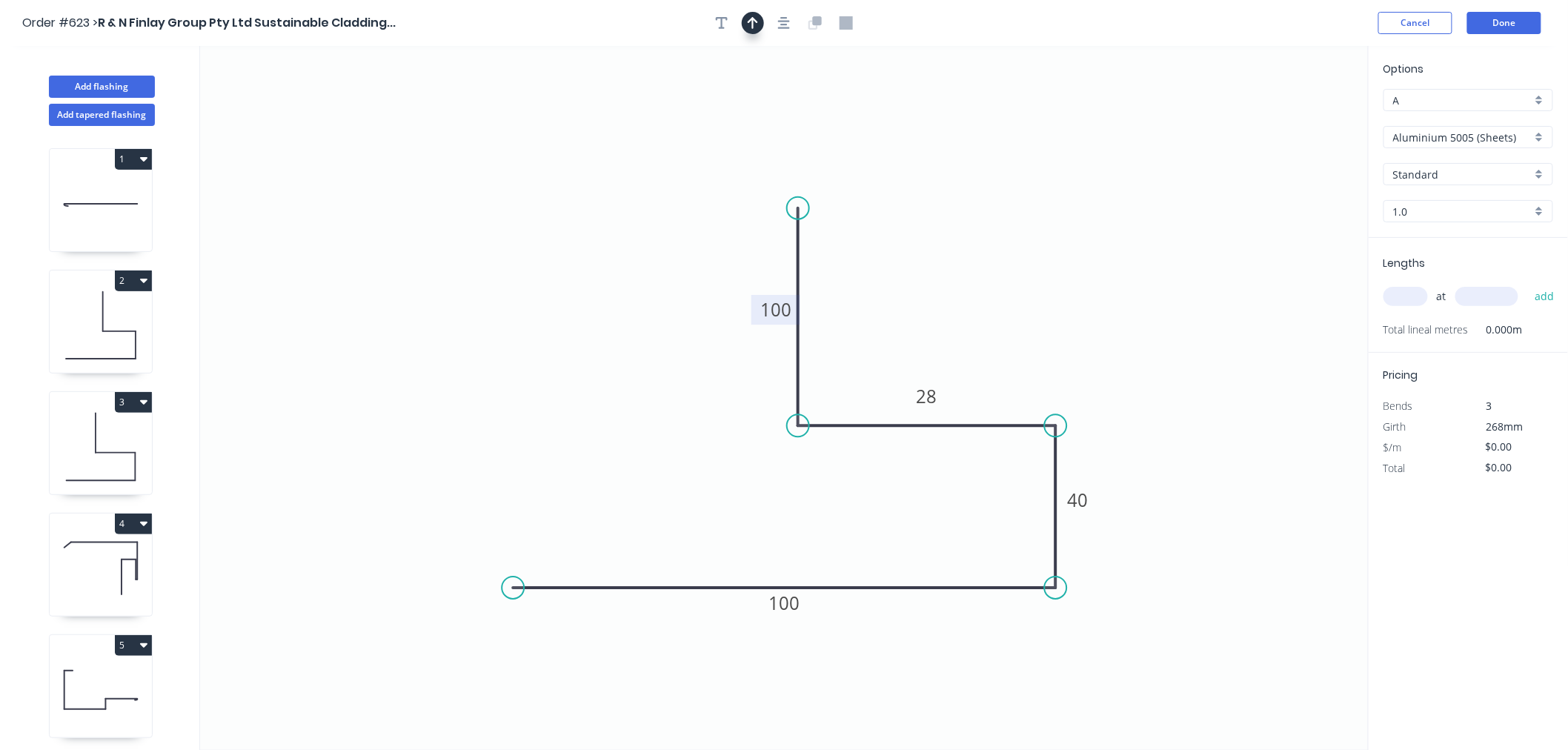
click at [756, 27] on icon "button" at bounding box center [753, 23] width 11 height 14
drag, startPoint x: 1293, startPoint y: 115, endPoint x: 1056, endPoint y: 369, distance: 347.4
click at [991, 372] on icon at bounding box center [993, 353] width 14 height 48
click at [1507, 141] on input "Aluminium 5005 (Sheets)" at bounding box center [1463, 137] width 139 height 16
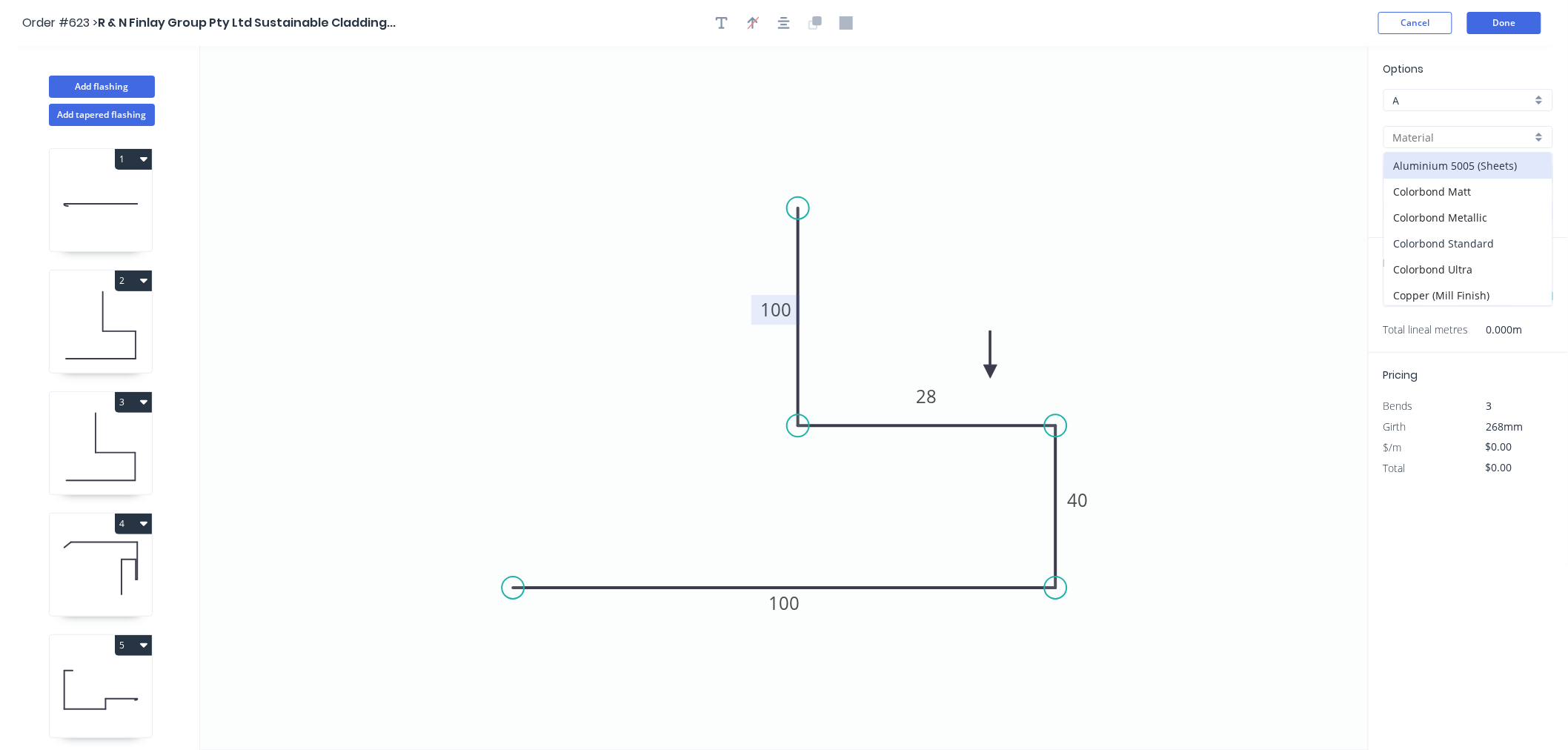
click at [1513, 235] on div "Colorbond Standard" at bounding box center [1469, 243] width 168 height 26
type input "Colorbond Standard"
type input "Basalt"
type input "0.55"
type input "$13.93"
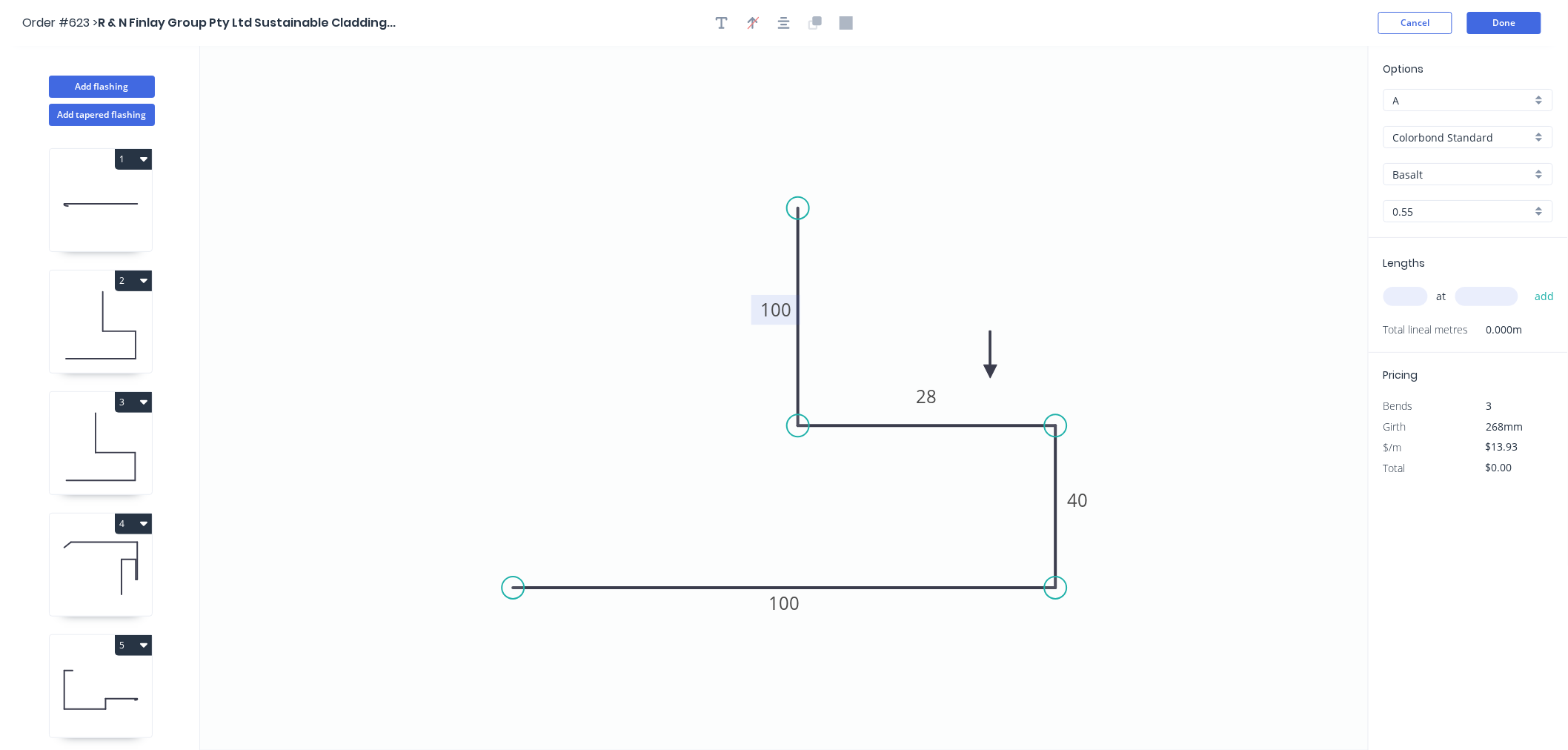
click at [1484, 171] on input "Basalt" at bounding box center [1463, 174] width 139 height 16
click at [1469, 324] on div "Dover White" at bounding box center [1469, 332] width 168 height 26
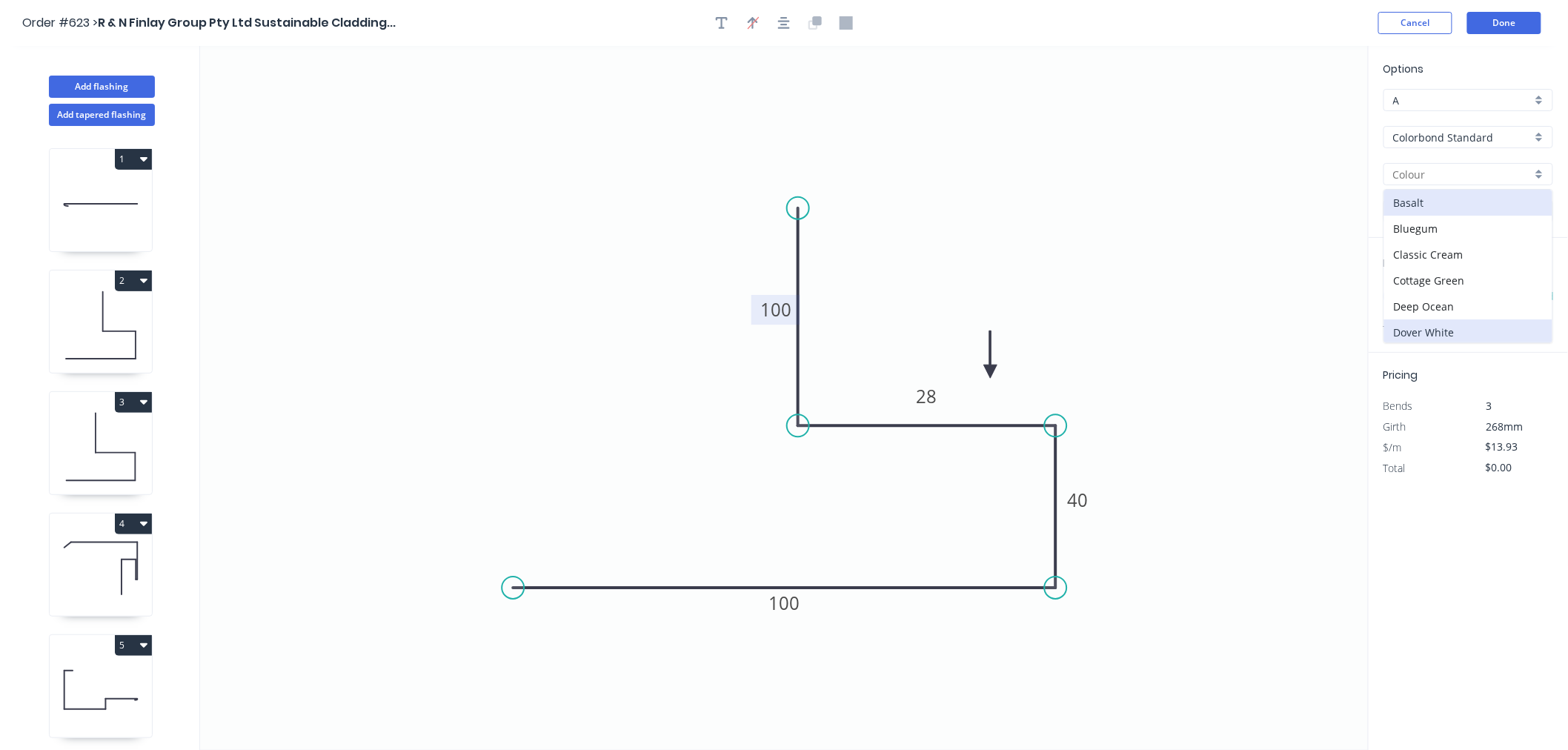
type input "Dover White"
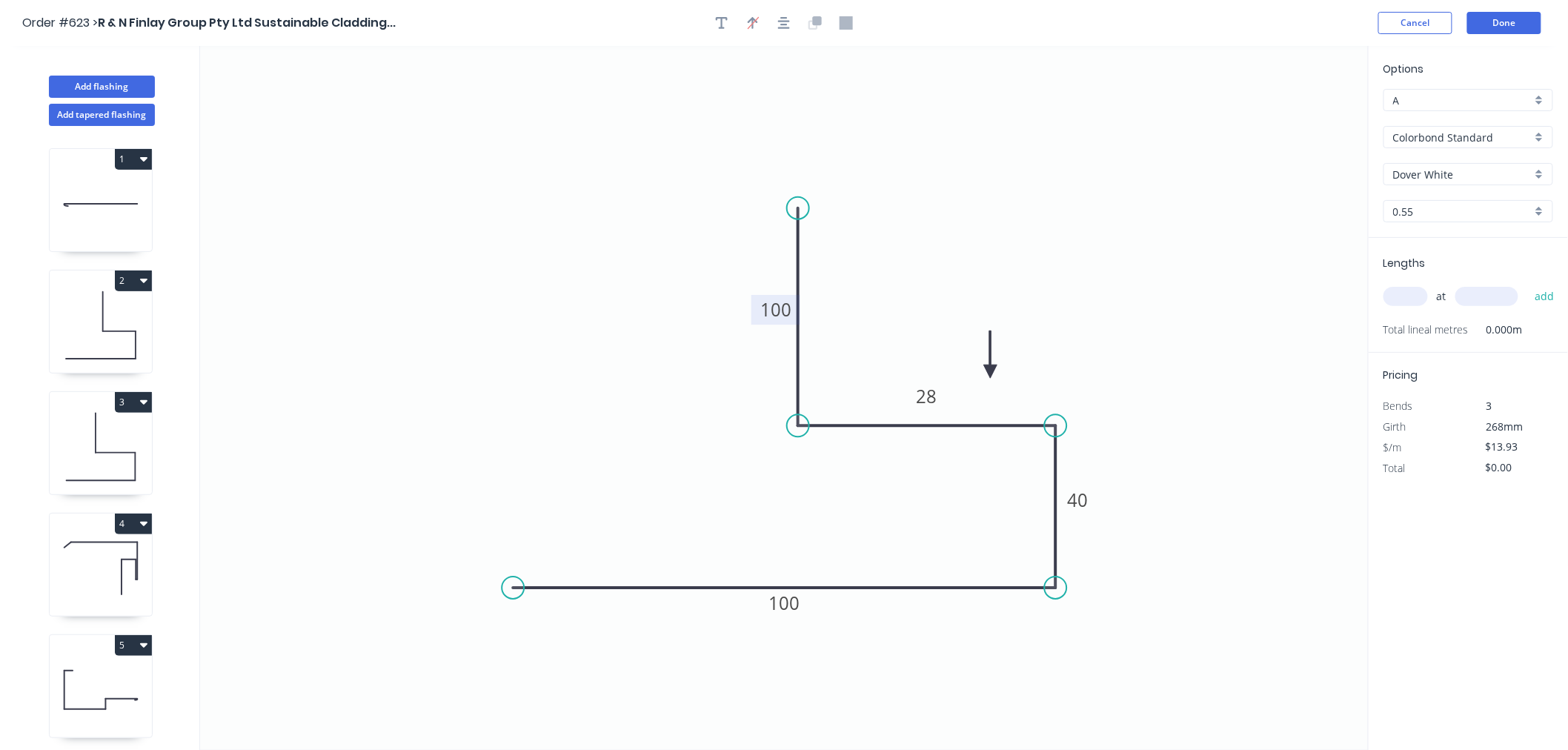
click at [1412, 291] on input "text" at bounding box center [1406, 296] width 45 height 19
type input "1"
type input "2700"
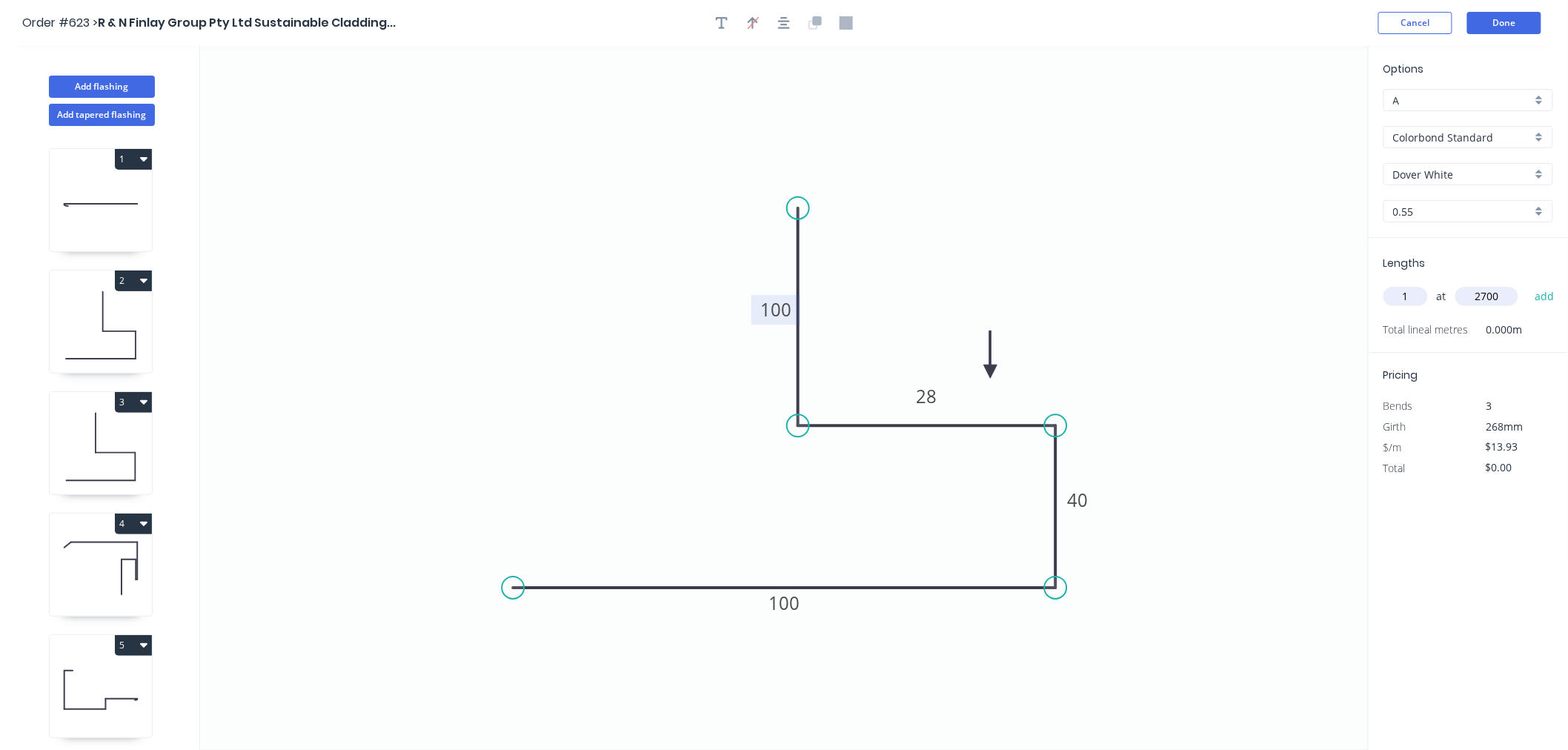
click at [1528, 284] on button "add" at bounding box center [1545, 296] width 35 height 25
type input "$37.61"
click at [1512, 16] on button "Done" at bounding box center [1504, 23] width 74 height 22
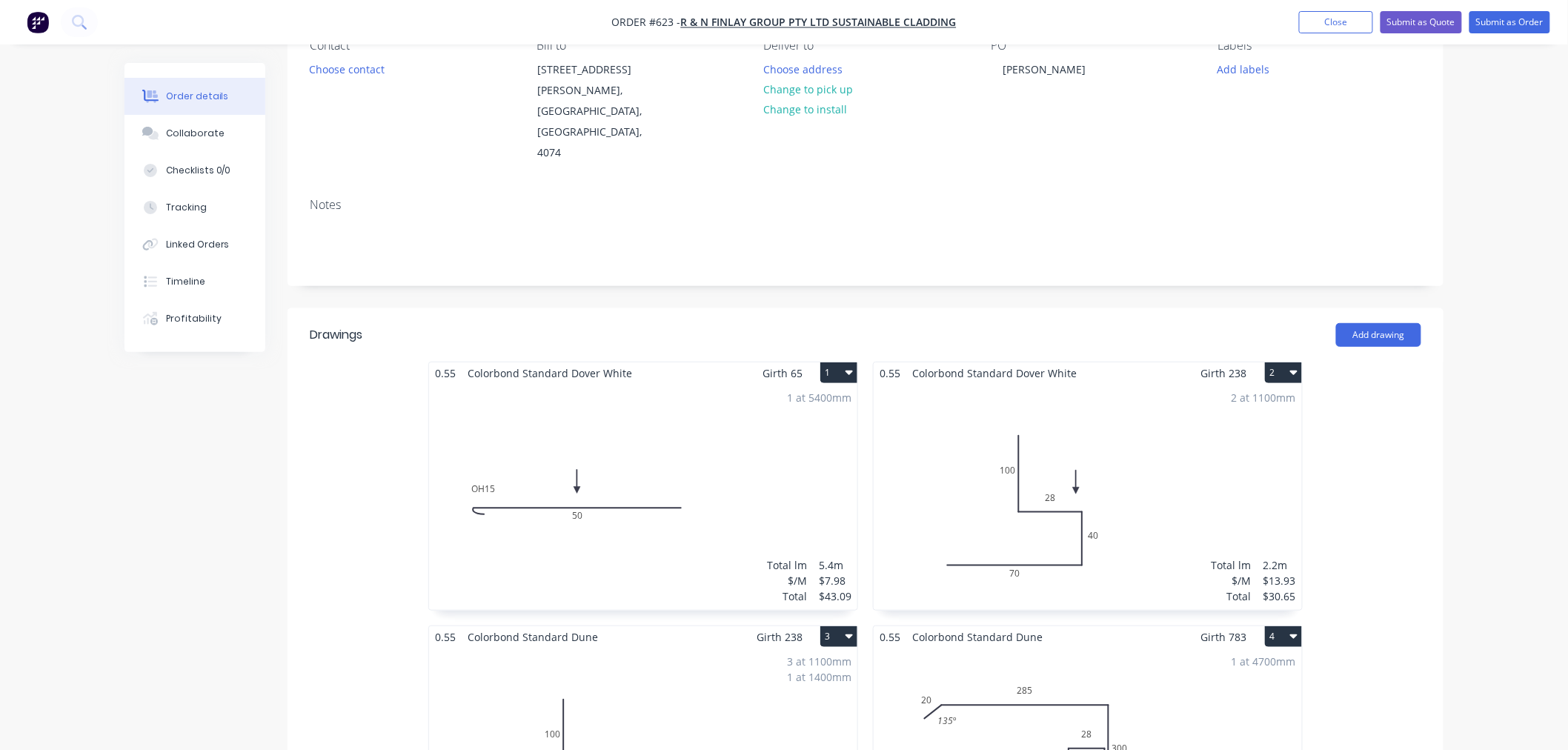
scroll to position [411, 0]
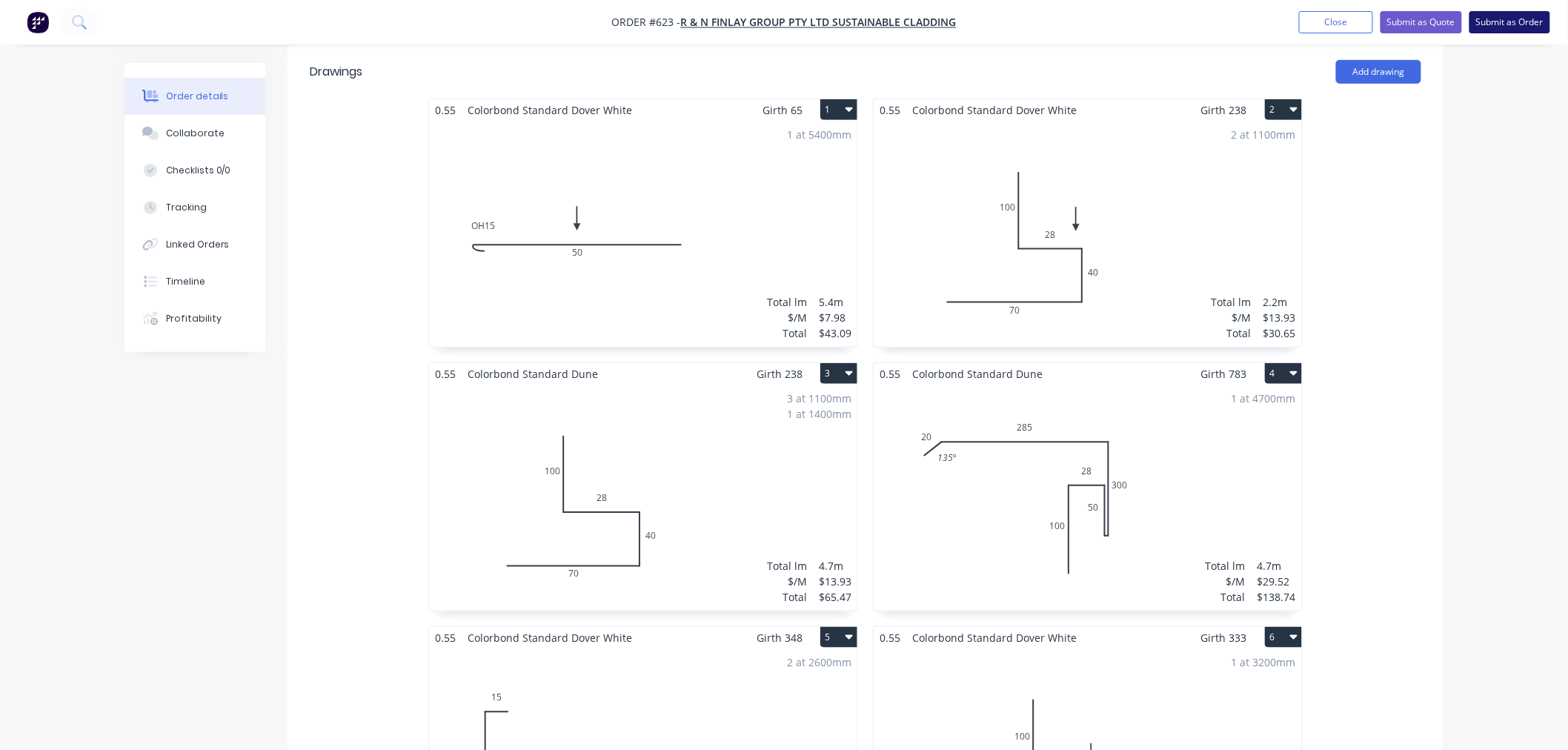
click at [1514, 24] on button "Submit as Order" at bounding box center [1510, 22] width 80 height 22
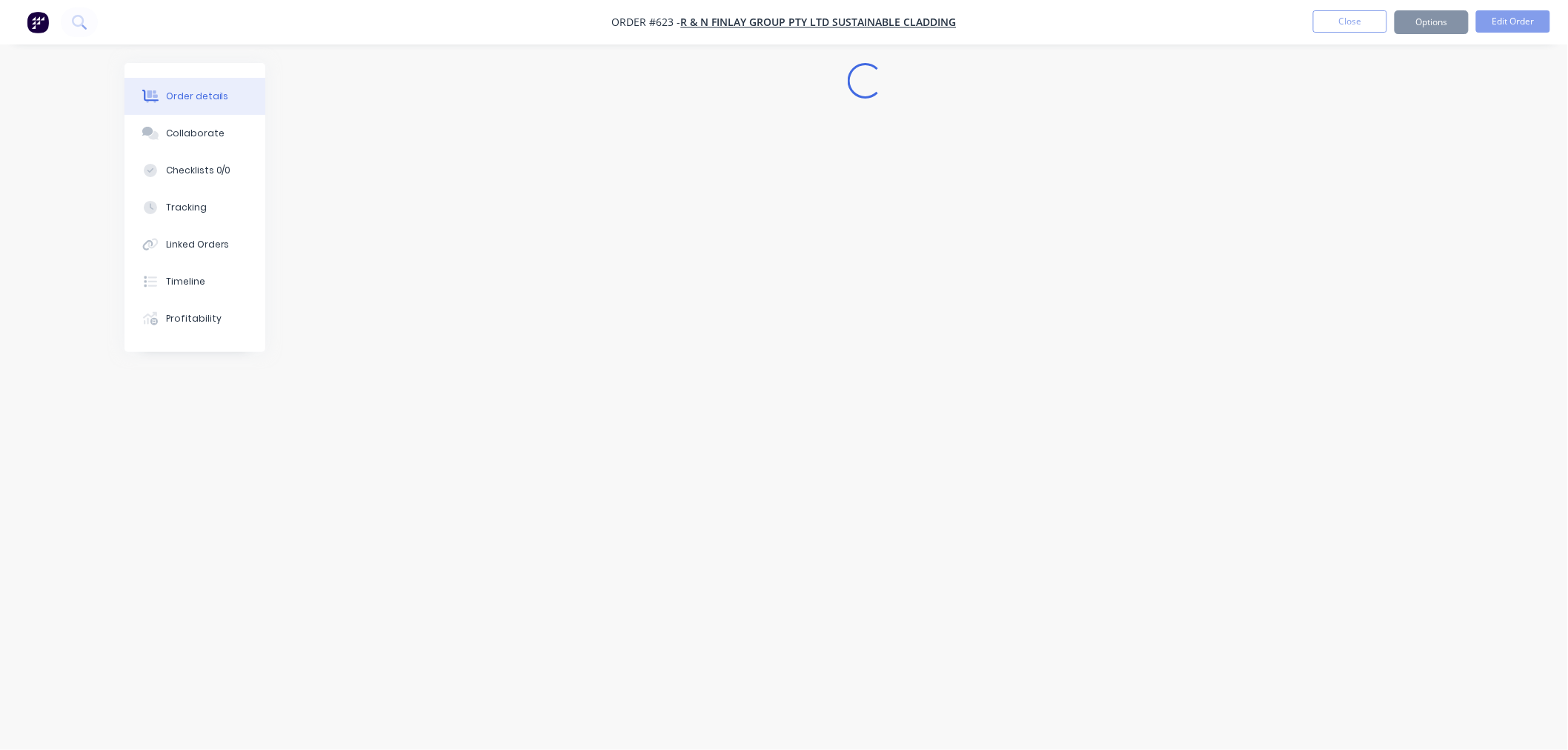
scroll to position [0, 0]
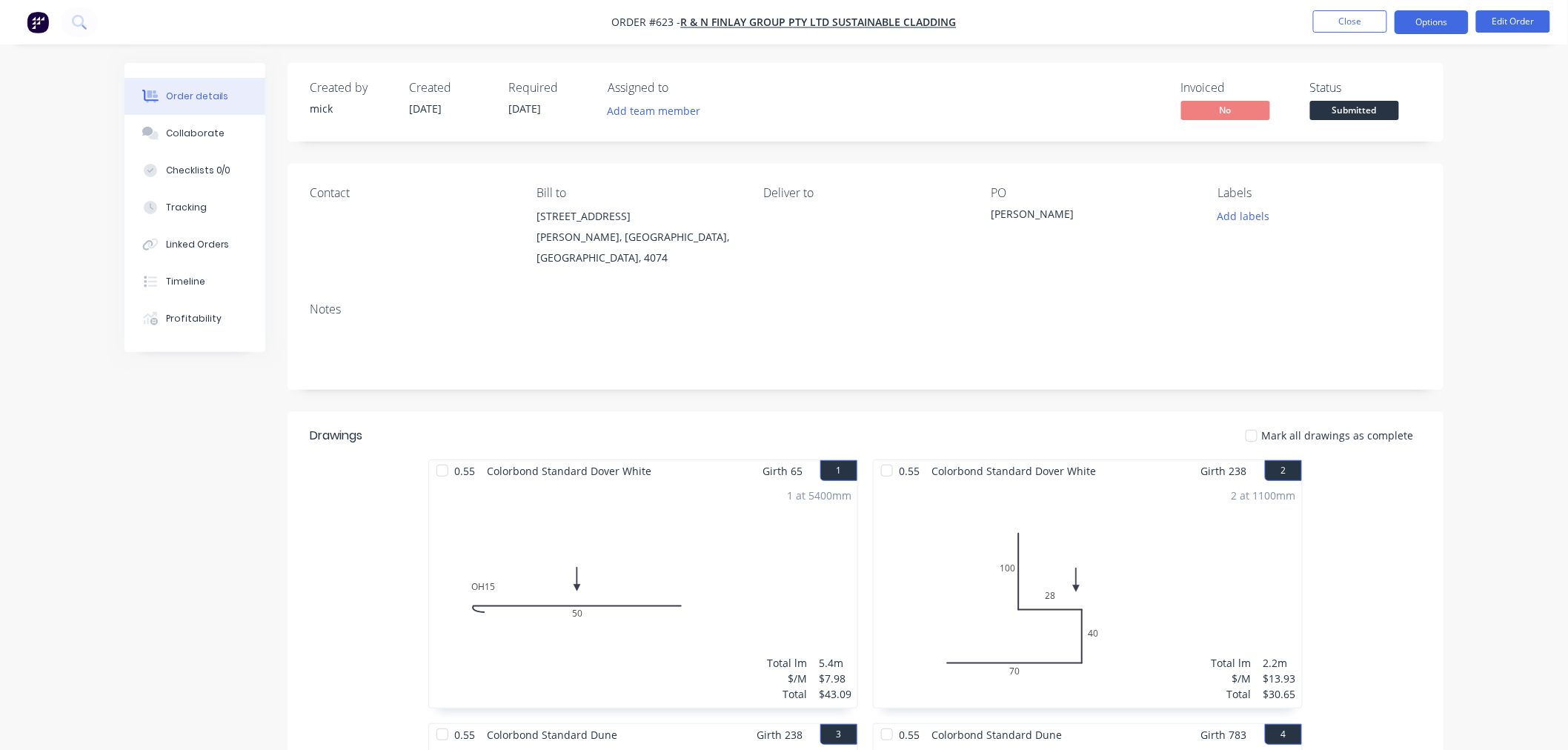
click at [1418, 20] on button "Options" at bounding box center [1432, 22] width 74 height 24
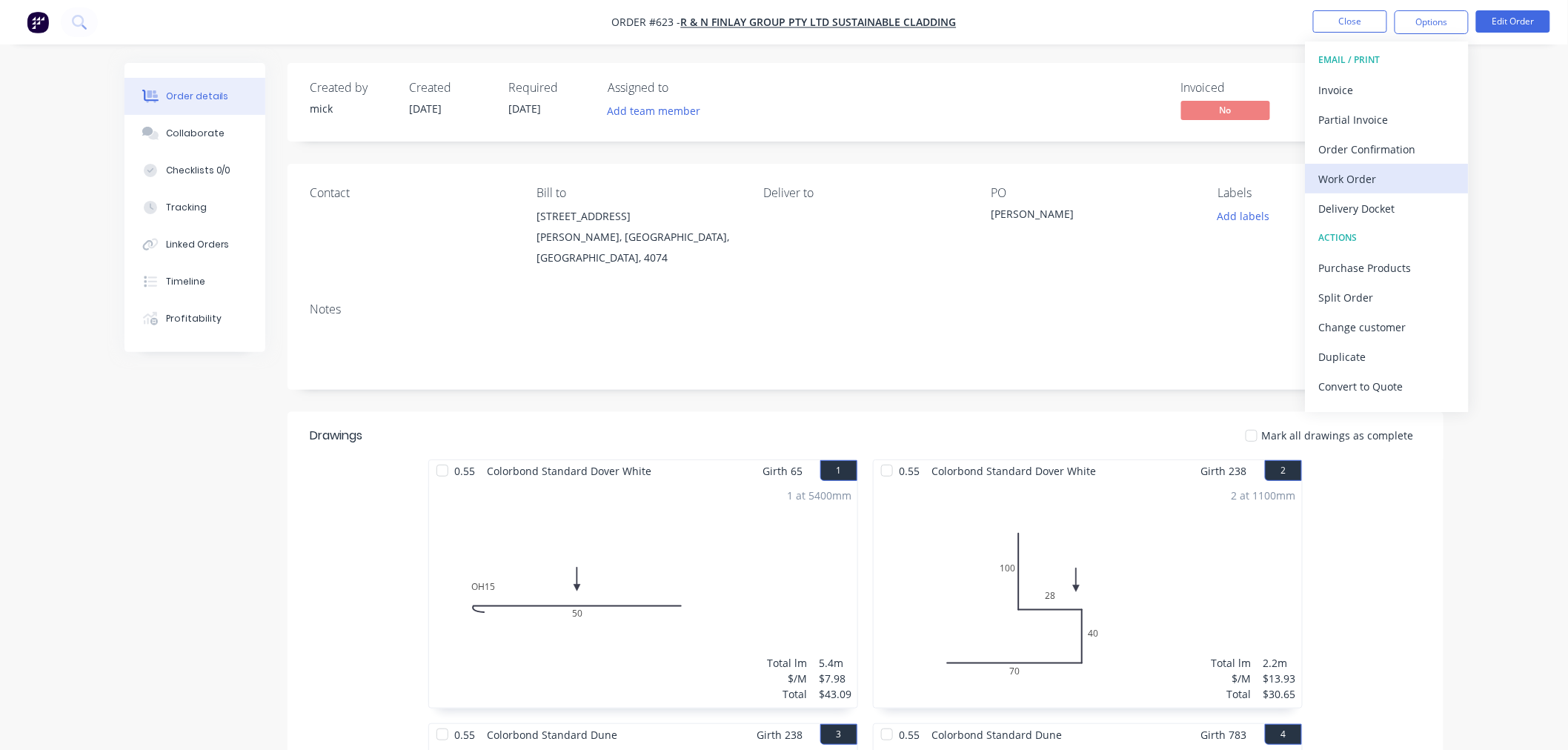
click at [1369, 175] on div "Work Order" at bounding box center [1387, 179] width 137 height 21
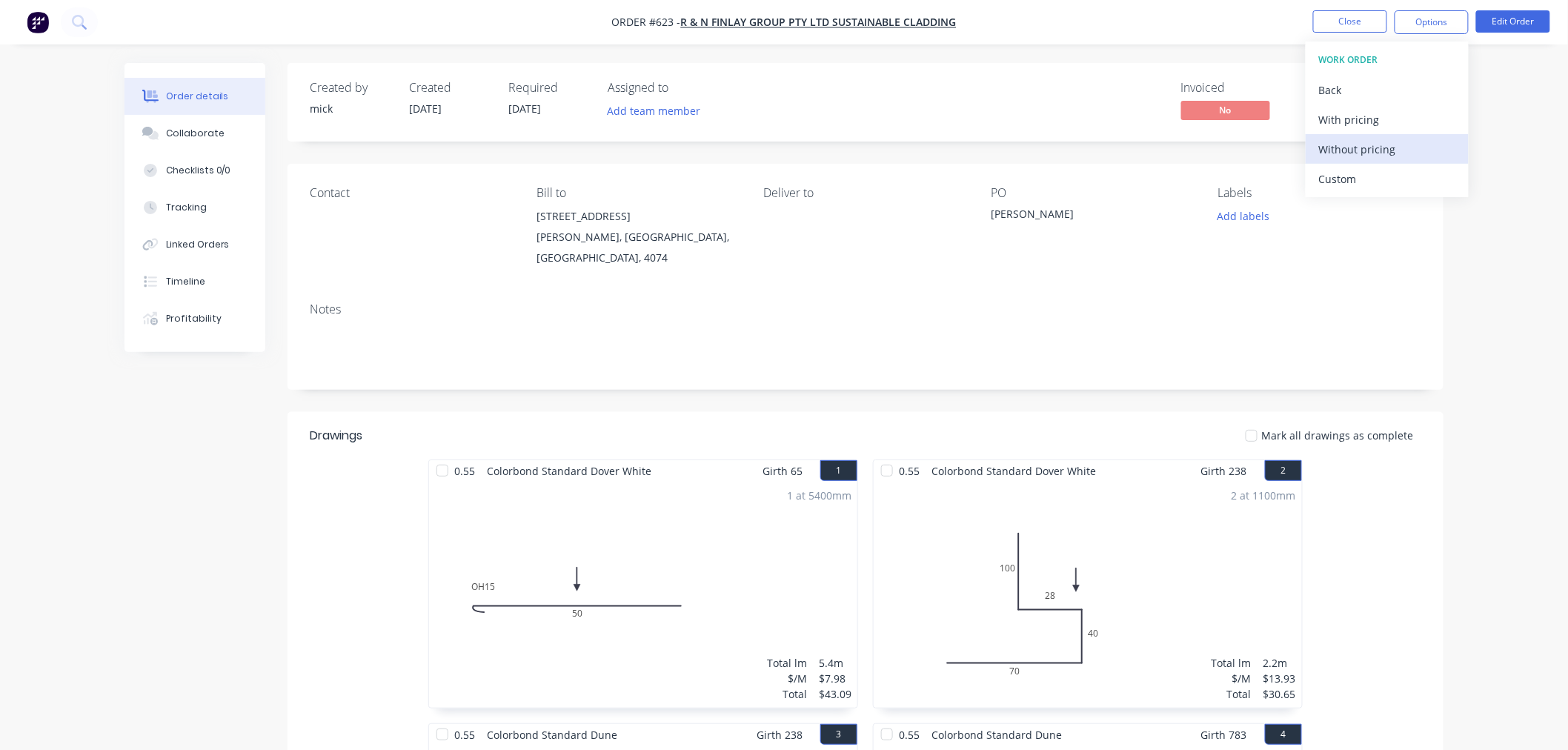
click at [1378, 146] on div "Without pricing" at bounding box center [1387, 149] width 137 height 21
